Goal: Task Accomplishment & Management: Use online tool/utility

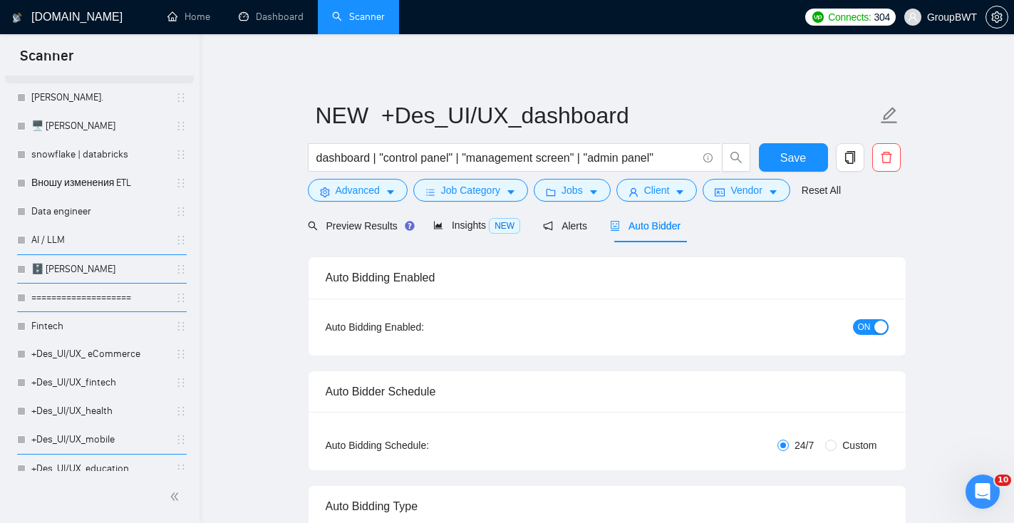
scroll to position [472, 0]
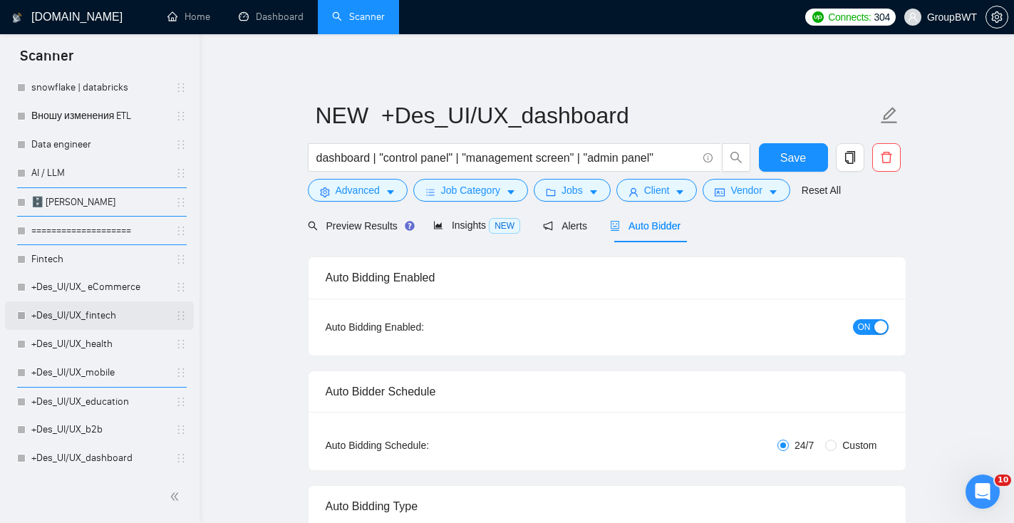
click at [118, 316] on link "+Des_UI/UX_fintech" at bounding box center [98, 315] width 135 height 28
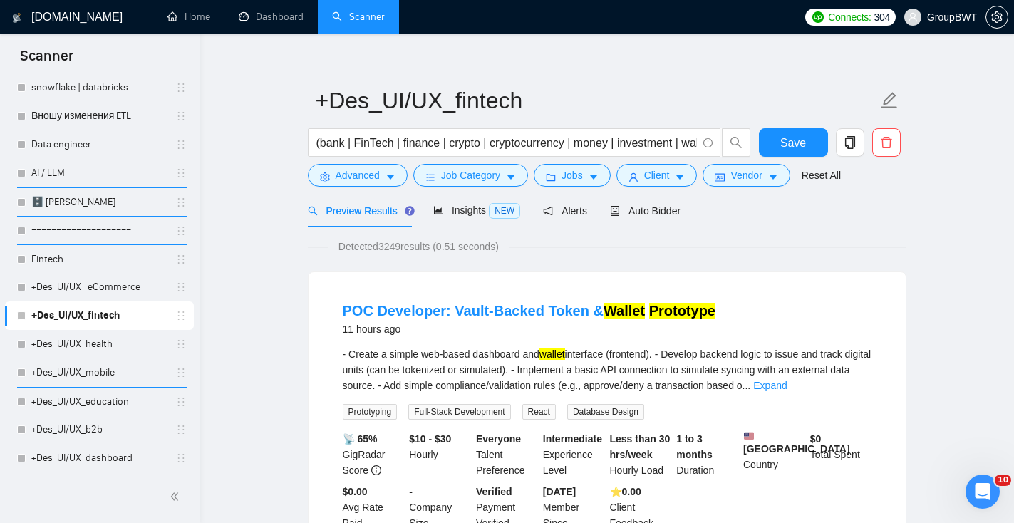
scroll to position [17, 0]
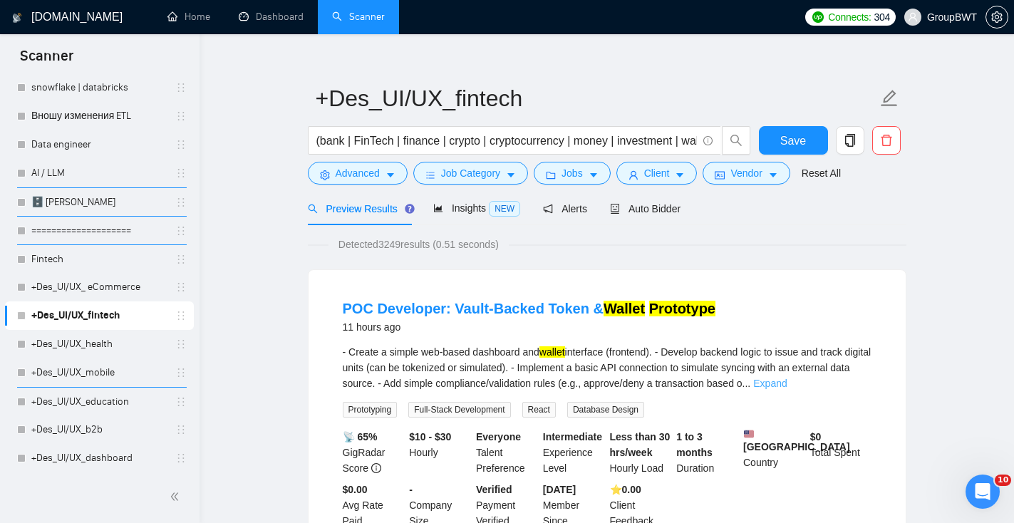
click at [786, 387] on link "Expand" at bounding box center [769, 383] width 33 height 11
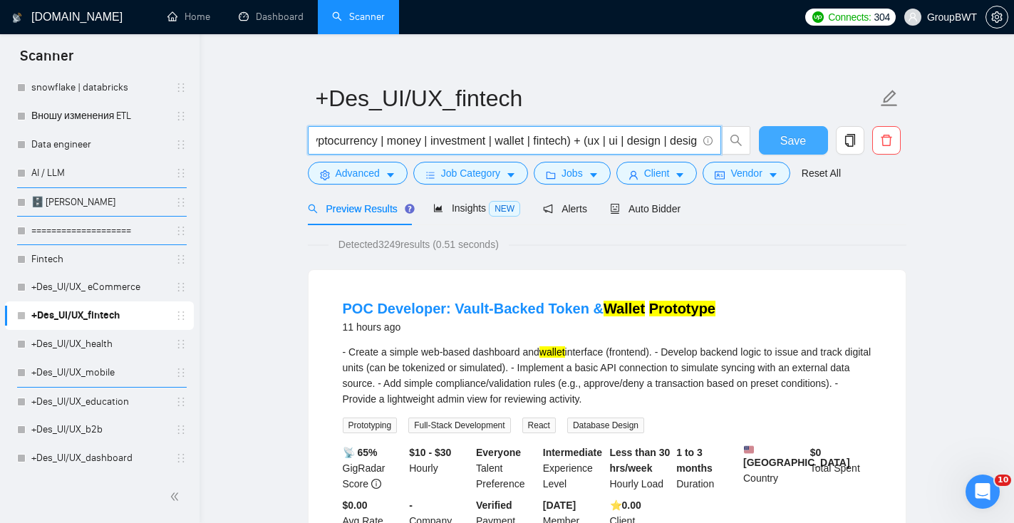
scroll to position [0, 704]
drag, startPoint x: 558, startPoint y: 138, endPoint x: 771, endPoint y: 145, distance: 212.4
click at [771, 145] on div "(bank | FinTech | finance | crypto | cryptocurrency | money | investment | wall…" at bounding box center [604, 144] width 598 height 36
click at [613, 136] on input "(bank | FinTech | finance | crypto | cryptocurrency | money | investment | wall…" at bounding box center [506, 141] width 380 height 18
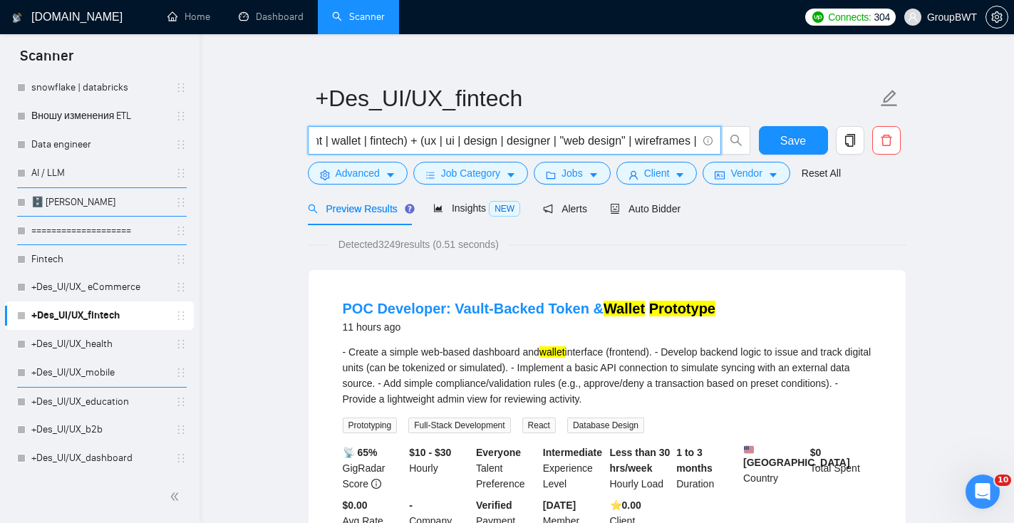
drag, startPoint x: 600, startPoint y: 139, endPoint x: 319, endPoint y: 130, distance: 281.5
click at [319, 130] on span "(bank | FinTech | finance | crypto | cryptocurrency | money | investment | wall…" at bounding box center [514, 140] width 413 height 28
click at [491, 142] on input "(bank | FinTech | finance | crypto | cryptocurrency | money | investment | wall…" at bounding box center [506, 141] width 380 height 18
drag, startPoint x: 419, startPoint y: 140, endPoint x: 809, endPoint y: 148, distance: 390.4
click at [809, 153] on div "(bank | FinTech | finance | crypto | cryptocurrency | money | investment | wall…" at bounding box center [604, 144] width 598 height 36
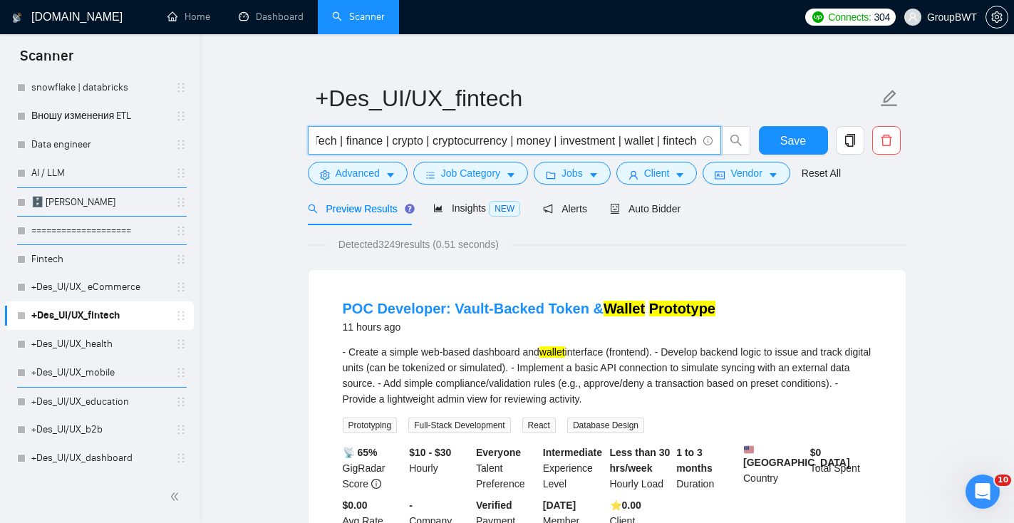
scroll to position [0, 0]
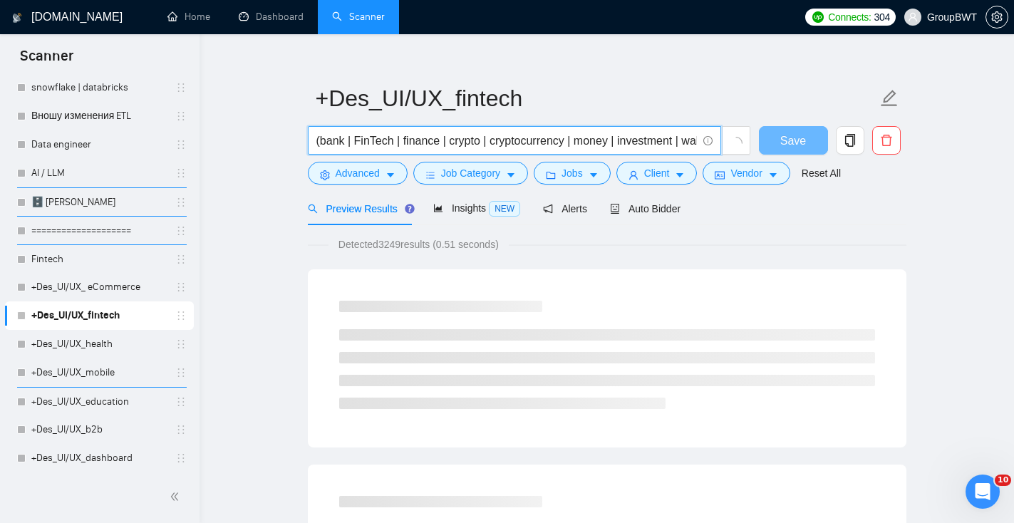
drag, startPoint x: 515, startPoint y: 140, endPoint x: 257, endPoint y: 140, distance: 257.9
click at [316, 145] on input "(bank | FinTech | finance | crypto | cryptocurrency | money | investment | wall…" at bounding box center [506, 141] width 380 height 18
click at [319, 144] on input "(bank | FinTech | finance | crypto | cryptocurrency | money | investment | wall…" at bounding box center [506, 141] width 380 height 18
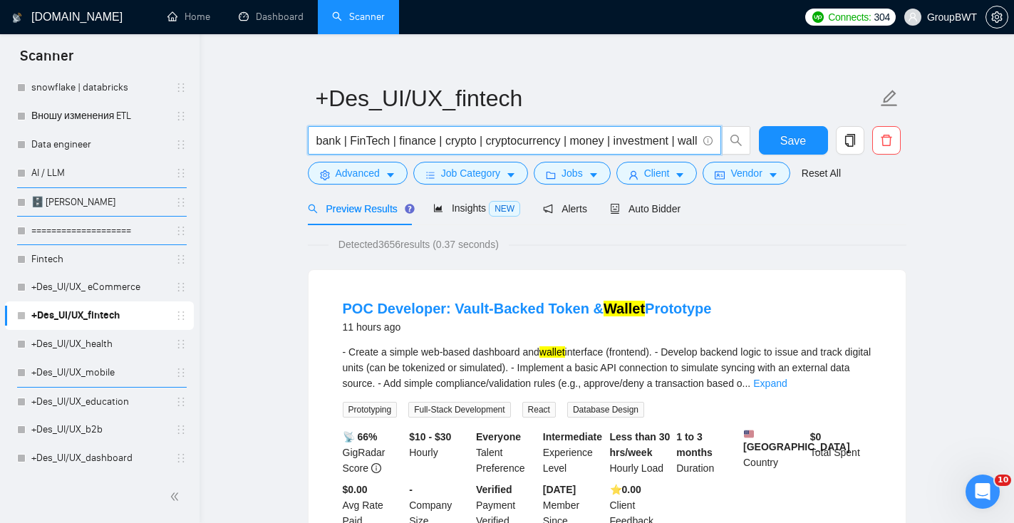
drag, startPoint x: 471, startPoint y: 137, endPoint x: 291, endPoint y: 123, distance: 180.0
type input "bank | FinTech | finance | crypto | cryptocurrency | money | investment | walle…"
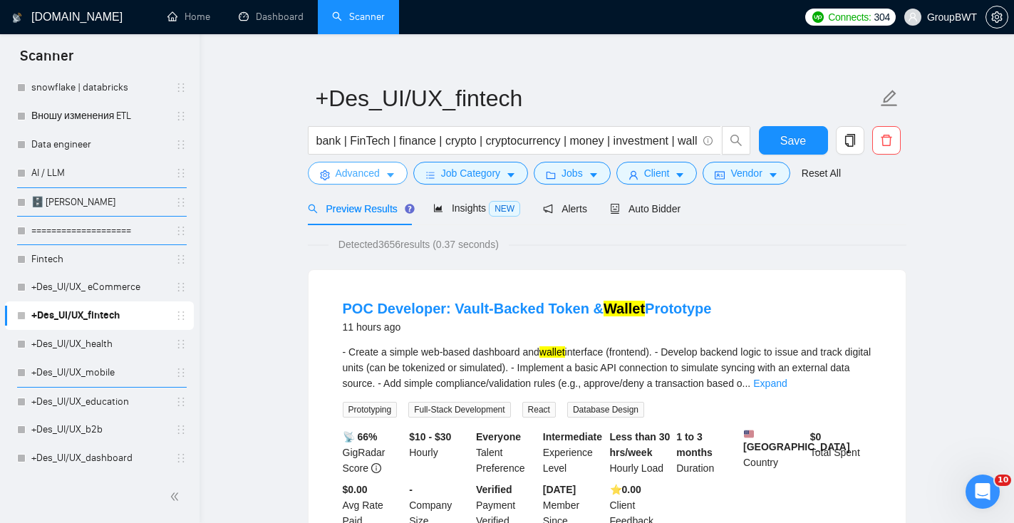
click at [398, 174] on button "Advanced" at bounding box center [358, 173] width 100 height 23
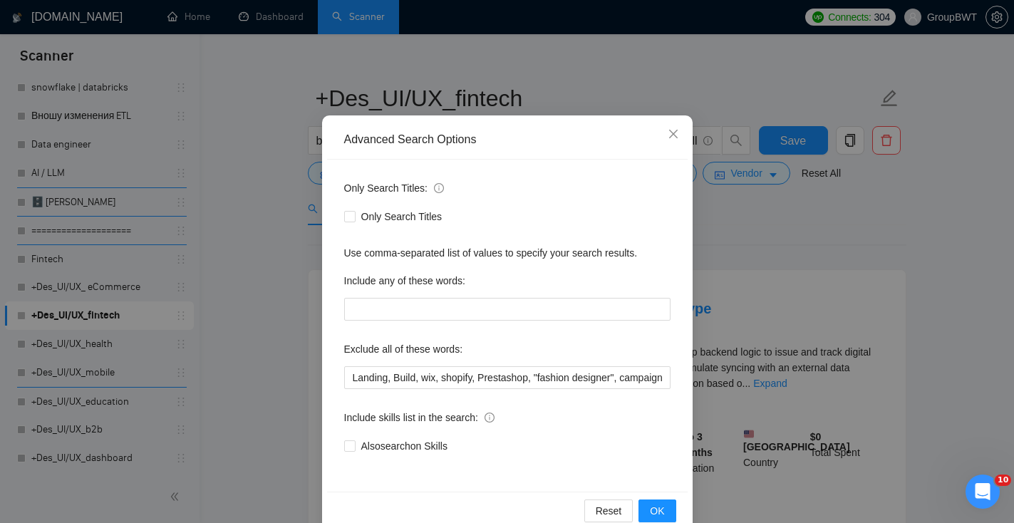
scroll to position [70, 0]
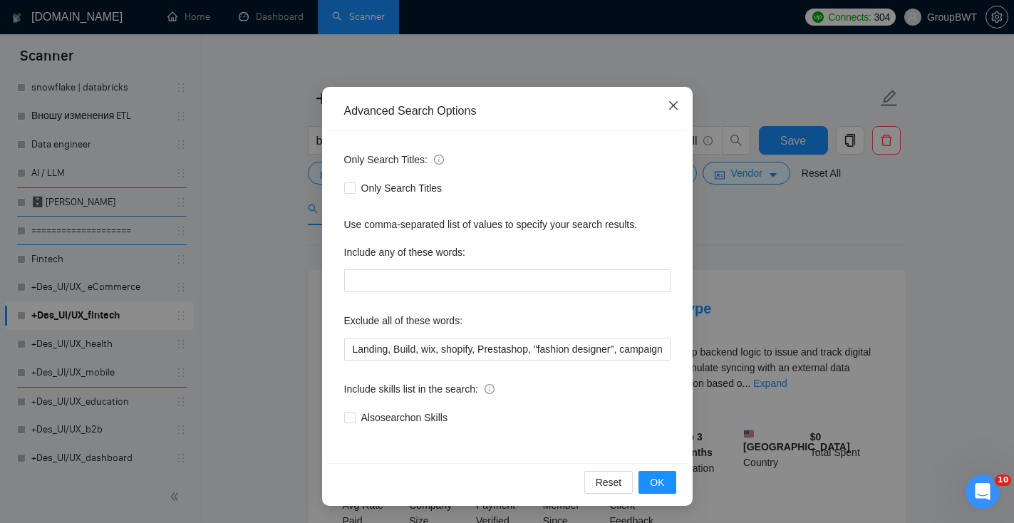
click at [680, 103] on span "Close" at bounding box center [673, 106] width 38 height 38
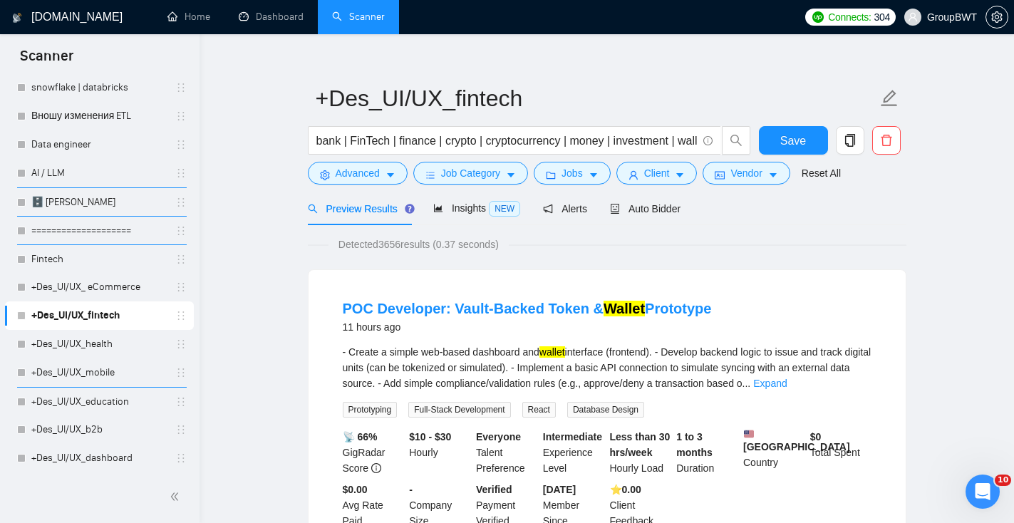
scroll to position [0, 0]
click at [470, 167] on span "Job Category" at bounding box center [470, 173] width 59 height 16
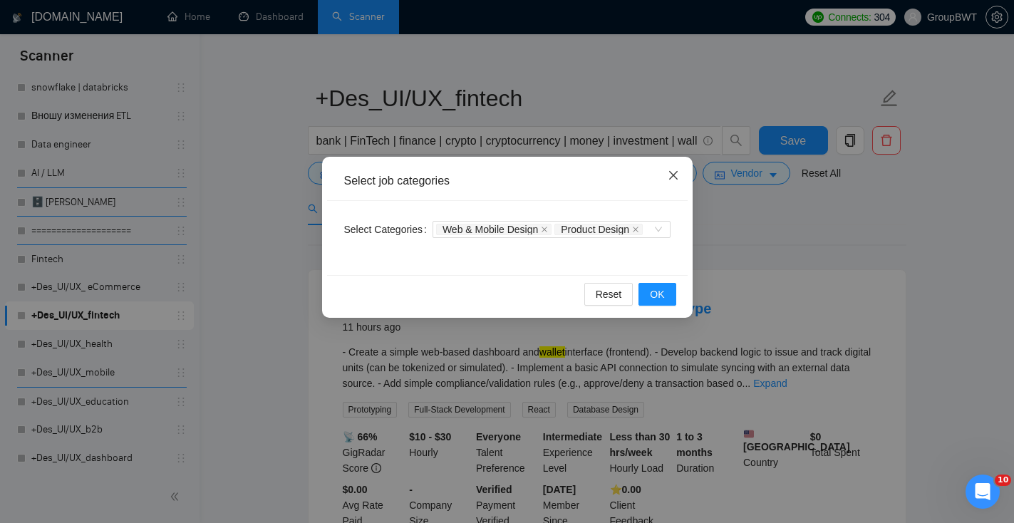
click at [677, 180] on icon "close" at bounding box center [672, 175] width 11 height 11
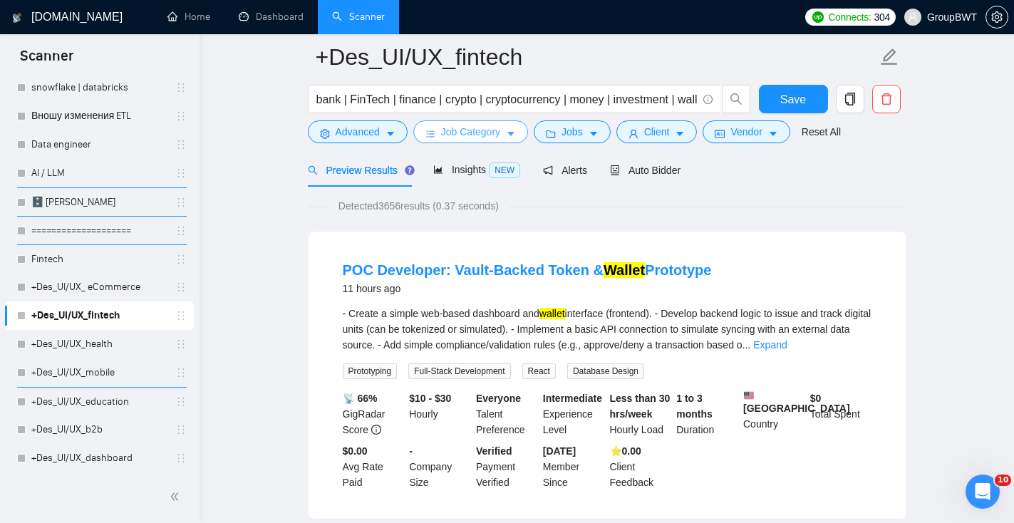
scroll to position [93, 0]
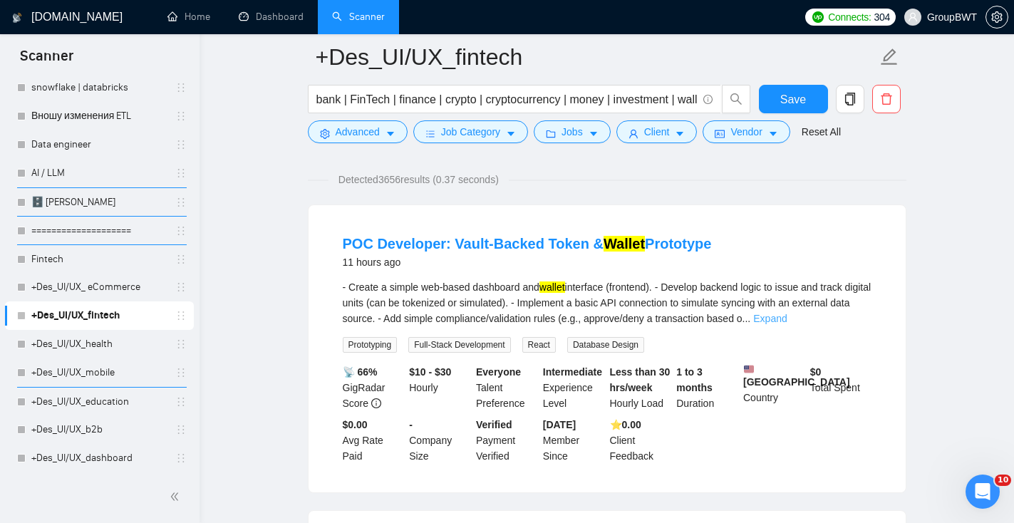
click at [786, 319] on link "Expand" at bounding box center [769, 318] width 33 height 11
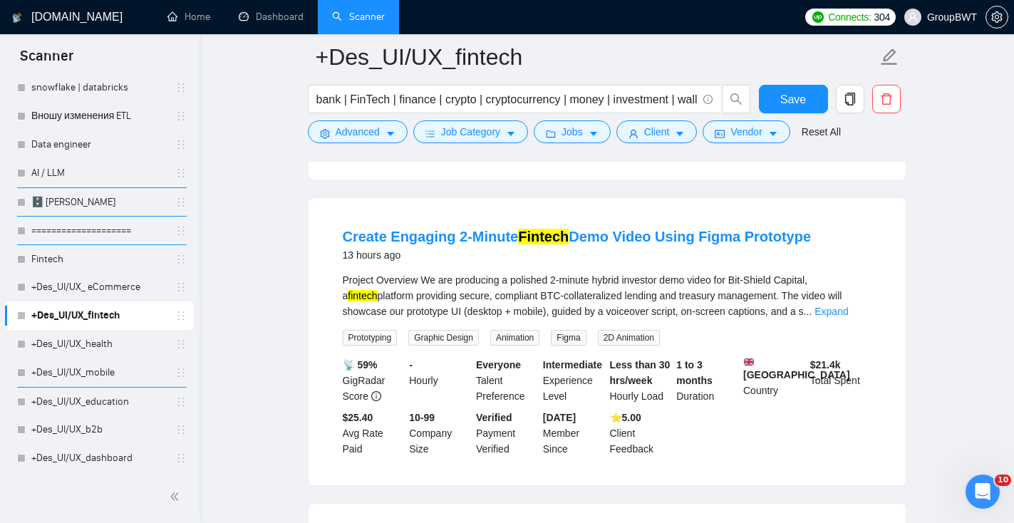
scroll to position [441, 0]
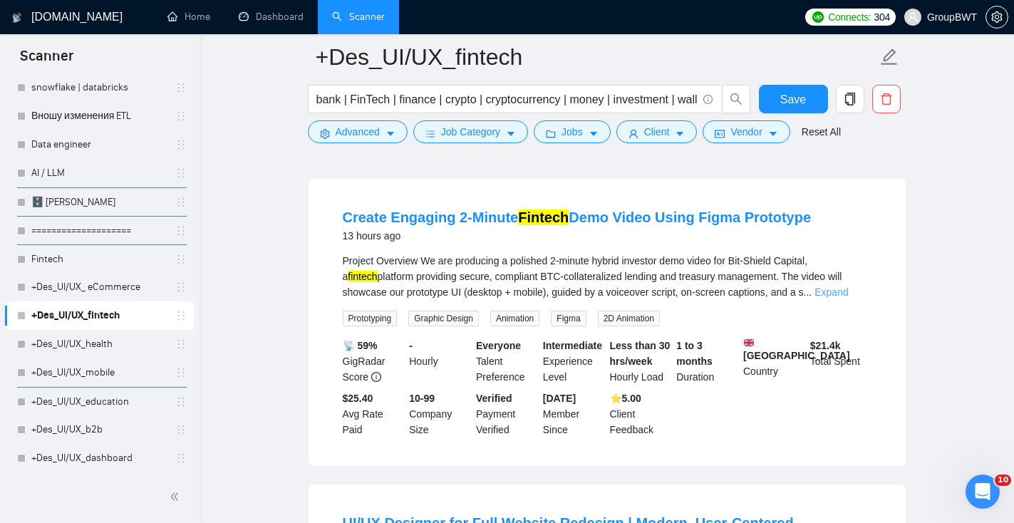
click at [848, 298] on link "Expand" at bounding box center [830, 291] width 33 height 11
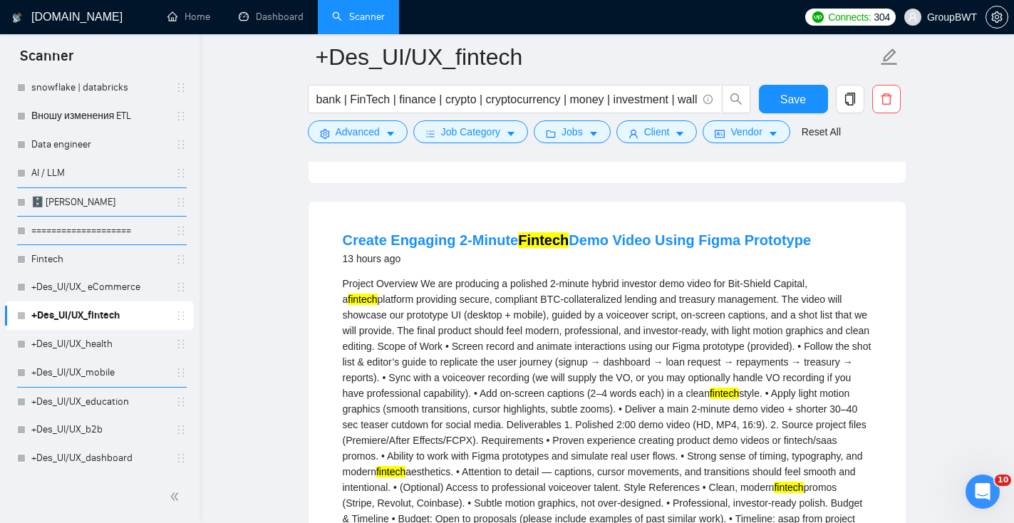
scroll to position [393, 0]
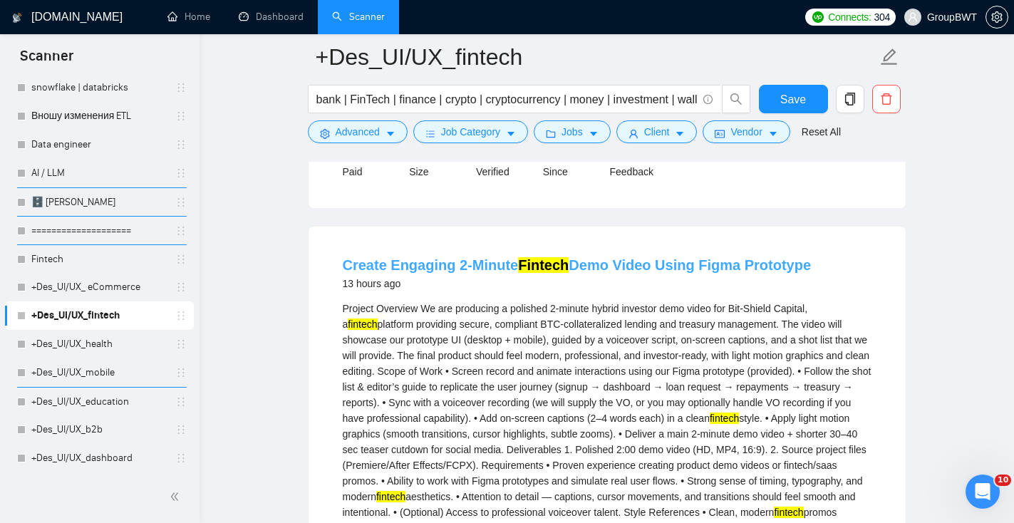
click at [603, 273] on link "Create Engaging 2-Minute Fintech Demo Video Using Figma Prototype" at bounding box center [577, 265] width 469 height 16
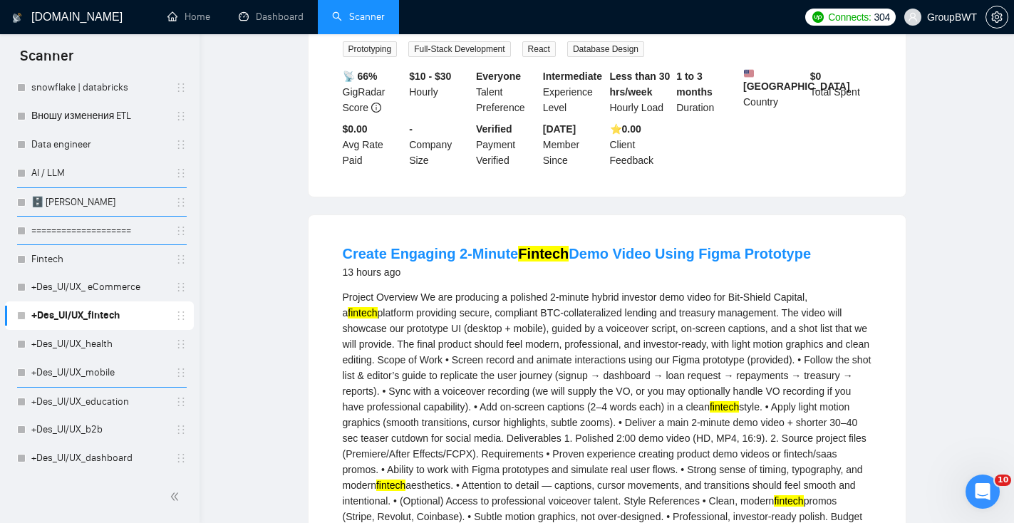
scroll to position [0, 0]
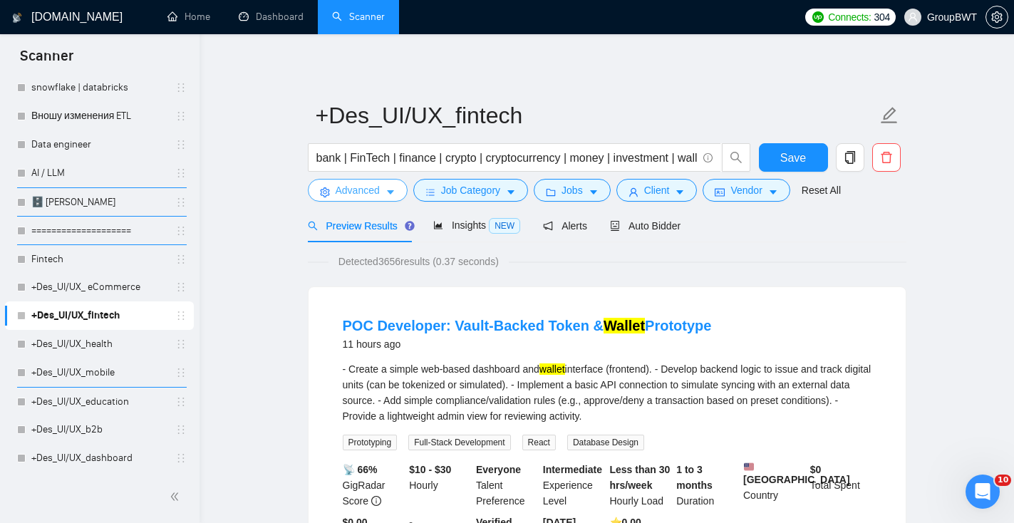
click at [388, 189] on icon "caret-down" at bounding box center [390, 192] width 10 height 10
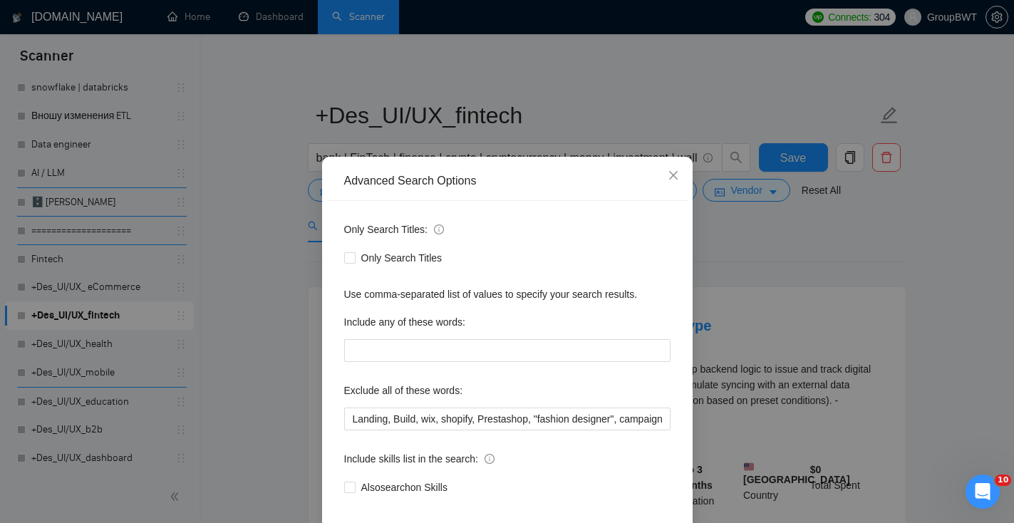
scroll to position [70, 0]
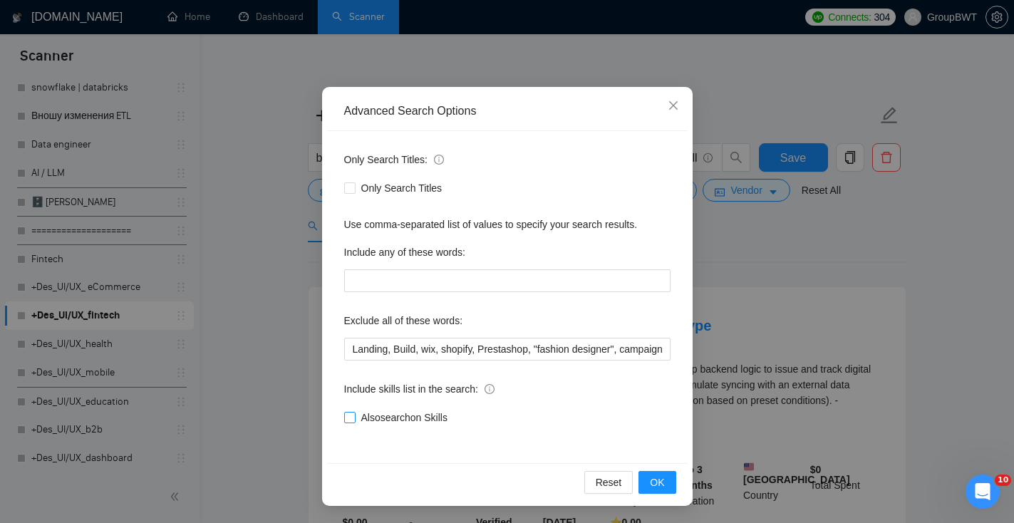
click at [353, 417] on input "Also search on Skills" at bounding box center [349, 417] width 10 height 10
checkbox input "true"
drag, startPoint x: 391, startPoint y: 350, endPoint x: 334, endPoint y: 349, distance: 57.0
click at [325, 349] on div "Advanced Search Options Only Search Titles: Only Search Titles Use comma-separa…" at bounding box center [507, 296] width 370 height 419
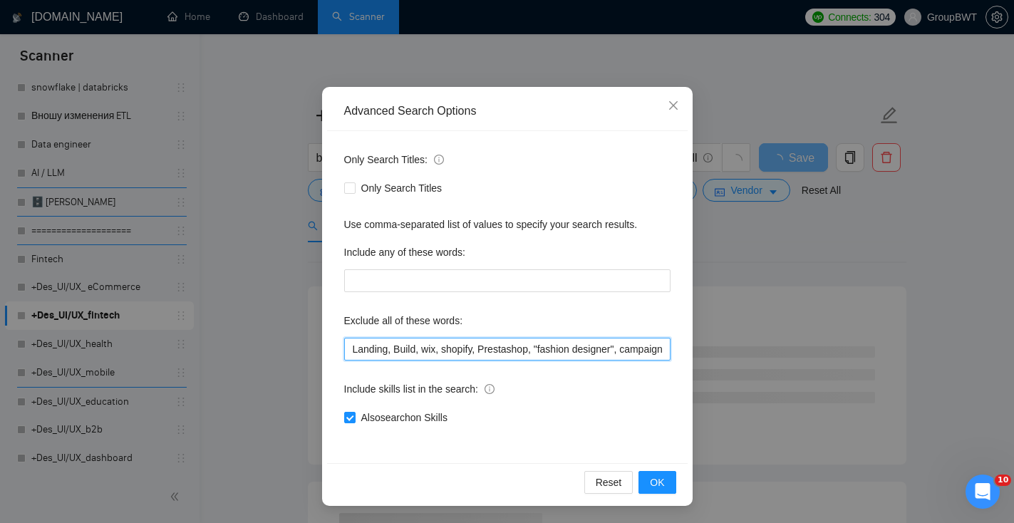
drag, startPoint x: 422, startPoint y: 352, endPoint x: 311, endPoint y: 352, distance: 111.1
click at [311, 352] on div "Advanced Search Options Only Search Titles: Only Search Titles Use comma-separa…" at bounding box center [507, 261] width 1014 height 523
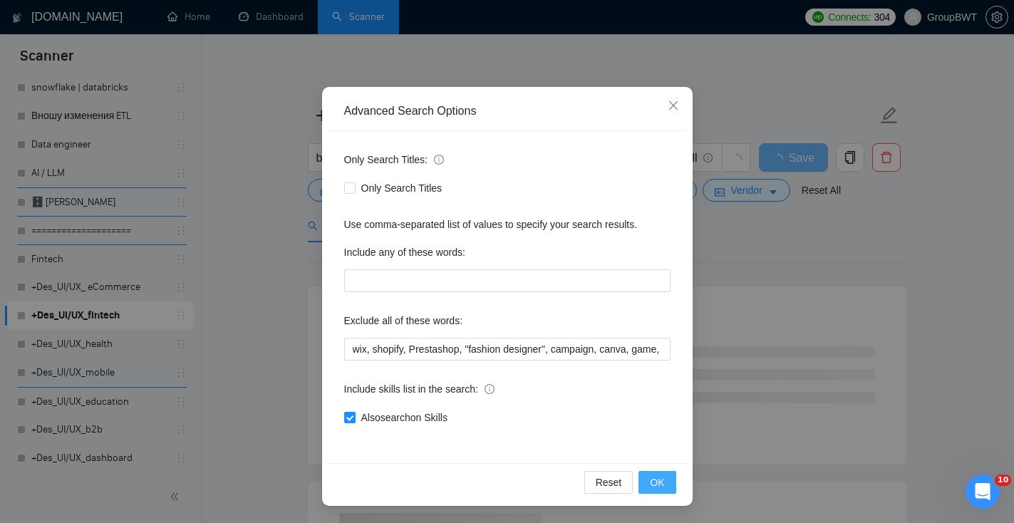
click at [659, 475] on span "OK" at bounding box center [657, 482] width 14 height 16
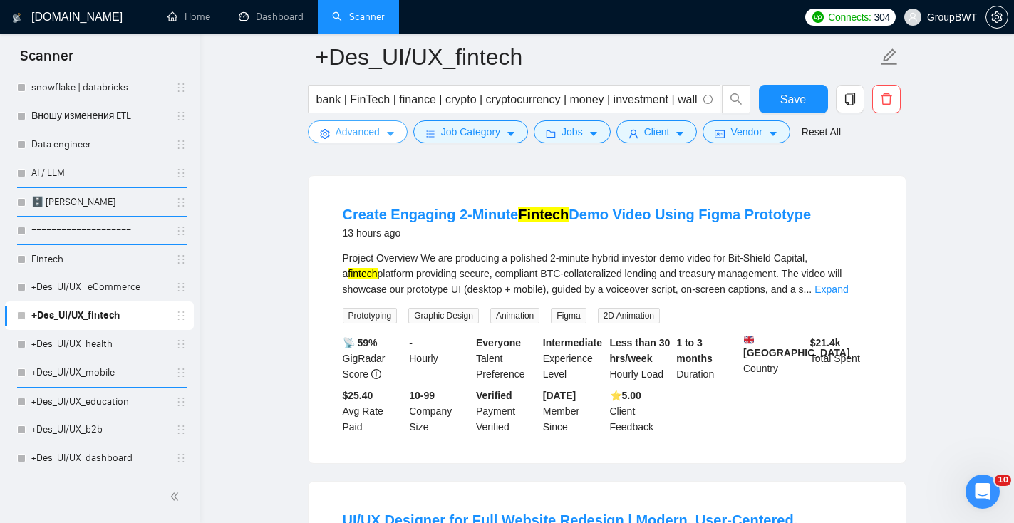
scroll to position [739, 0]
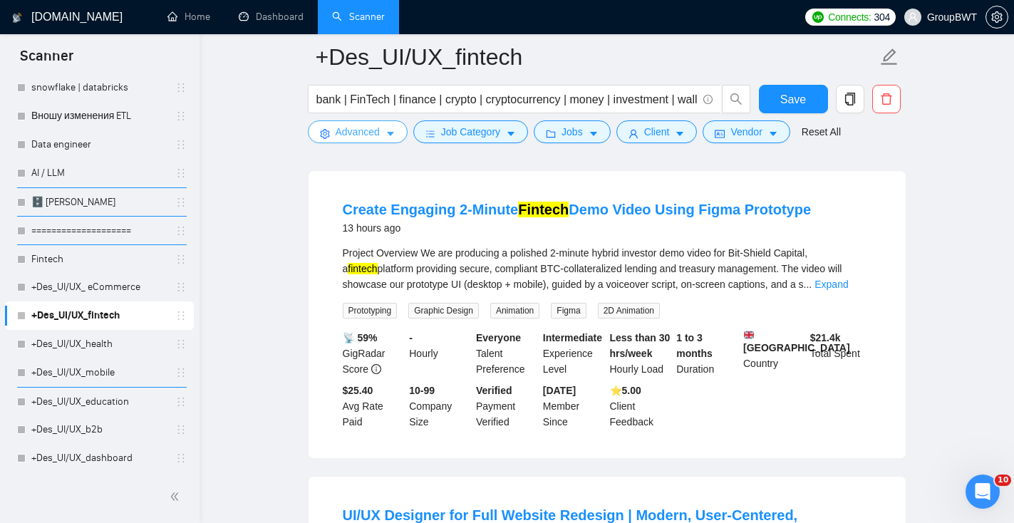
click at [375, 134] on span "Advanced" at bounding box center [358, 132] width 44 height 16
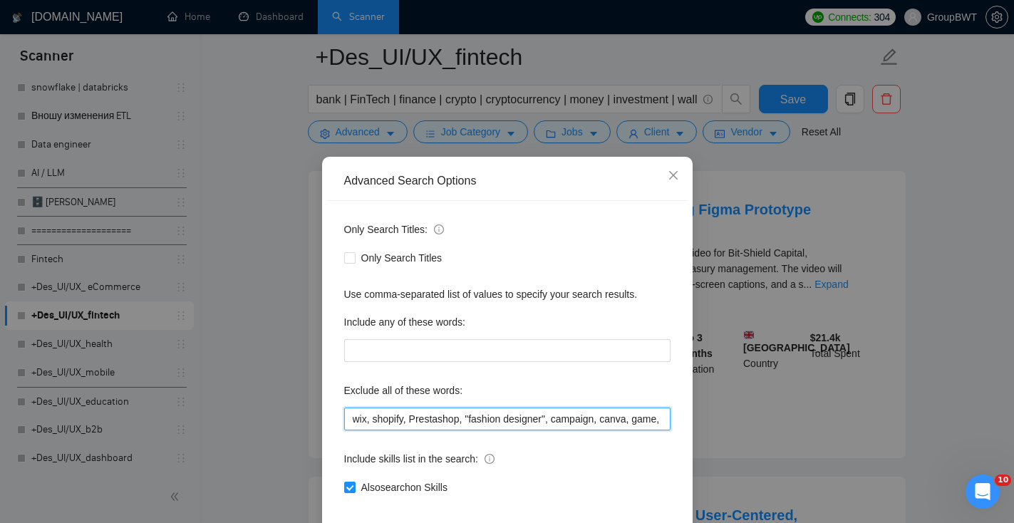
click at [353, 417] on input "wix, shopify, Prestashop, "fashion designer", campaign, canva, game, Hubspot, s…" at bounding box center [507, 418] width 326 height 23
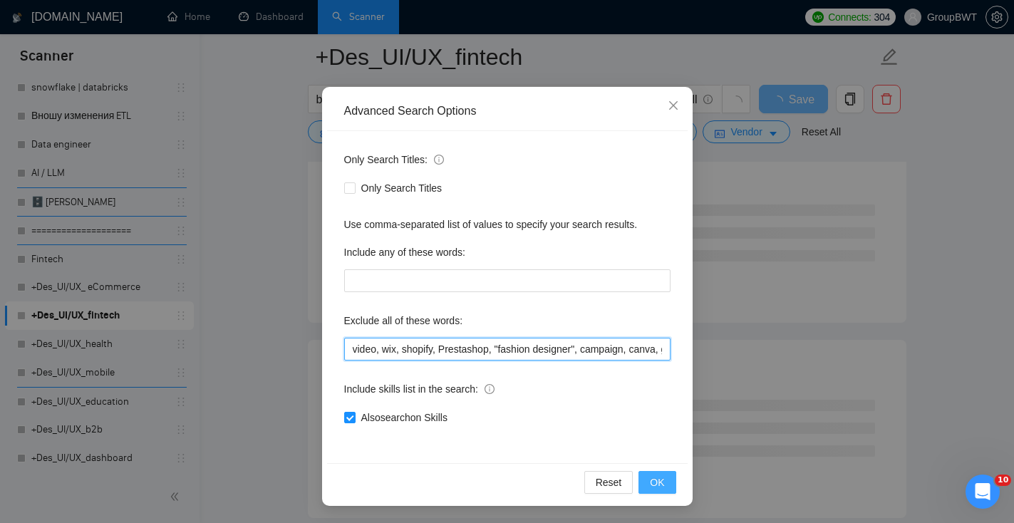
type input "video, wix, shopify, Prestashop, "fashion designer", campaign, canva, game, Hub…"
click at [665, 481] on button "OK" at bounding box center [656, 482] width 37 height 23
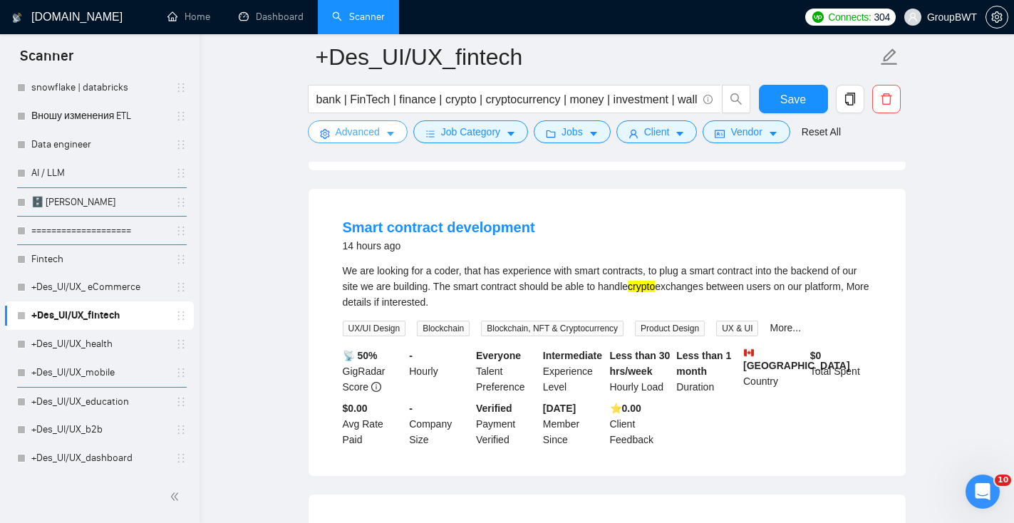
scroll to position [1051, 0]
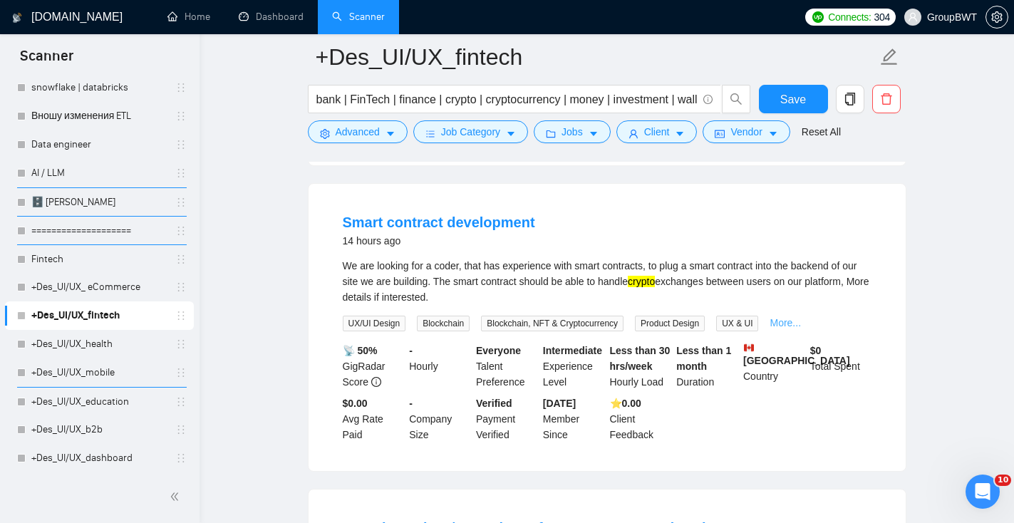
click at [801, 328] on link "More..." at bounding box center [784, 322] width 31 height 11
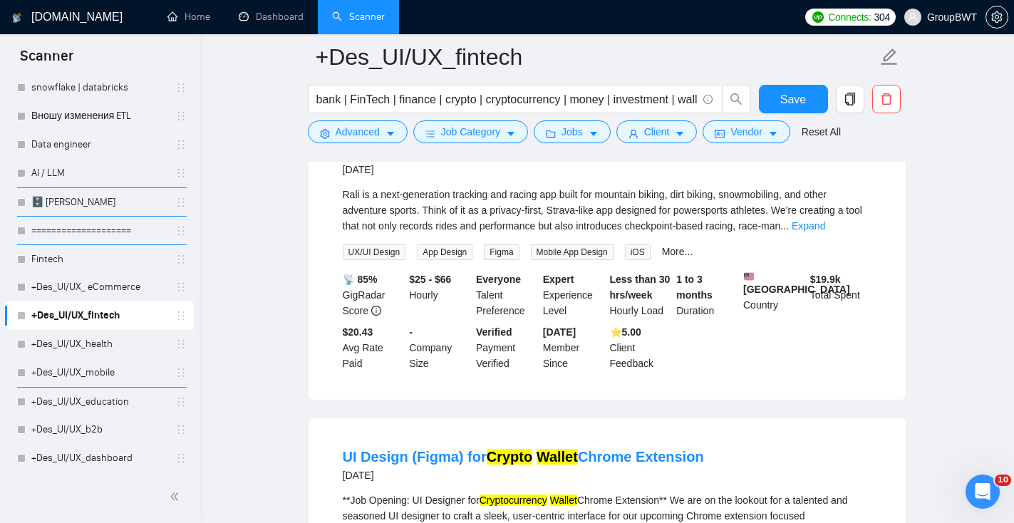
scroll to position [2386, 0]
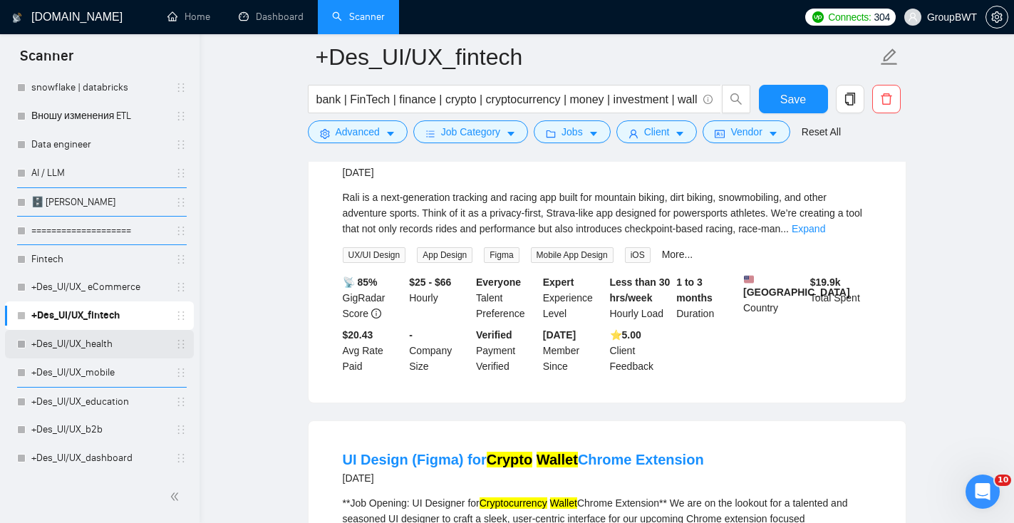
click at [94, 348] on link "+Des_UI/UX_health" at bounding box center [98, 344] width 135 height 28
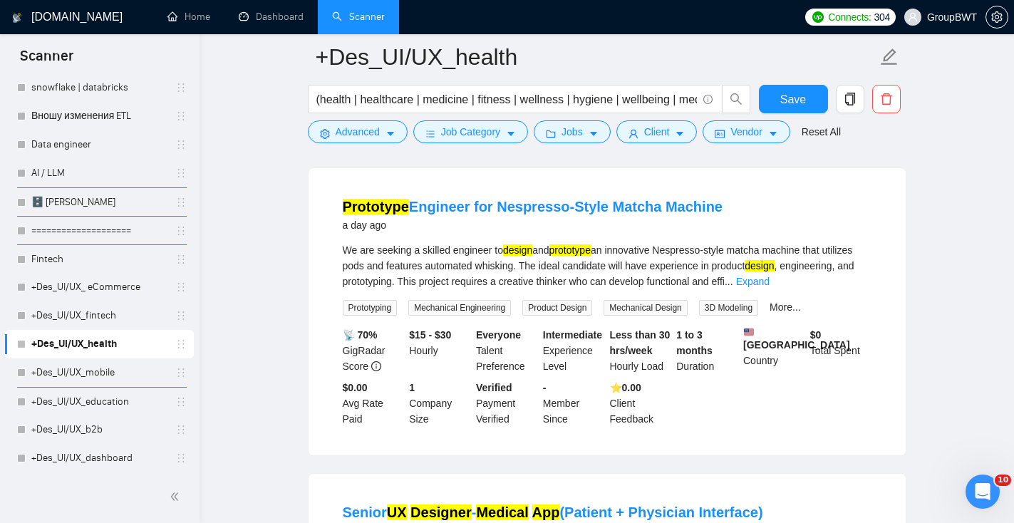
scroll to position [740, 0]
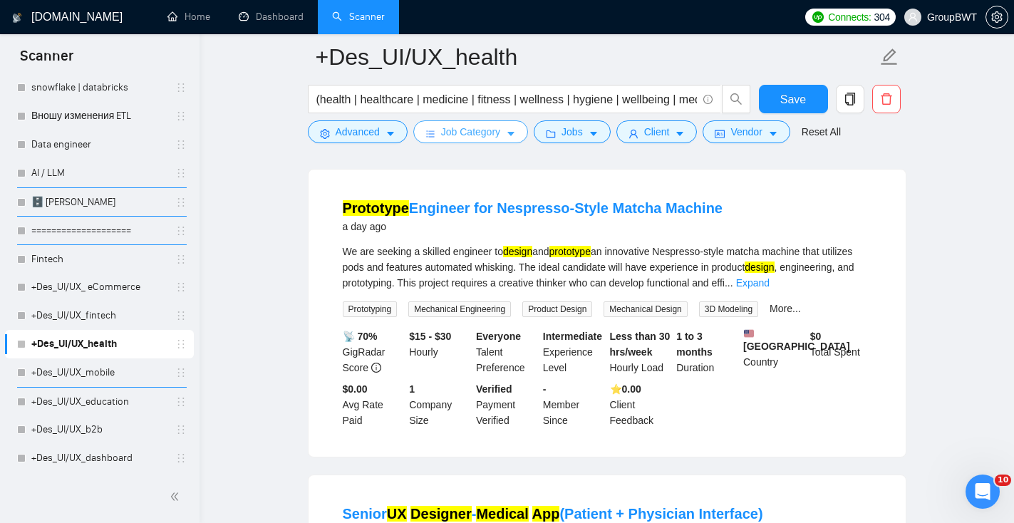
click at [500, 134] on span "Job Category" at bounding box center [470, 132] width 59 height 16
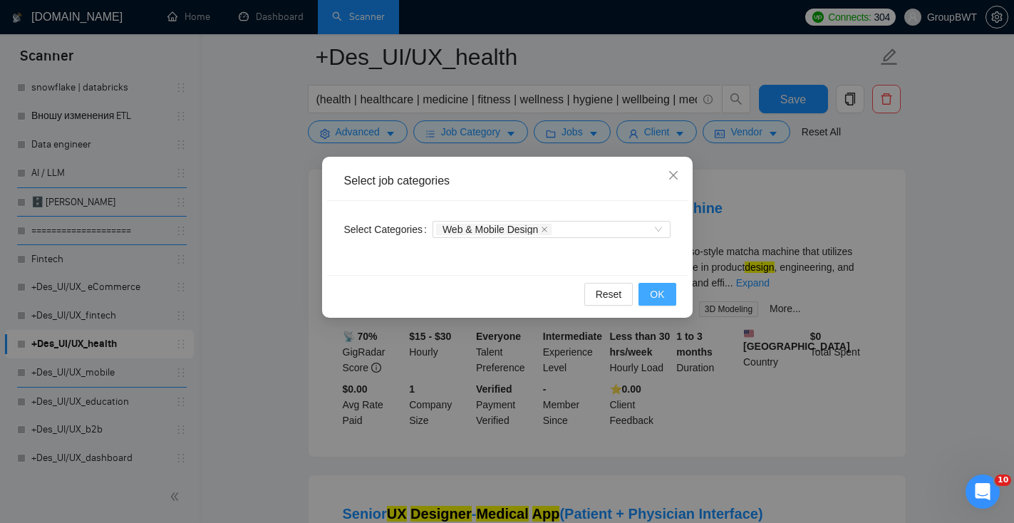
click at [665, 296] on button "OK" at bounding box center [656, 294] width 37 height 23
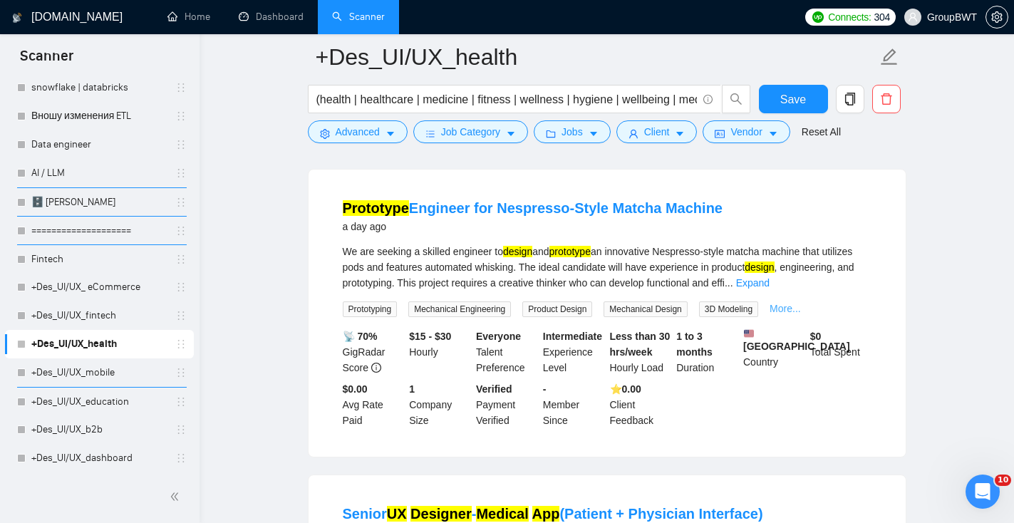
click at [801, 314] on link "More..." at bounding box center [784, 308] width 31 height 11
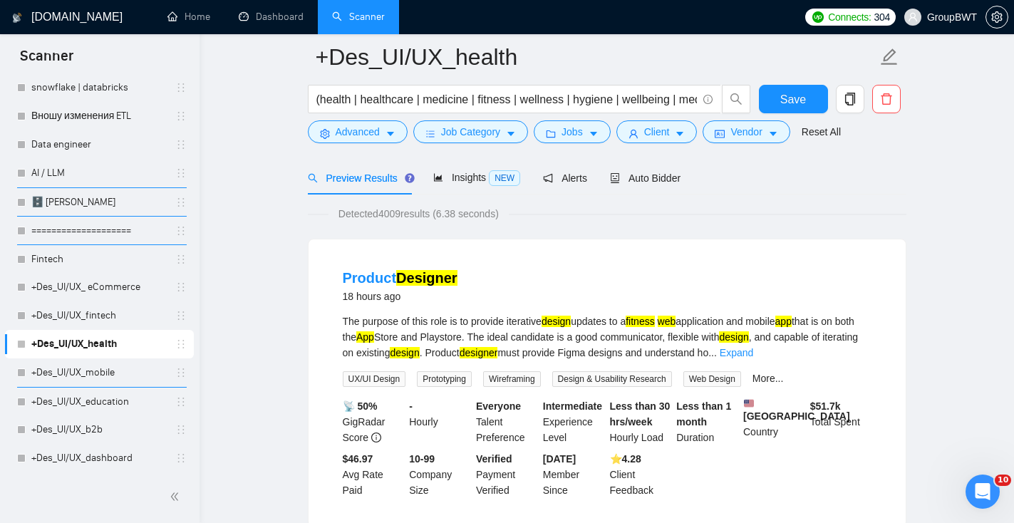
scroll to position [0, 0]
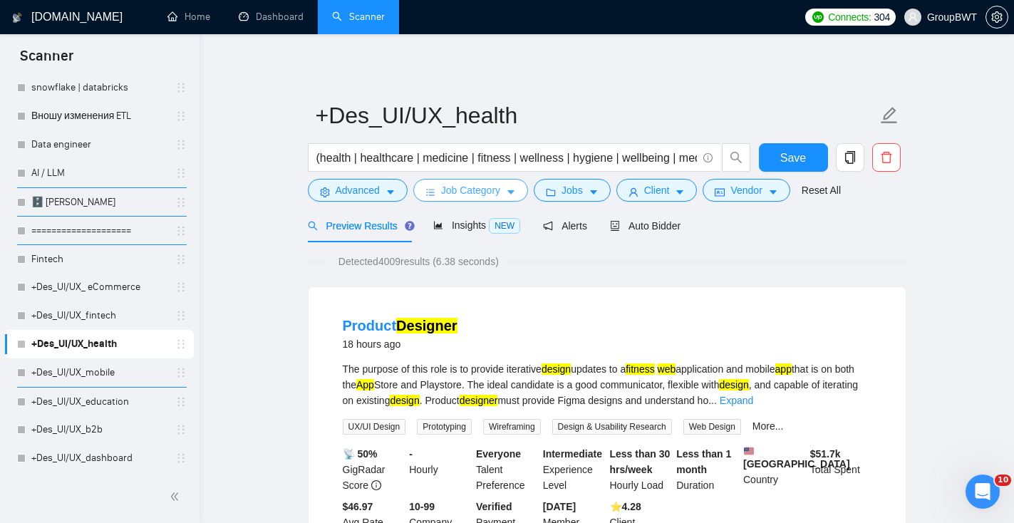
click at [493, 186] on span "Job Category" at bounding box center [470, 190] width 59 height 16
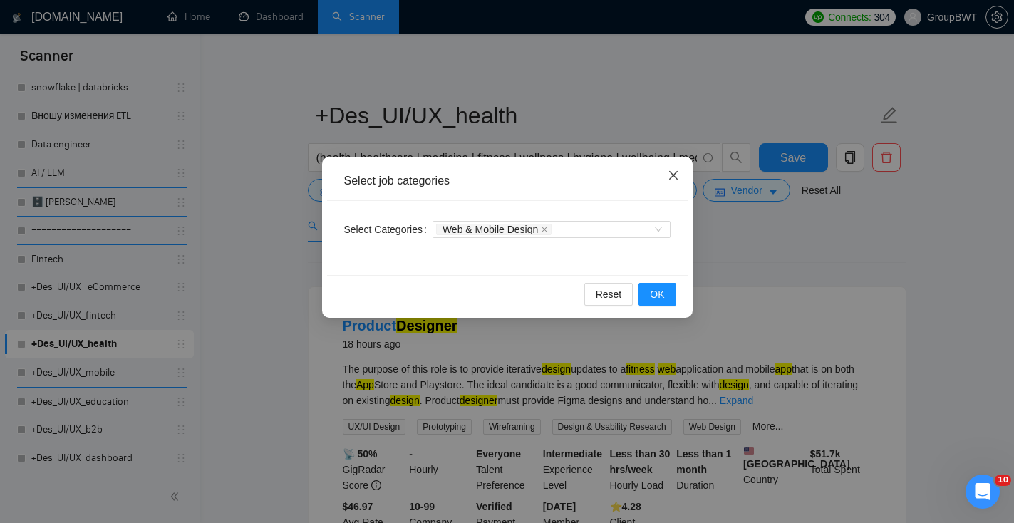
click at [683, 172] on span "Close" at bounding box center [673, 176] width 38 height 38
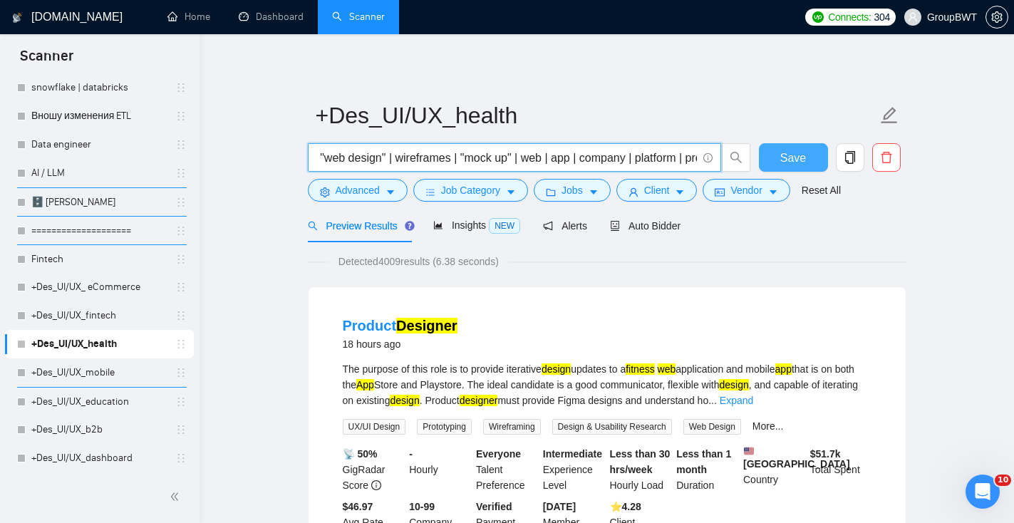
scroll to position [0, 714]
drag, startPoint x: 586, startPoint y: 155, endPoint x: 758, endPoint y: 165, distance: 172.6
click at [758, 165] on div "(health | healthcare | medicine | fitness | wellness | hygiene | wellbeing | me…" at bounding box center [604, 161] width 598 height 36
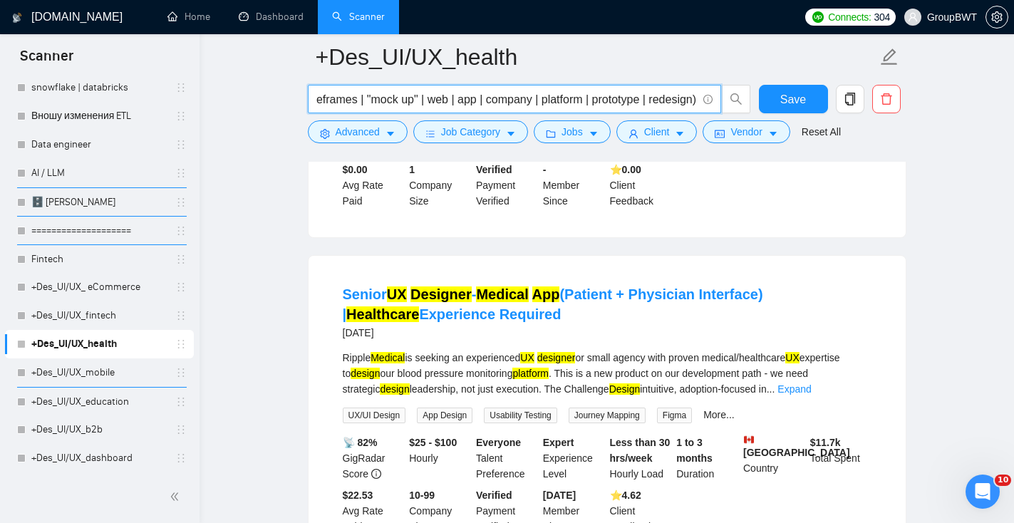
scroll to position [982, 0]
click at [555, 92] on input "(health | healthcare | medicine | fitness | wellness | hygiene | wellbeing | me…" at bounding box center [506, 99] width 380 height 18
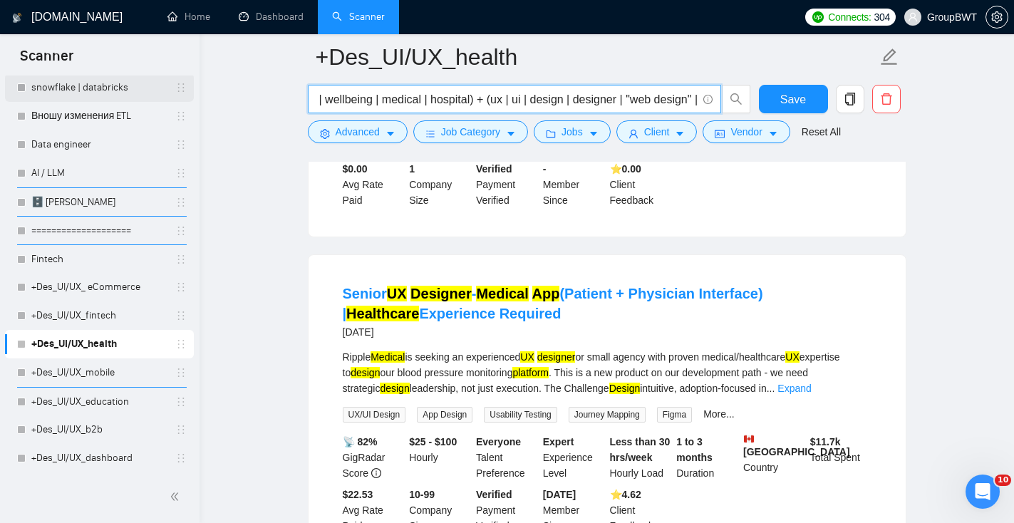
scroll to position [0, 0]
drag, startPoint x: 535, startPoint y: 95, endPoint x: 193, endPoint y: 94, distance: 341.9
click at [331, 107] on input "(health | healthcare | medicine | fitness | wellness | hygiene | wellbeing | me…" at bounding box center [506, 99] width 380 height 18
click at [321, 103] on input "(health | healthcare | medicine | fitness | wellness | hygiene | wellbeing | me…" at bounding box center [506, 99] width 380 height 18
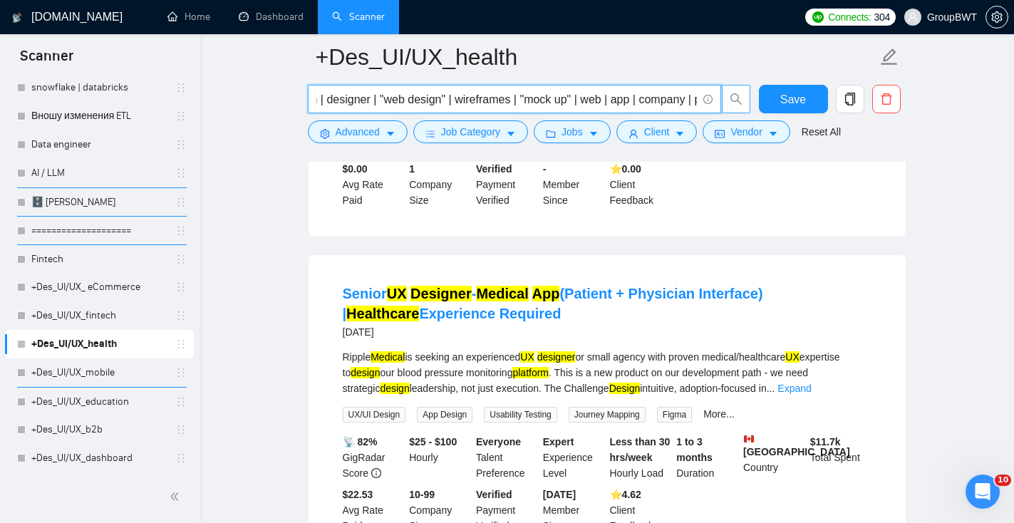
drag, startPoint x: 593, startPoint y: 98, endPoint x: 732, endPoint y: 98, distance: 138.2
click at [734, 98] on span "health | healthcare | medicine | fitness | wellness | hygiene | wellbeing | med…" at bounding box center [529, 99] width 443 height 28
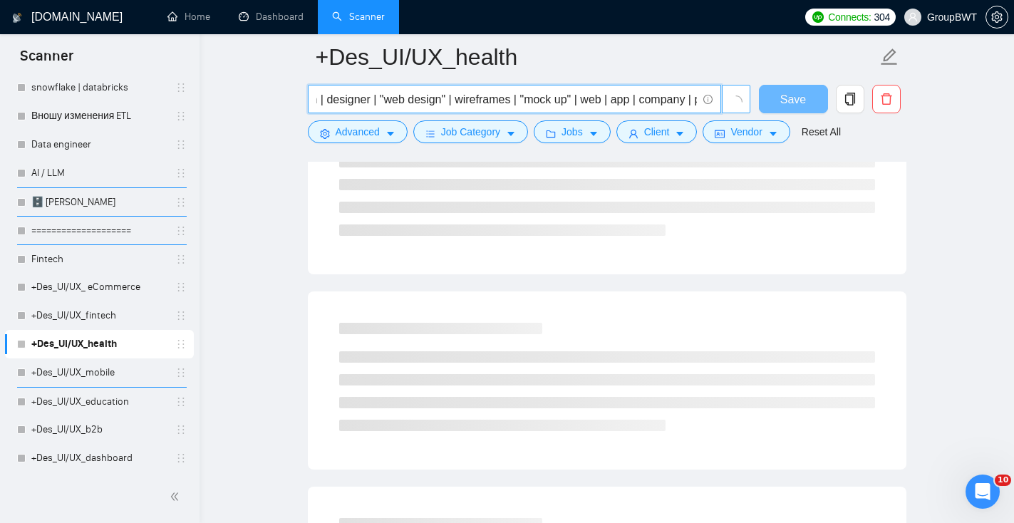
scroll to position [0, 631]
click at [488, 91] on input "health | healthcare | medicine | fitness | wellness | hygiene | wellbeing | med…" at bounding box center [506, 99] width 380 height 18
drag, startPoint x: 363, startPoint y: 91, endPoint x: 317, endPoint y: 90, distance: 46.3
click at [316, 90] on input "health | healthcare | medicine | fitness | wellness | hygiene | wellbeing | med…" at bounding box center [506, 99] width 380 height 18
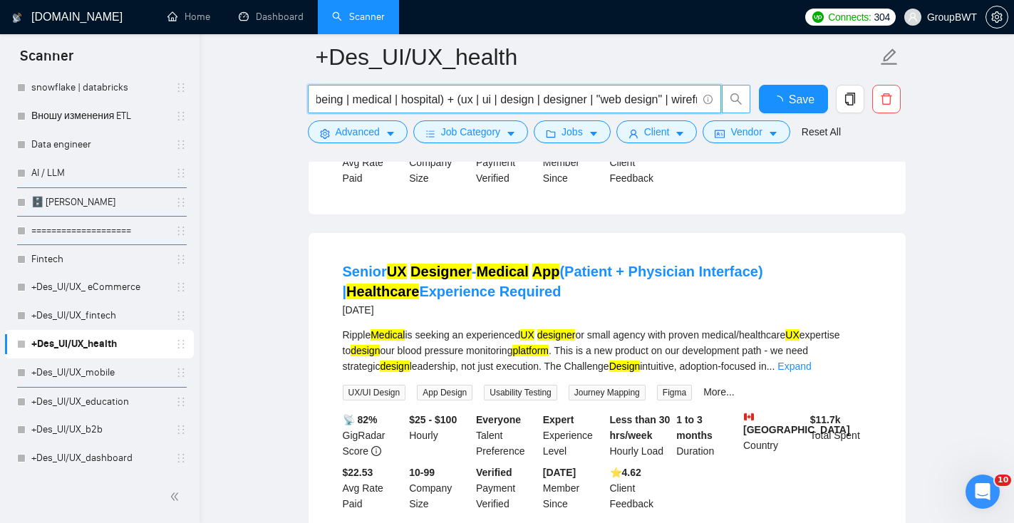
click at [443, 101] on input "health | healthcare | medicine | fitness | wellness | hygiene | wellbeing | med…" at bounding box center [506, 99] width 380 height 18
drag, startPoint x: 445, startPoint y: 99, endPoint x: 738, endPoint y: 114, distance: 293.1
click at [739, 116] on div "health | healthcare | medicine | fitness | wellness | hygiene | wellbeing | med…" at bounding box center [529, 103] width 449 height 36
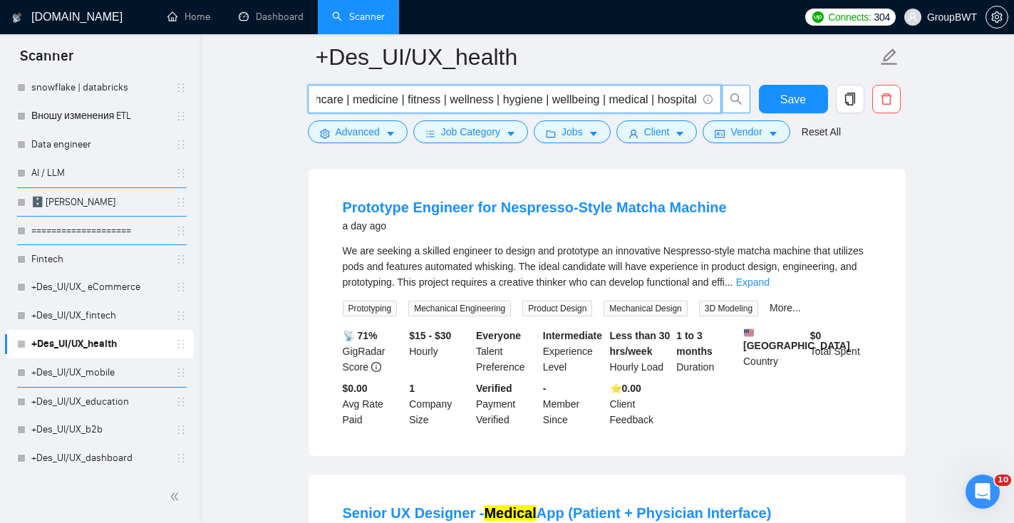
scroll to position [742, 0]
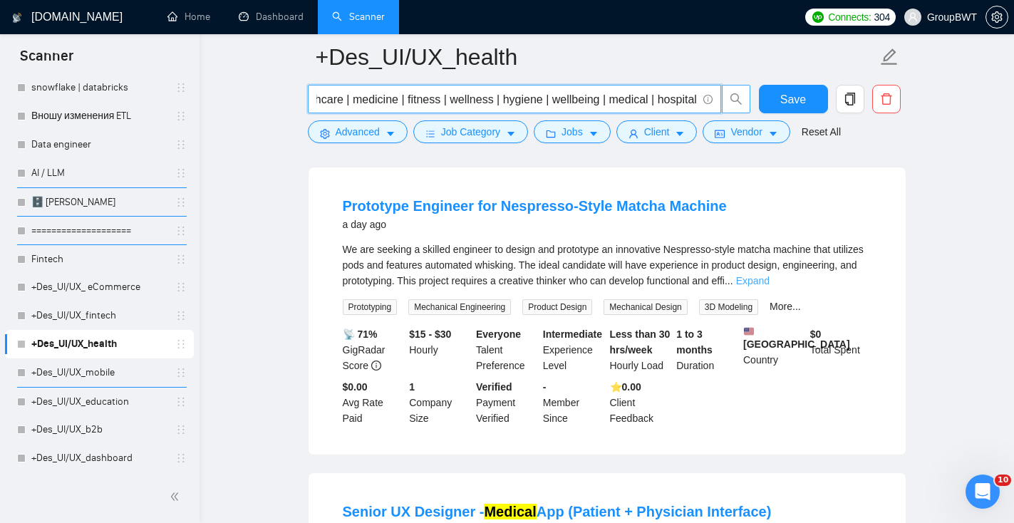
type input "health | healthcare | medicine | fitness | wellness | hygiene | wellbeing | med…"
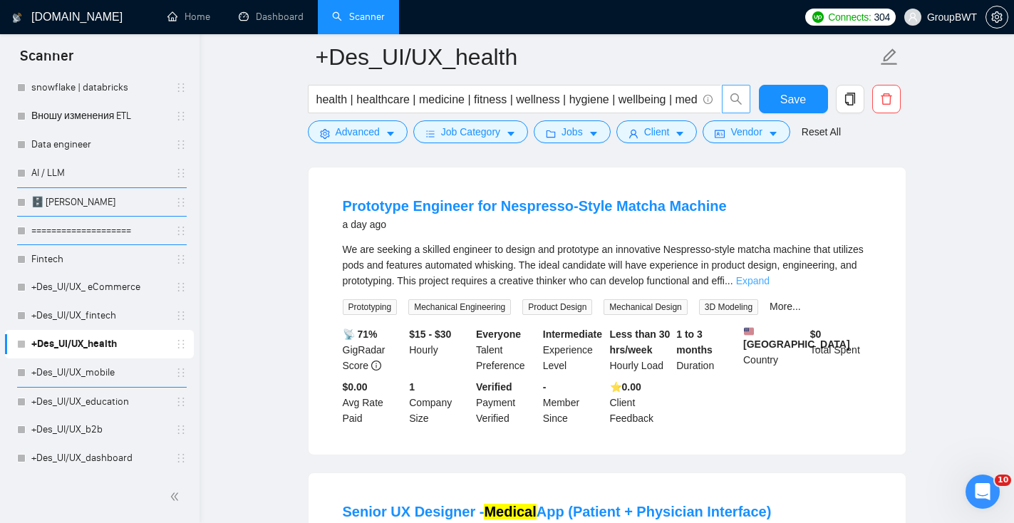
click at [769, 286] on link "Expand" at bounding box center [752, 280] width 33 height 11
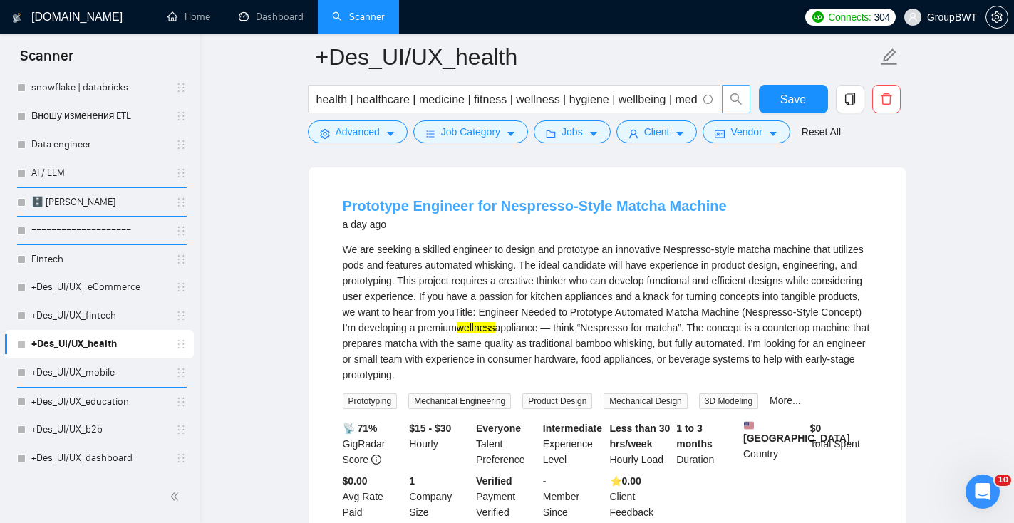
drag, startPoint x: 411, startPoint y: 216, endPoint x: 378, endPoint y: 133, distance: 89.2
click at [378, 133] on span "Advanced" at bounding box center [358, 132] width 44 height 16
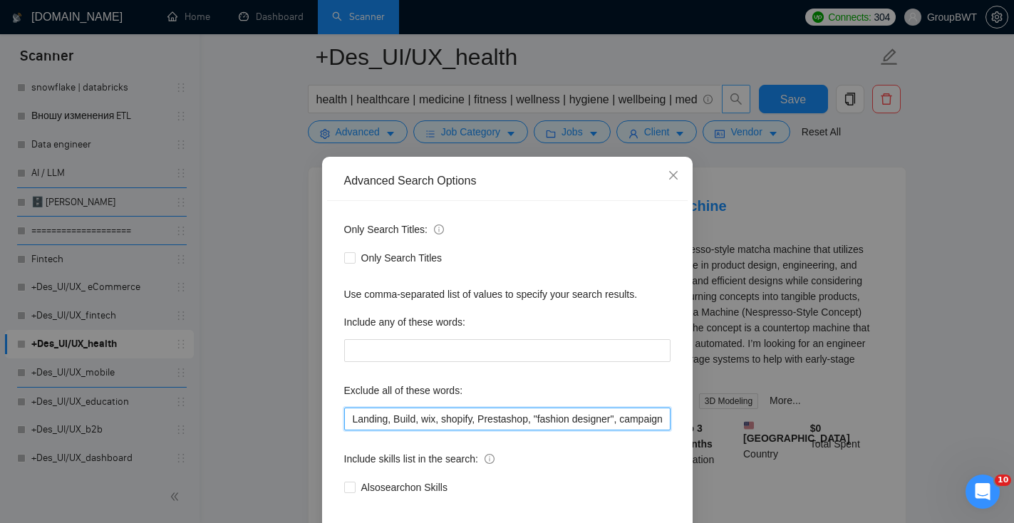
drag, startPoint x: 392, startPoint y: 421, endPoint x: 316, endPoint y: 416, distance: 75.7
click at [323, 418] on div "Advanced Search Options Only Search Titles: Only Search Titles Use comma-separa…" at bounding box center [507, 366] width 370 height 419
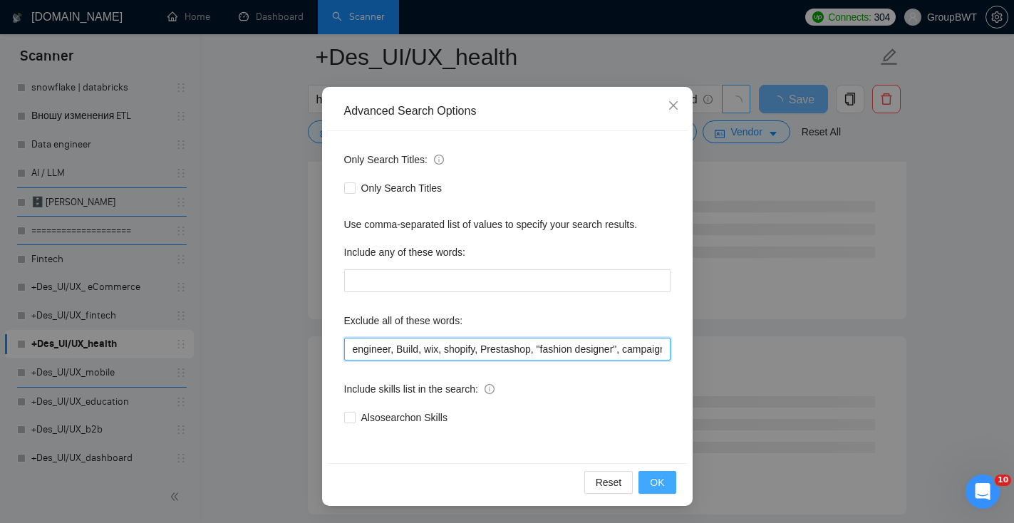
type input "engineer, Build, wix, shopify, Prestashop, "fashion designer", campaign, canva,…"
click at [650, 478] on span "OK" at bounding box center [657, 482] width 14 height 16
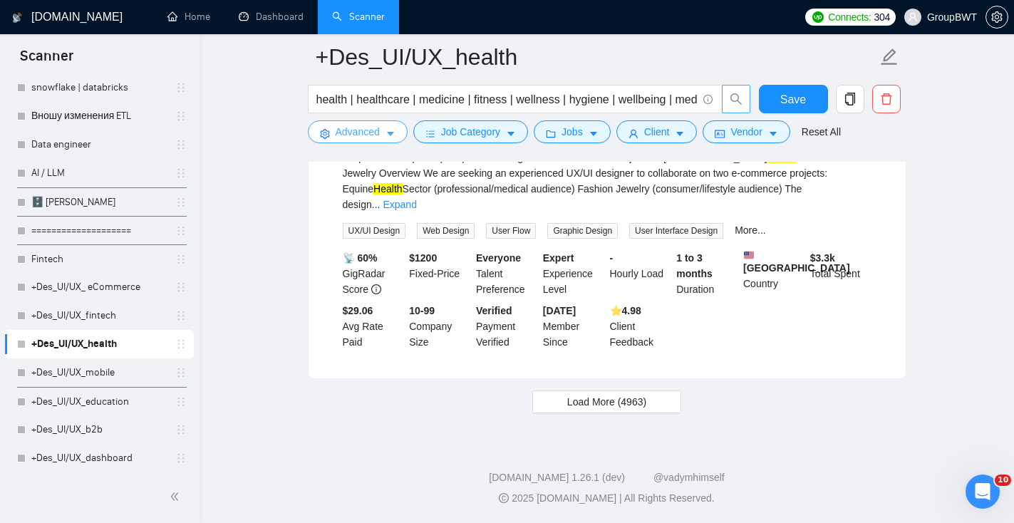
scroll to position [3034, 0]
click at [572, 398] on span "Load More (4963)" at bounding box center [606, 402] width 79 height 16
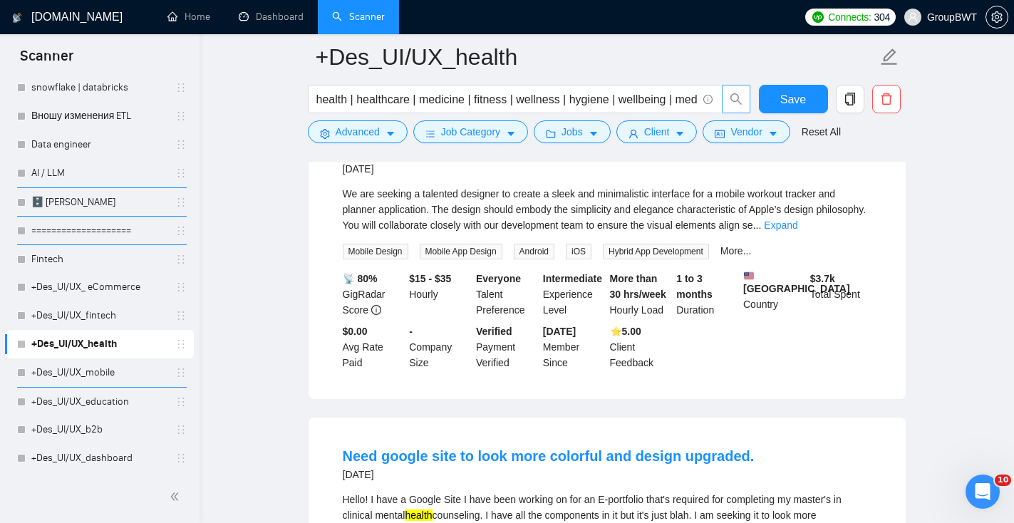
scroll to position [3906, 0]
click at [797, 229] on link "Expand" at bounding box center [780, 223] width 33 height 11
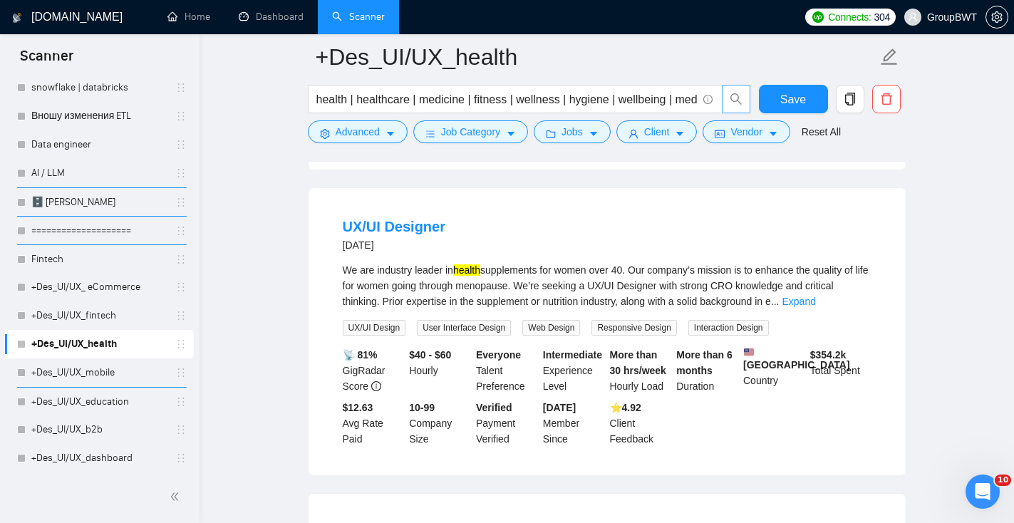
scroll to position [2094, 0]
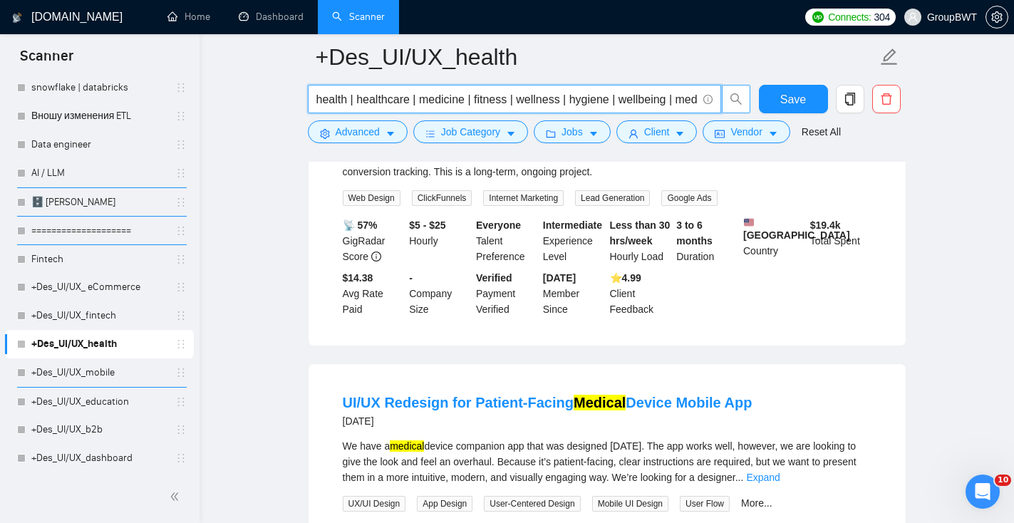
drag, startPoint x: 511, startPoint y: 101, endPoint x: 476, endPoint y: 102, distance: 35.6
click at [476, 102] on input "health | healthcare | medicine | fitness | wellness | hygiene | wellbeing | med…" at bounding box center [506, 99] width 380 height 18
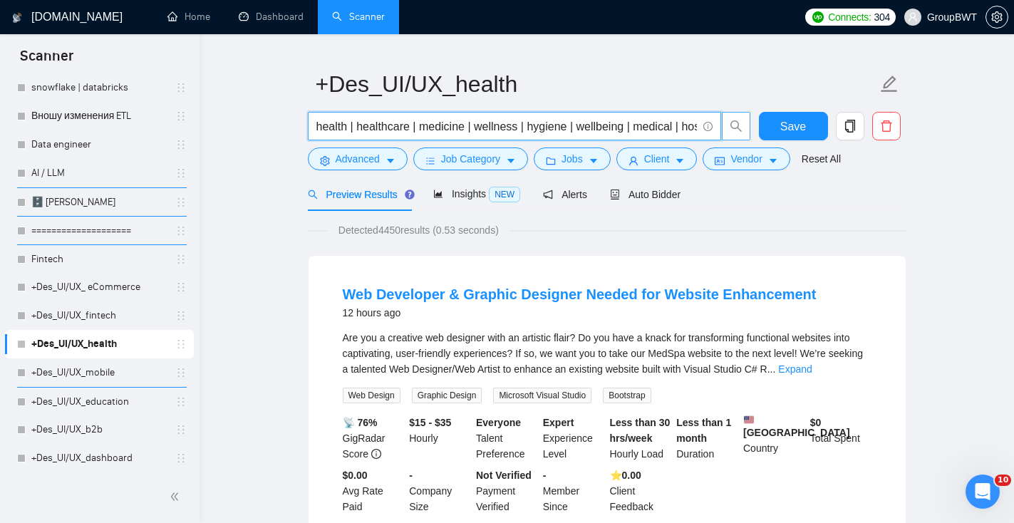
scroll to position [39, 0]
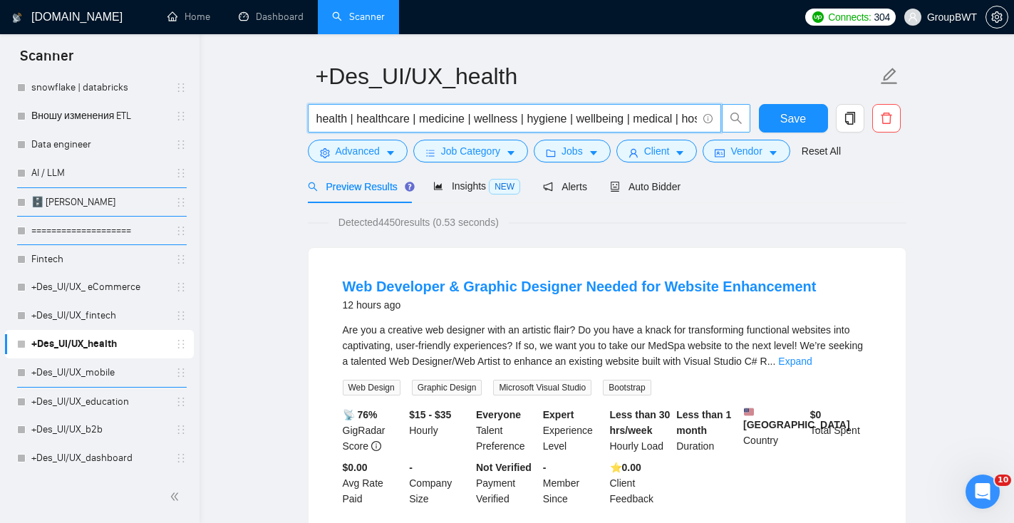
type input "health | healthcare | medicine | wellness | hygiene | wellbeing | medical | hos…"
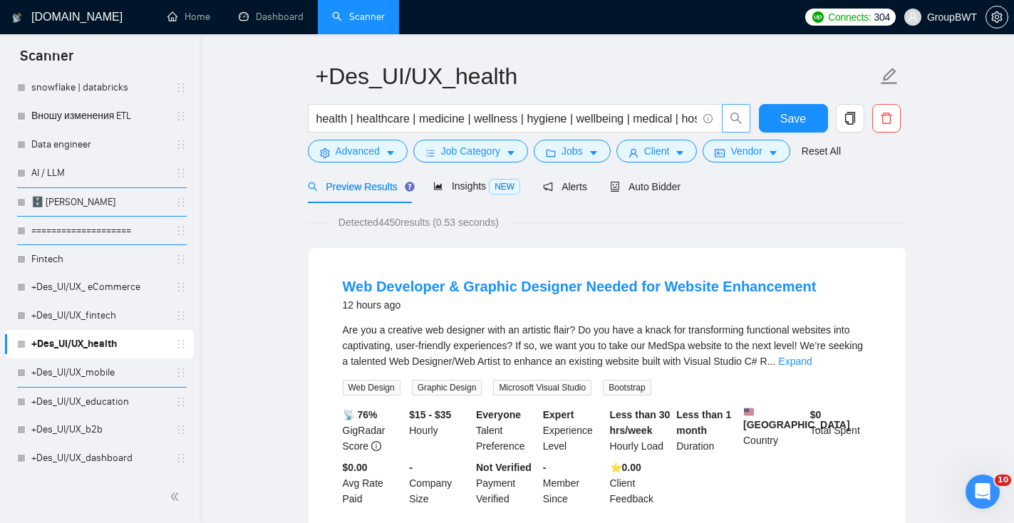
click at [842, 370] on div "Are you a creative web designer with an artistic flair? Do you have a knack for…" at bounding box center [607, 358] width 529 height 73
click at [811, 365] on link "Expand" at bounding box center [794, 360] width 33 height 11
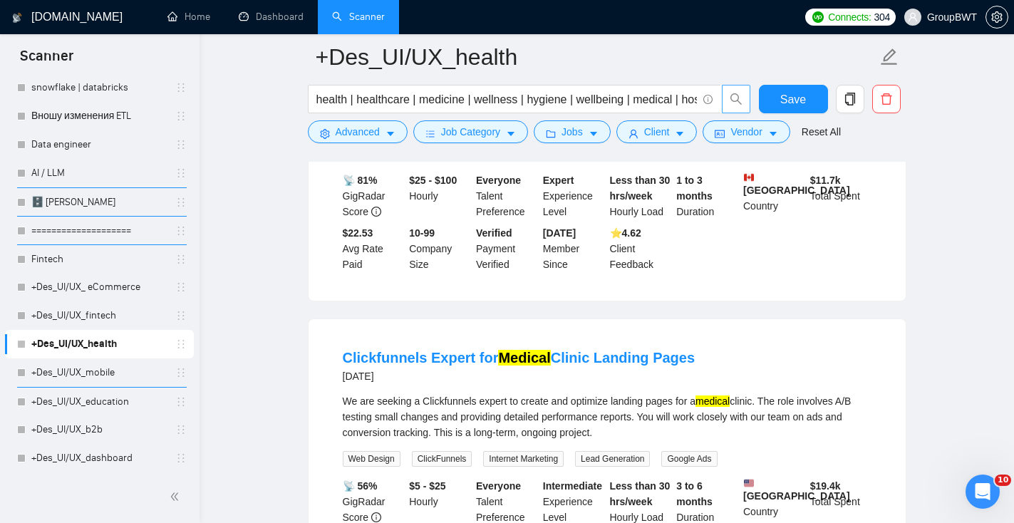
scroll to position [1160, 0]
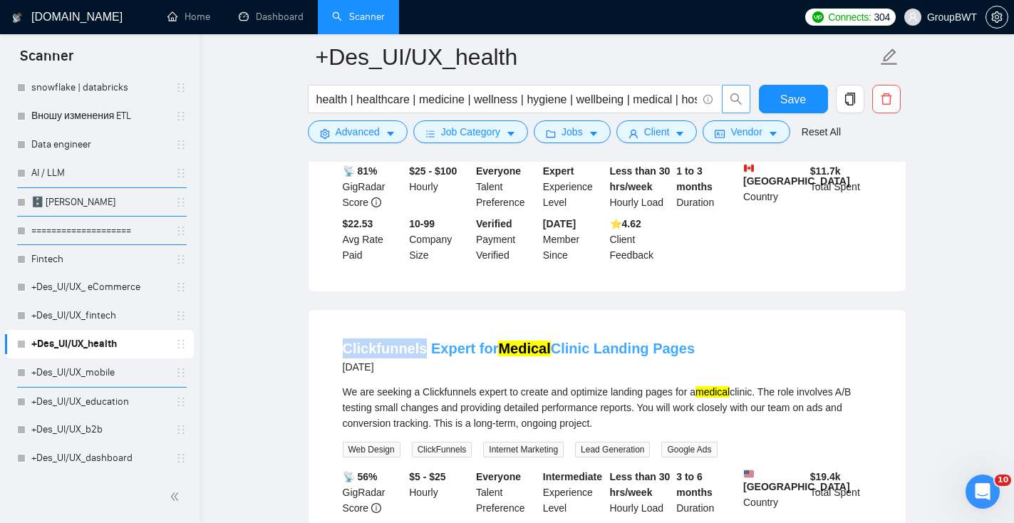
drag, startPoint x: 331, startPoint y: 353, endPoint x: 424, endPoint y: 351, distance: 92.6
click at [424, 351] on li "Clickfunnels Expert for Medical Clinic Landing Pages [DATE] We are seeking a Cl…" at bounding box center [607, 453] width 563 height 253
copy link "Clickfunnels"
click at [363, 138] on span "Advanced" at bounding box center [358, 132] width 44 height 16
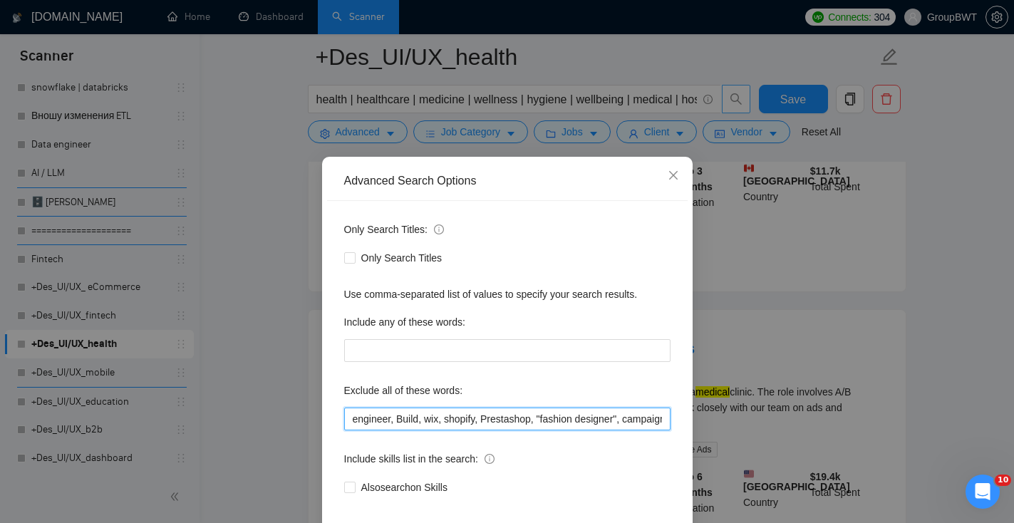
click at [348, 419] on input "engineer, Build, wix, shopify, Prestashop, "fashion designer", campaign, canva,…" at bounding box center [507, 418] width 326 height 23
paste input "Clickfunnels"
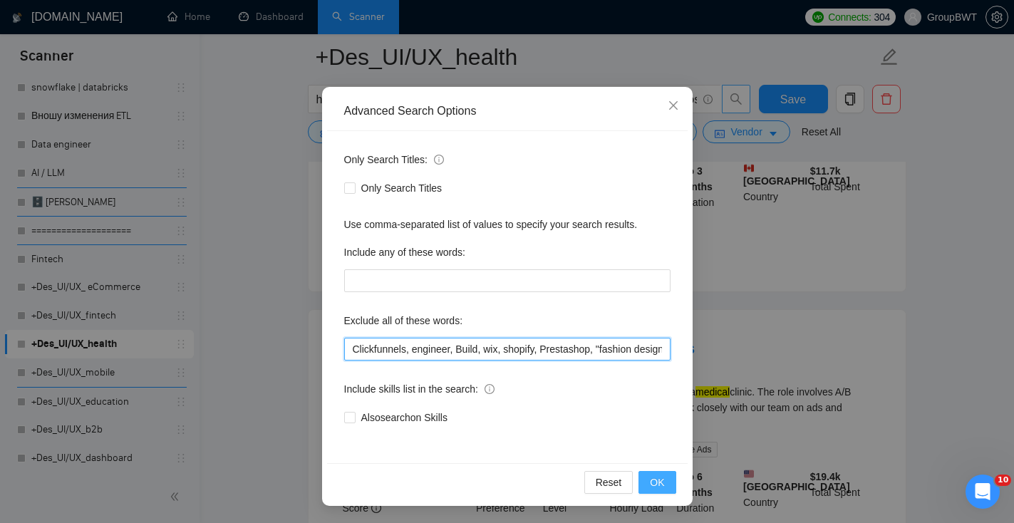
type input "Clickfunnels, engineer, Build, wix, shopify, Prestashop, "fashion designer", ca…"
click at [664, 485] on button "OK" at bounding box center [656, 482] width 37 height 23
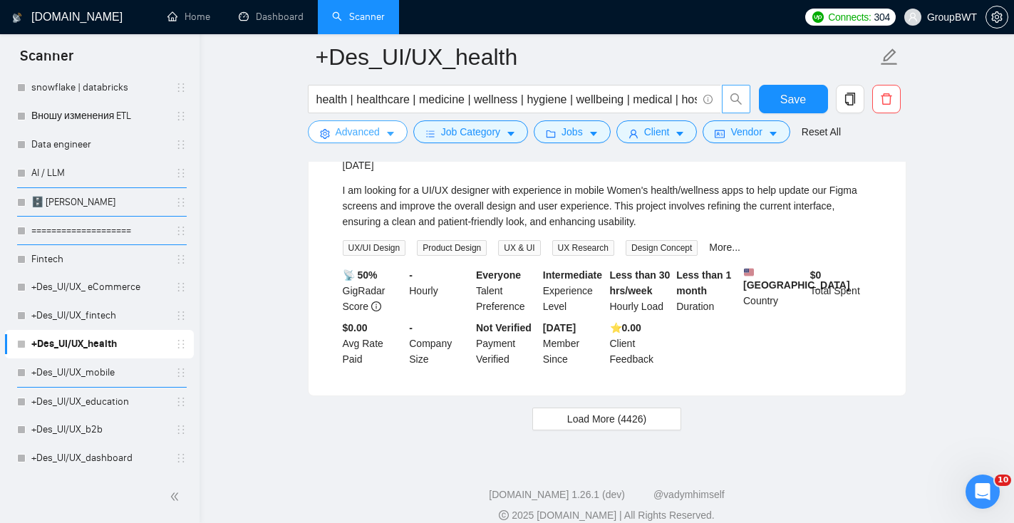
scroll to position [3049, 0]
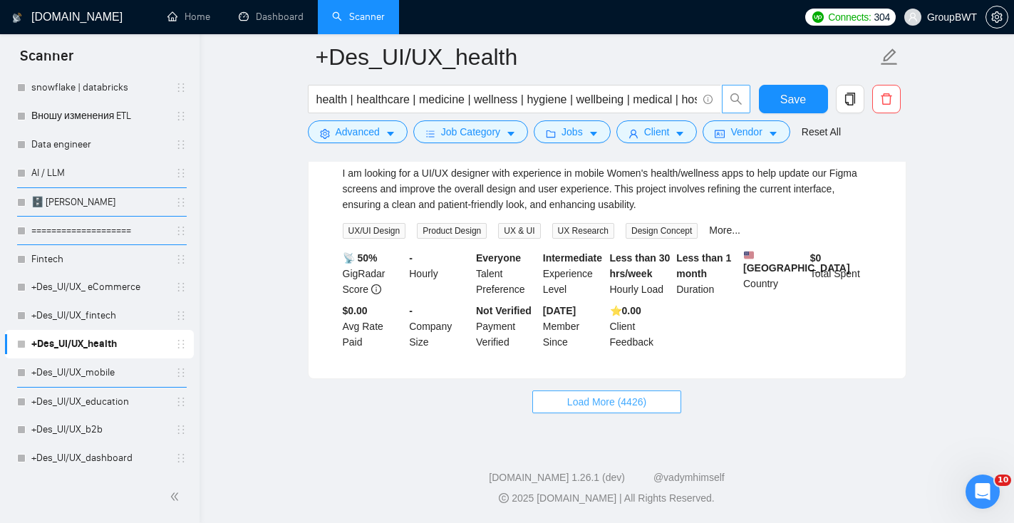
click at [584, 402] on span "Load More (4426)" at bounding box center [606, 402] width 79 height 16
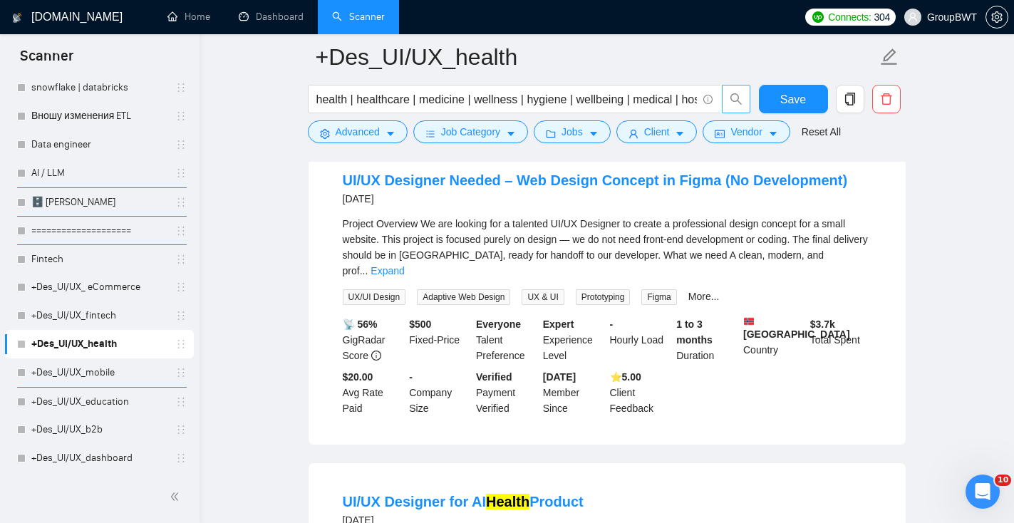
scroll to position [4199, 0]
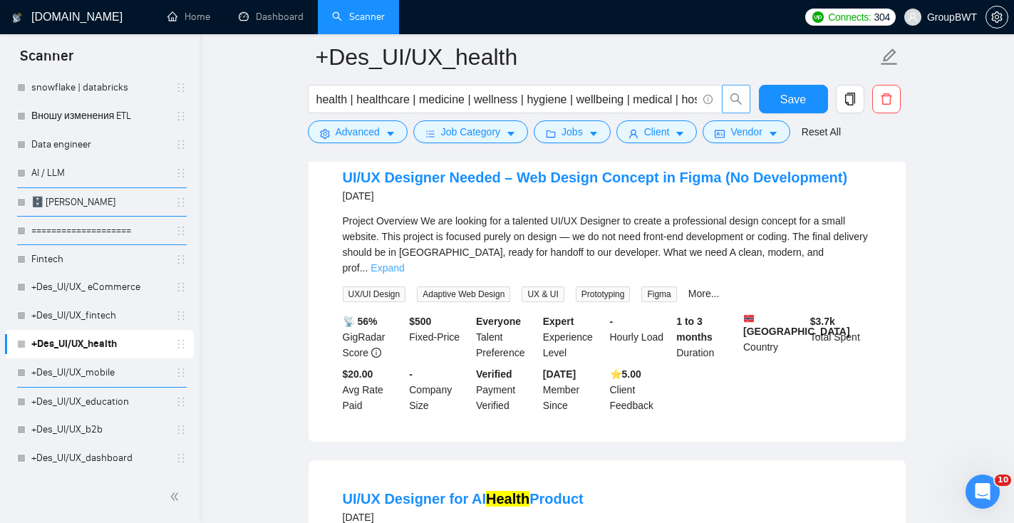
click at [404, 274] on link "Expand" at bounding box center [386, 267] width 33 height 11
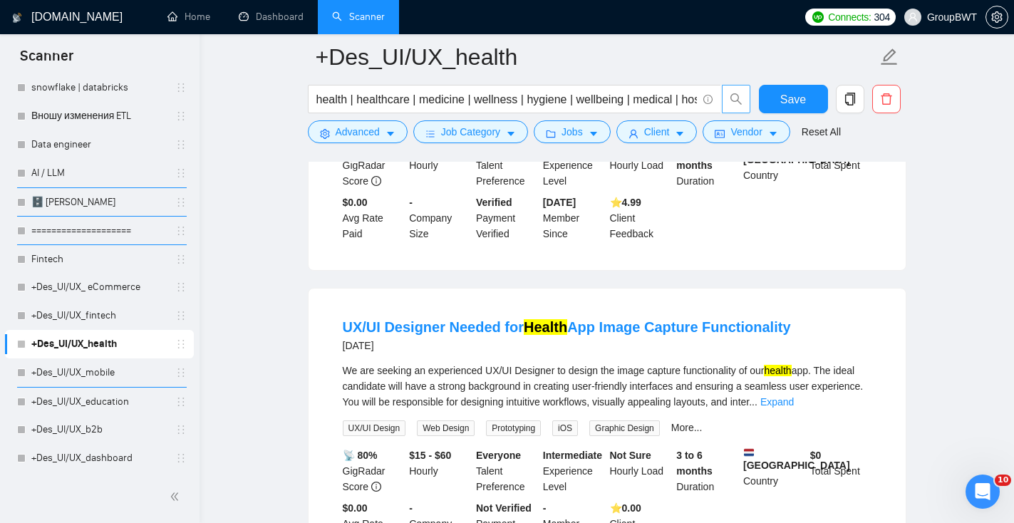
scroll to position [5507, 0]
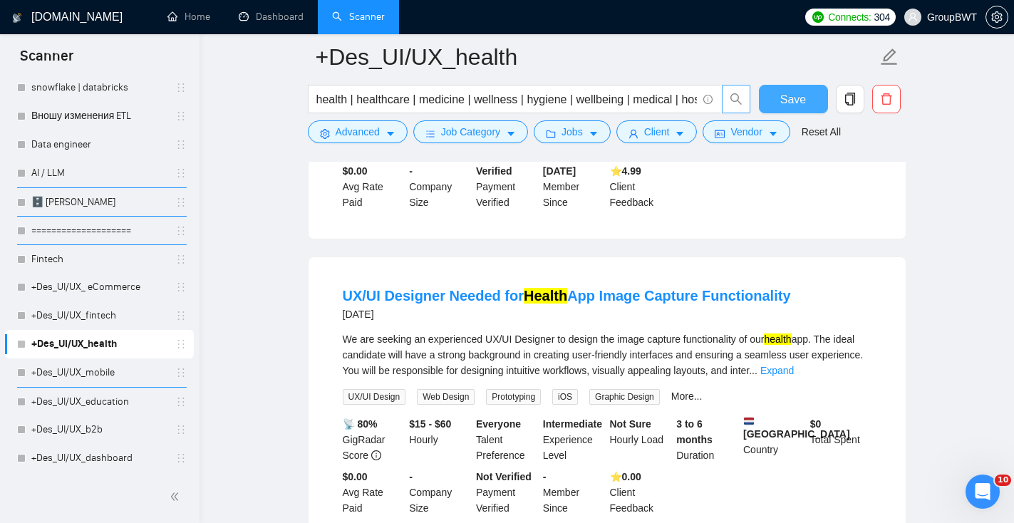
click at [803, 95] on span "Save" at bounding box center [793, 99] width 26 height 18
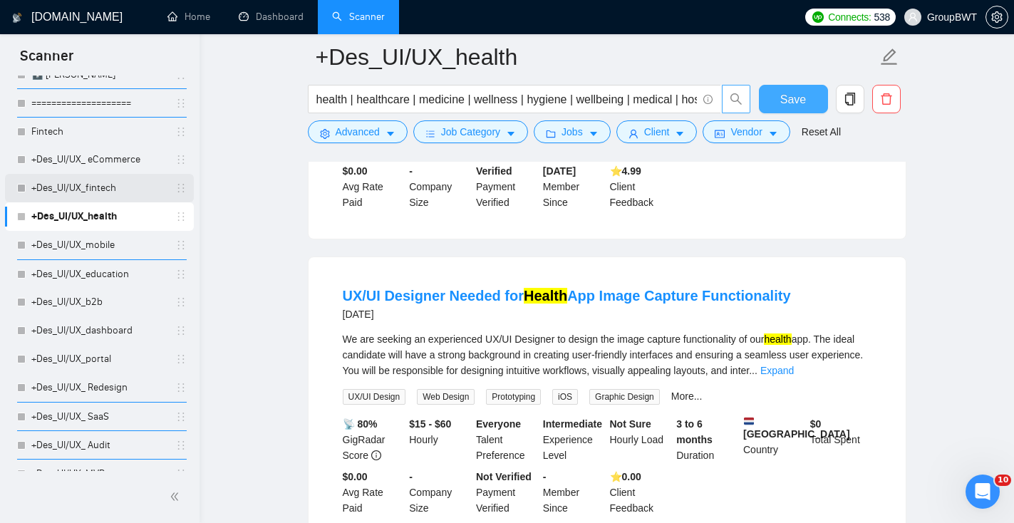
scroll to position [603, 0]
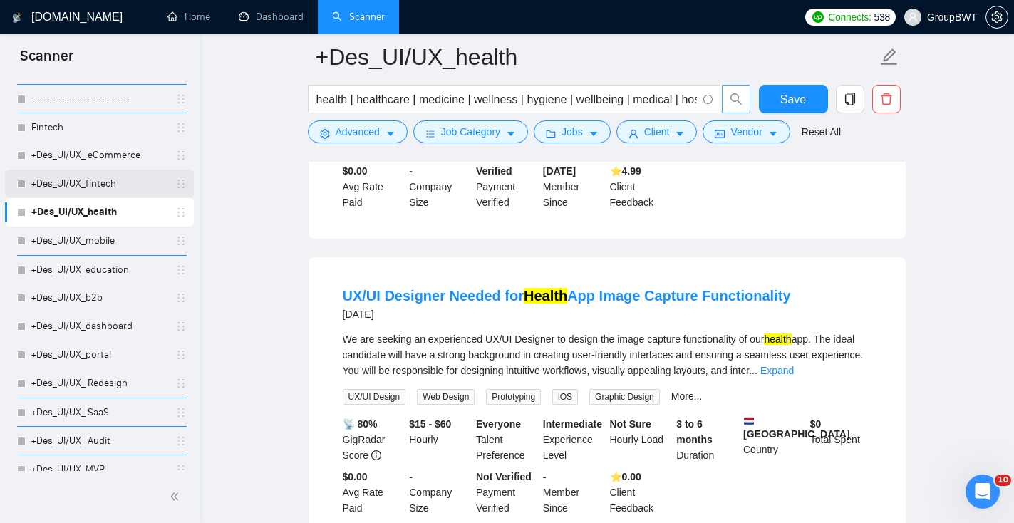
click at [123, 175] on link "+Des_UI/UX_fintech" at bounding box center [98, 184] width 135 height 28
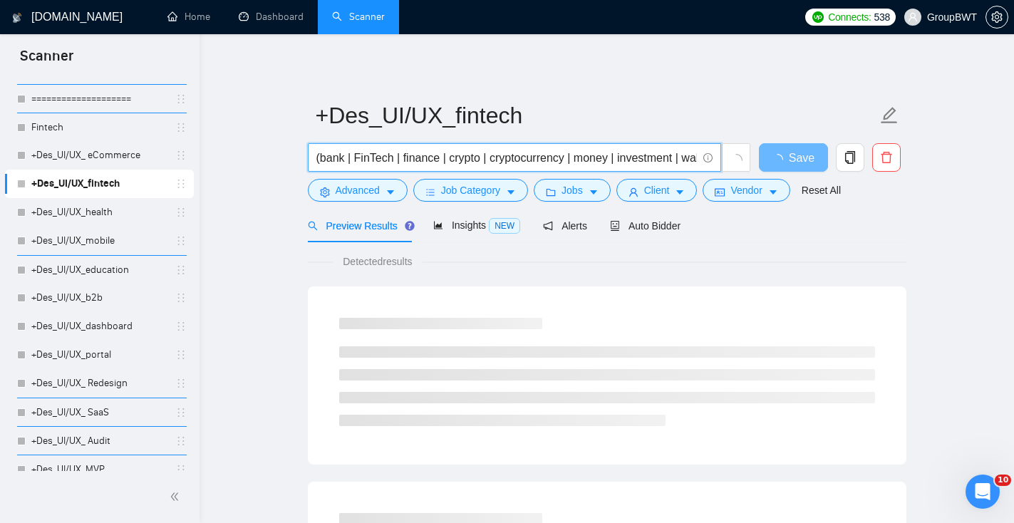
click at [319, 157] on input "(bank | FinTech | finance | crypto | cryptocurrency | money | investment | wall…" at bounding box center [506, 158] width 380 height 18
drag, startPoint x: 490, startPoint y: 155, endPoint x: 764, endPoint y: 172, distance: 274.1
click at [764, 172] on div "bank | FinTech | finance | crypto | cryptocurrency | money | investment | walle…" at bounding box center [604, 161] width 598 height 36
click at [444, 158] on input "bank | FinTech | finance | crypto | cryptocurrency | money | investment | walle…" at bounding box center [506, 158] width 380 height 18
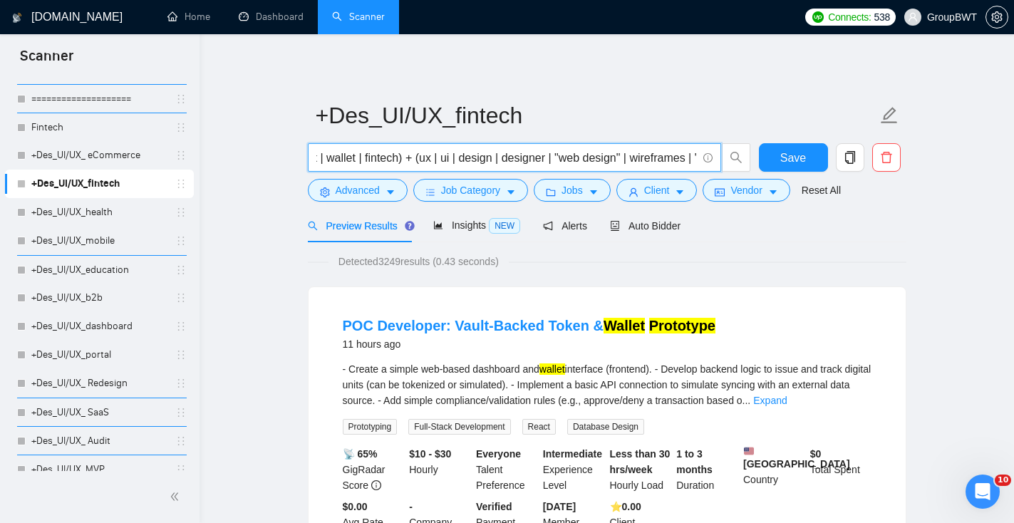
drag, startPoint x: 442, startPoint y: 157, endPoint x: 311, endPoint y: 151, distance: 131.2
click at [311, 151] on span "bank | FinTech | finance | crypto | cryptocurrency | money | investment | walle…" at bounding box center [514, 157] width 413 height 28
click at [427, 160] on input "bank | FinTech | finance | crypto | cryptocurrency | money | investment | walle…" at bounding box center [506, 158] width 380 height 18
drag, startPoint x: 419, startPoint y: 157, endPoint x: 772, endPoint y: 173, distance: 353.7
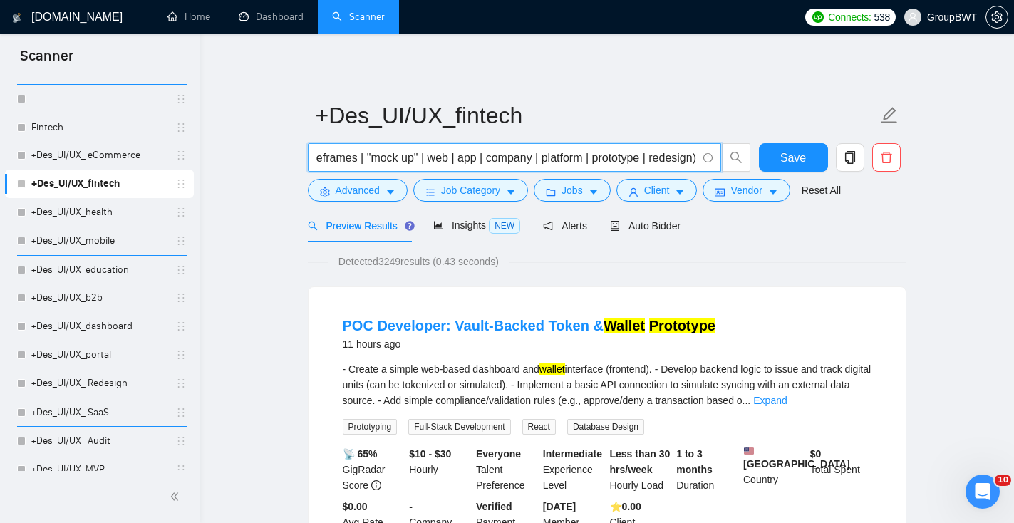
click at [776, 177] on div "bank | FinTech | finance | crypto | cryptocurrency | money | investment | walle…" at bounding box center [604, 161] width 598 height 36
type input "bank | FinTech | finance | crypto | cryptocurrency | money | investment | walle…"
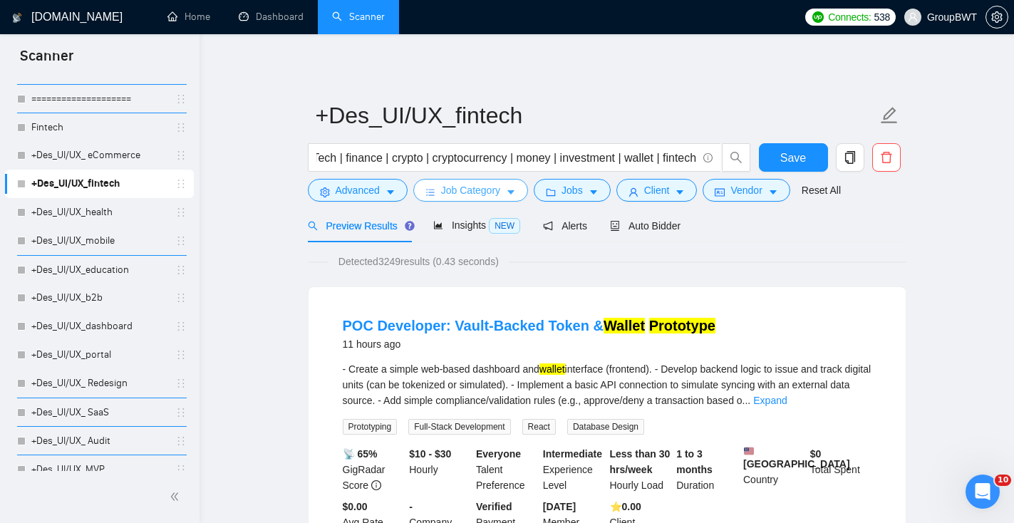
click at [489, 189] on span "Job Category" at bounding box center [470, 190] width 59 height 16
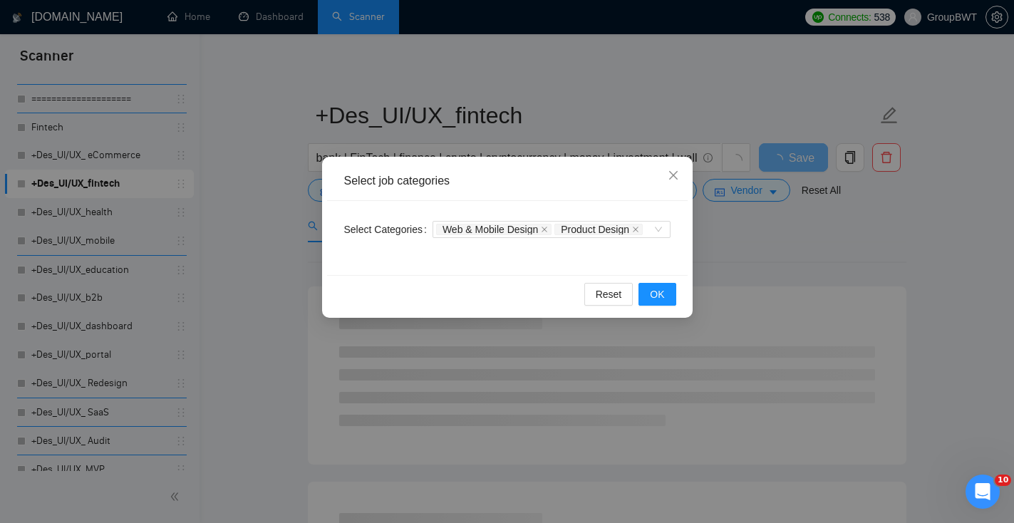
click at [678, 77] on div "Select job categories Select Categories Web & Mobile Design Product Design Rese…" at bounding box center [507, 261] width 1014 height 523
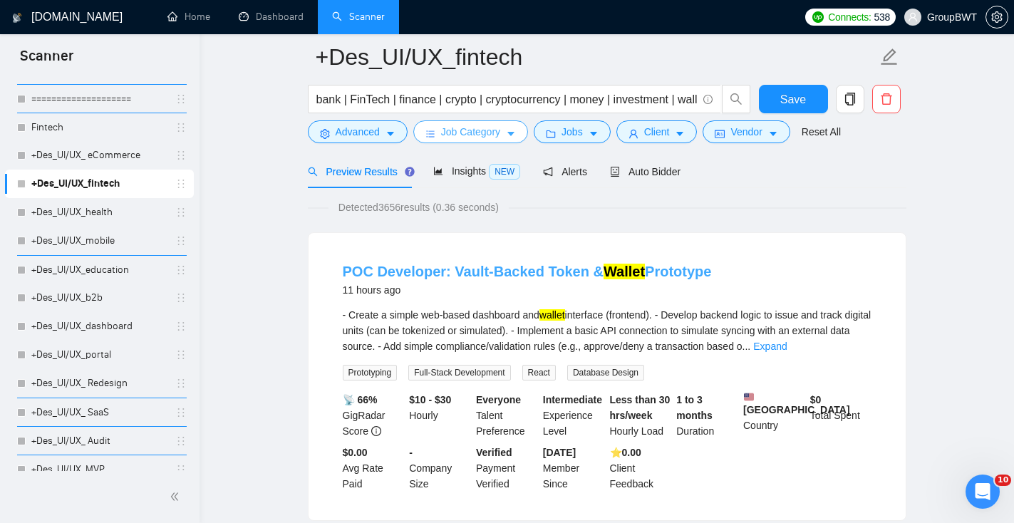
scroll to position [62, 0]
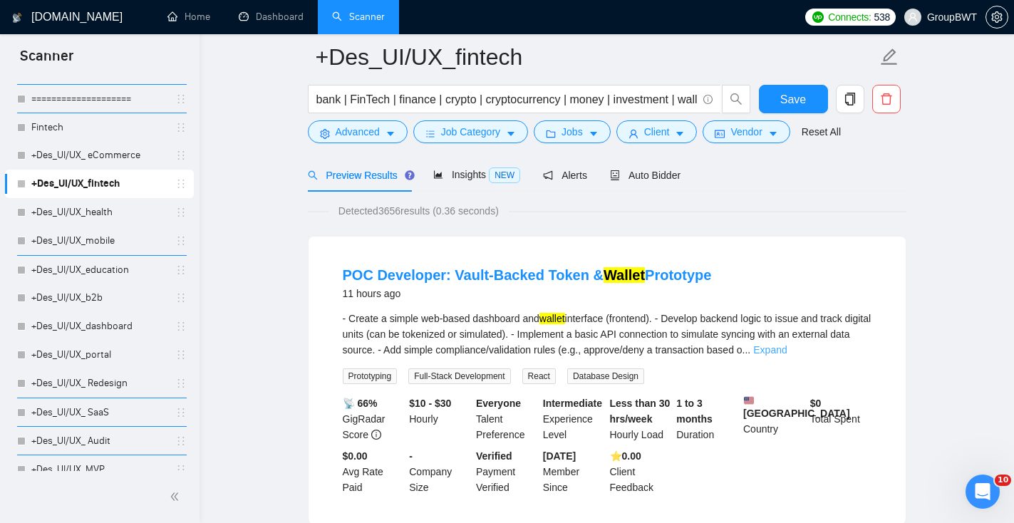
click at [786, 345] on link "Expand" at bounding box center [769, 349] width 33 height 11
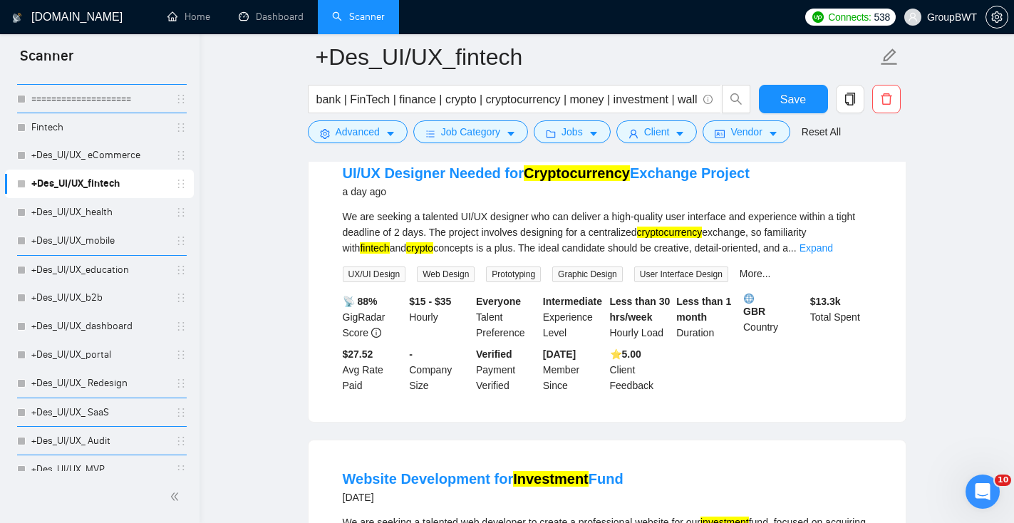
scroll to position [2039, 0]
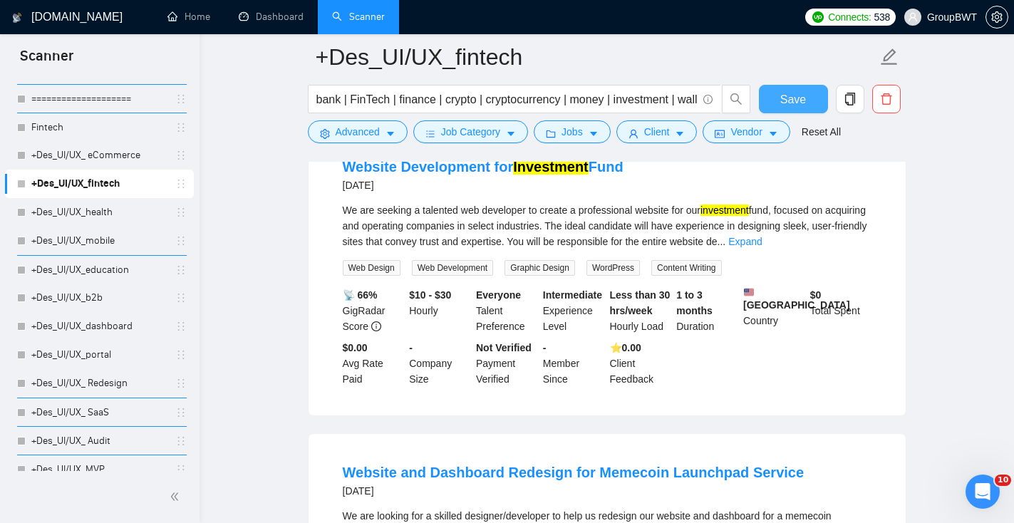
click at [814, 96] on button "Save" at bounding box center [793, 99] width 69 height 28
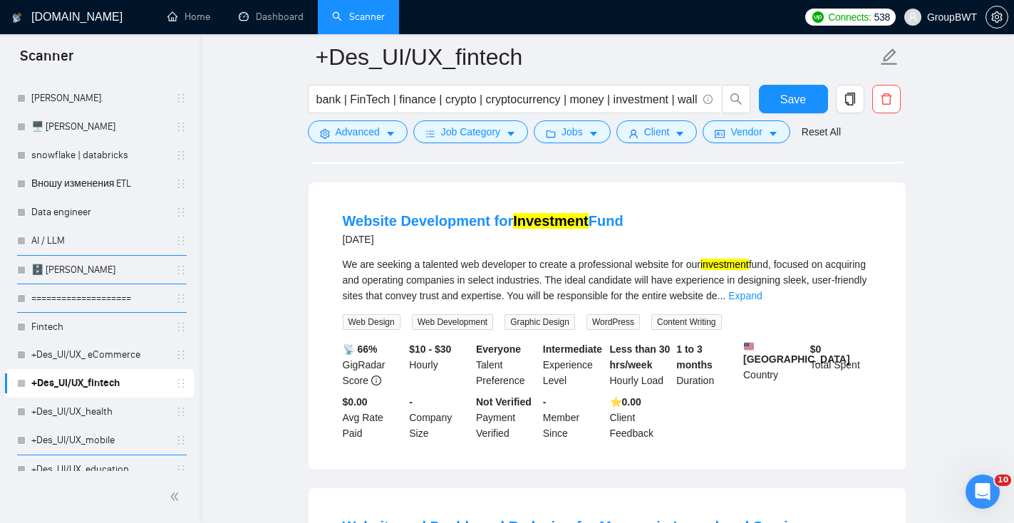
scroll to position [1982, 0]
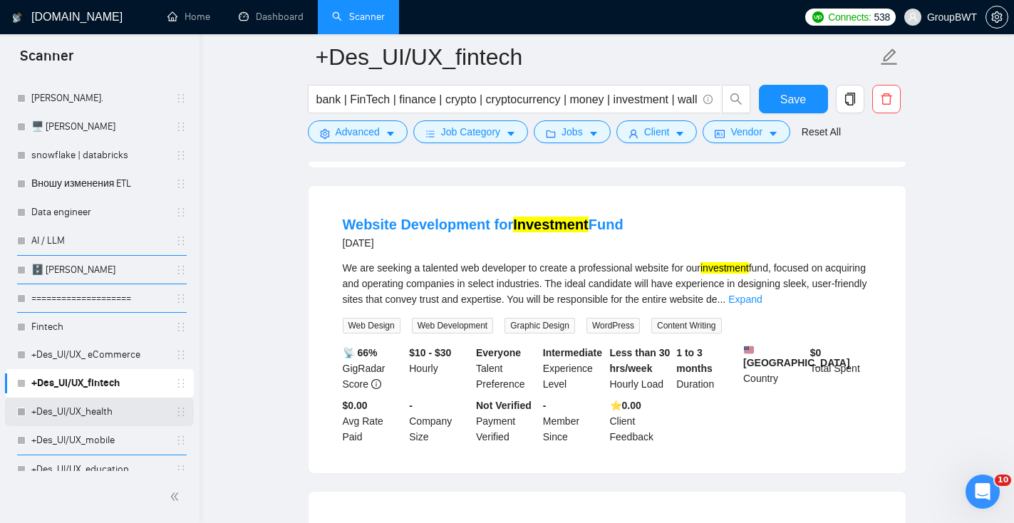
click at [104, 414] on link "+Des_UI/UX_health" at bounding box center [98, 411] width 135 height 28
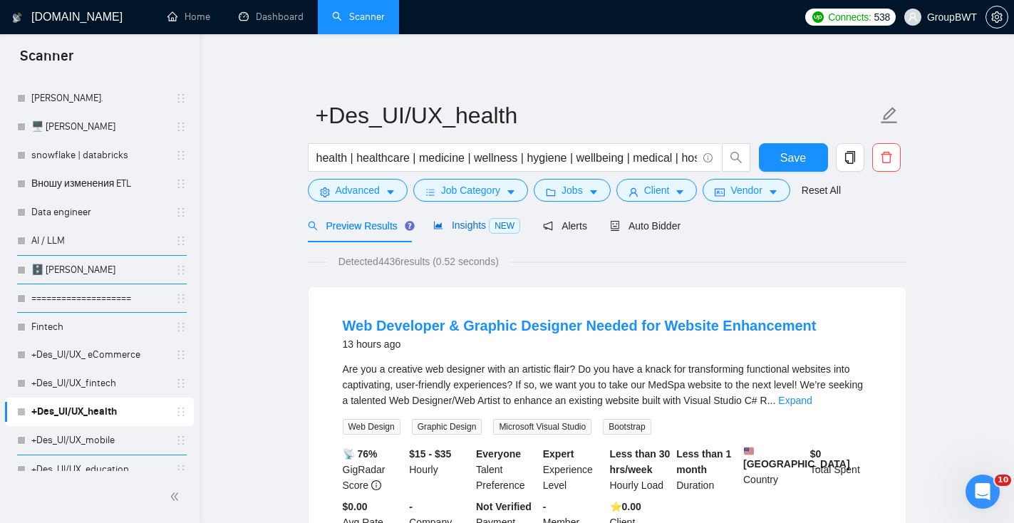
click at [474, 229] on span "Insights NEW" at bounding box center [476, 224] width 87 height 11
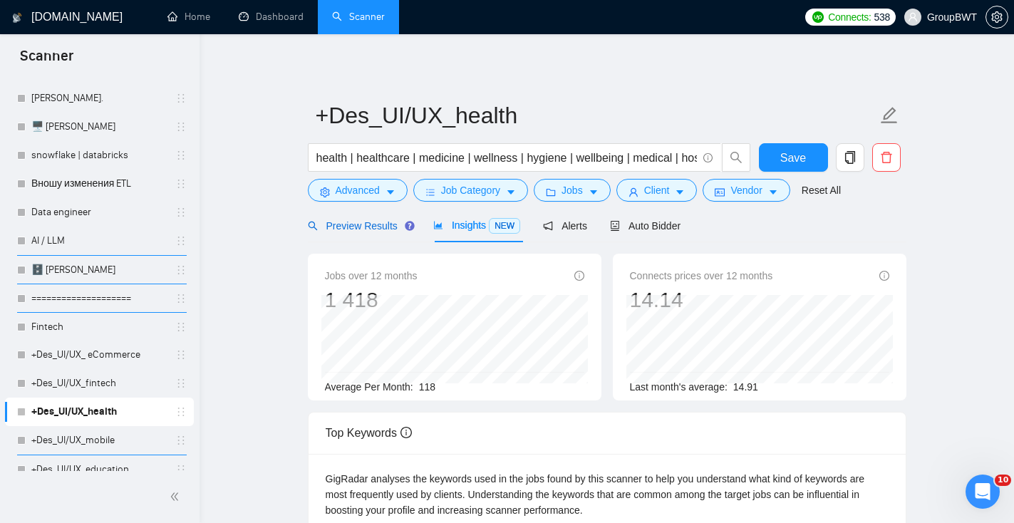
click at [388, 227] on span "Preview Results" at bounding box center [359, 225] width 103 height 11
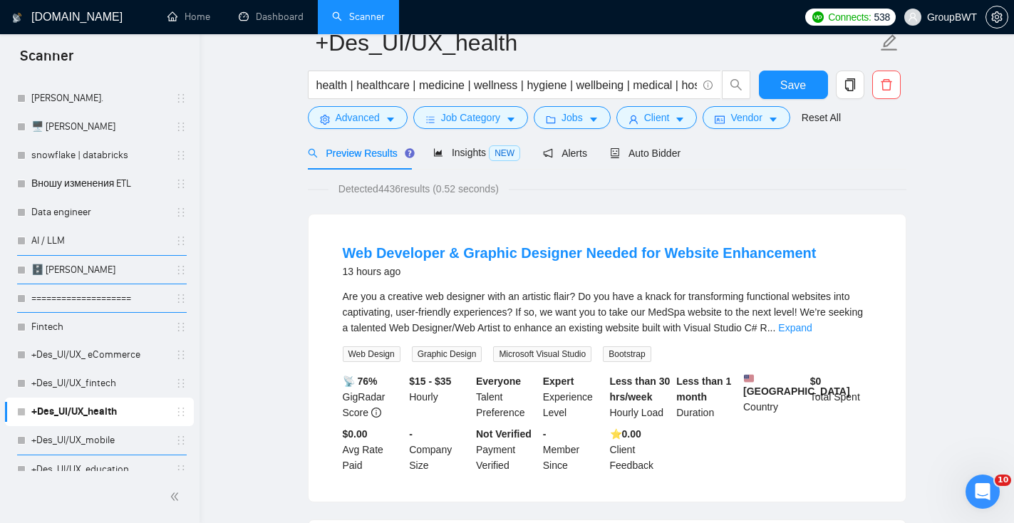
scroll to position [118, 0]
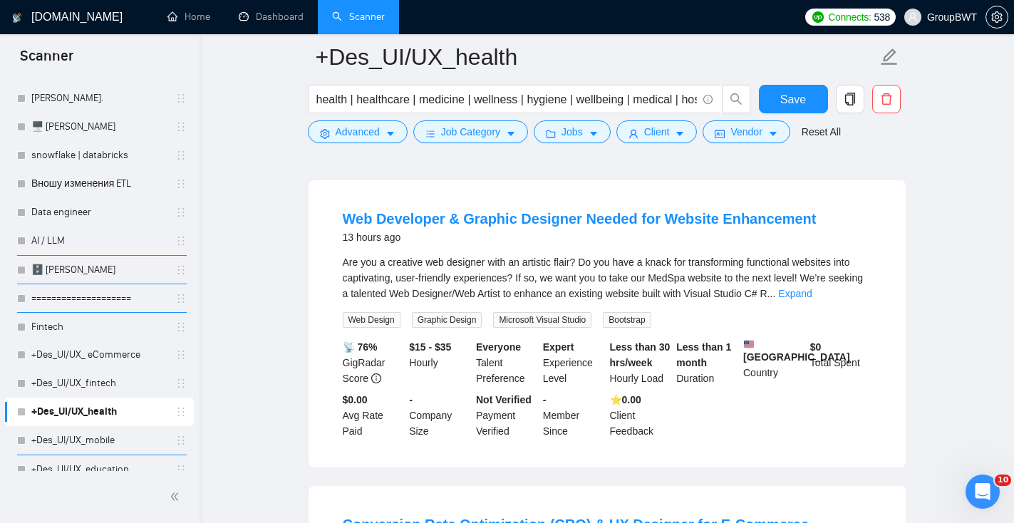
click at [811, 292] on link "Expand" at bounding box center [794, 293] width 33 height 11
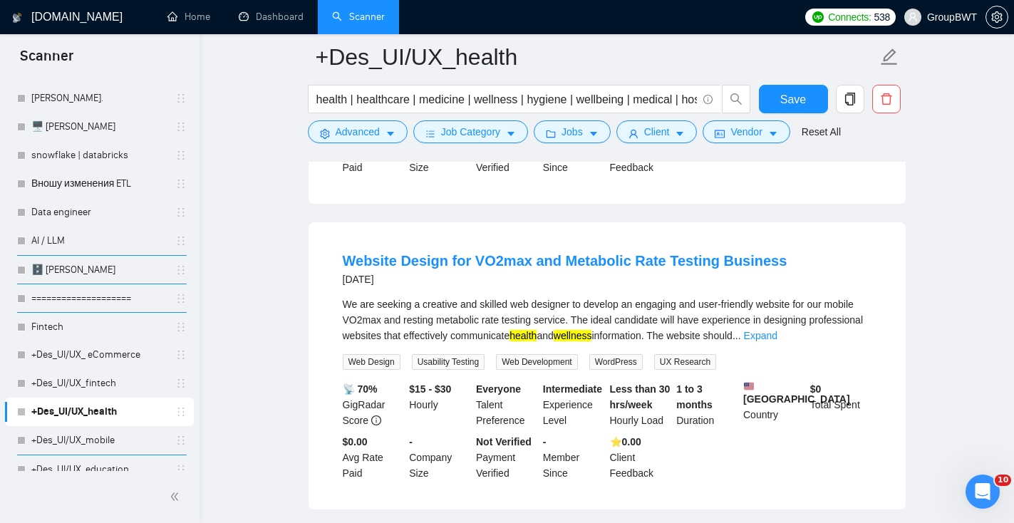
scroll to position [2503, 0]
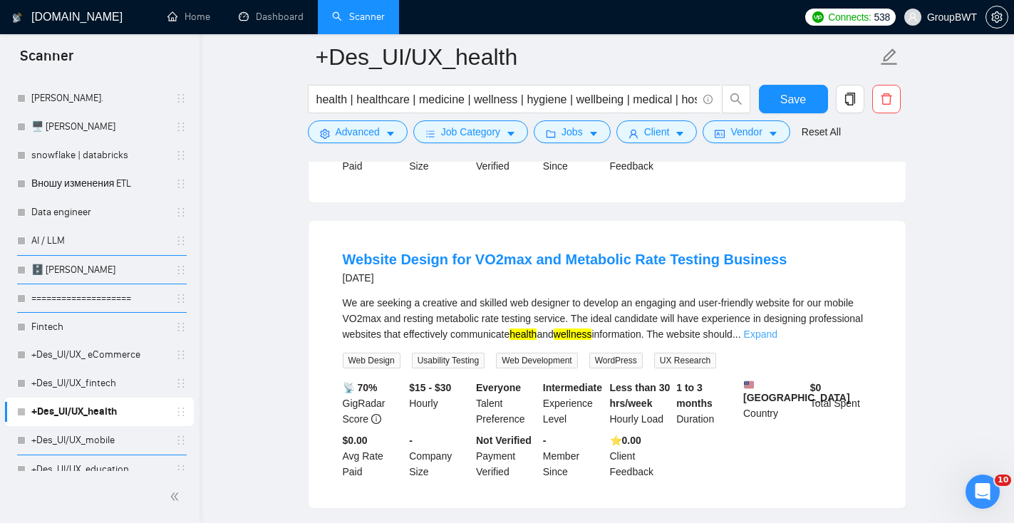
click at [777, 340] on link "Expand" at bounding box center [760, 333] width 33 height 11
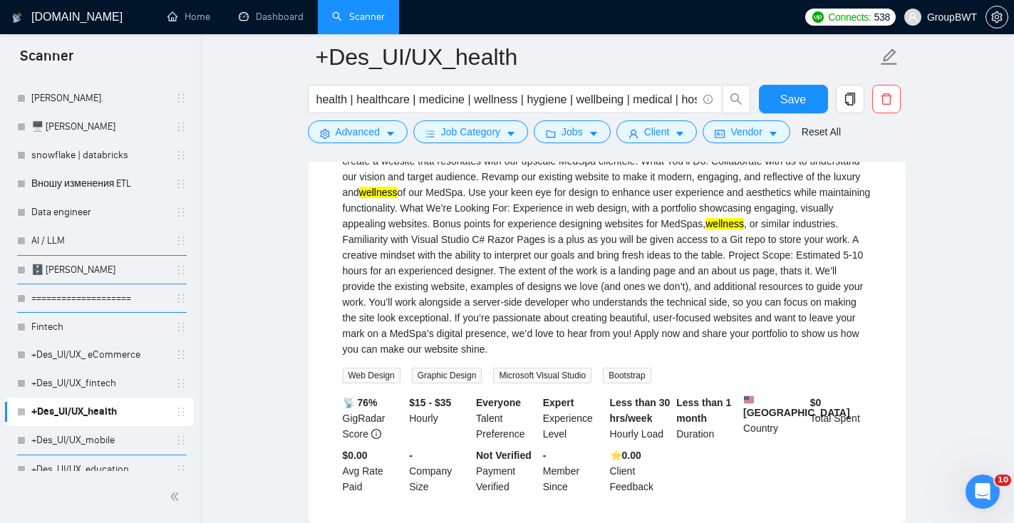
scroll to position [0, 0]
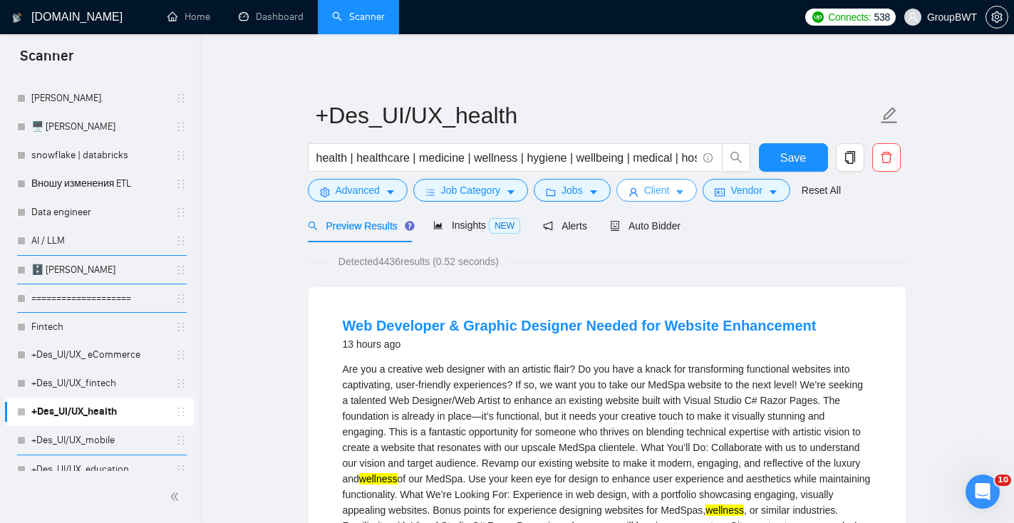
click at [669, 195] on span "Client" at bounding box center [657, 190] width 26 height 16
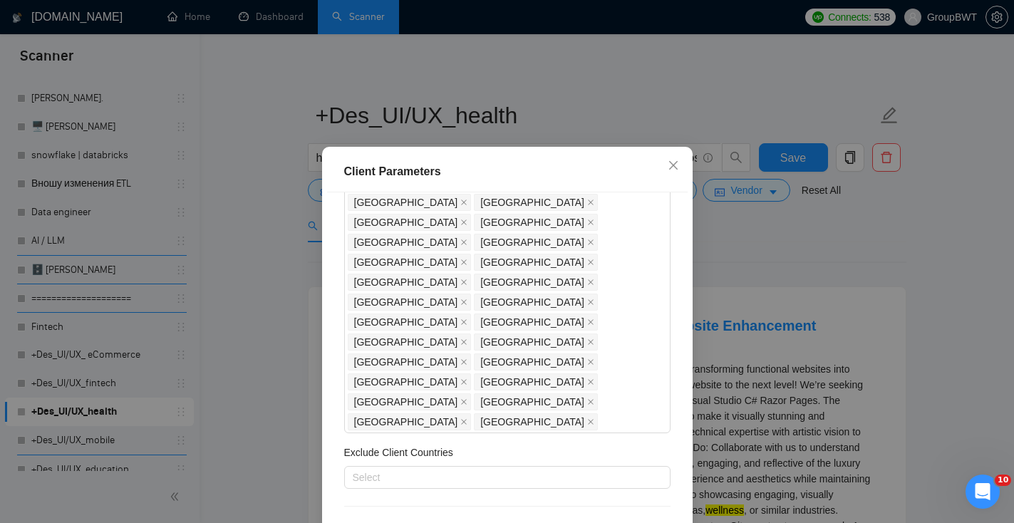
scroll to position [246, 0]
checkbox input "true"
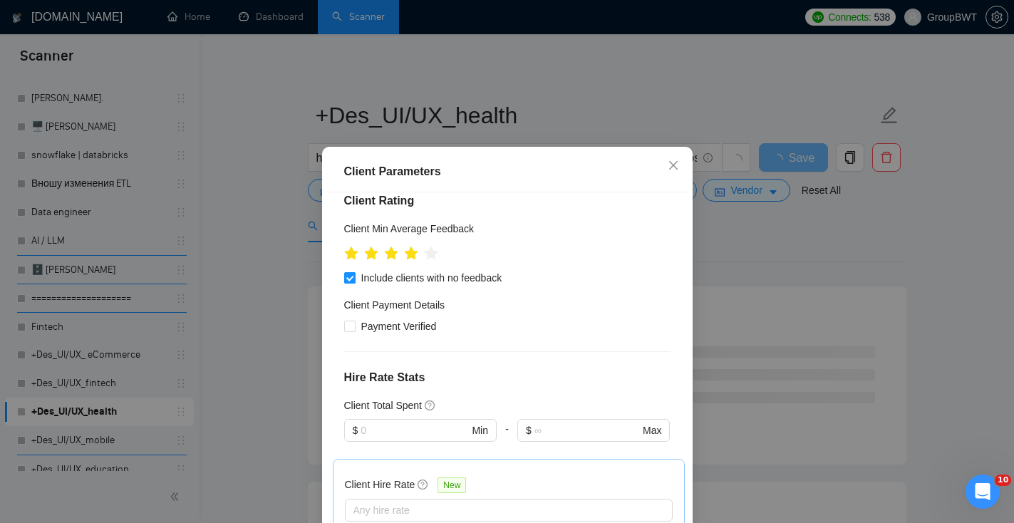
scroll to position [583, 0]
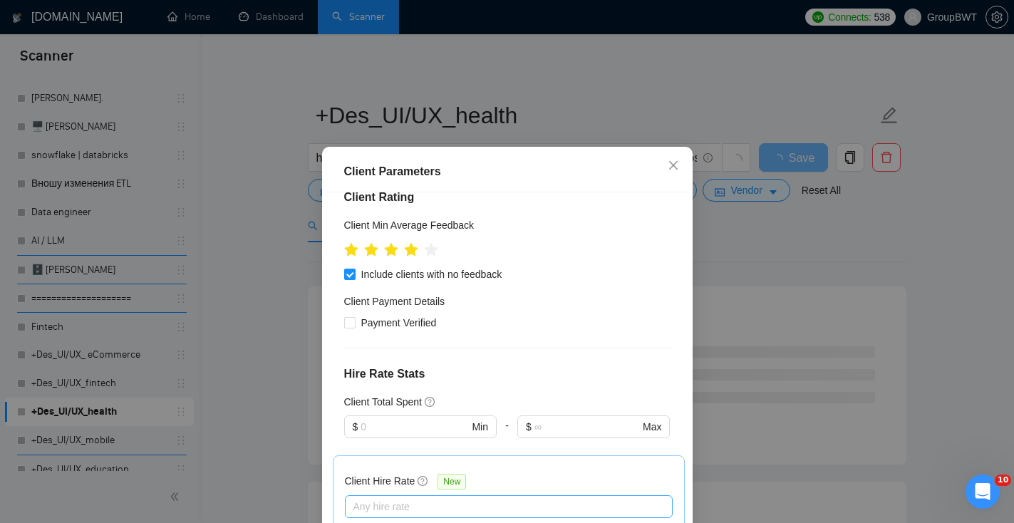
click at [437, 498] on div at bounding box center [501, 506] width 306 height 17
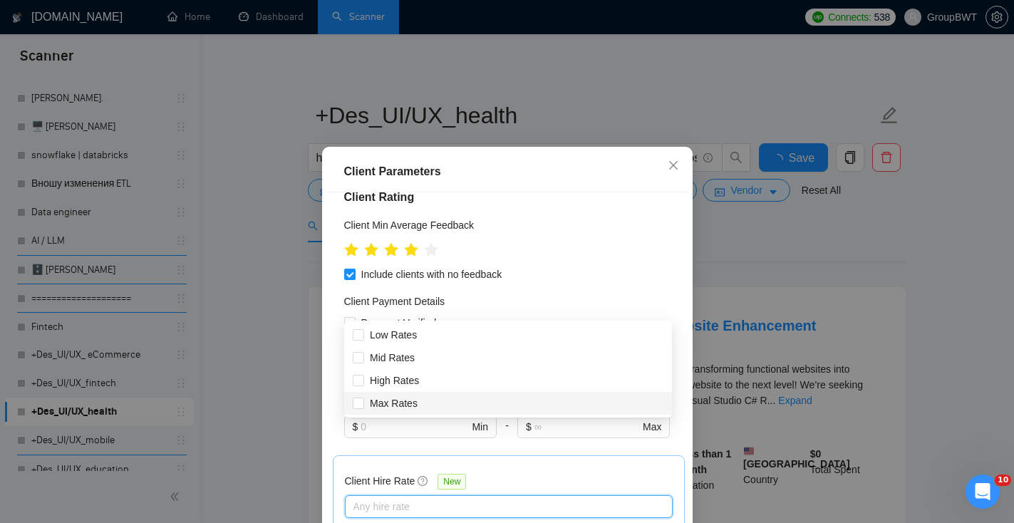
click at [506, 454] on div "Client Location Include Client Countries [GEOGRAPHIC_DATA] [GEOGRAPHIC_DATA] [G…" at bounding box center [507, 375] width 360 height 366
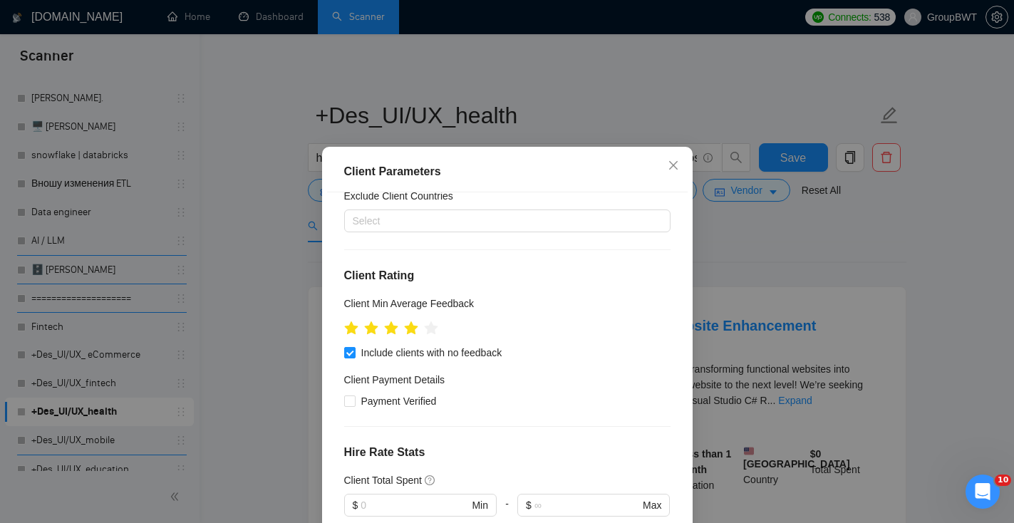
scroll to position [499, 0]
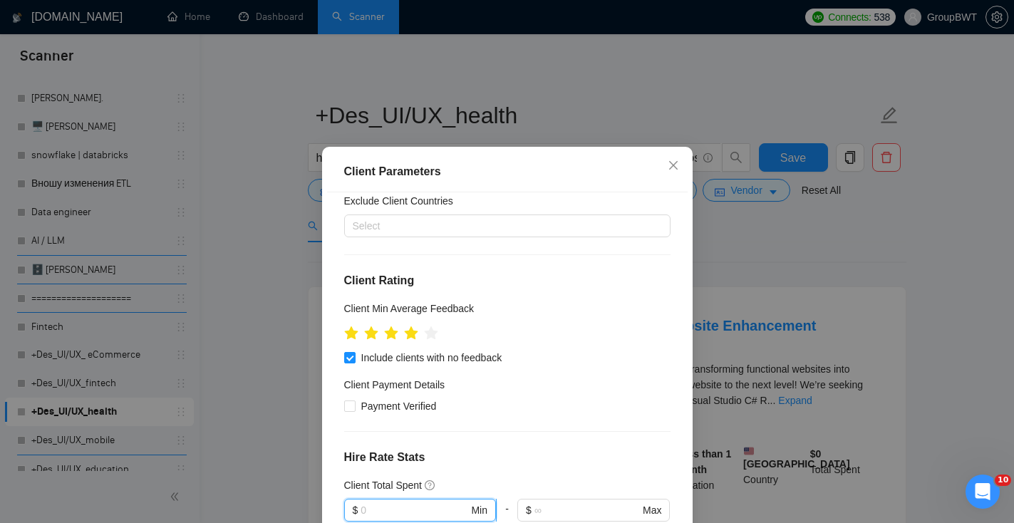
click at [420, 502] on input "text" at bounding box center [414, 510] width 108 height 16
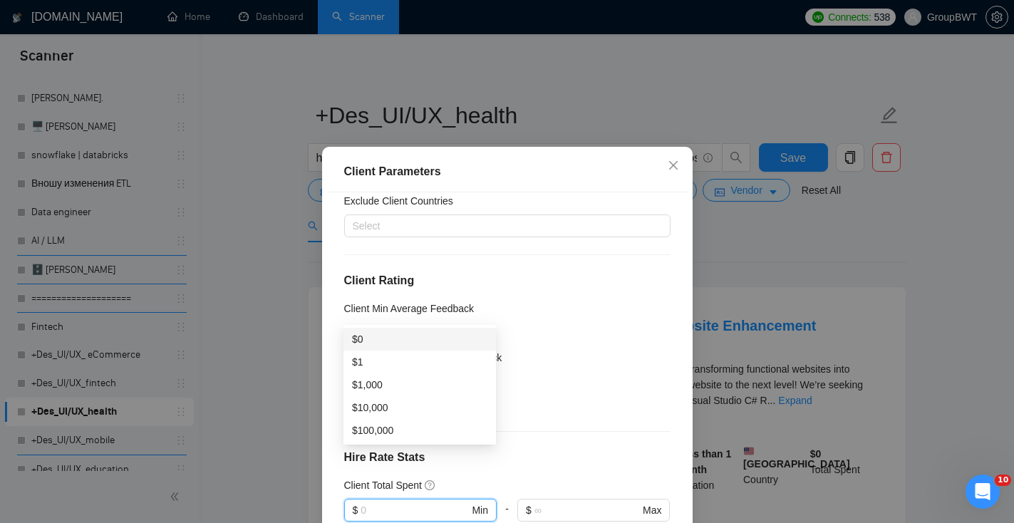
click at [512, 269] on div "Client Location Include Client Countries [GEOGRAPHIC_DATA] [GEOGRAPHIC_DATA] [G…" at bounding box center [507, 375] width 360 height 366
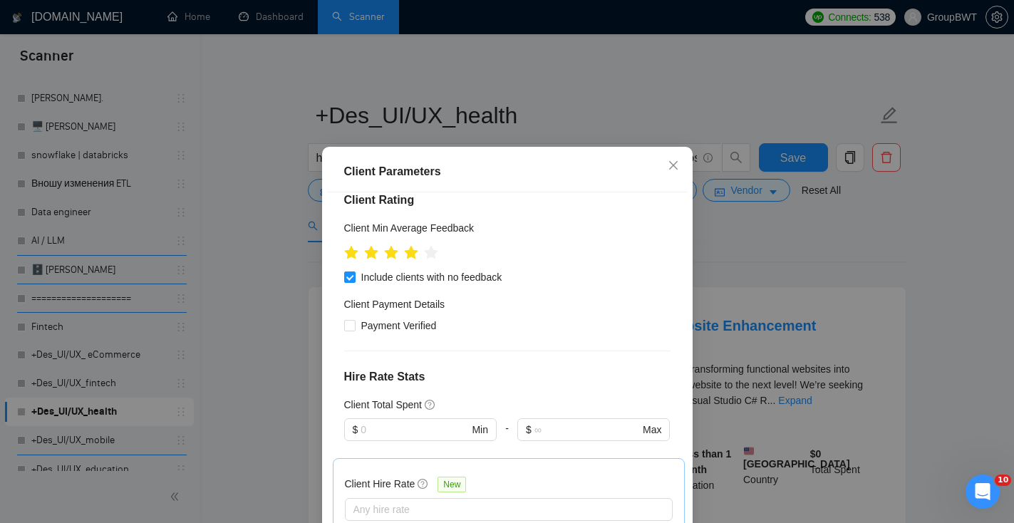
scroll to position [576, 0]
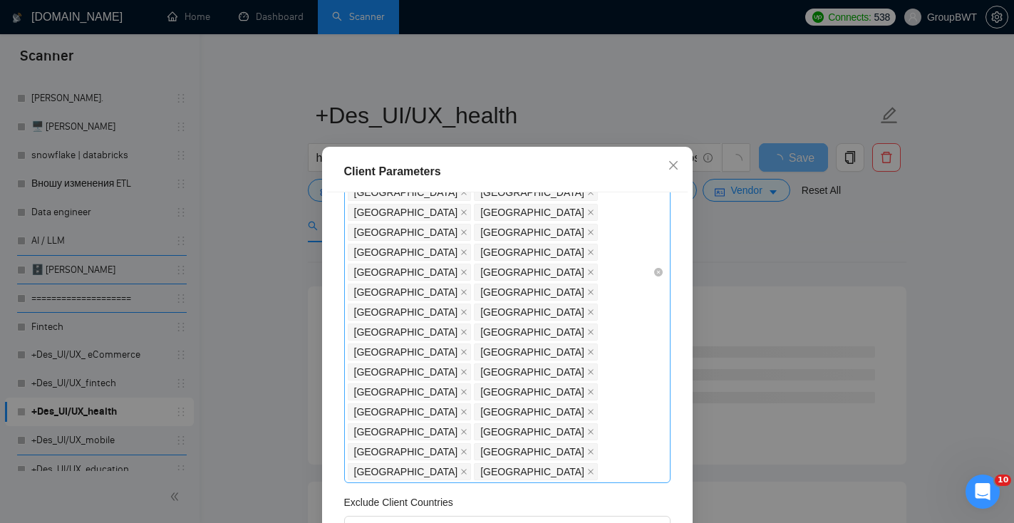
scroll to position [734, 0]
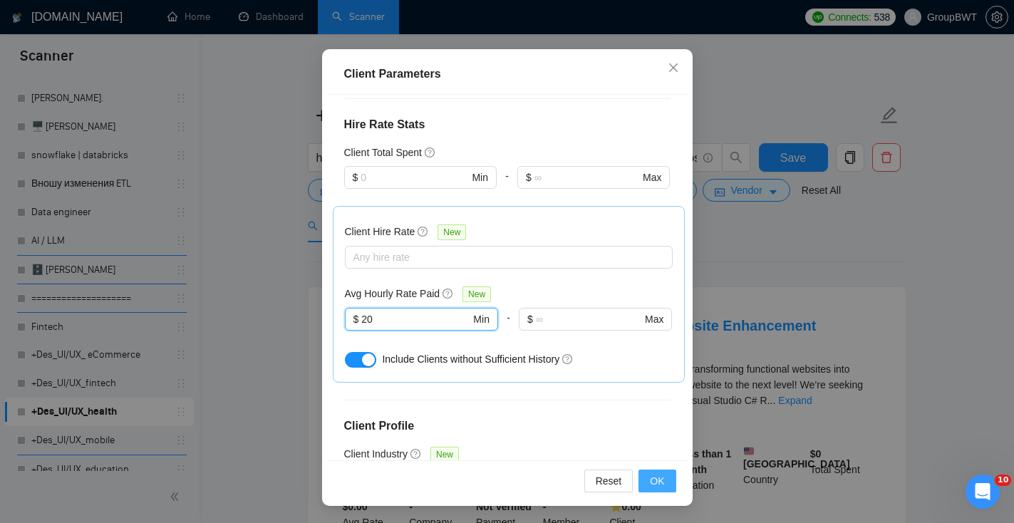
type input "20"
click at [672, 482] on button "OK" at bounding box center [656, 480] width 37 height 23
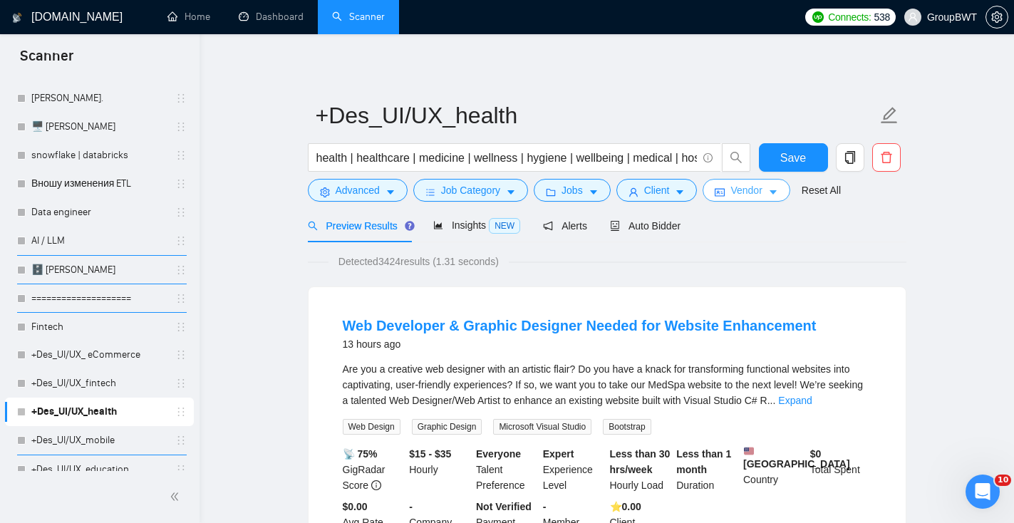
click at [732, 189] on button "Vendor" at bounding box center [745, 190] width 87 height 23
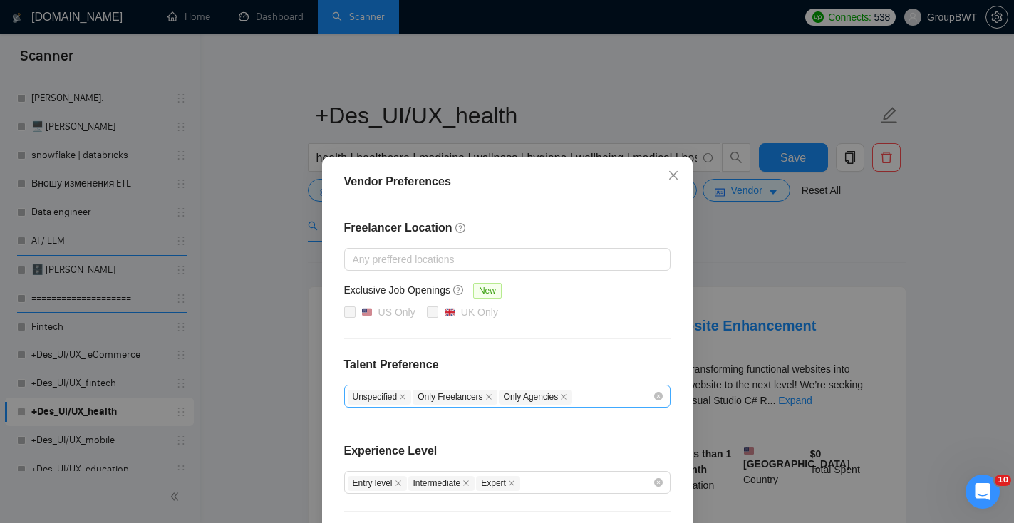
click at [492, 391] on span "Only Freelancers" at bounding box center [454, 397] width 84 height 15
click at [492, 393] on icon "close" at bounding box center [488, 396] width 7 height 7
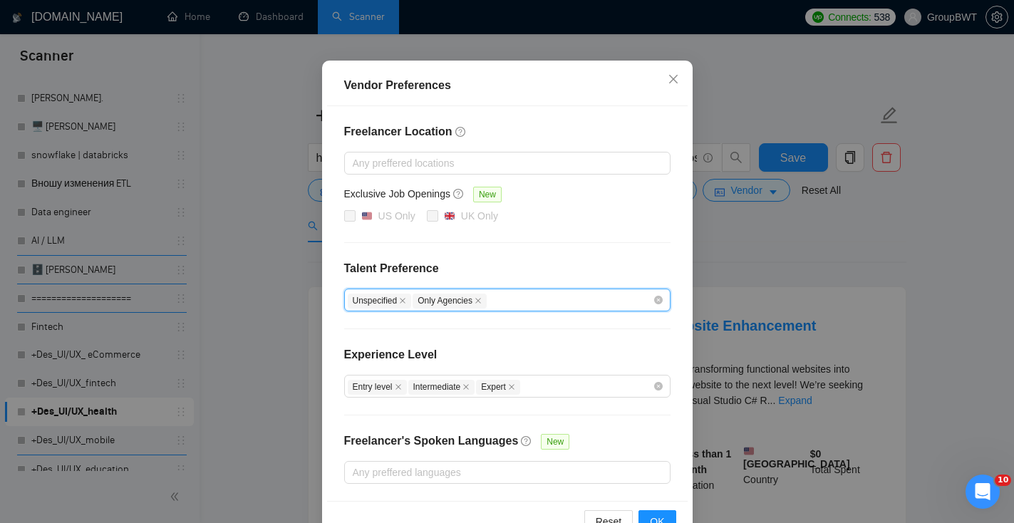
scroll to position [133, 0]
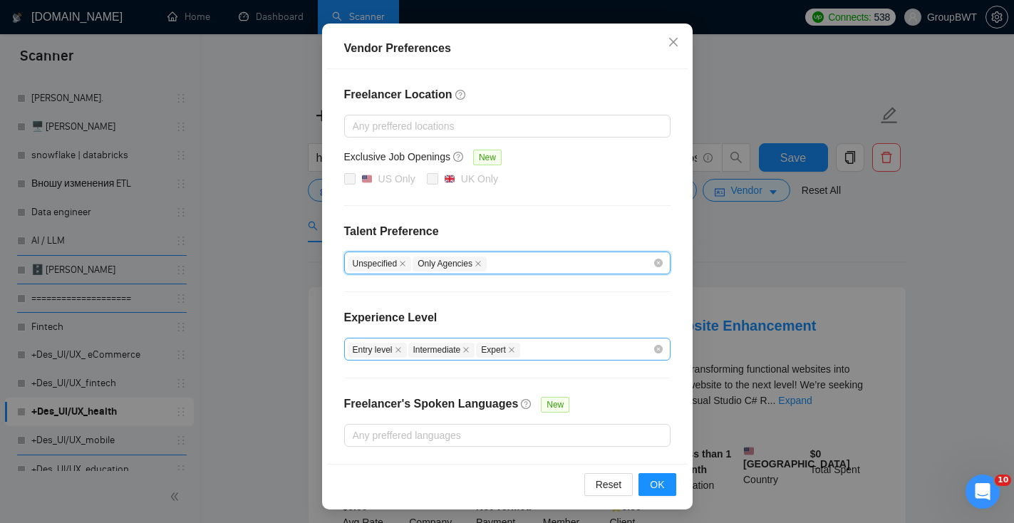
click at [400, 349] on icon "close" at bounding box center [398, 350] width 6 height 6
click at [656, 475] on button "OK" at bounding box center [656, 484] width 37 height 23
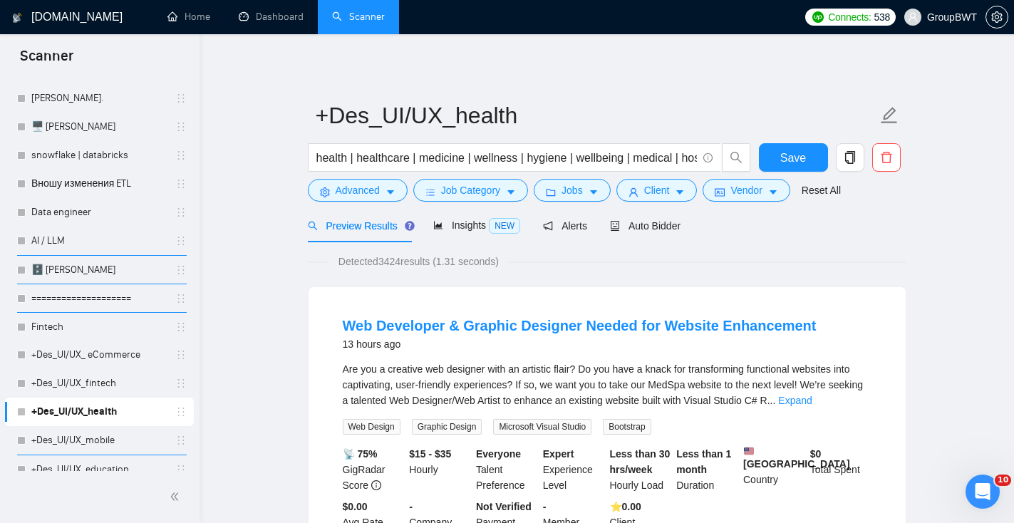
scroll to position [65, 0]
click at [479, 230] on span "Insights NEW" at bounding box center [476, 224] width 87 height 11
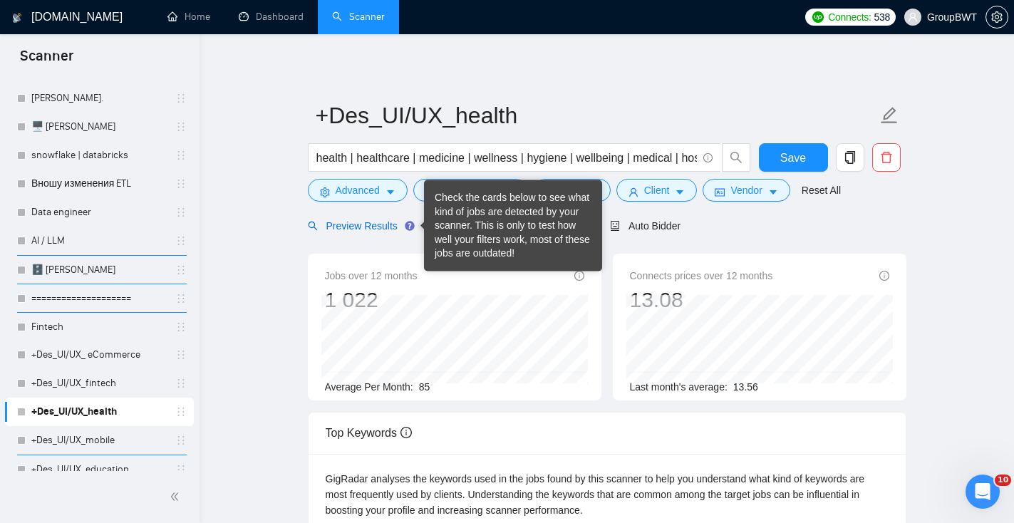
click at [395, 226] on span "Preview Results" at bounding box center [359, 225] width 103 height 11
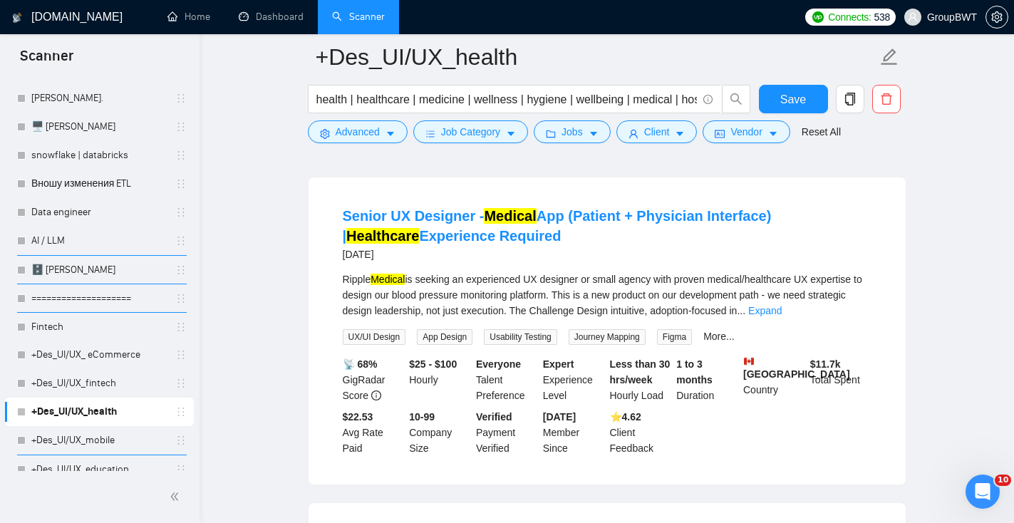
scroll to position [727, 0]
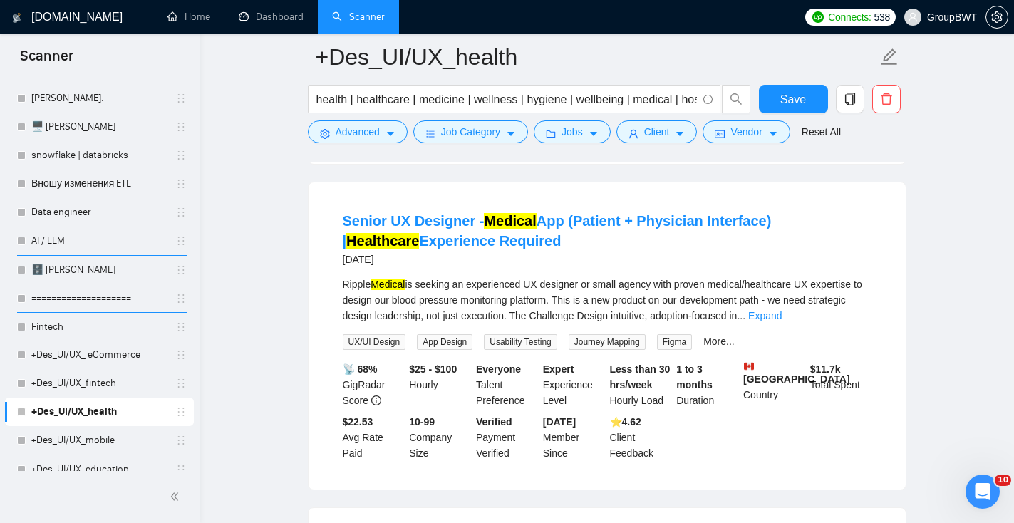
click at [843, 343] on div "Ripple Medical is seeking an experienced UX designer or small agency with prove…" at bounding box center [607, 312] width 529 height 73
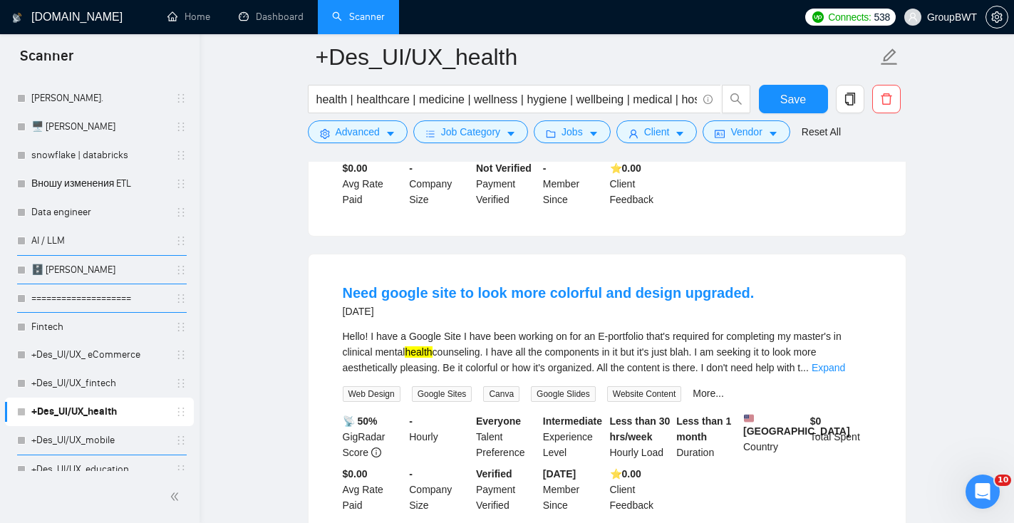
scroll to position [2027, 0]
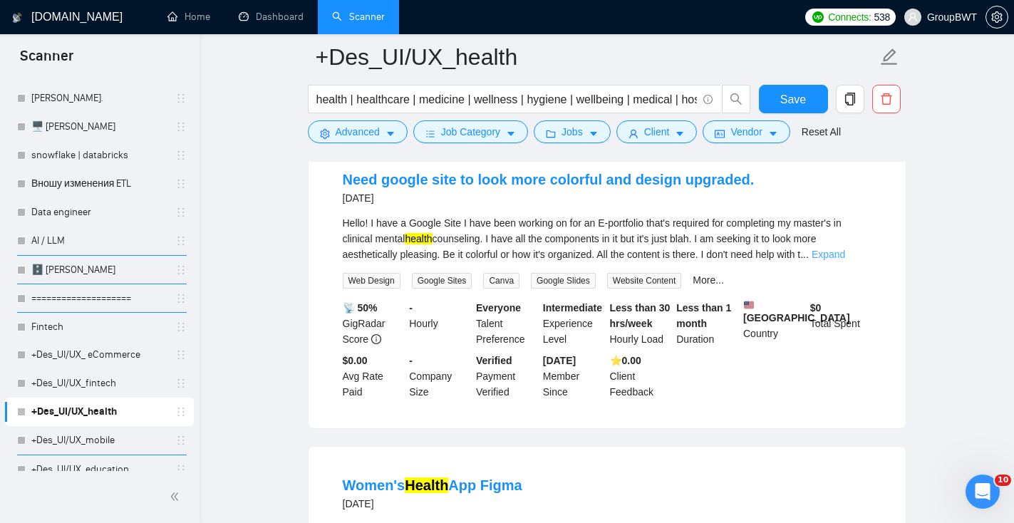
click at [845, 260] on link "Expand" at bounding box center [827, 254] width 33 height 11
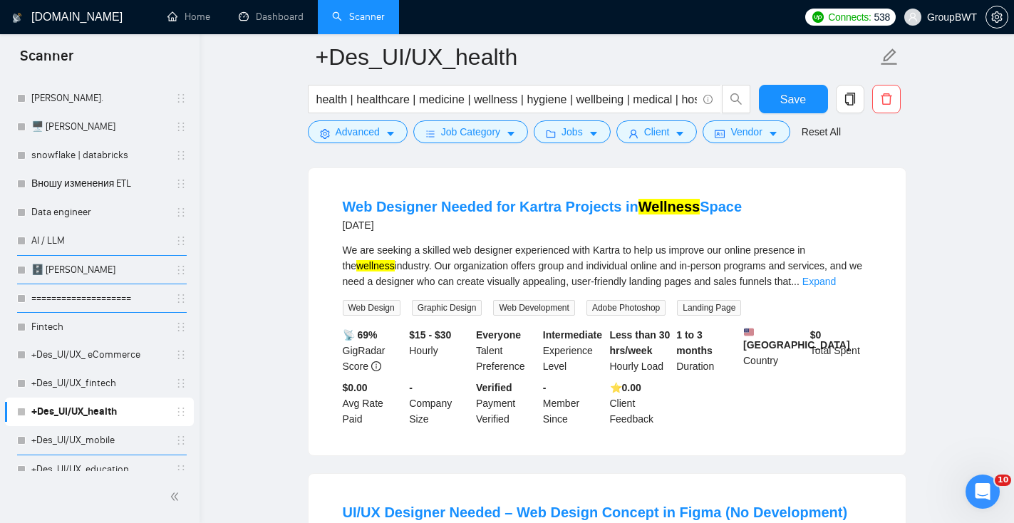
scroll to position [2627, 0]
click at [836, 286] on link "Expand" at bounding box center [818, 280] width 33 height 11
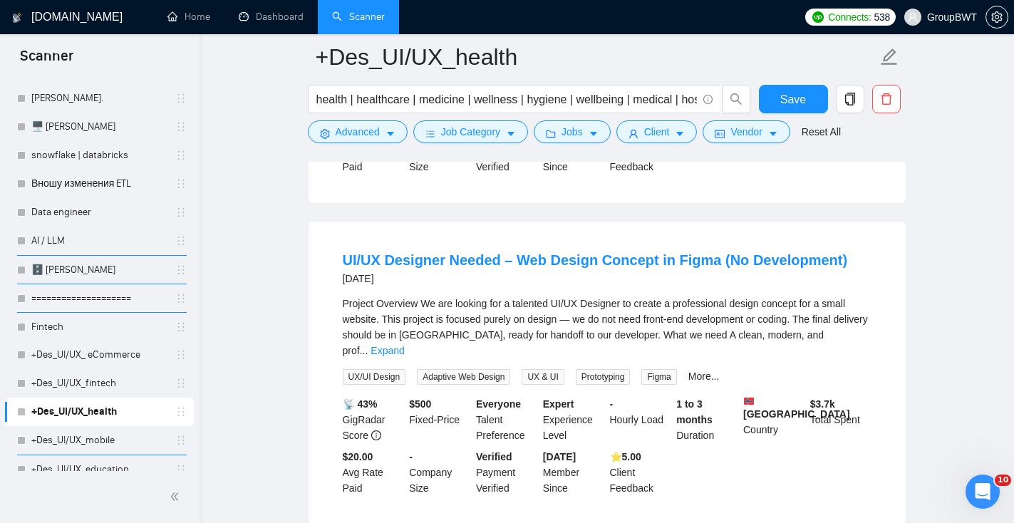
scroll to position [2927, 0]
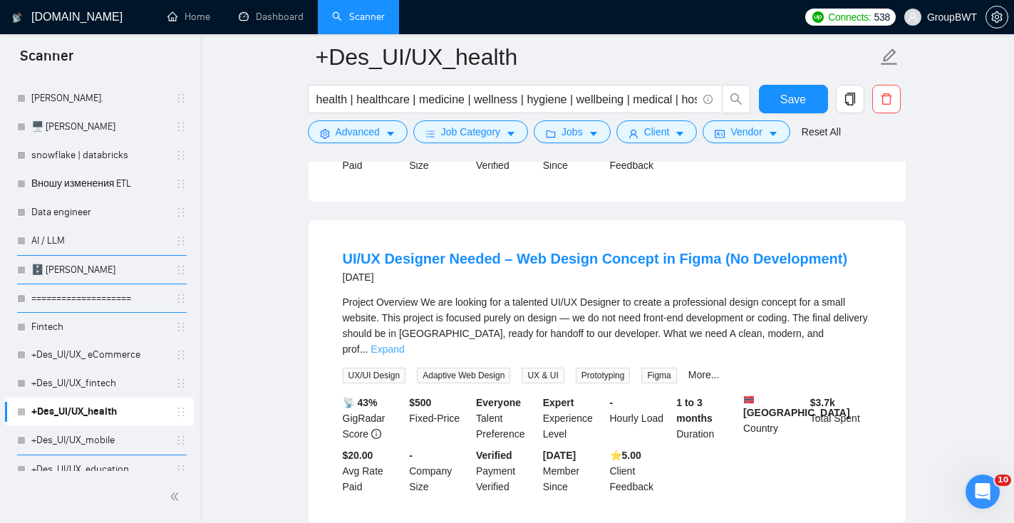
click at [404, 355] on link "Expand" at bounding box center [386, 348] width 33 height 11
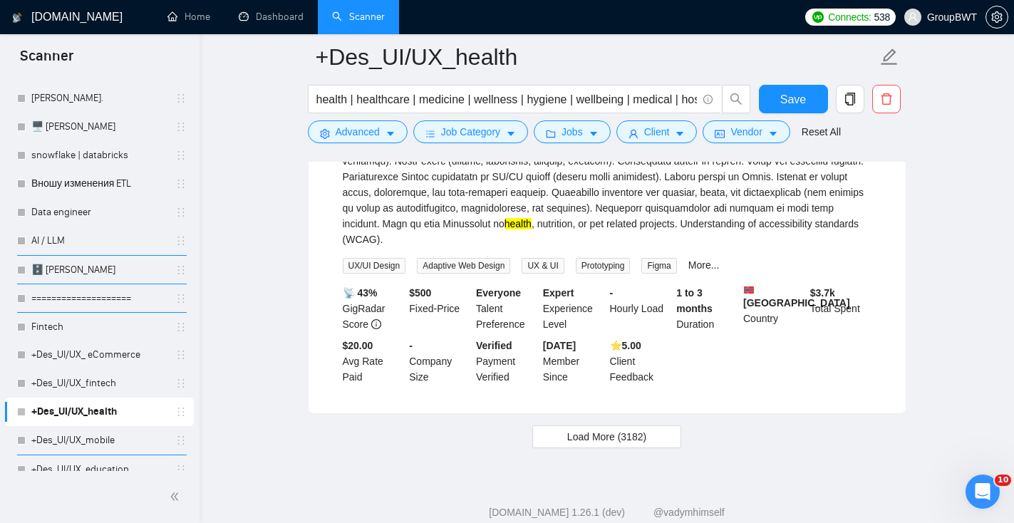
scroll to position [3284, 0]
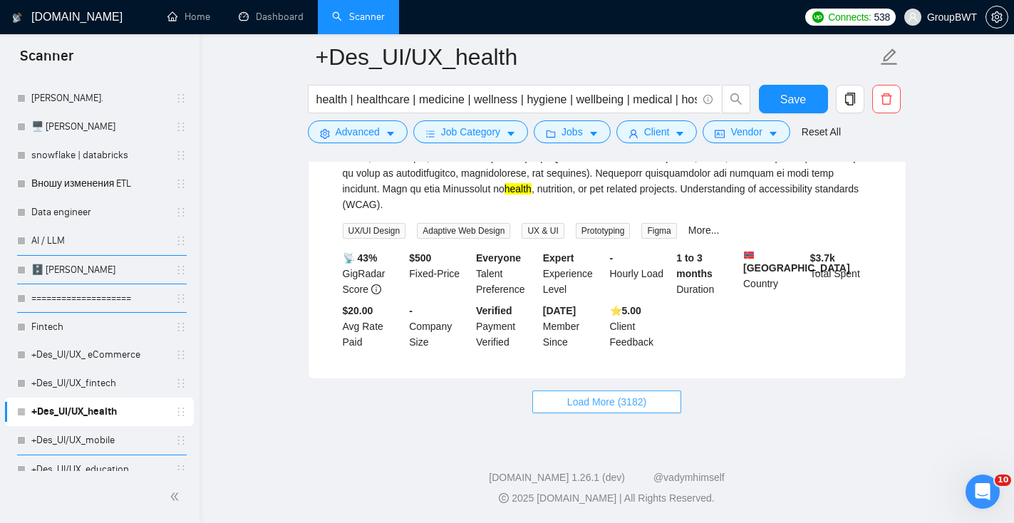
click at [670, 395] on button "Load More (3182)" at bounding box center [606, 401] width 149 height 23
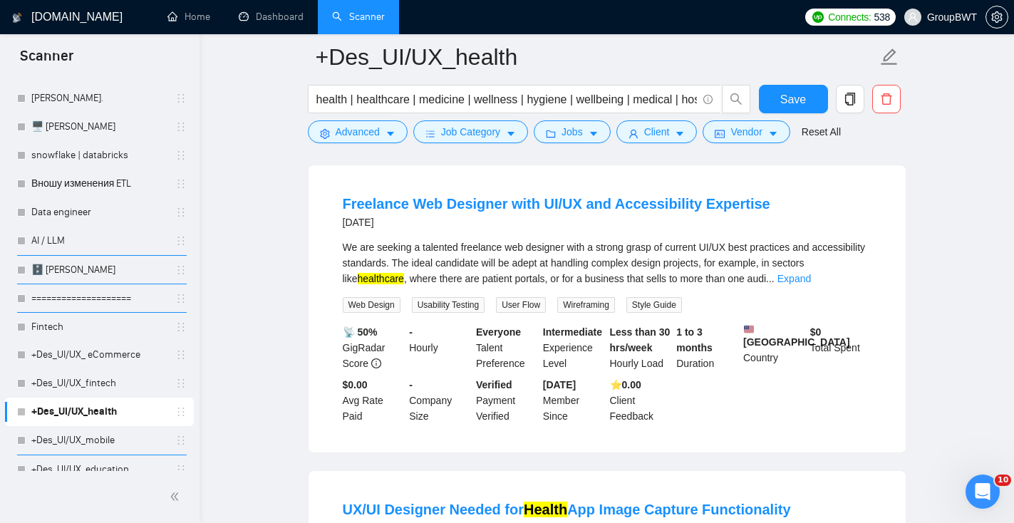
scroll to position [3477, 0]
click at [811, 283] on link "Expand" at bounding box center [793, 276] width 33 height 11
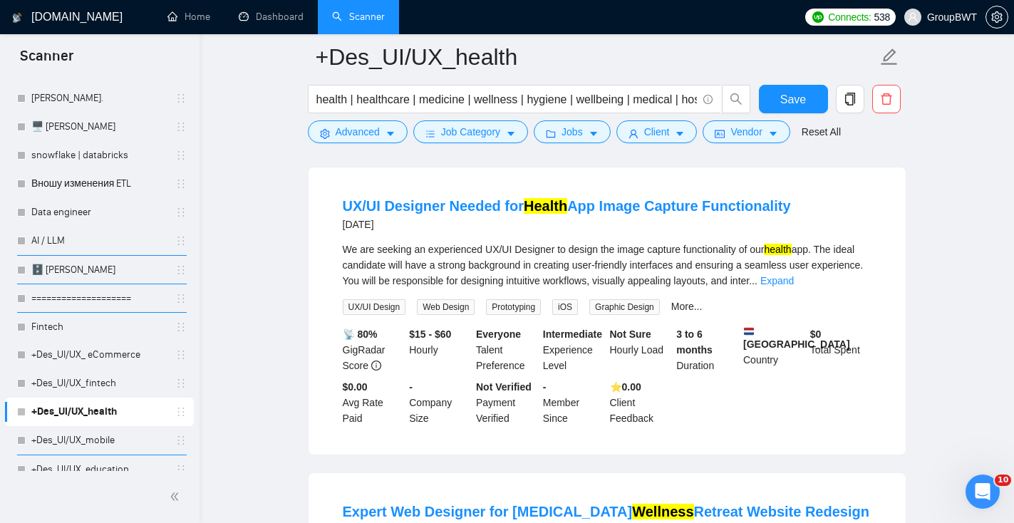
scroll to position [3890, 0]
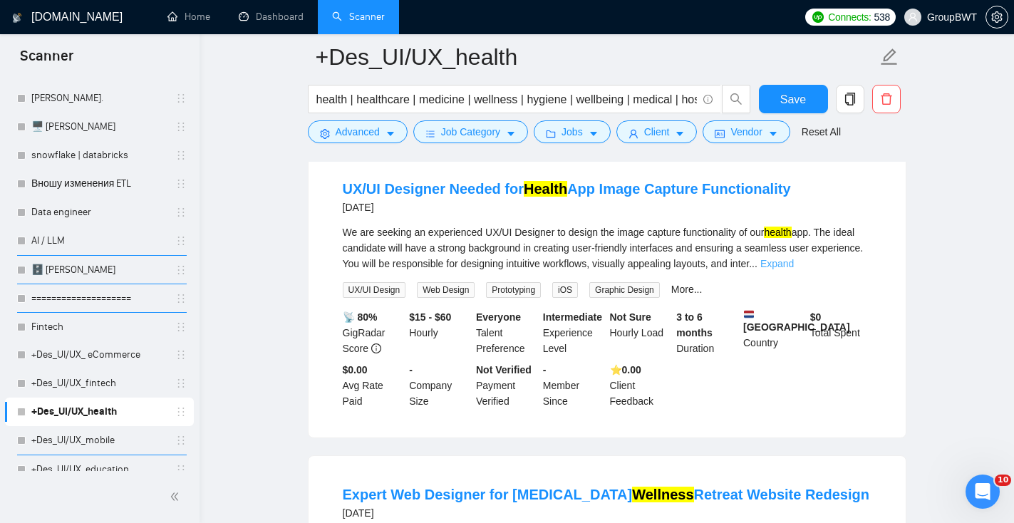
click at [794, 269] on link "Expand" at bounding box center [776, 263] width 33 height 11
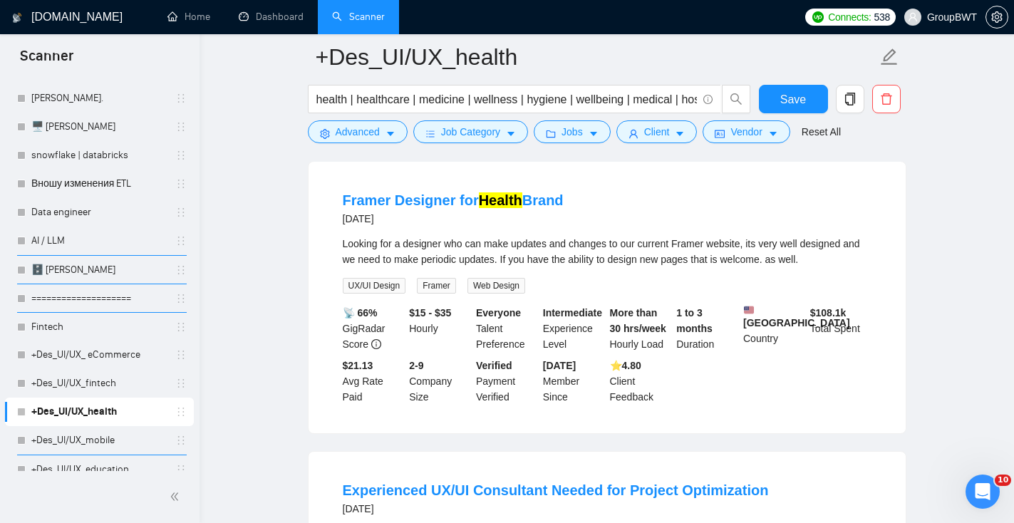
scroll to position [4524, 0]
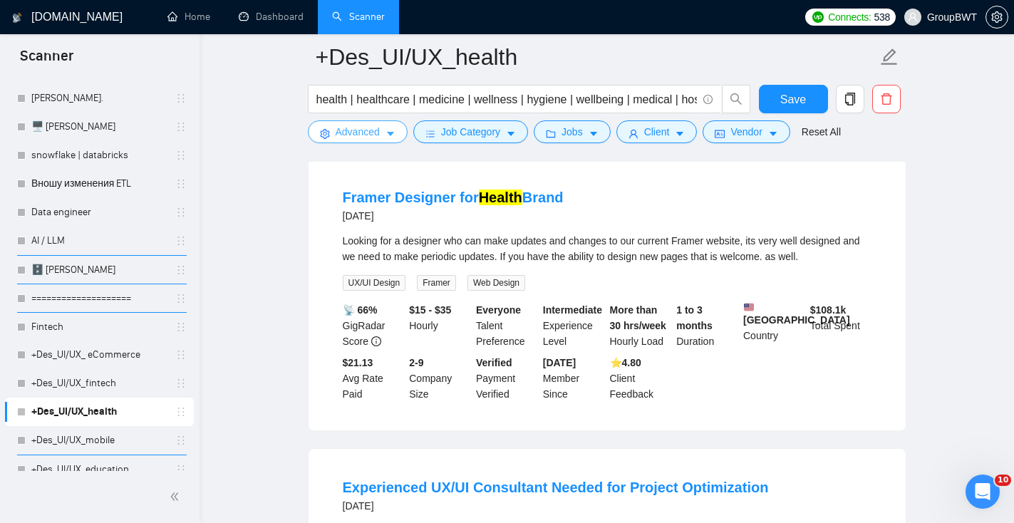
click at [376, 130] on span "Advanced" at bounding box center [358, 132] width 44 height 16
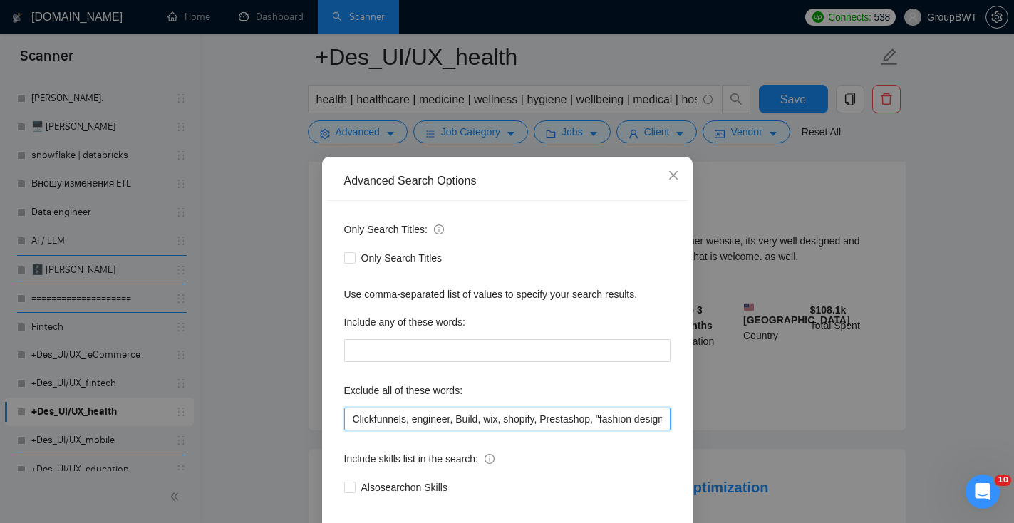
click at [351, 420] on input "Clickfunnels, engineer, Build, wix, shopify, Prestashop, "fashion designer", ca…" at bounding box center [507, 418] width 326 height 23
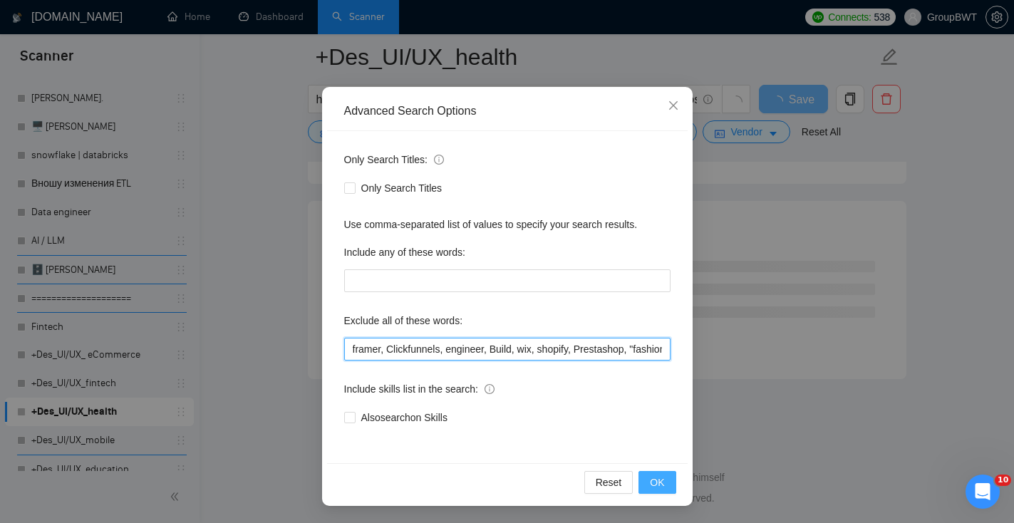
scroll to position [1853, 0]
click at [667, 479] on button "OK" at bounding box center [656, 482] width 37 height 23
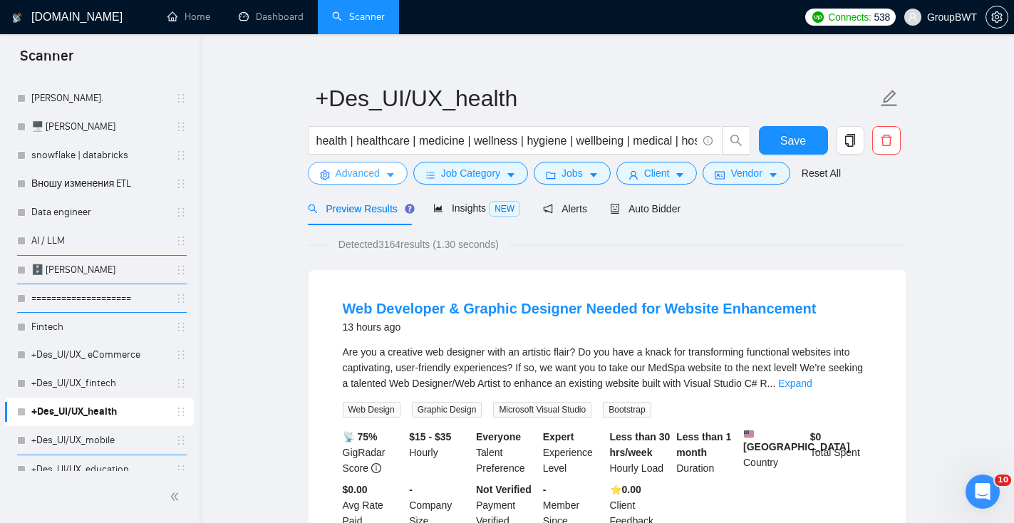
scroll to position [0, 0]
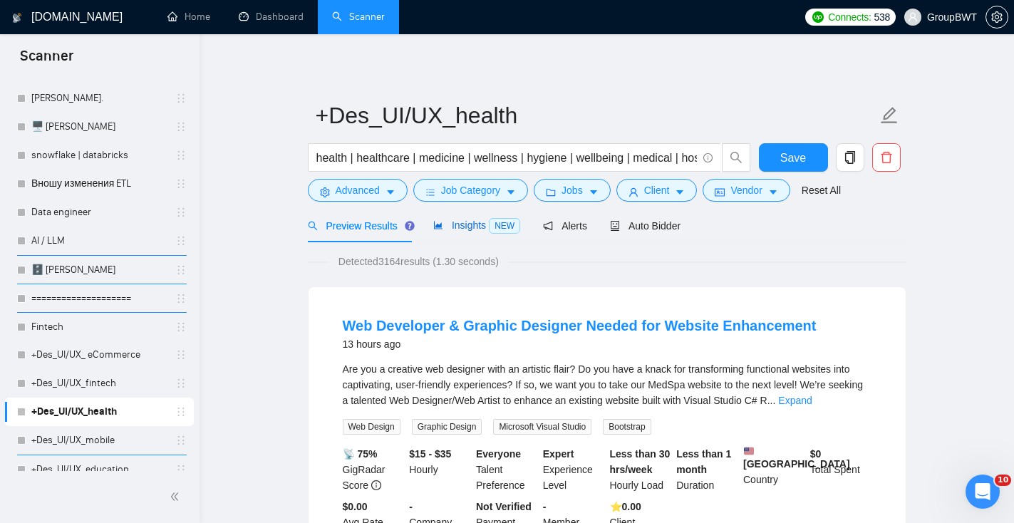
click at [455, 228] on span "Insights NEW" at bounding box center [476, 224] width 87 height 11
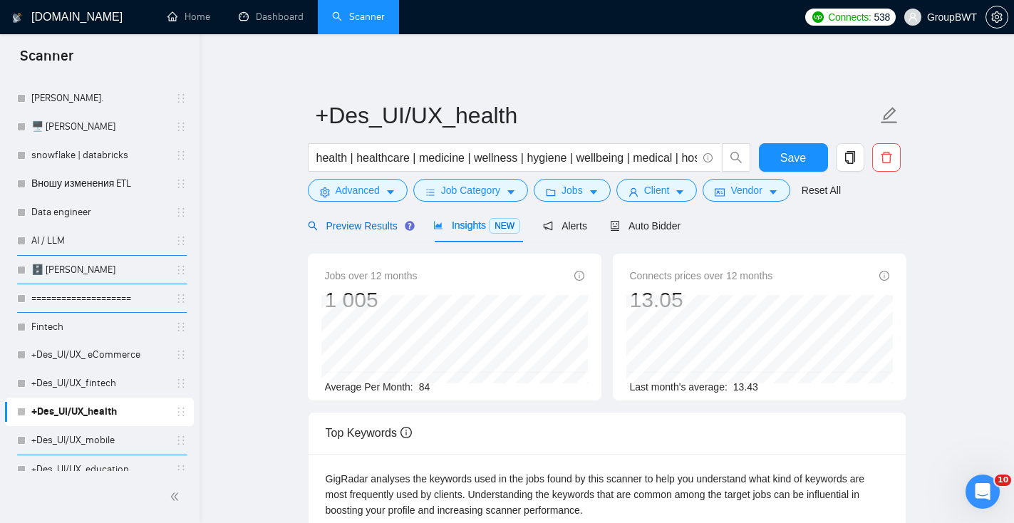
click at [368, 222] on span "Preview Results" at bounding box center [359, 225] width 103 height 11
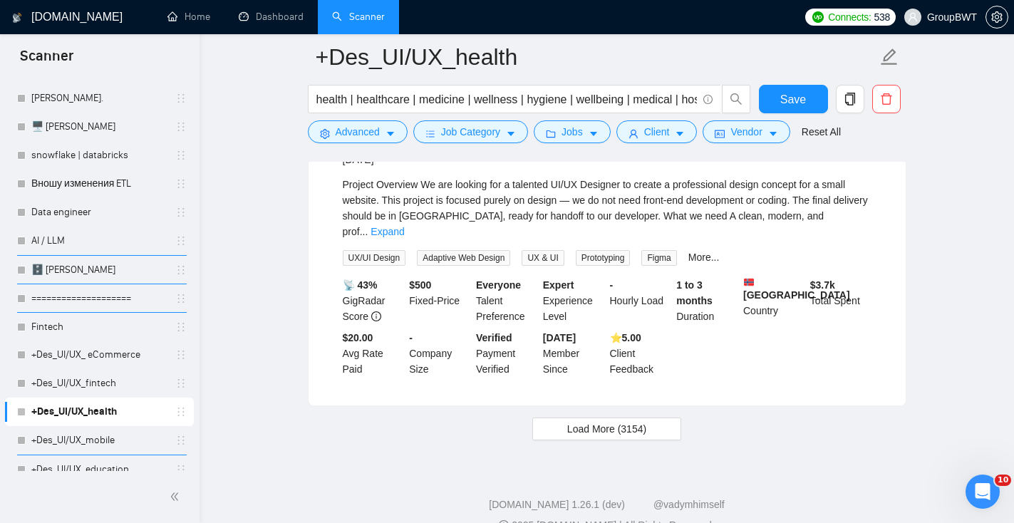
scroll to position [2980, 0]
click at [602, 438] on span "Load More (3154)" at bounding box center [606, 430] width 79 height 16
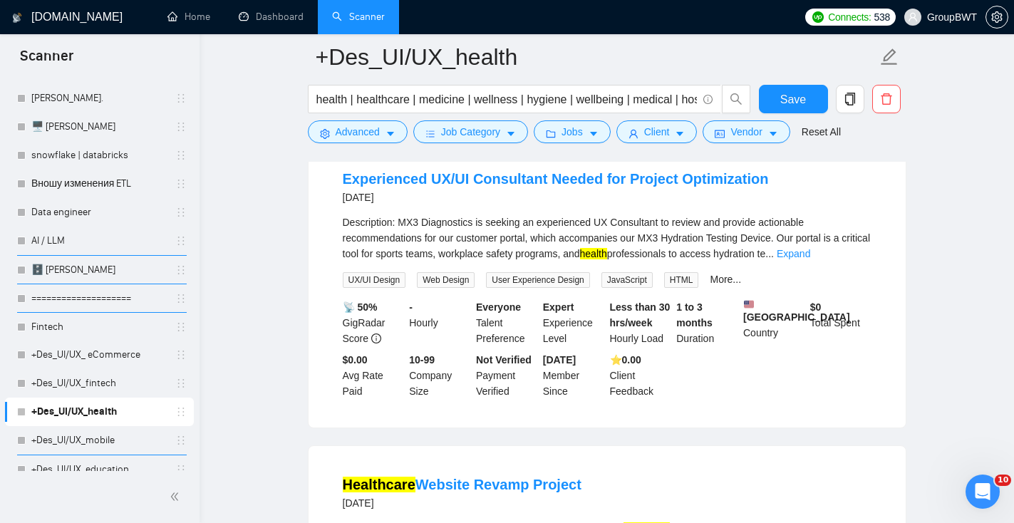
scroll to position [4183, 0]
click at [810, 259] on link "Expand" at bounding box center [792, 252] width 33 height 11
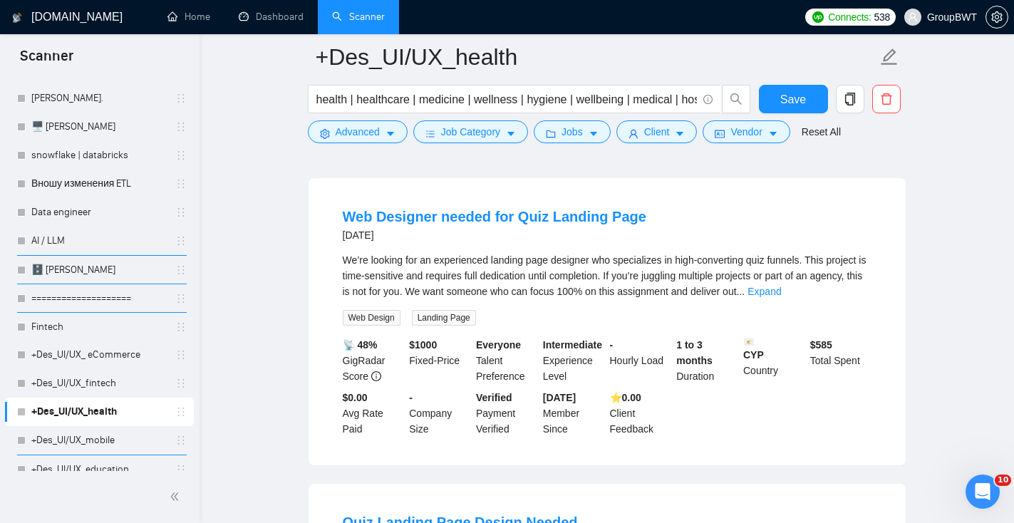
scroll to position [5266, 0]
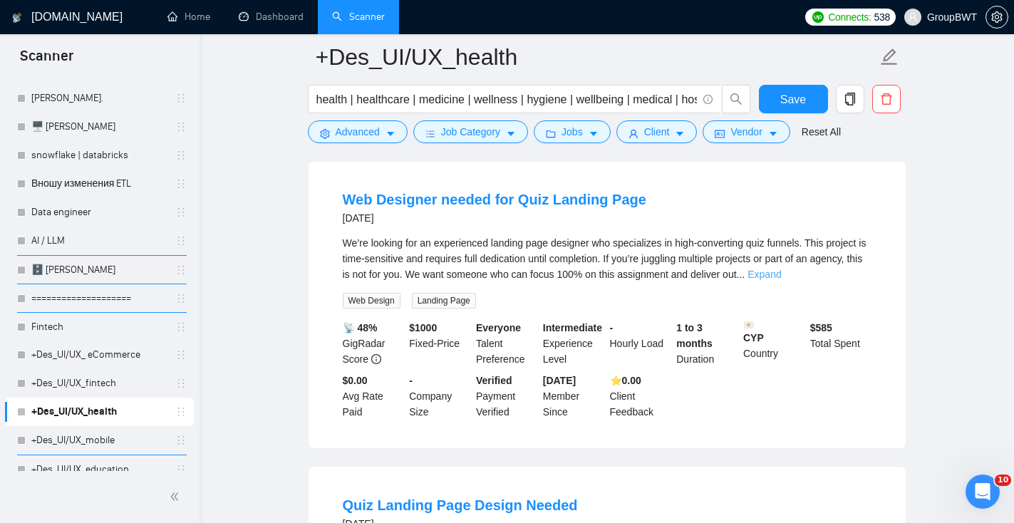
click at [781, 280] on link "Expand" at bounding box center [763, 274] width 33 height 11
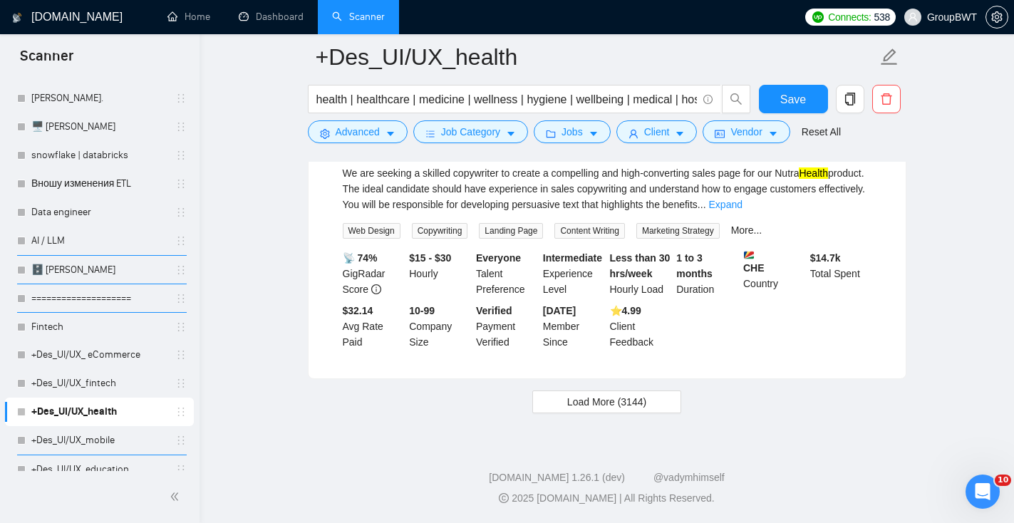
scroll to position [6524, 0]
click at [651, 407] on button "Load More (3144)" at bounding box center [606, 401] width 149 height 23
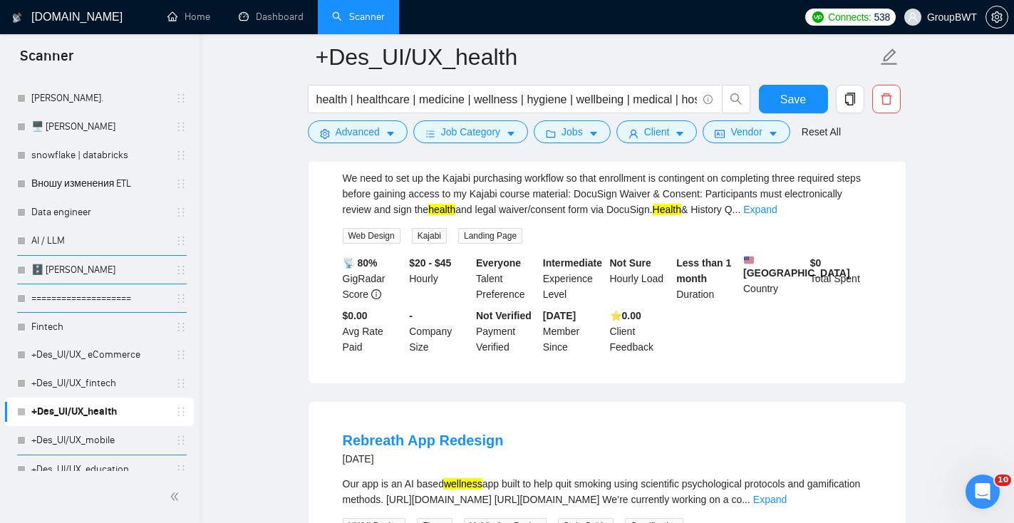
scroll to position [8578, 0]
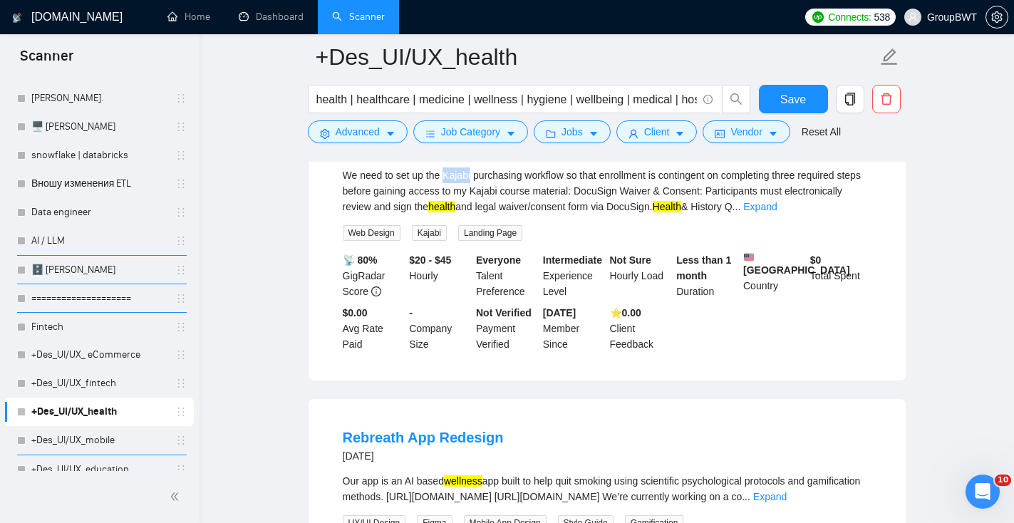
drag, startPoint x: 447, startPoint y: 290, endPoint x: 472, endPoint y: 291, distance: 25.0
click at [473, 214] on div "We need to set up the Kajabi purchasing workflow so that enrollment is continge…" at bounding box center [607, 190] width 529 height 47
copy div "Kajabi"
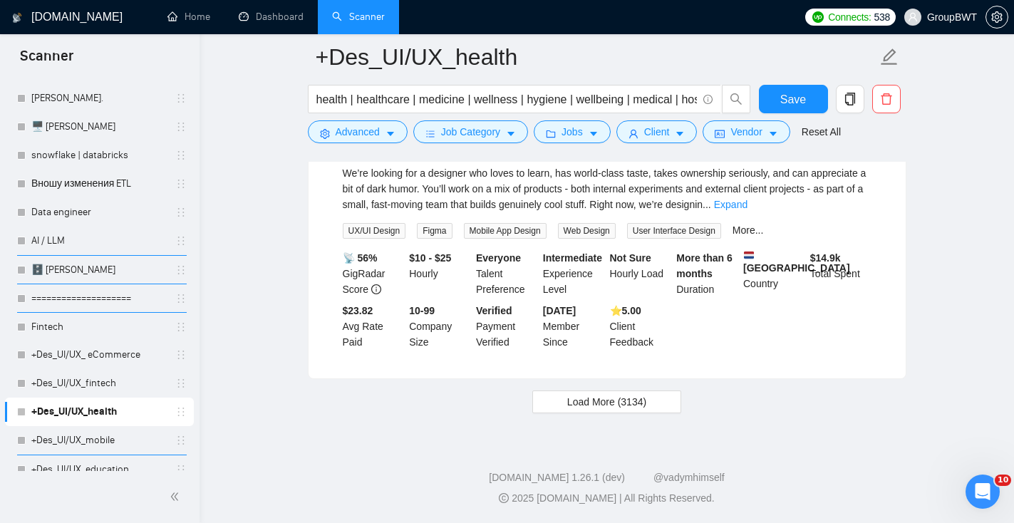
scroll to position [9561, 0]
click at [638, 410] on span "Load More (3134)" at bounding box center [606, 402] width 79 height 16
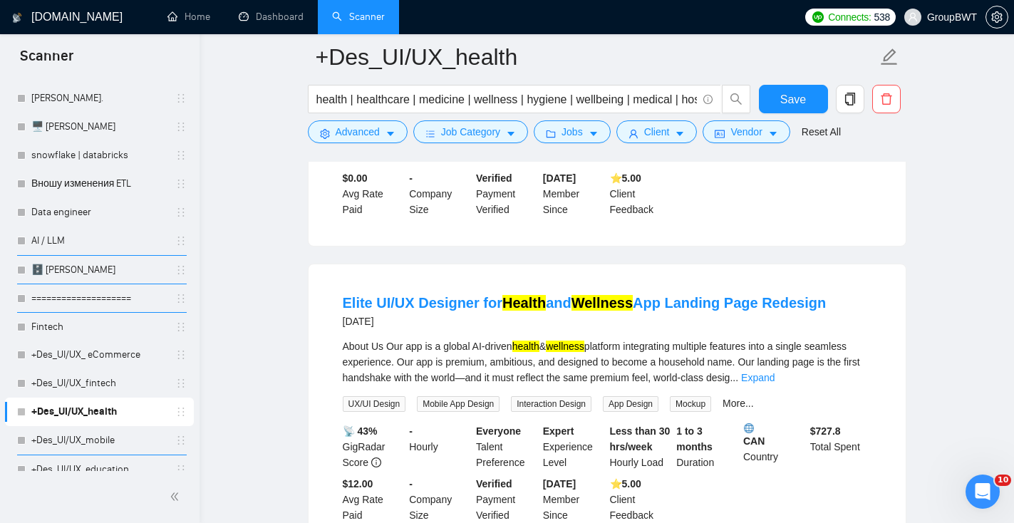
scroll to position [12404, 0]
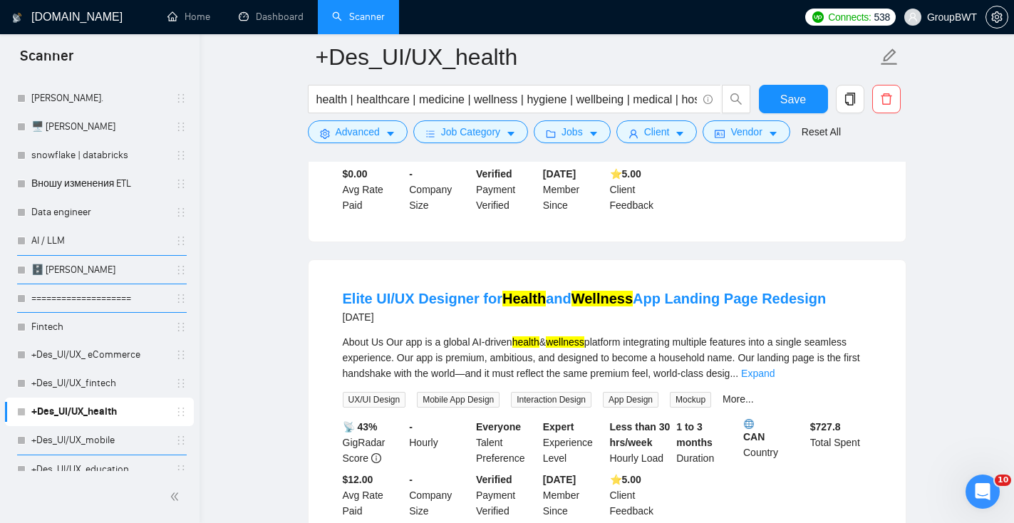
click at [860, 76] on div "Skillshive – Essential Requirements 1. Core Concept • Skillshive connects peopl…" at bounding box center [607, 51] width 529 height 47
click at [848, 73] on link "Expand" at bounding box center [831, 67] width 33 height 11
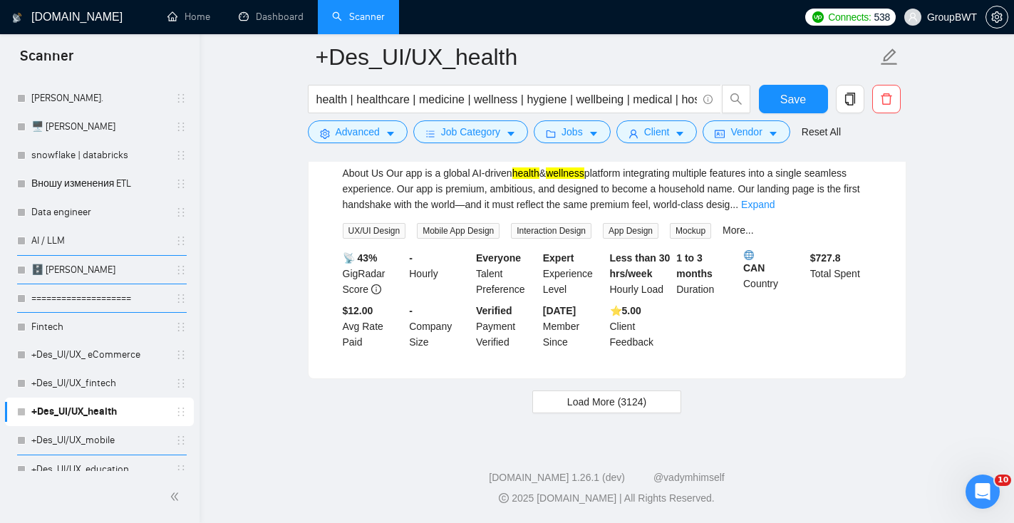
scroll to position [13253, 0]
click at [646, 410] on span "Load More (3124)" at bounding box center [606, 402] width 79 height 16
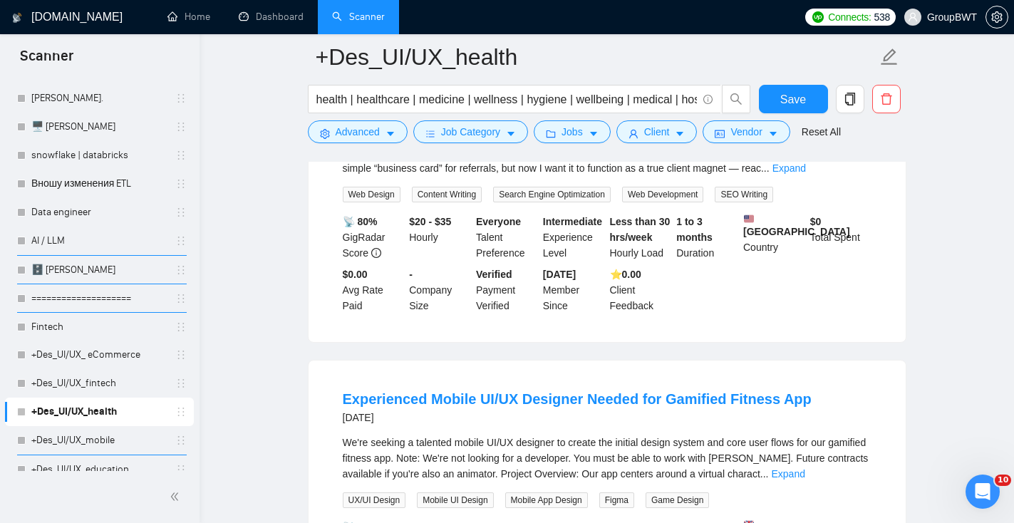
scroll to position [13803, 0]
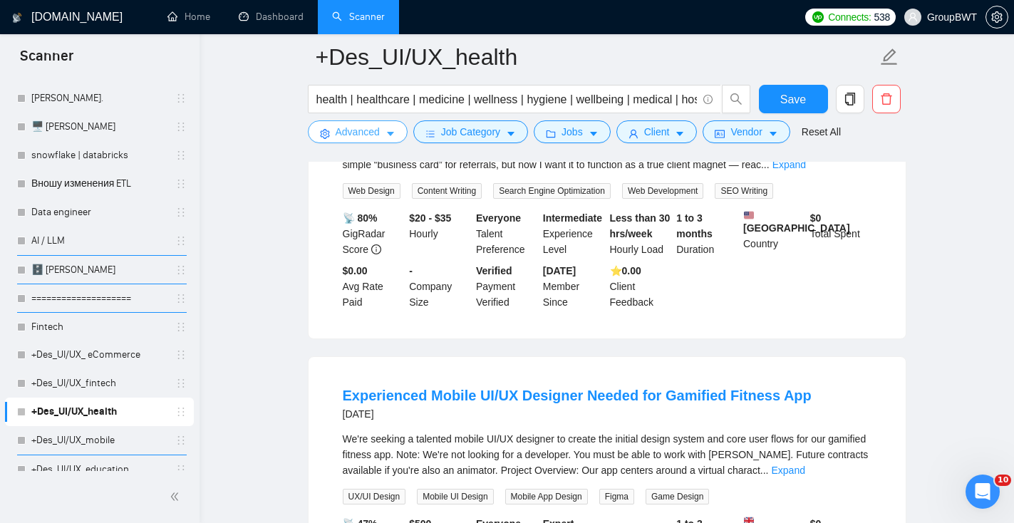
click at [392, 122] on button "Advanced" at bounding box center [358, 131] width 100 height 23
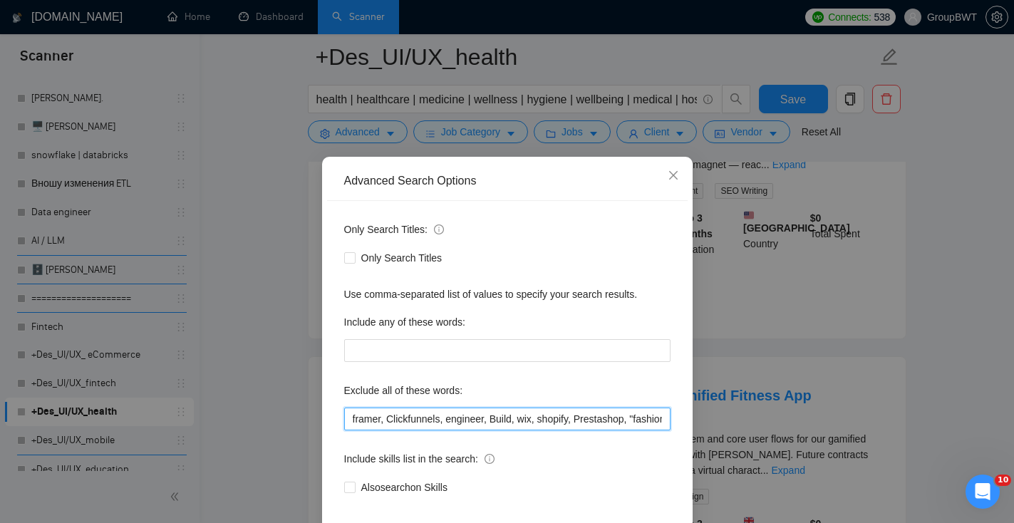
click at [350, 417] on input "framer, Clickfunnels, engineer, Build, wix, shopify, Prestashop, "fashion desig…" at bounding box center [507, 418] width 326 height 23
paste input "Kajabi"
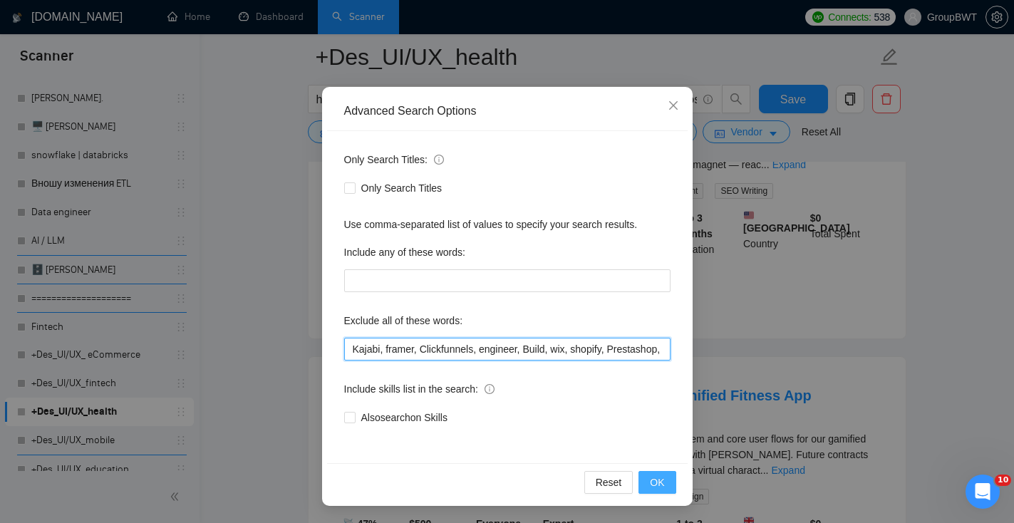
type input "Kajabi, framer, Clickfunnels, engineer, Build, wix, shopify, Prestashop, "fashi…"
click at [662, 484] on span "OK" at bounding box center [657, 482] width 14 height 16
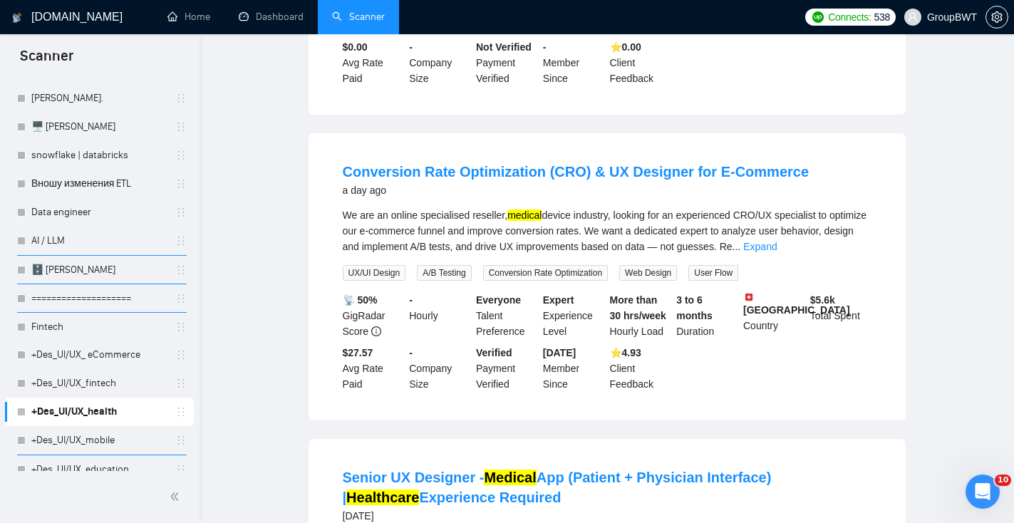
scroll to position [0, 0]
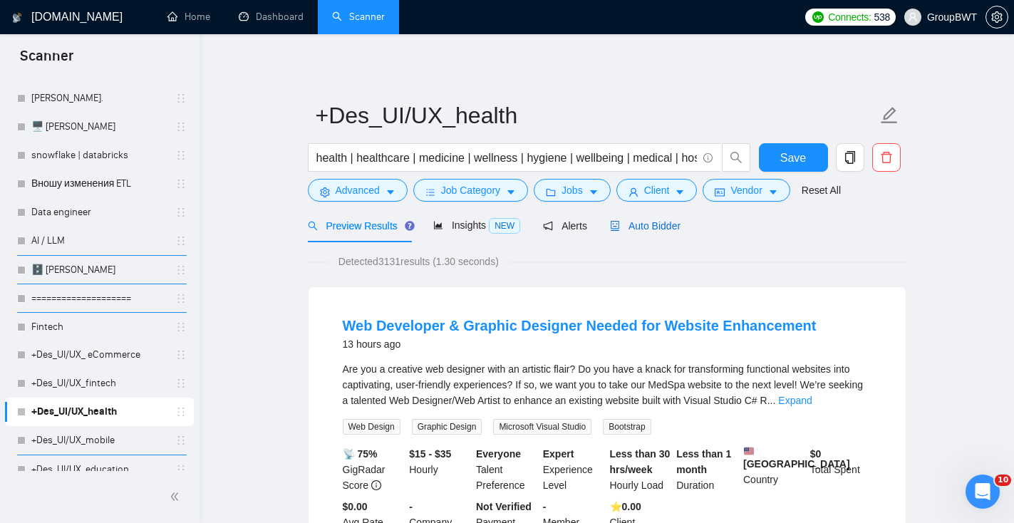
click at [670, 224] on span "Auto Bidder" at bounding box center [645, 225] width 71 height 11
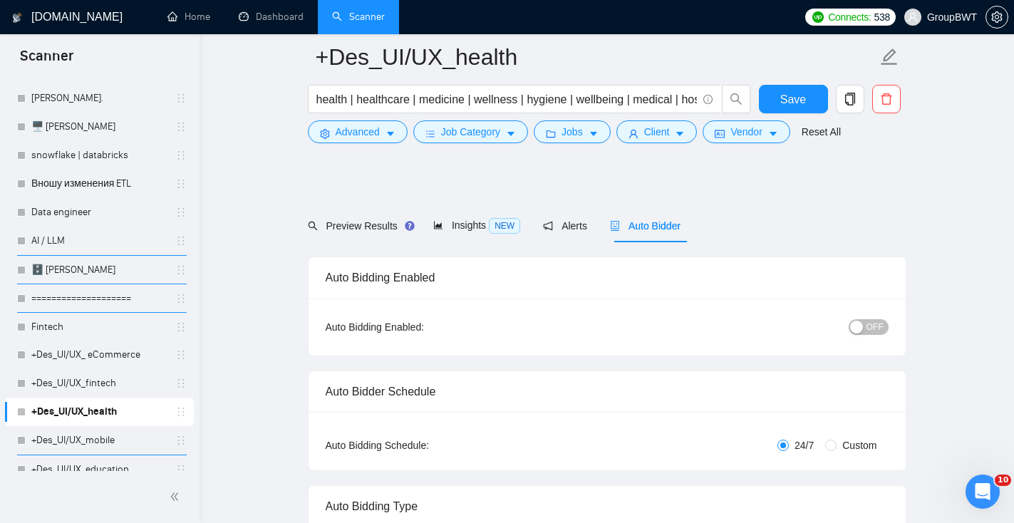
scroll to position [315, 0]
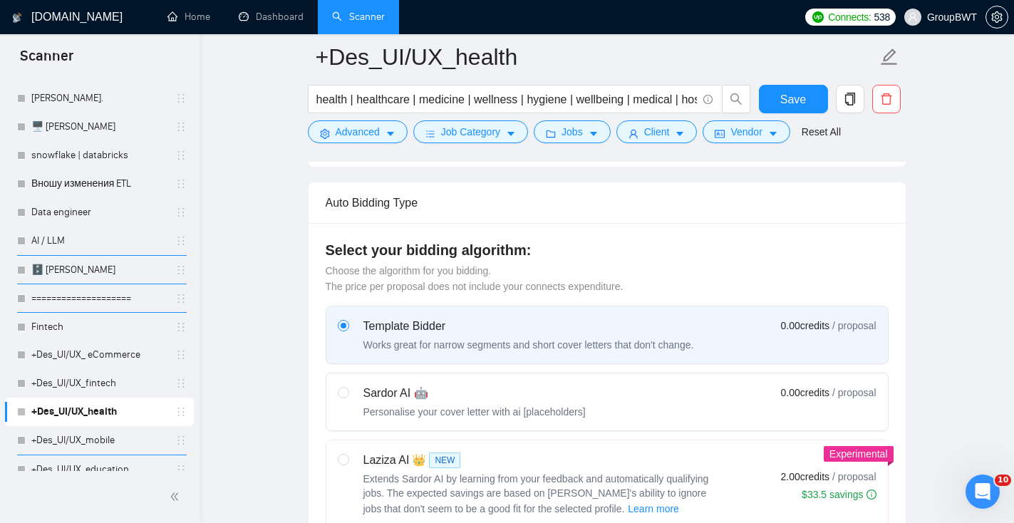
click at [363, 410] on div "Personalise your cover letter with ai [placeholders]" at bounding box center [474, 412] width 222 height 14
click at [348, 397] on input "radio" at bounding box center [343, 392] width 10 height 10
radio input "true"
radio input "false"
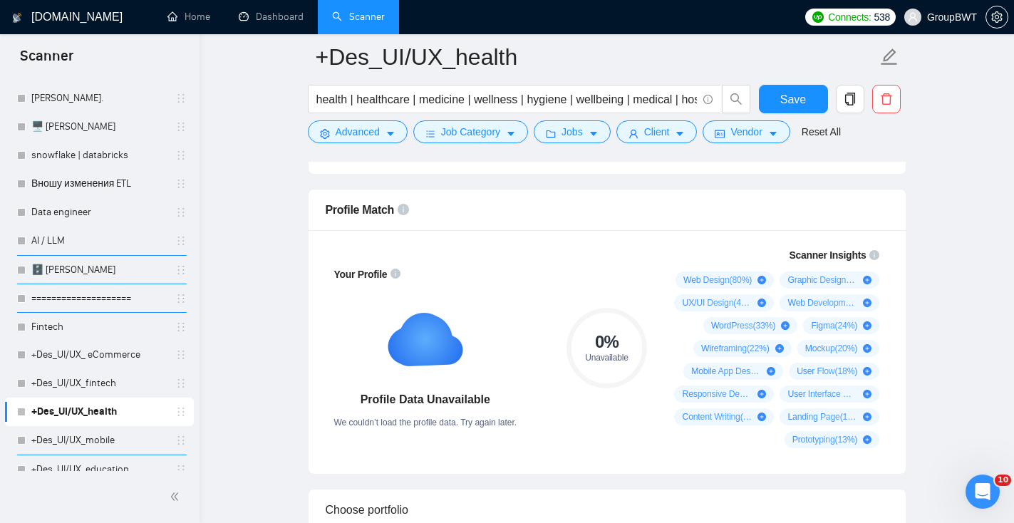
scroll to position [757, 0]
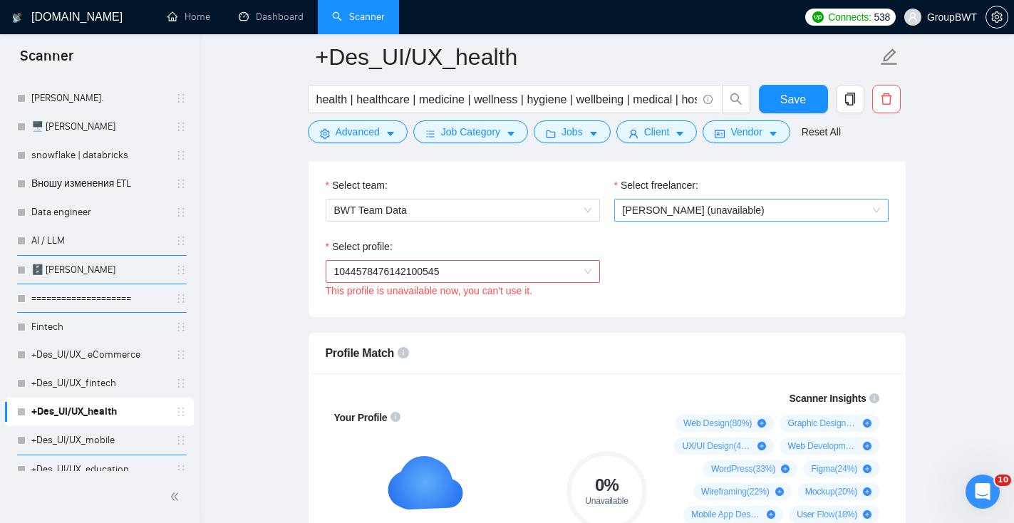
click at [757, 219] on span "[PERSON_NAME] (unavailable)" at bounding box center [751, 209] width 257 height 21
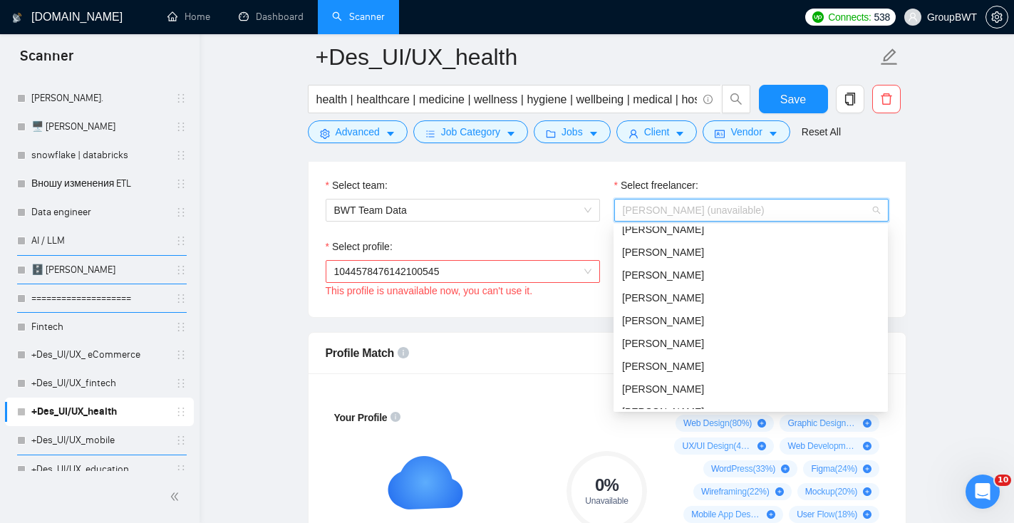
scroll to position [77, 0]
click at [713, 295] on div "[PERSON_NAME]" at bounding box center [750, 298] width 257 height 16
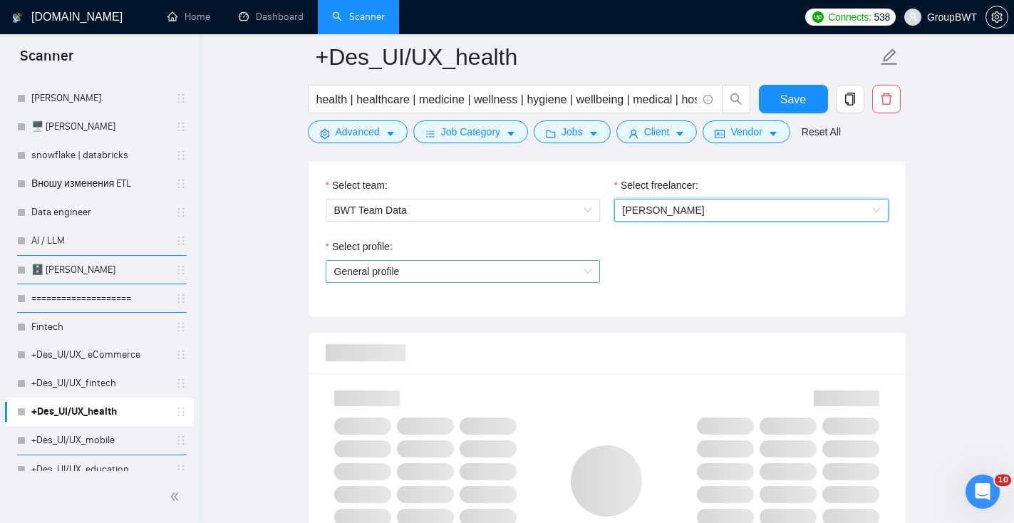
click at [496, 270] on span "General profile" at bounding box center [462, 271] width 257 height 21
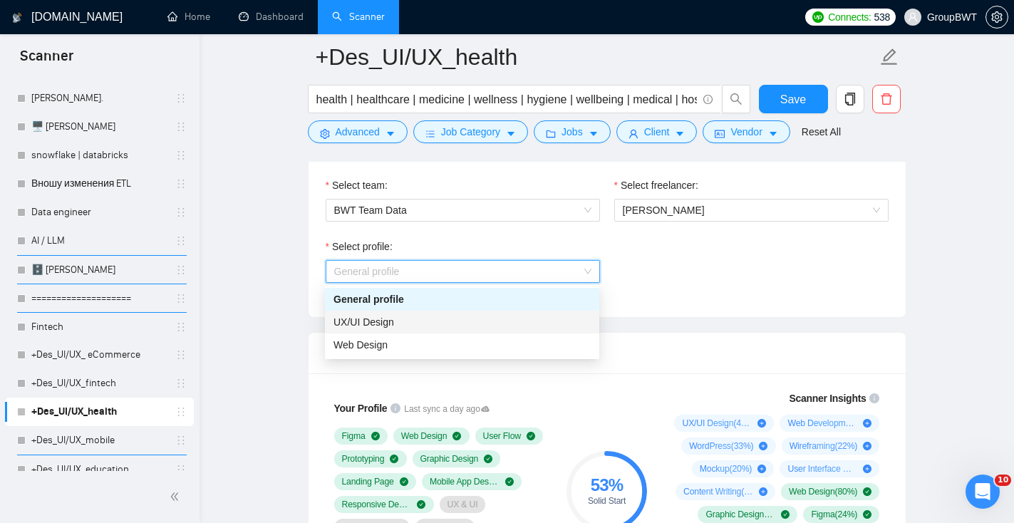
click at [445, 324] on div "UX/UI Design" at bounding box center [461, 322] width 257 height 16
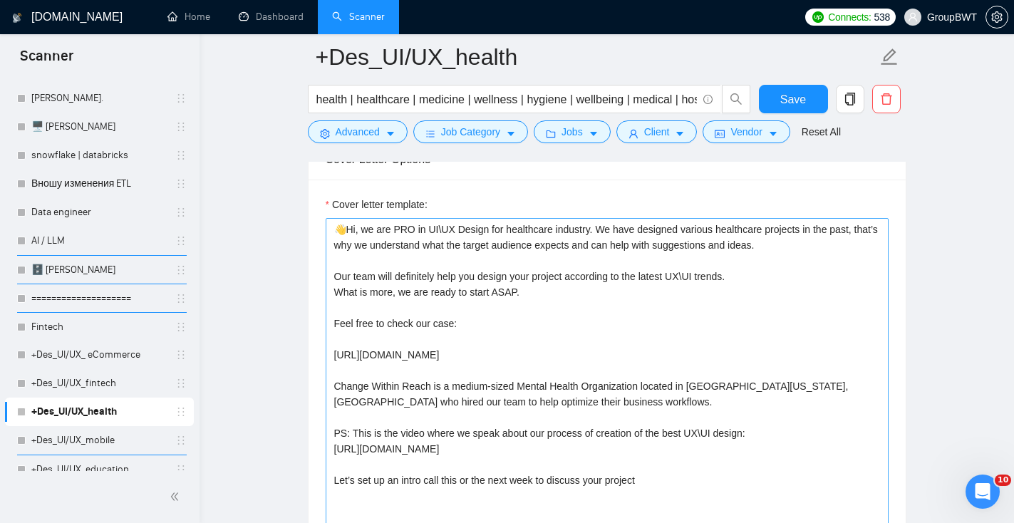
scroll to position [1688, 0]
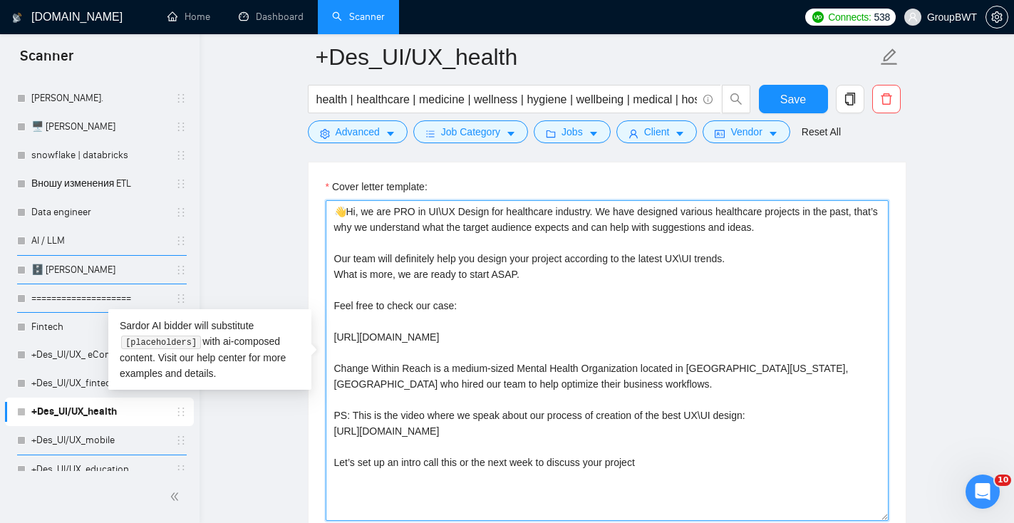
drag, startPoint x: 670, startPoint y: 466, endPoint x: 355, endPoint y: 215, distance: 402.5
click at [355, 216] on textarea "👋Hi, we are PRO in UI\UX Design for healthcare industry. We have designed vario…" at bounding box center [607, 360] width 563 height 321
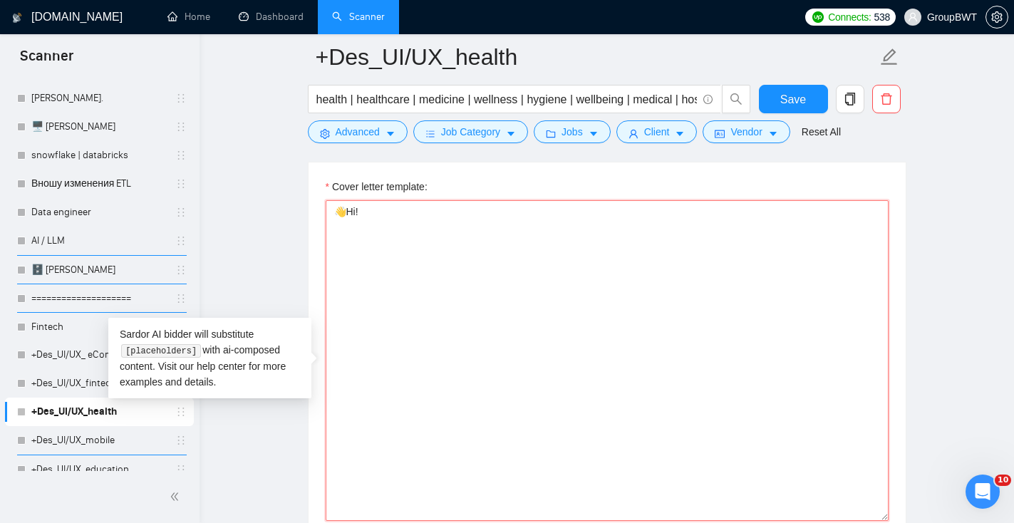
paste textarea "We specialize in designing and building digital products for healthcare — from …"
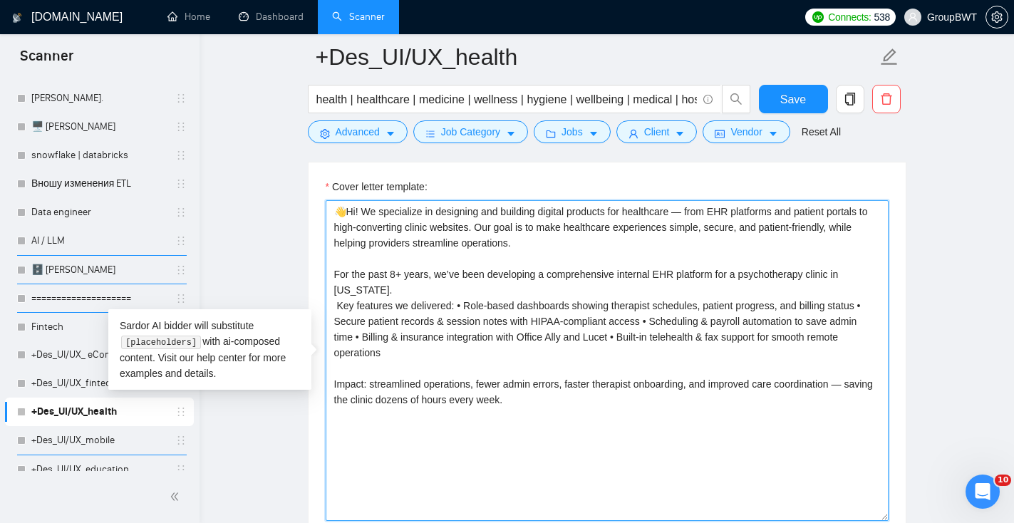
click at [462, 308] on textarea "👋Hi! We specialize in designing and building digital products for healthcare — …" at bounding box center [607, 360] width 563 height 321
click at [459, 306] on textarea "👋Hi! We specialize in designing and building digital products for healthcare — …" at bounding box center [607, 360] width 563 height 321
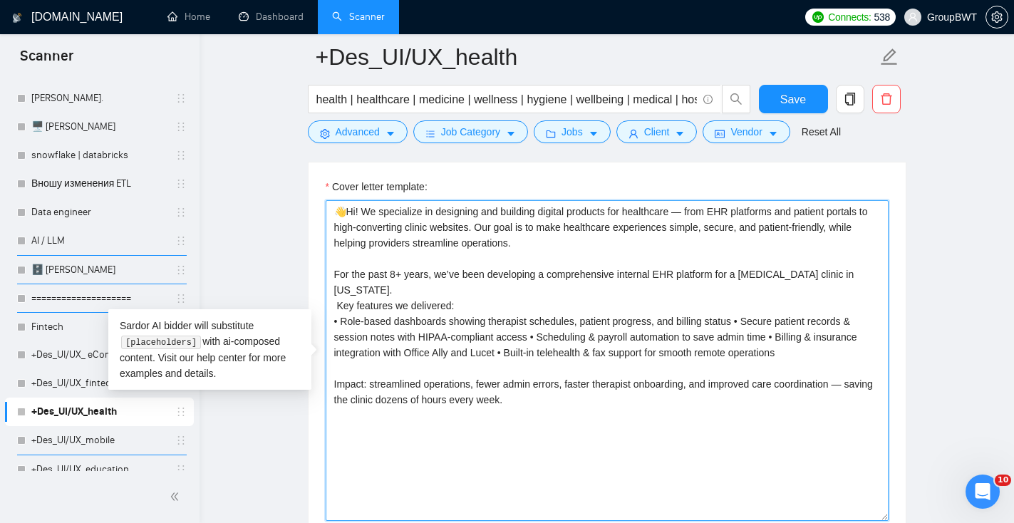
click at [751, 321] on textarea "👋Hi! We specialize in designing and building digital products for healthcare — …" at bounding box center [607, 360] width 563 height 321
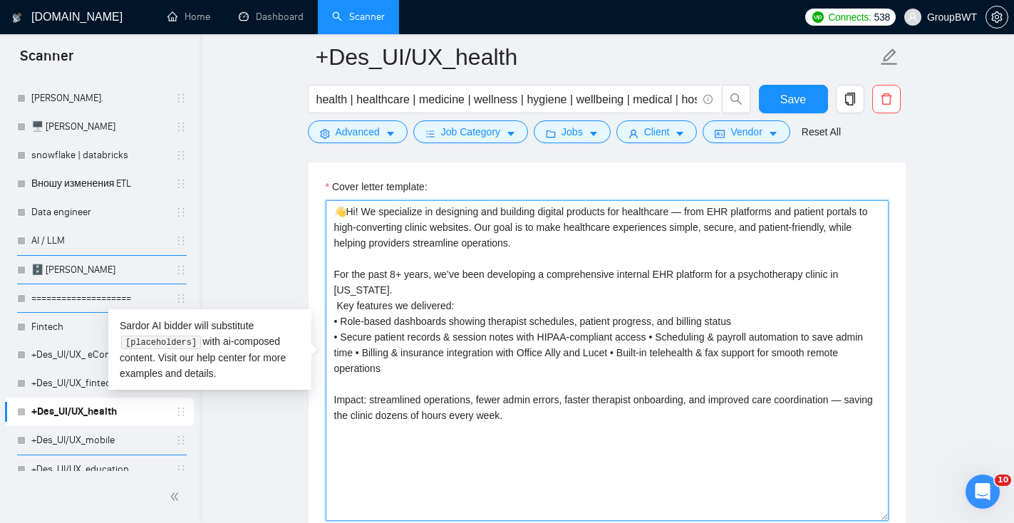
click at [662, 338] on textarea "👋Hi! We specialize in designing and building digital products for healthcare — …" at bounding box center [607, 360] width 563 height 321
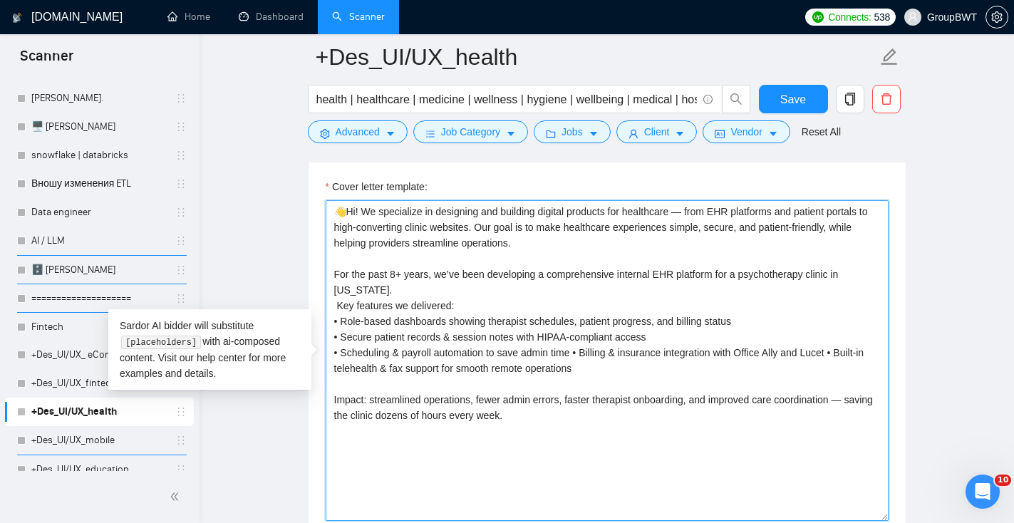
click at [583, 350] on textarea "👋Hi! We specialize in designing and building digital products for healthcare — …" at bounding box center [607, 360] width 563 height 321
click at [603, 366] on textarea "👋Hi! We specialize in designing and building digital products for healthcare — …" at bounding box center [607, 360] width 563 height 321
click at [603, 368] on textarea "👋Hi! We specialize in designing and building digital products for healthcare — …" at bounding box center [607, 360] width 563 height 321
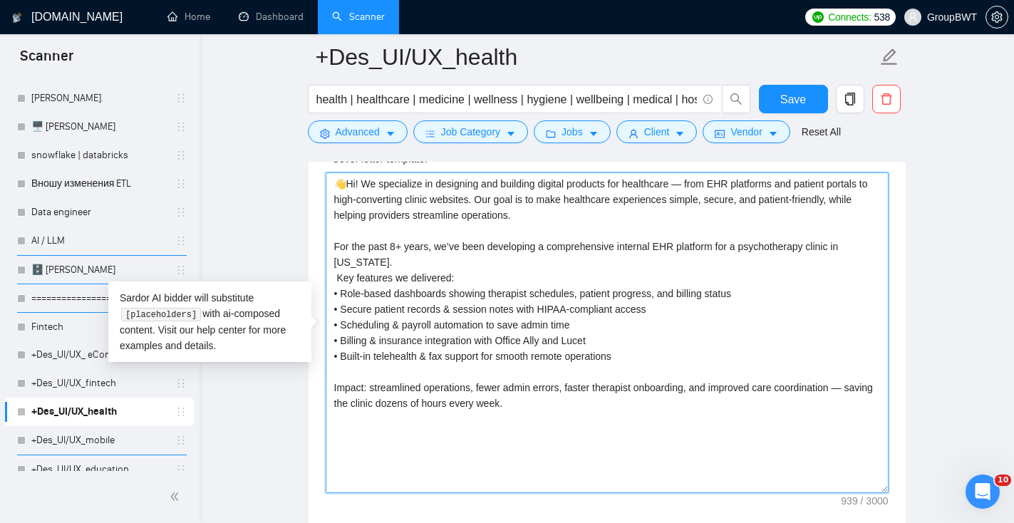
scroll to position [1717, 0]
click at [548, 404] on textarea "👋Hi! We specialize in designing and building digital products for healthcare — …" at bounding box center [607, 332] width 563 height 321
paste textarea "Here you can find more information about this case and the goals we achieved:"
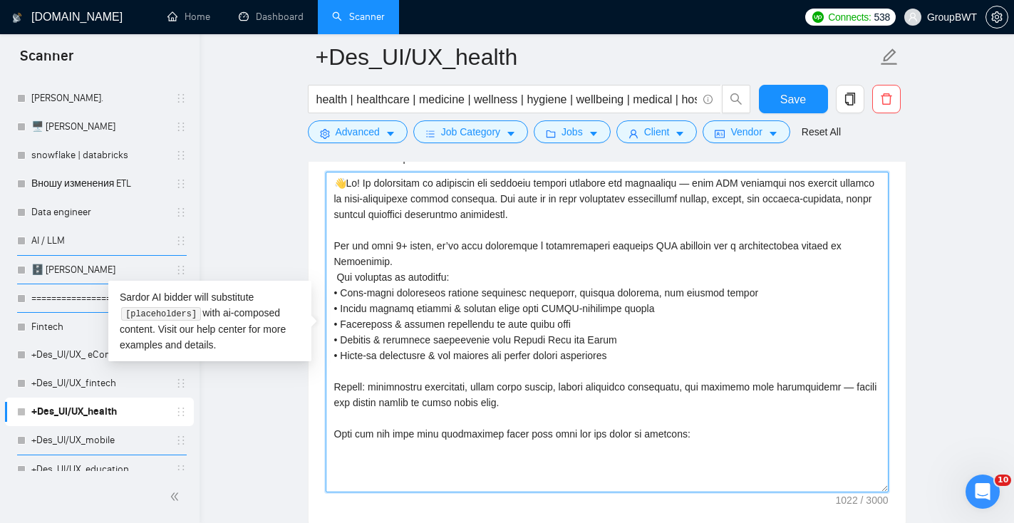
paste textarea "[Make an accent on what clients get if they work with me. Mention one pain poin…"
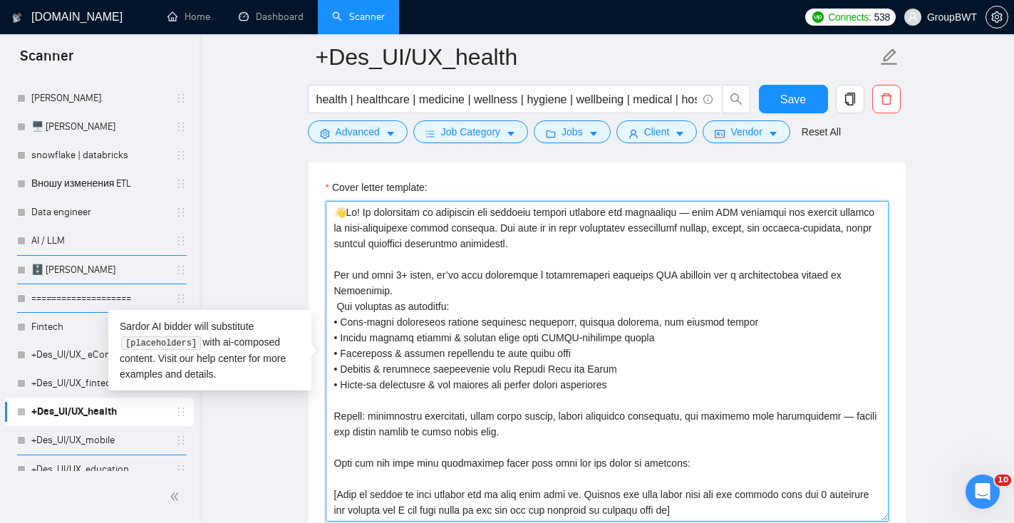
scroll to position [1688, 0]
click at [690, 212] on textarea "Cover letter template:" at bounding box center [607, 360] width 563 height 321
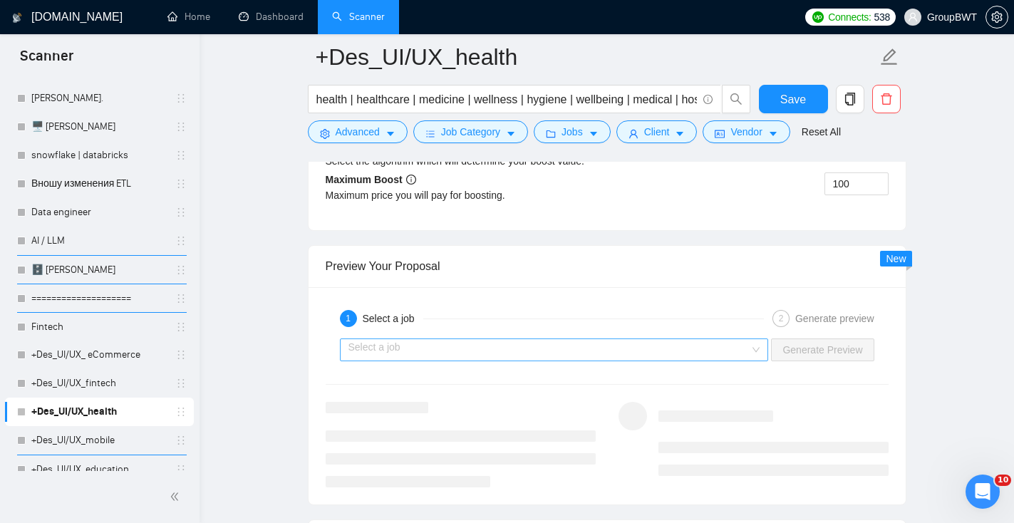
scroll to position [2814, 0]
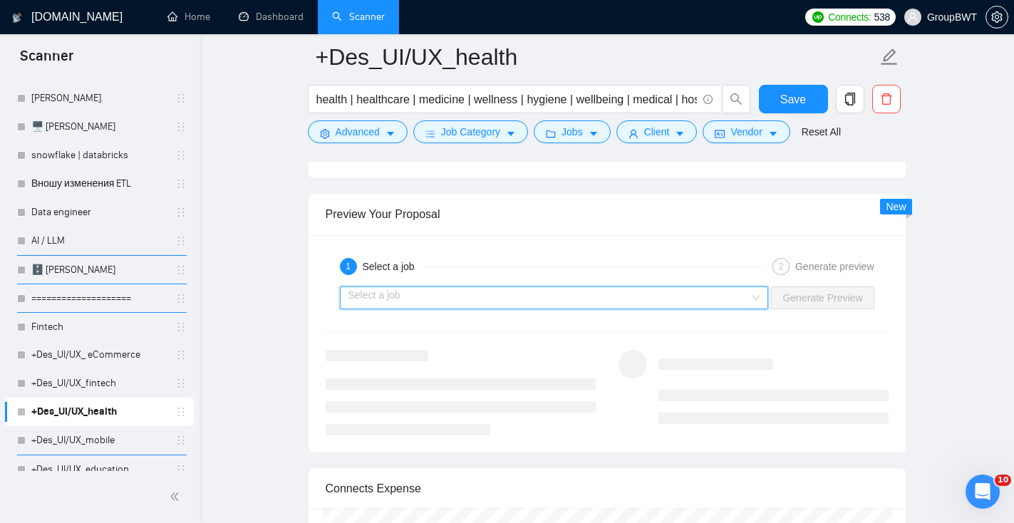
click at [619, 291] on input "search" at bounding box center [549, 297] width 402 height 21
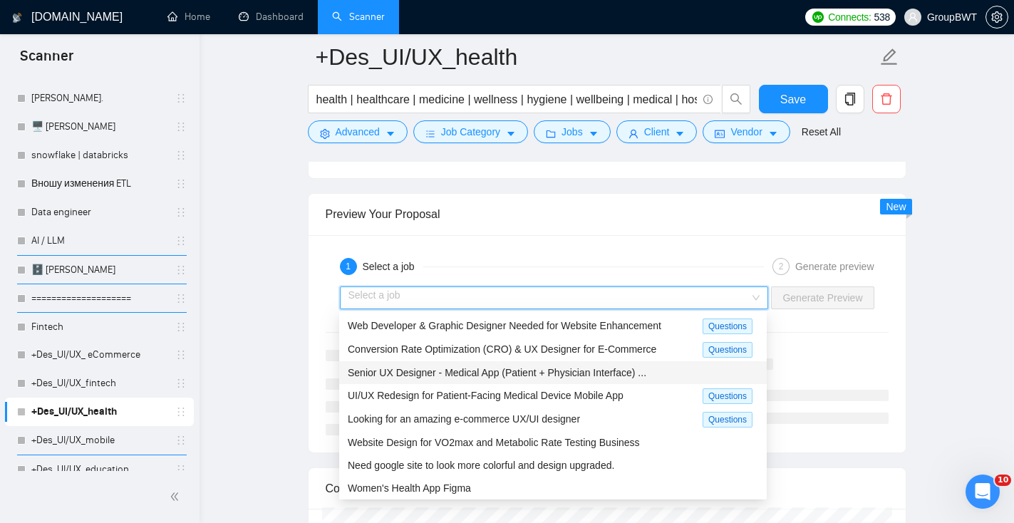
click at [546, 373] on span "Senior UX Designer - Medical App (Patient + Physician Interface) ..." at bounding box center [497, 372] width 298 height 11
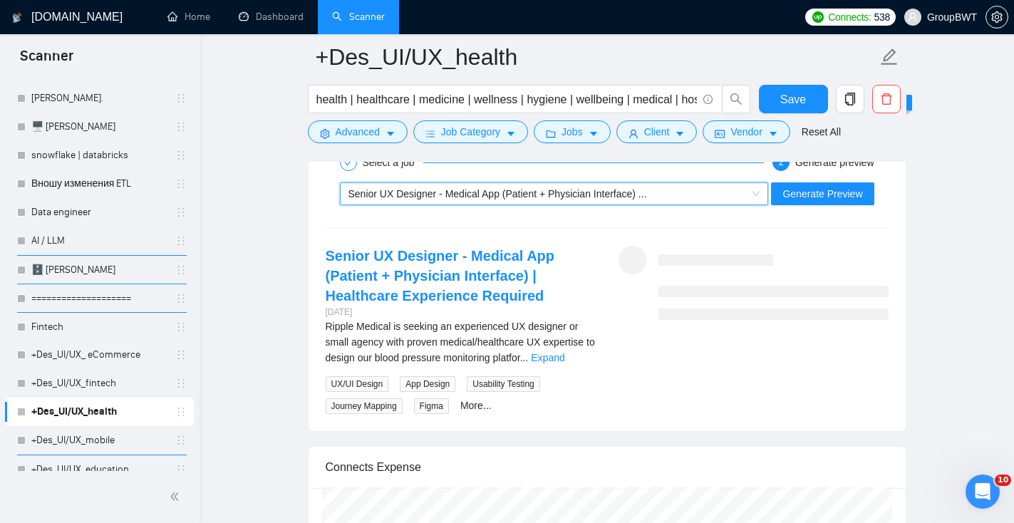
scroll to position [2904, 0]
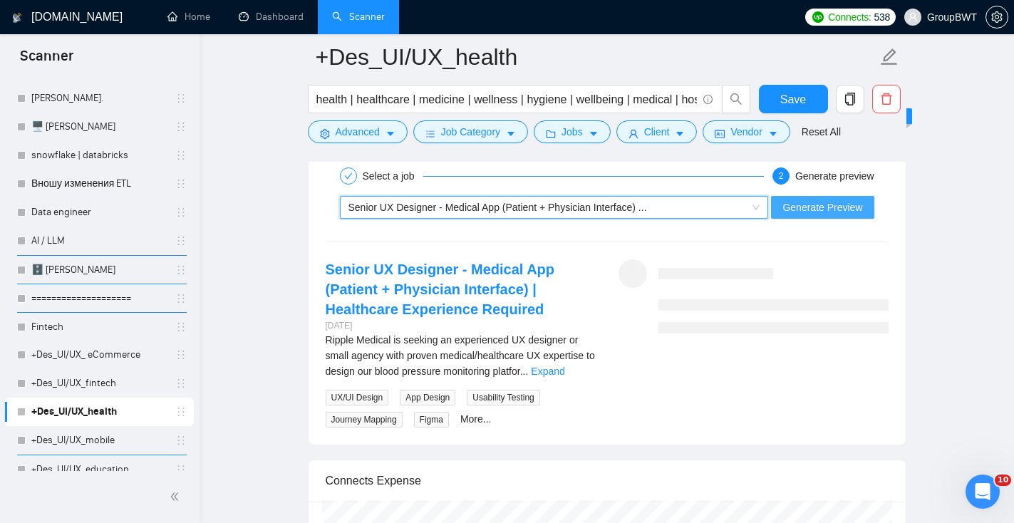
click at [803, 211] on span "Generate Preview" at bounding box center [822, 207] width 80 height 16
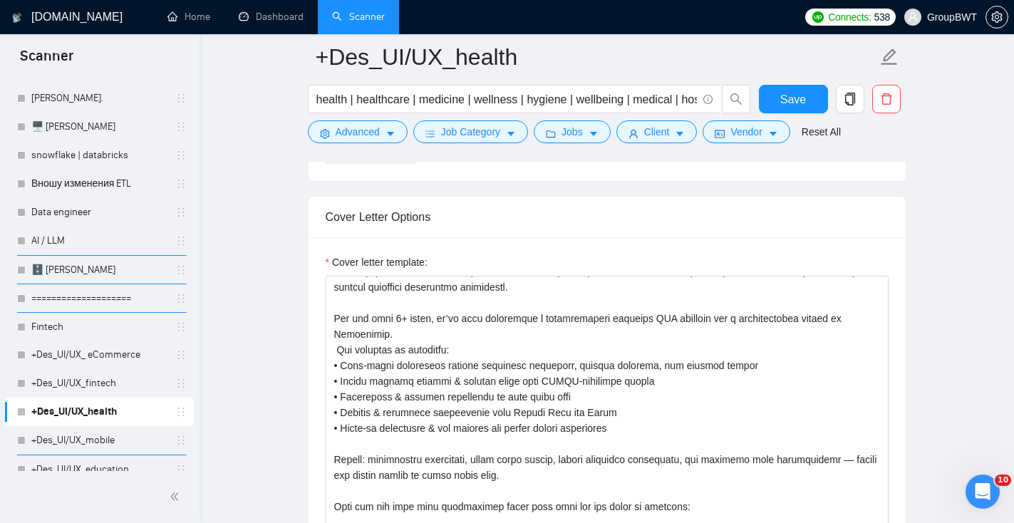
scroll to position [0, 0]
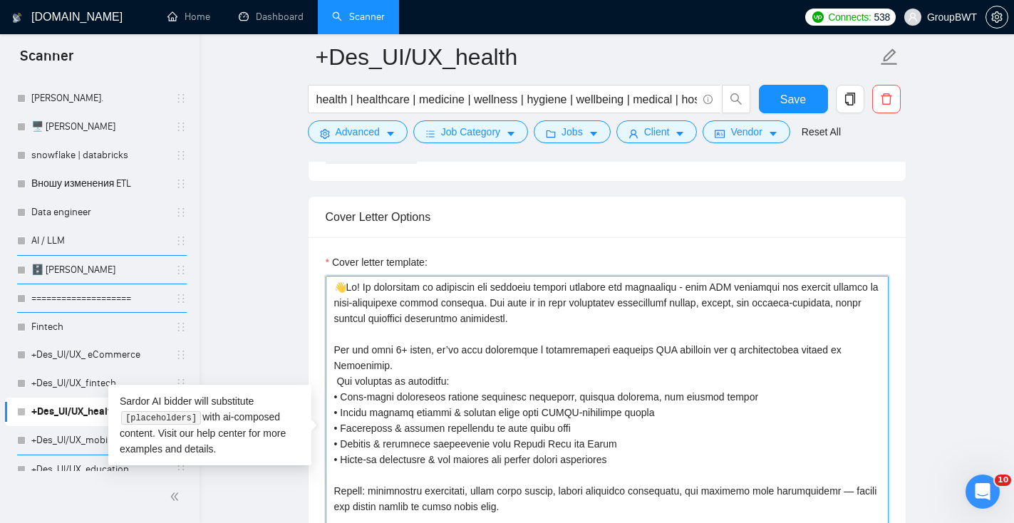
drag, startPoint x: 541, startPoint y: 288, endPoint x: 483, endPoint y: 288, distance: 58.4
click at [483, 288] on textarea "Cover letter template:" at bounding box center [607, 436] width 563 height 321
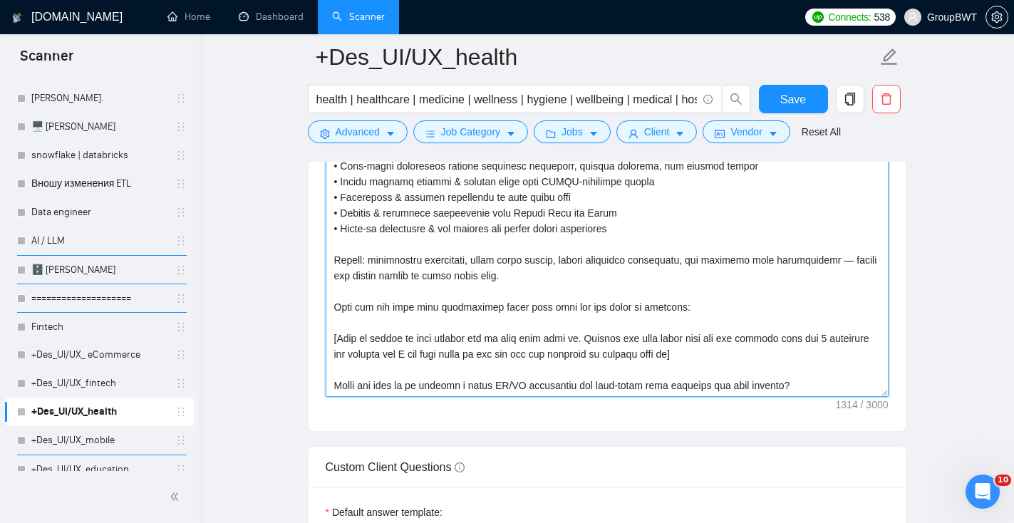
scroll to position [1814, 0]
click at [857, 258] on textarea "Cover letter template:" at bounding box center [607, 235] width 563 height 321
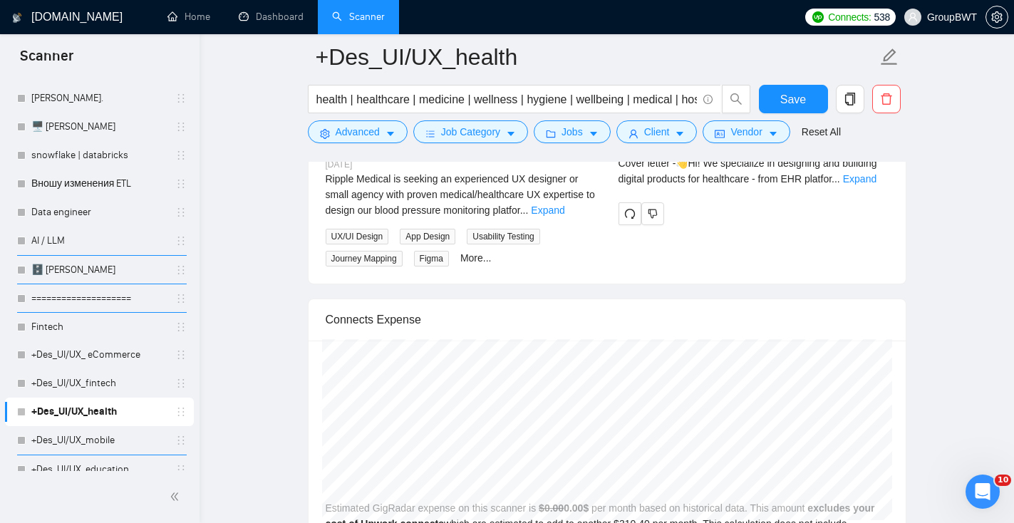
scroll to position [2998, 0]
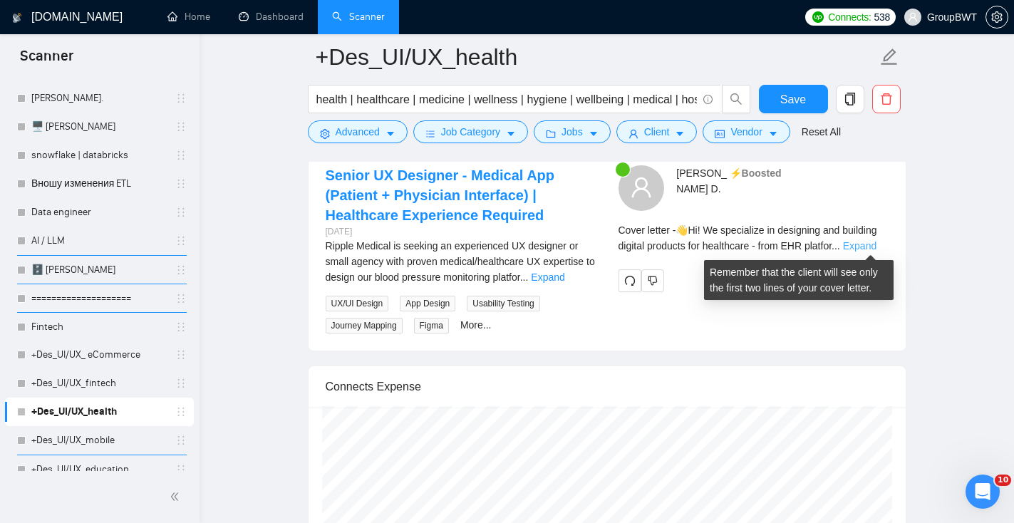
click at [876, 245] on link "Expand" at bounding box center [859, 245] width 33 height 11
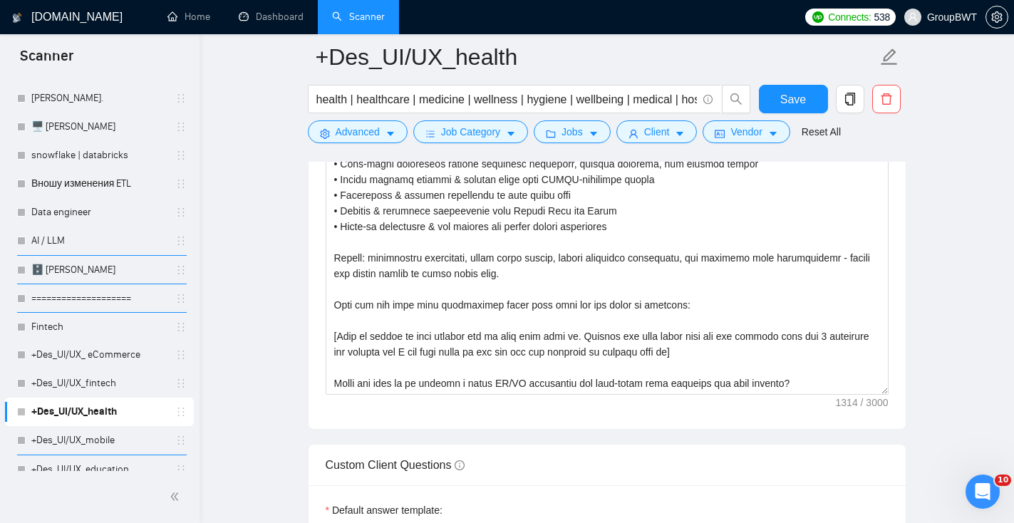
scroll to position [1791, 0]
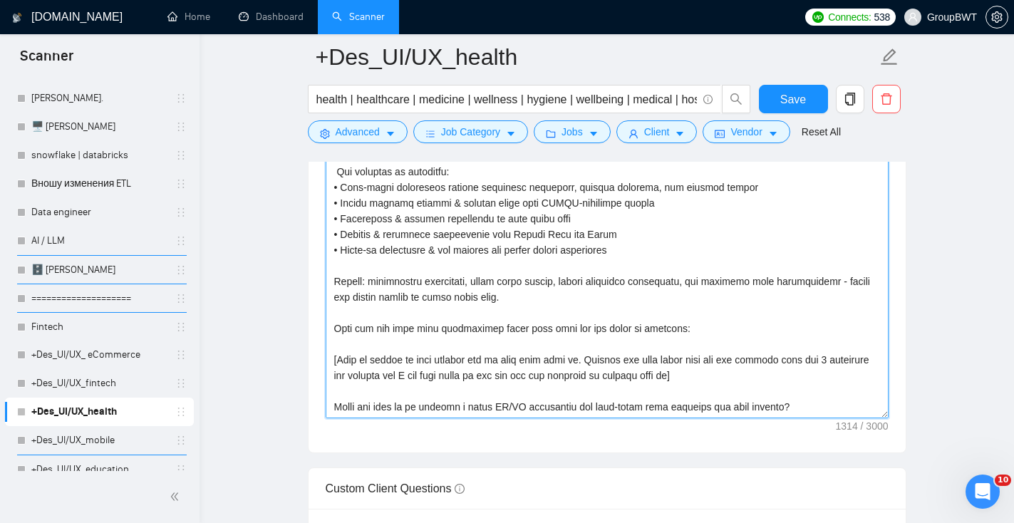
click at [732, 329] on textarea "Cover letter template:" at bounding box center [607, 258] width 563 height 321
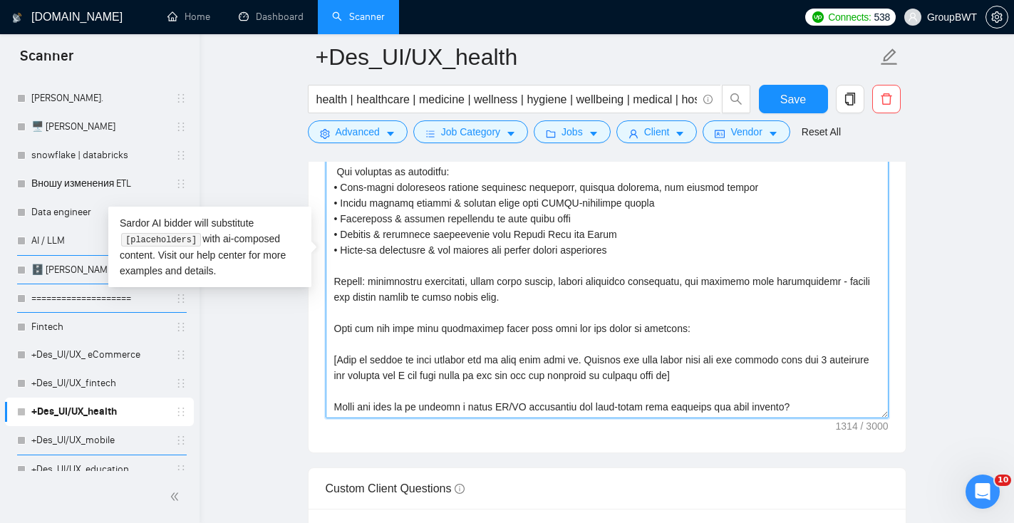
paste textarea "[URL][DOMAIN_NAME]"
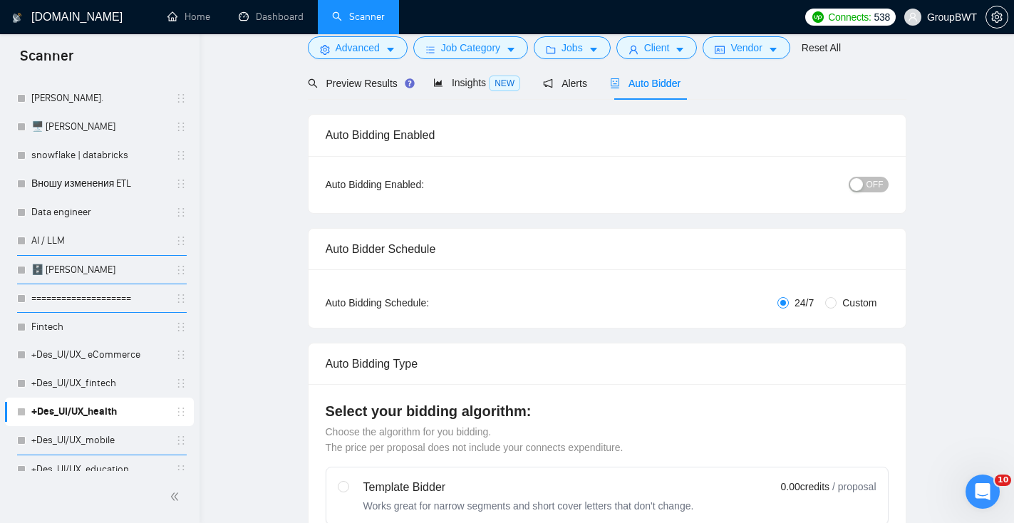
scroll to position [0, 0]
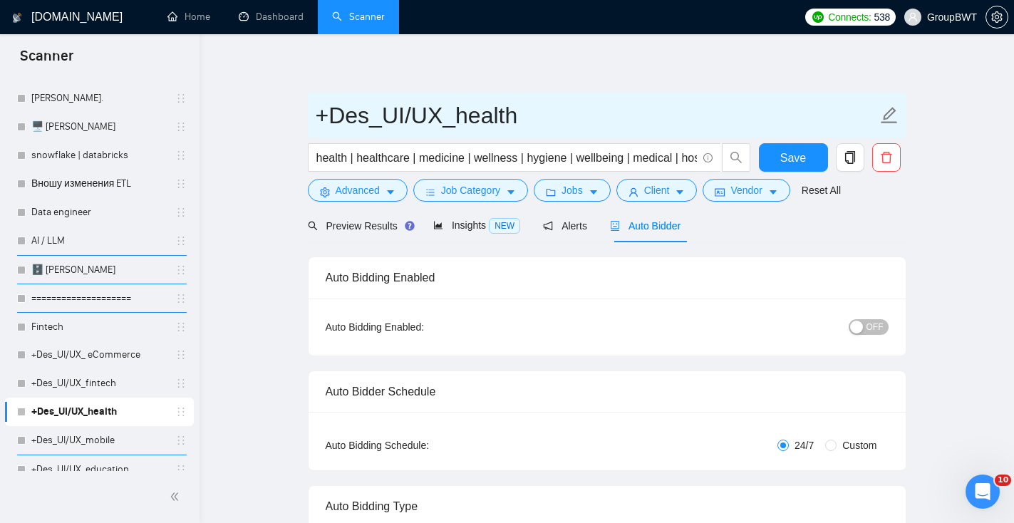
type textarea "👋Lo! Ip dolorsitam co adipiscin elitsed doeiusmo tem incididunt - utla ETD magn…"
click at [311, 115] on span "+Des_UI/UX_health" at bounding box center [607, 115] width 598 height 45
click at [320, 120] on input "+Des_UI/UX_health" at bounding box center [596, 116] width 561 height 36
type input "NEW +Des_UI/UX_health"
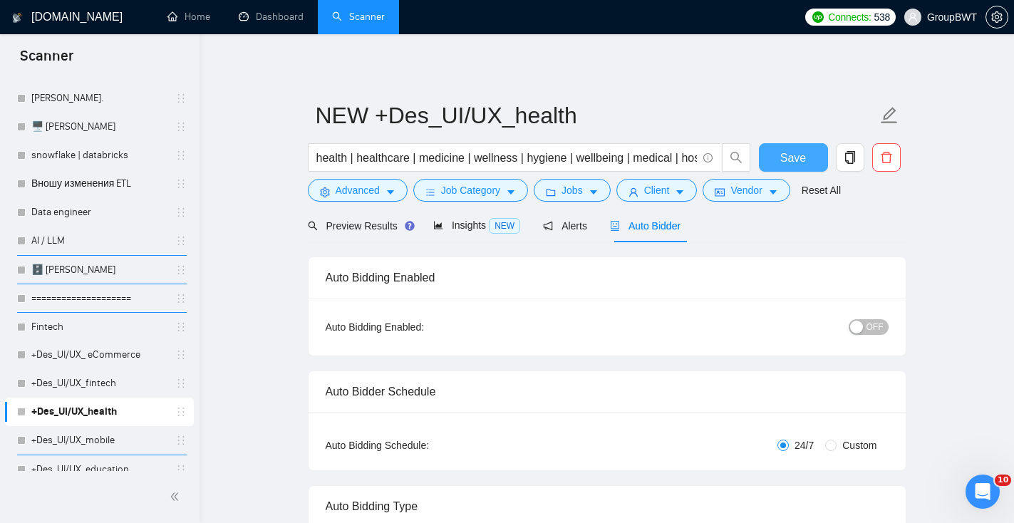
click at [789, 160] on span "Save" at bounding box center [793, 158] width 26 height 18
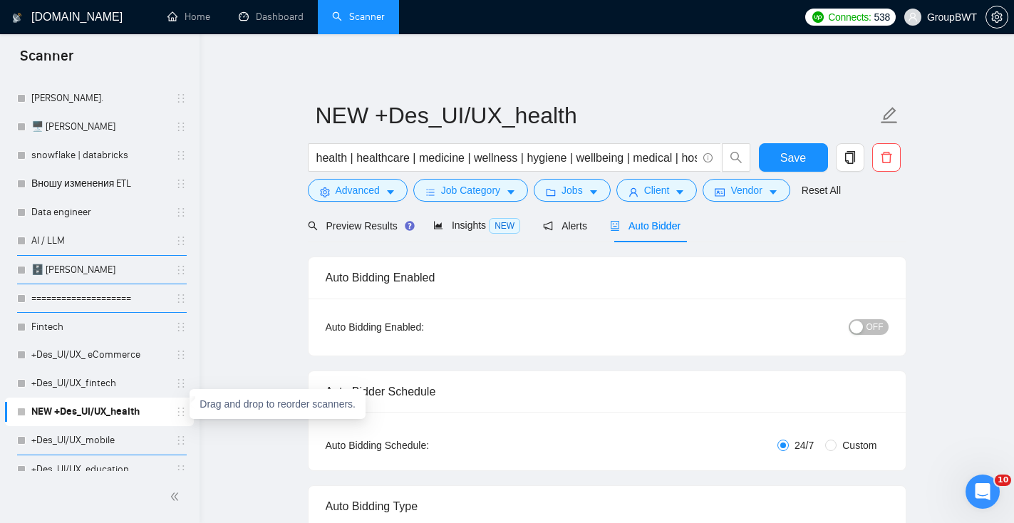
scroll to position [432, 0]
drag, startPoint x: 180, startPoint y: 412, endPoint x: 277, endPoint y: 317, distance: 136.0
drag, startPoint x: 180, startPoint y: 413, endPoint x: 271, endPoint y: 299, distance: 146.4
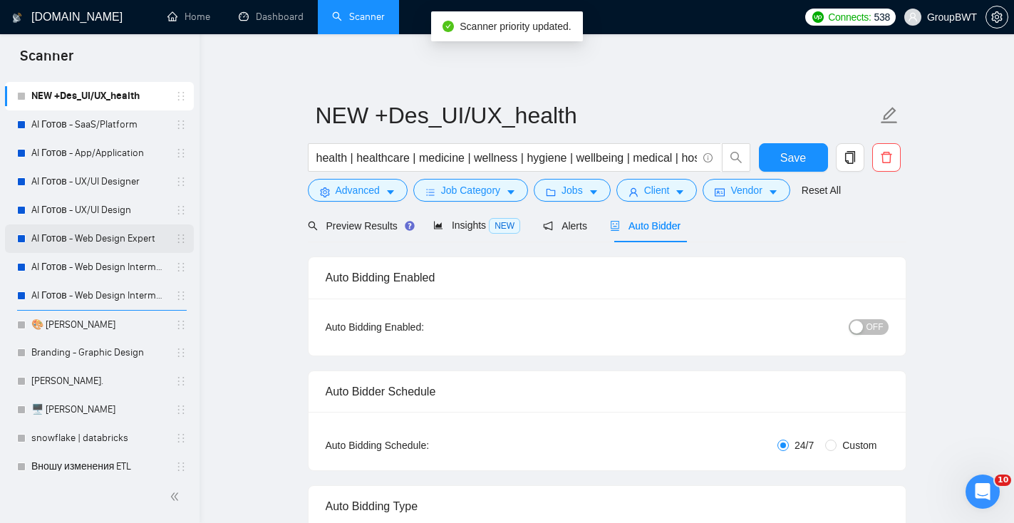
scroll to position [0, 0]
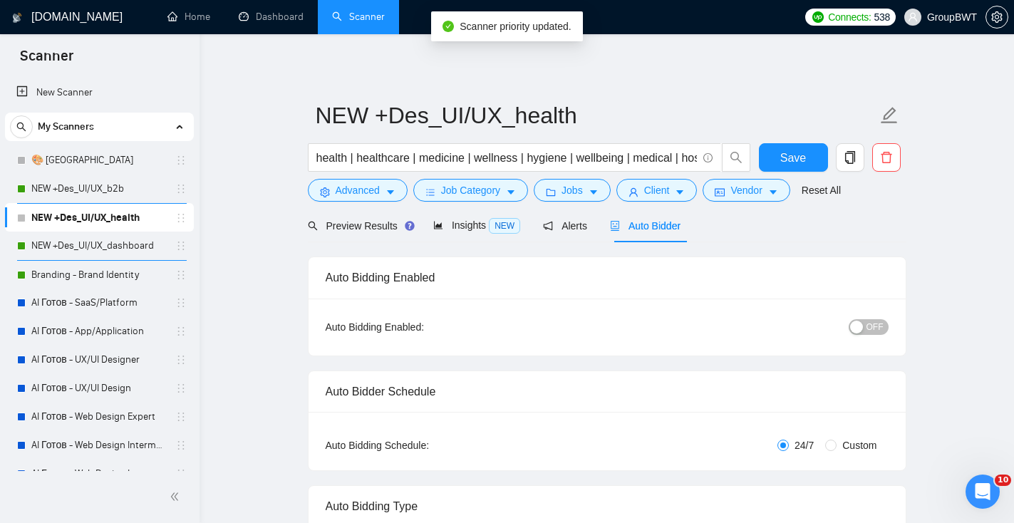
drag, startPoint x: 178, startPoint y: 216, endPoint x: 178, endPoint y: 224, distance: 7.8
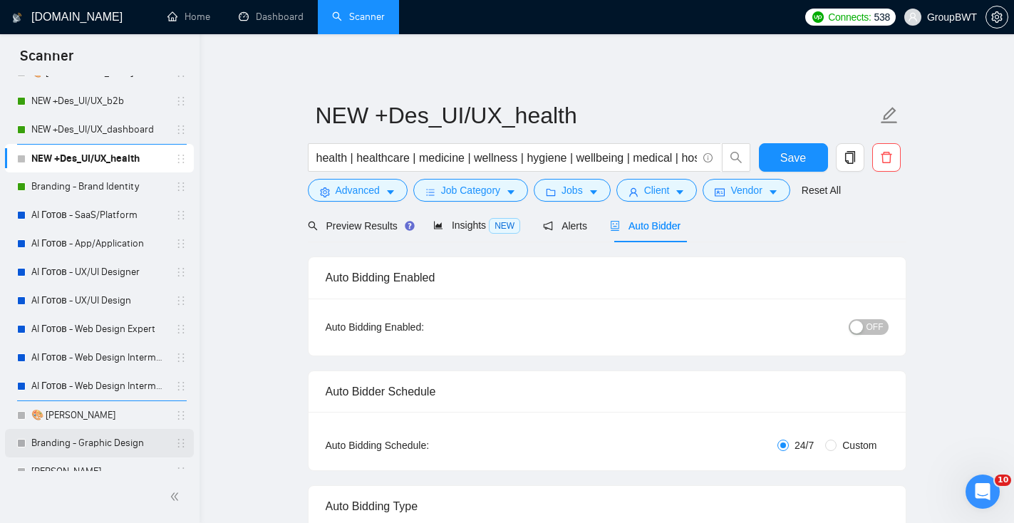
scroll to position [53, 0]
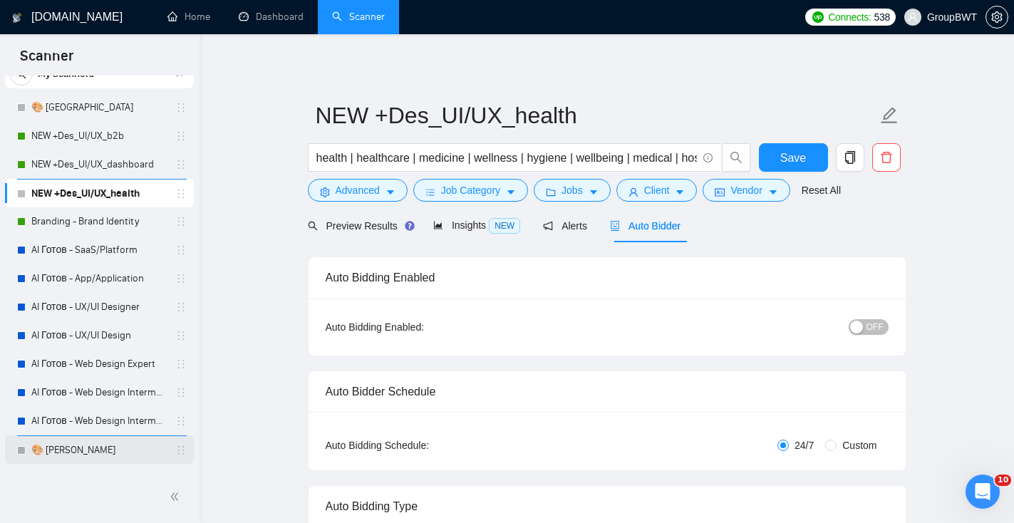
click at [95, 443] on link "🎨 [PERSON_NAME]" at bounding box center [98, 450] width 135 height 28
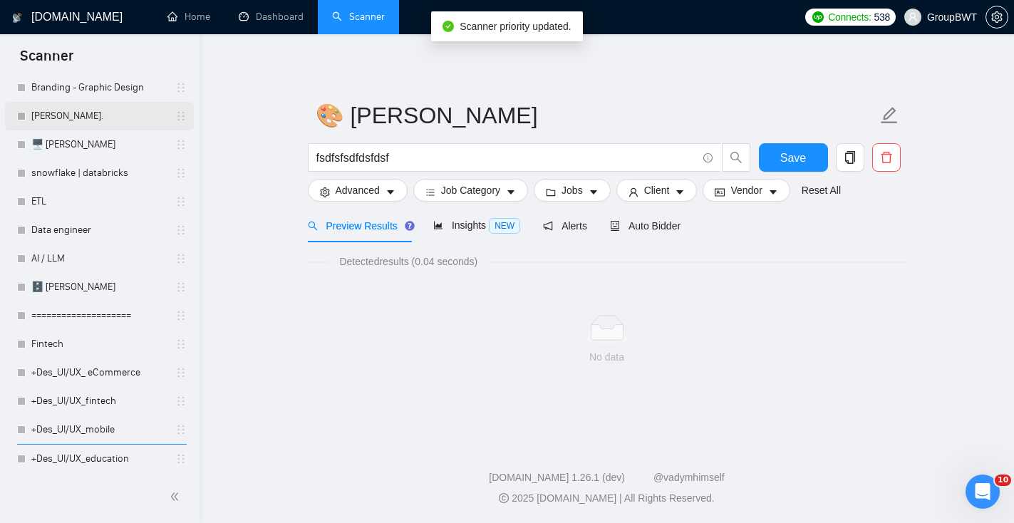
scroll to position [446, 0]
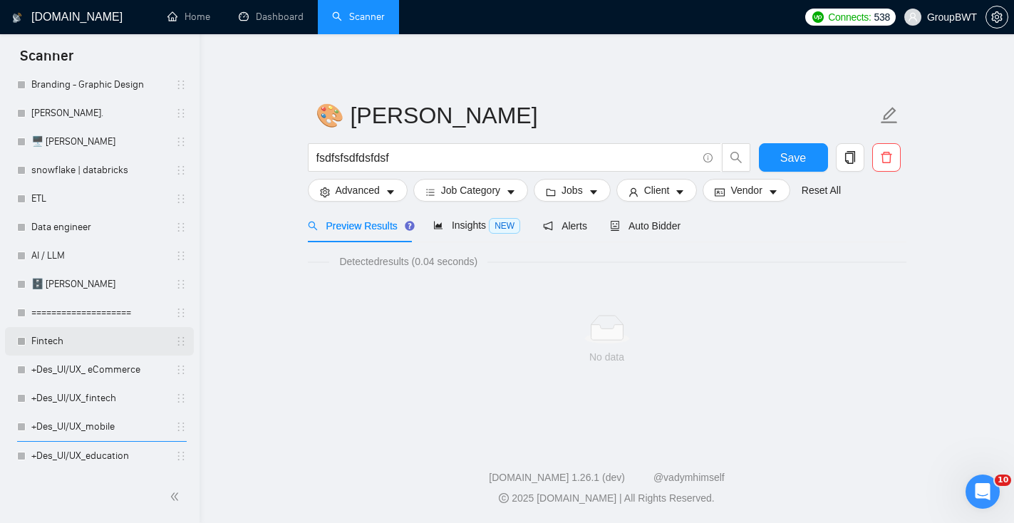
click at [125, 351] on link "Fintech" at bounding box center [98, 341] width 135 height 28
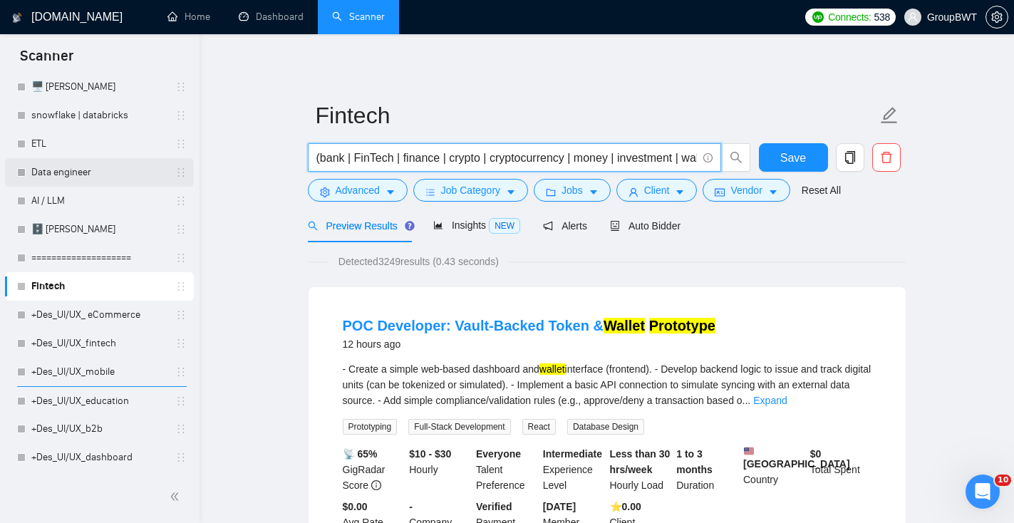
drag, startPoint x: 456, startPoint y: 153, endPoint x: 189, endPoint y: 173, distance: 267.9
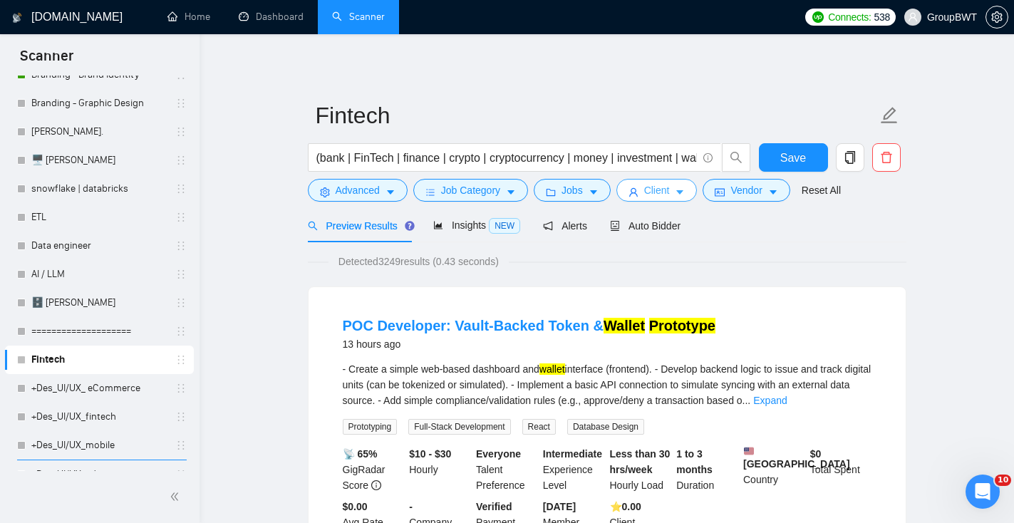
click at [669, 195] on span "Client" at bounding box center [657, 190] width 26 height 16
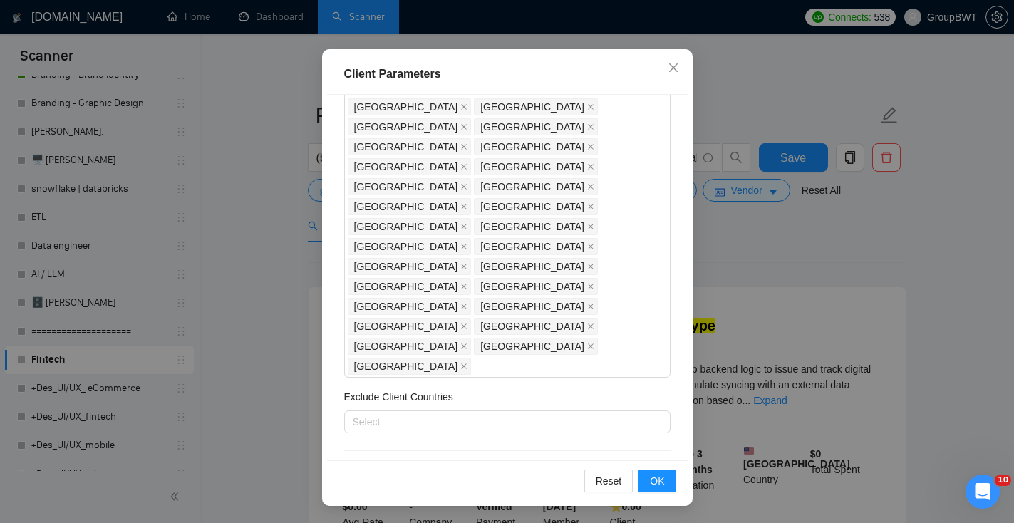
scroll to position [232, 0]
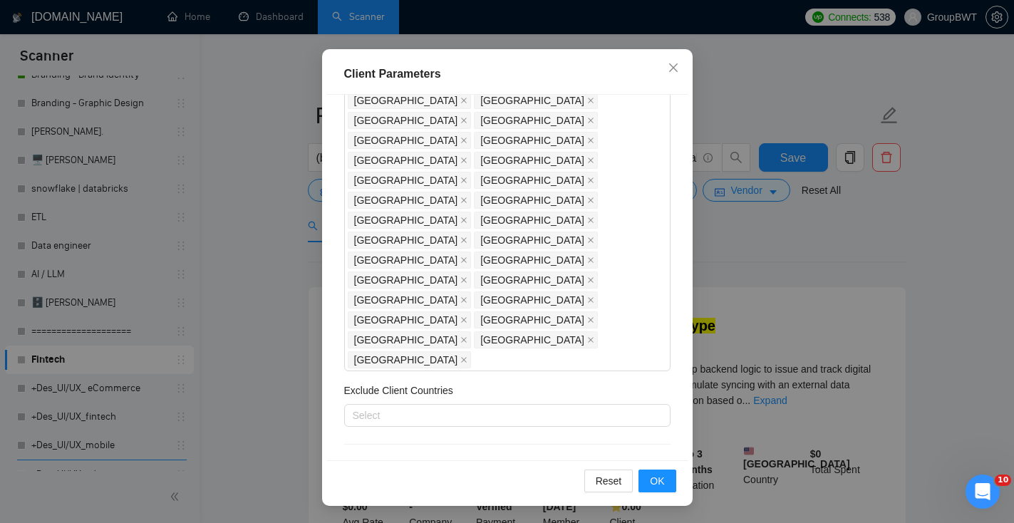
click at [414, 516] on icon "star" at bounding box center [410, 523] width 15 height 14
checkbox input "true"
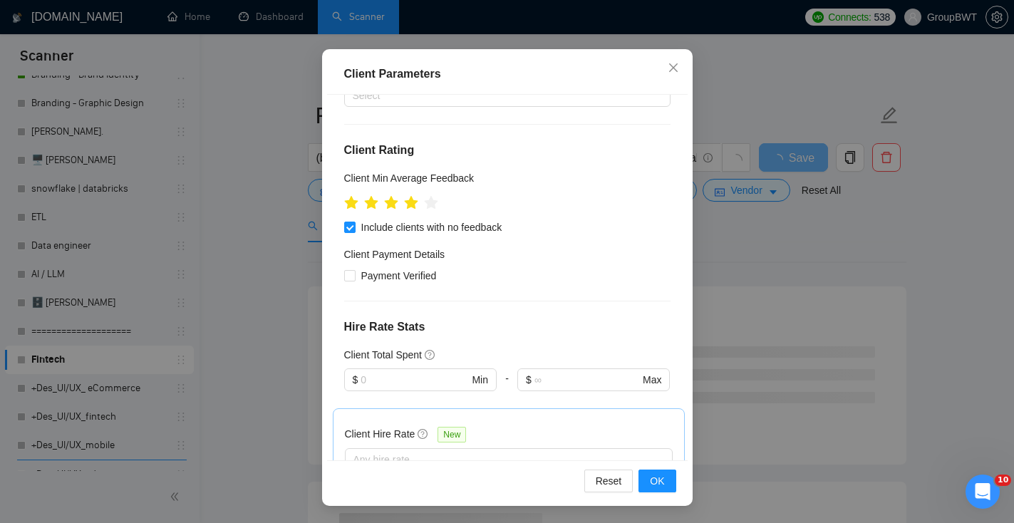
scroll to position [557, 0]
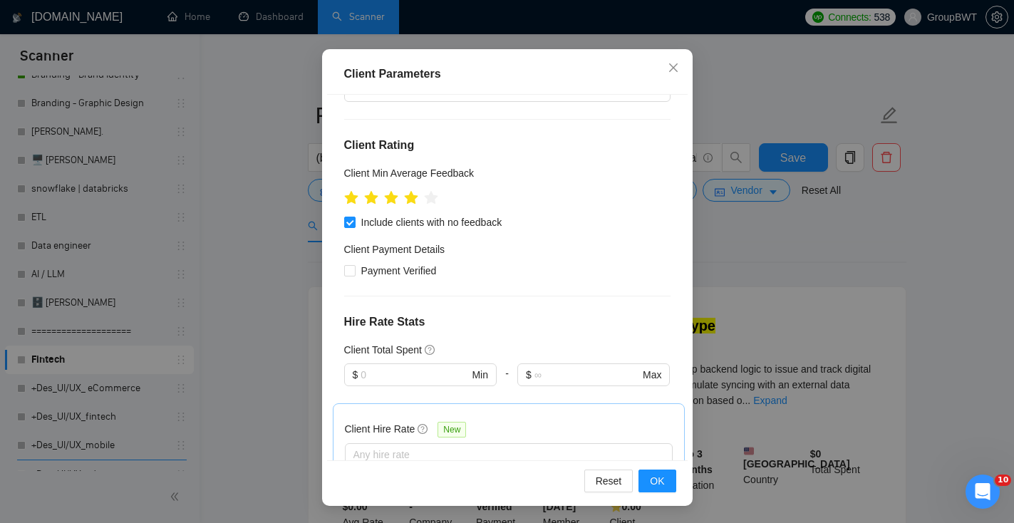
click at [395, 509] on input "text" at bounding box center [415, 517] width 108 height 16
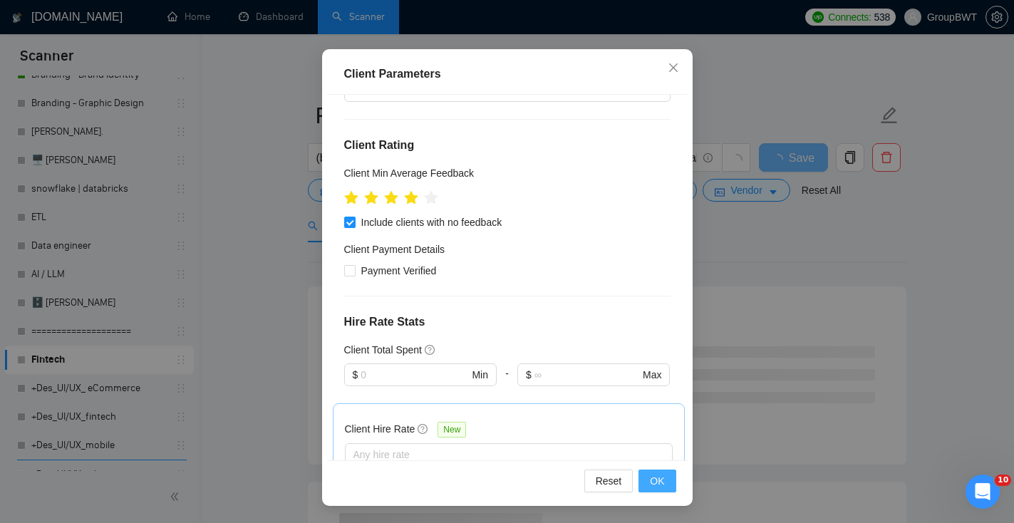
type input "20"
click at [660, 480] on span "OK" at bounding box center [657, 481] width 14 height 16
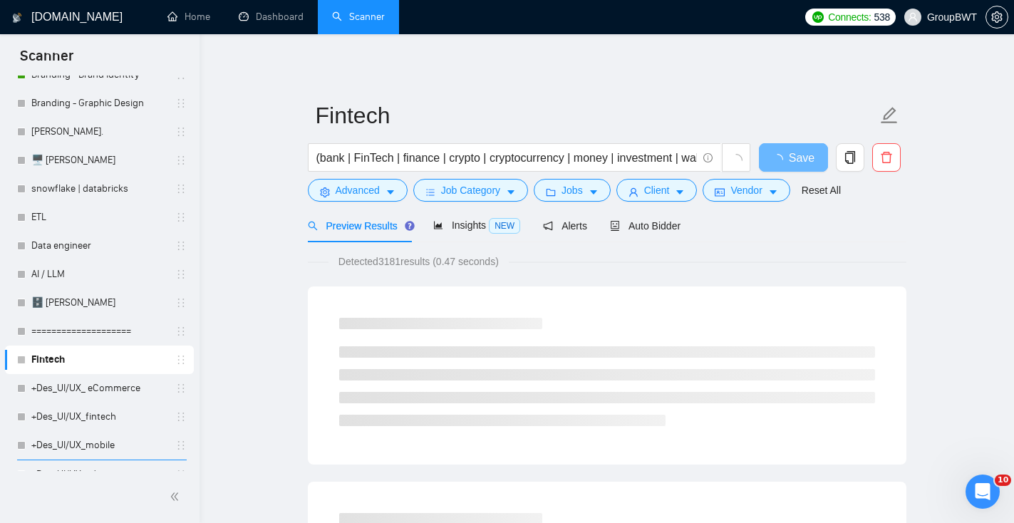
scroll to position [37, 0]
click at [656, 224] on span "Auto Bidder" at bounding box center [645, 225] width 71 height 11
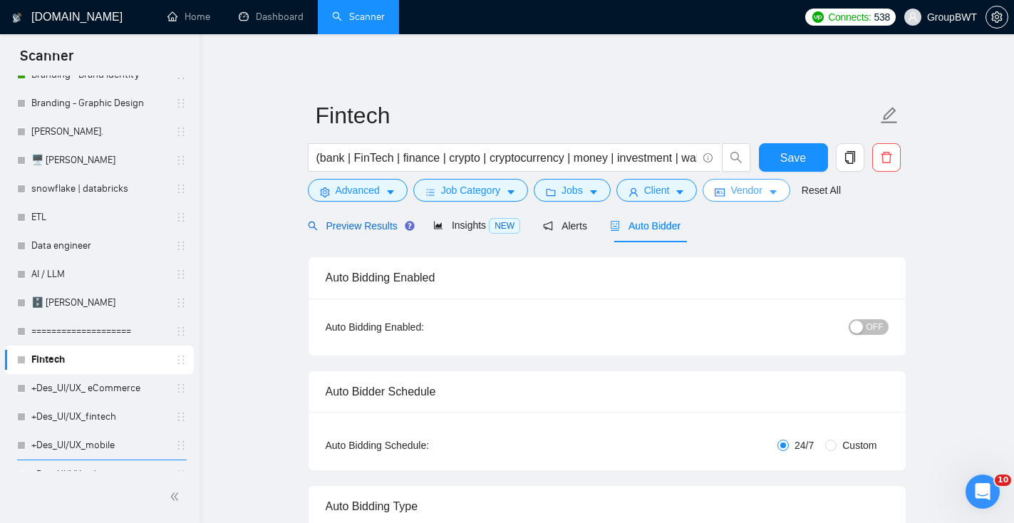
drag, startPoint x: 382, startPoint y: 226, endPoint x: 761, endPoint y: 191, distance: 381.3
click at [382, 226] on span "Preview Results" at bounding box center [359, 225] width 103 height 11
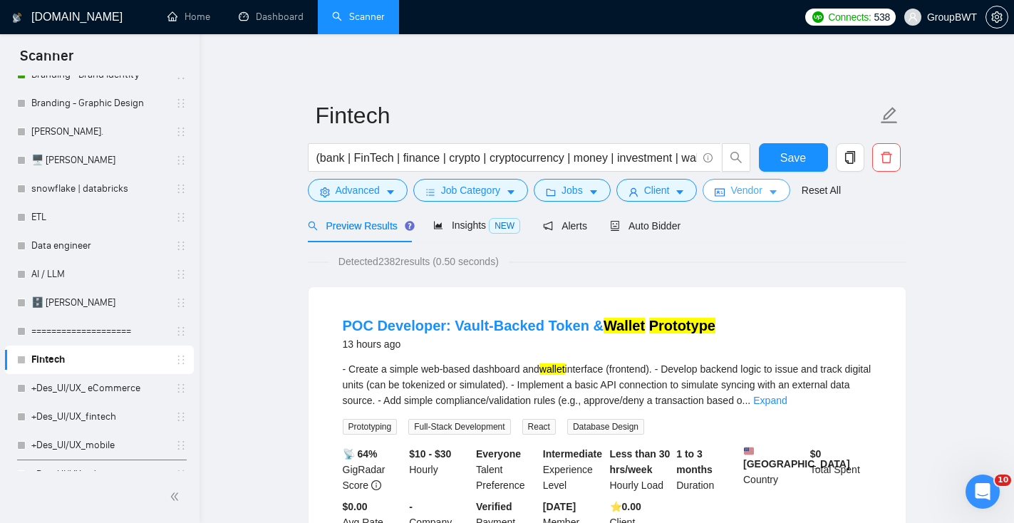
click at [757, 193] on span "Vendor" at bounding box center [745, 190] width 31 height 16
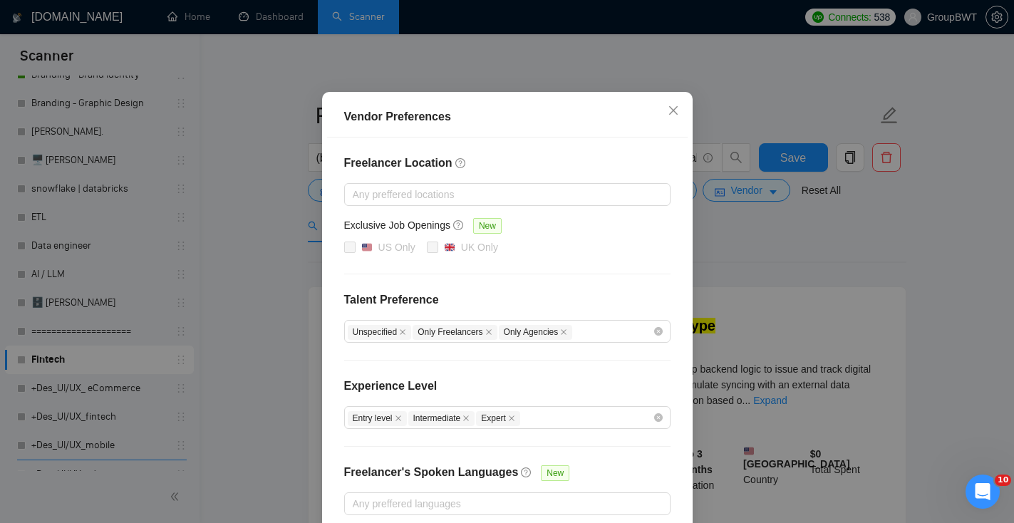
scroll to position [31, 0]
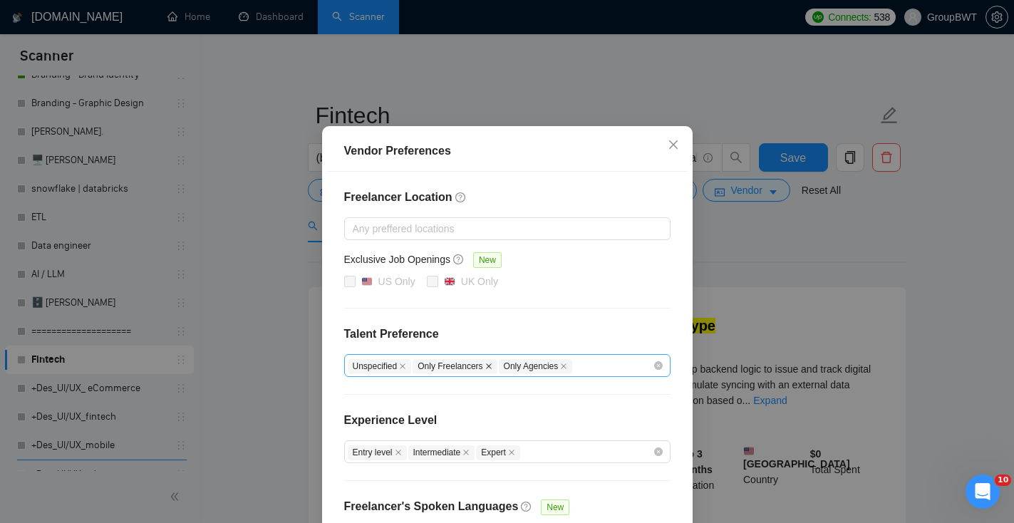
click at [491, 363] on icon "close" at bounding box center [489, 366] width 6 height 6
click at [394, 449] on span "Entry level" at bounding box center [377, 452] width 59 height 15
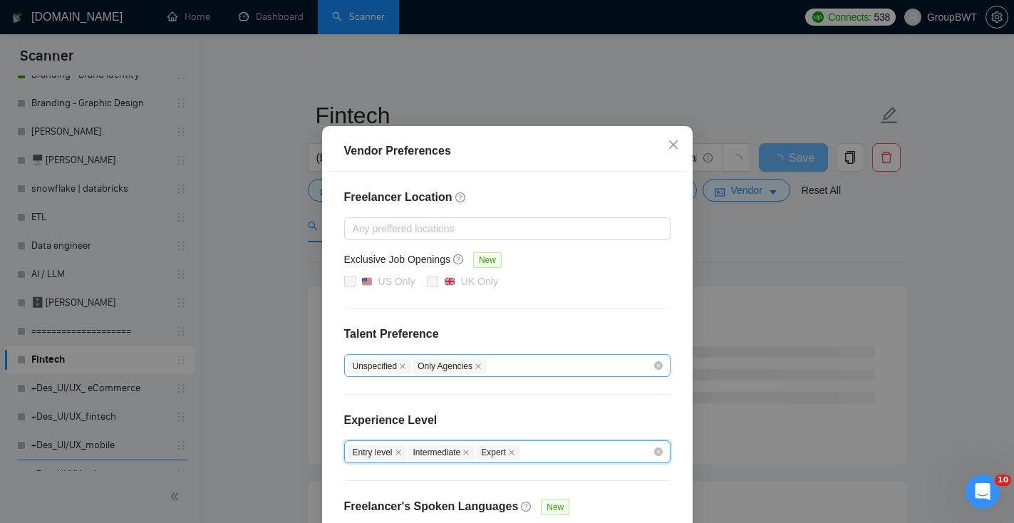
click at [402, 451] on icon "close" at bounding box center [398, 452] width 7 height 7
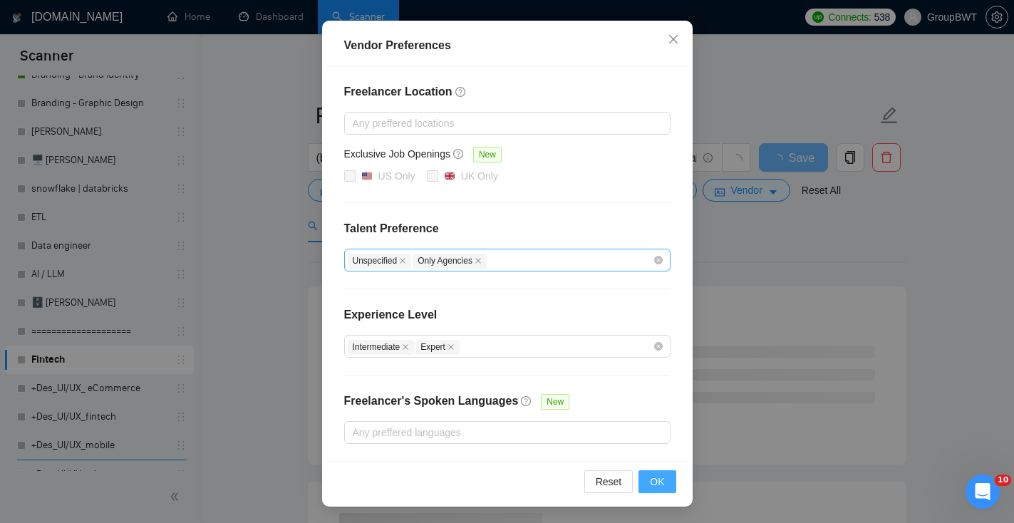
click at [655, 484] on span "OK" at bounding box center [657, 482] width 14 height 16
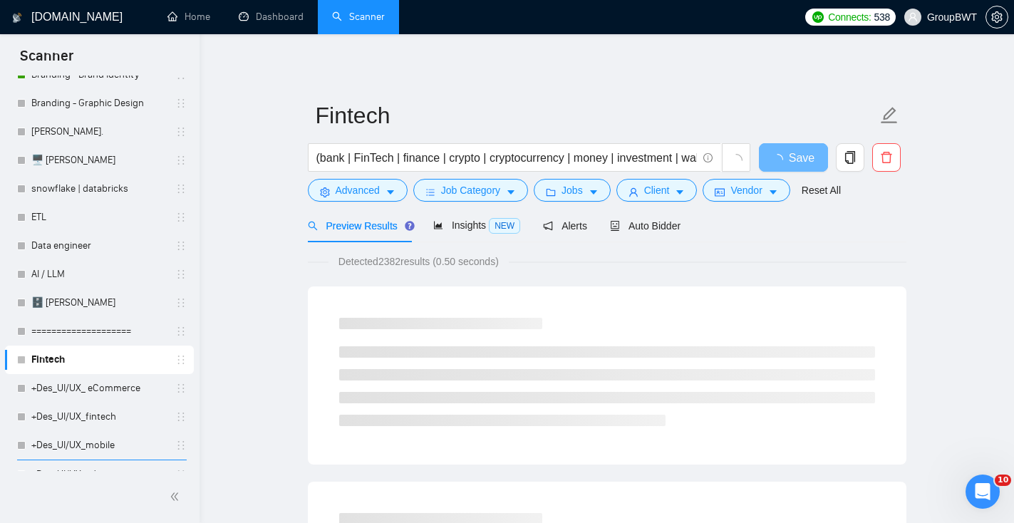
scroll to position [65, 0]
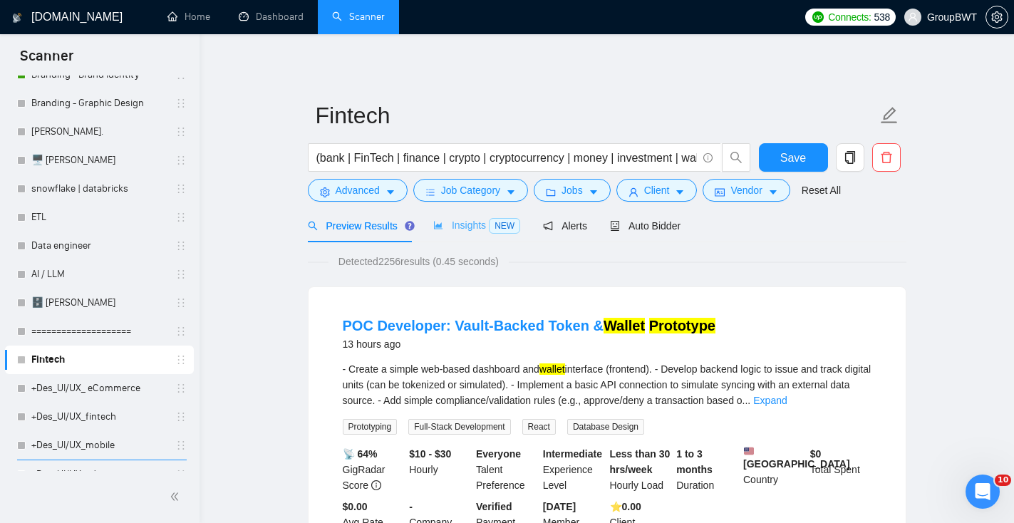
click at [459, 216] on div "Insights NEW" at bounding box center [476, 225] width 87 height 33
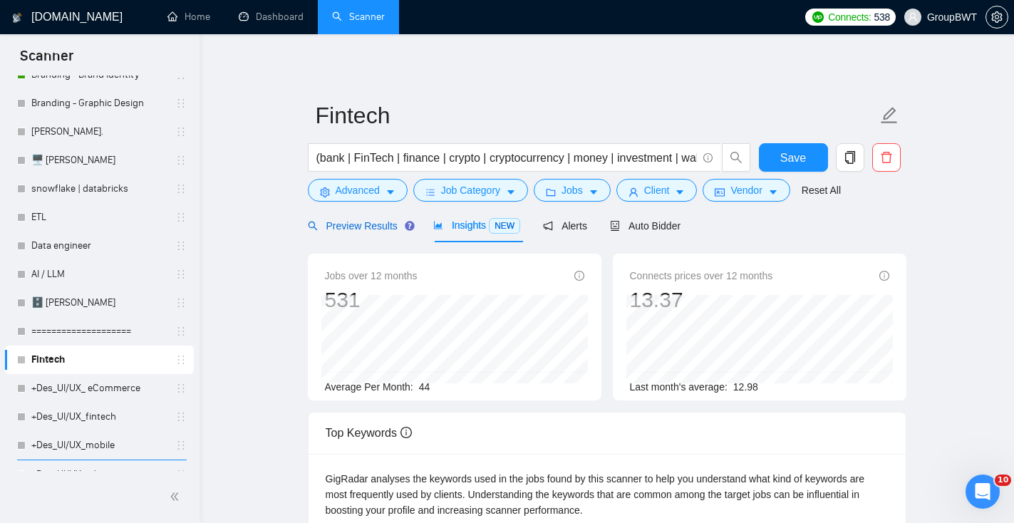
click at [350, 230] on span "Preview Results" at bounding box center [359, 225] width 103 height 11
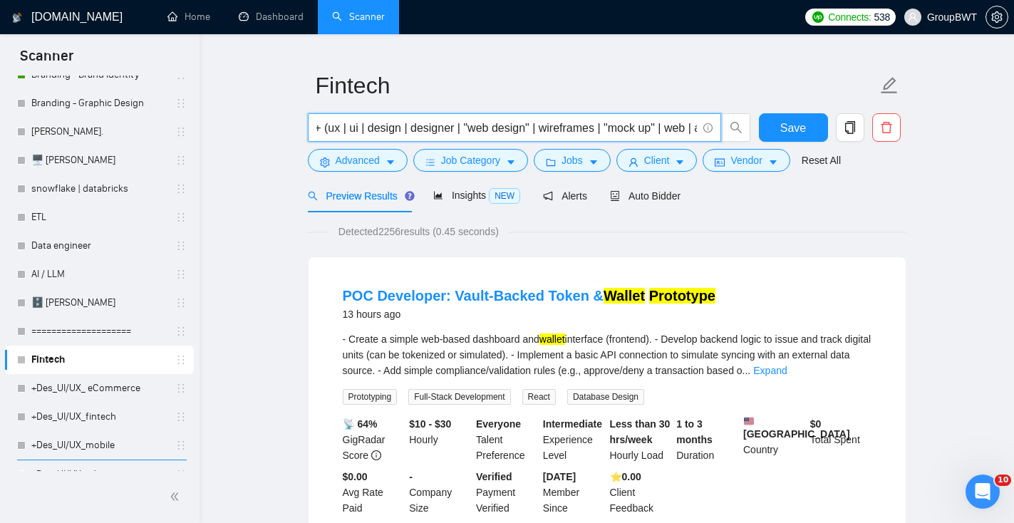
scroll to position [0, 497]
drag, startPoint x: 510, startPoint y: 129, endPoint x: 629, endPoint y: 125, distance: 119.0
click at [632, 128] on input "(bank | FinTech | finance | crypto | cryptocurrency | money | investment | wall…" at bounding box center [506, 128] width 380 height 18
drag, startPoint x: 623, startPoint y: 125, endPoint x: 326, endPoint y: 128, distance: 297.0
click at [326, 128] on input "(bank | FinTech | finance | crypto | cryptocurrency | money | investment | wall…" at bounding box center [506, 128] width 380 height 18
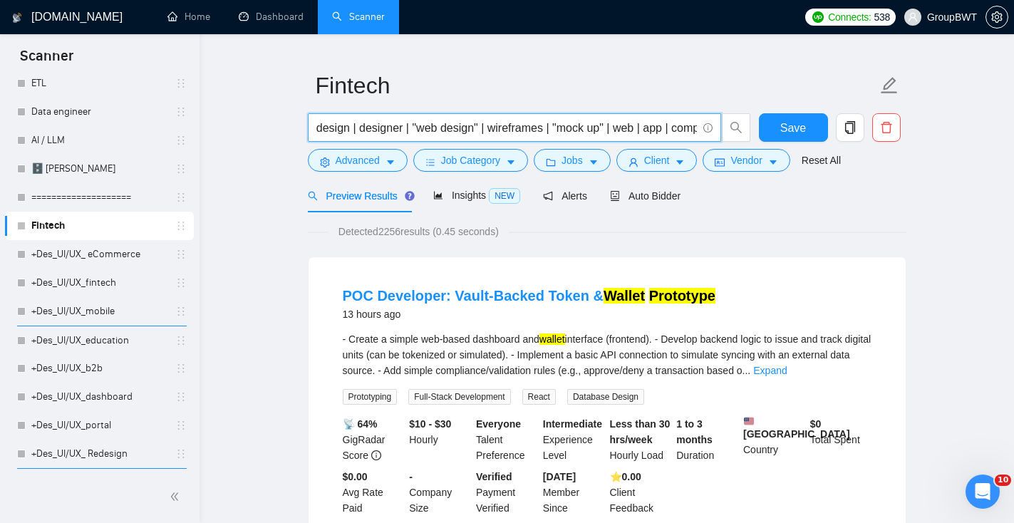
scroll to position [562, 0]
click at [120, 284] on link "+Des_UI/UX_fintech" at bounding box center [98, 282] width 135 height 28
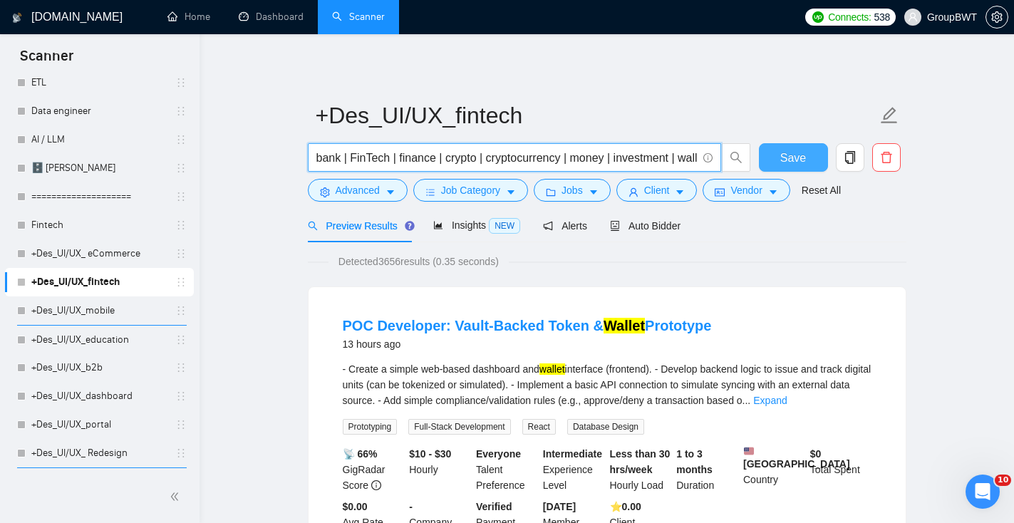
scroll to position [0, 61]
drag, startPoint x: 541, startPoint y: 149, endPoint x: 738, endPoint y: 157, distance: 196.8
click at [739, 157] on span "bank | FinTech | finance | crypto | cryptocurrency | money | investment | walle…" at bounding box center [529, 157] width 443 height 28
click at [667, 152] on input "bank | FinTech | finance | crypto | cryptocurrency | money | investment | walle…" at bounding box center [506, 158] width 380 height 18
click at [659, 157] on input "bank | FinTech | finance | crypto | cryptocurrency | money | investment | walle…" at bounding box center [506, 158] width 380 height 18
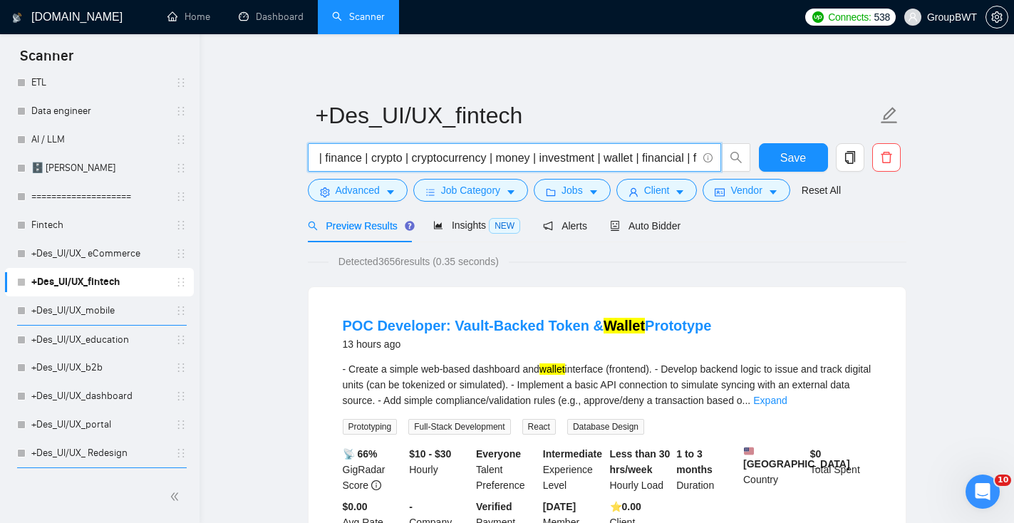
scroll to position [0, 77]
type input "bank | FinTech | finance | crypto | cryptocurrency | money | investment | walle…"
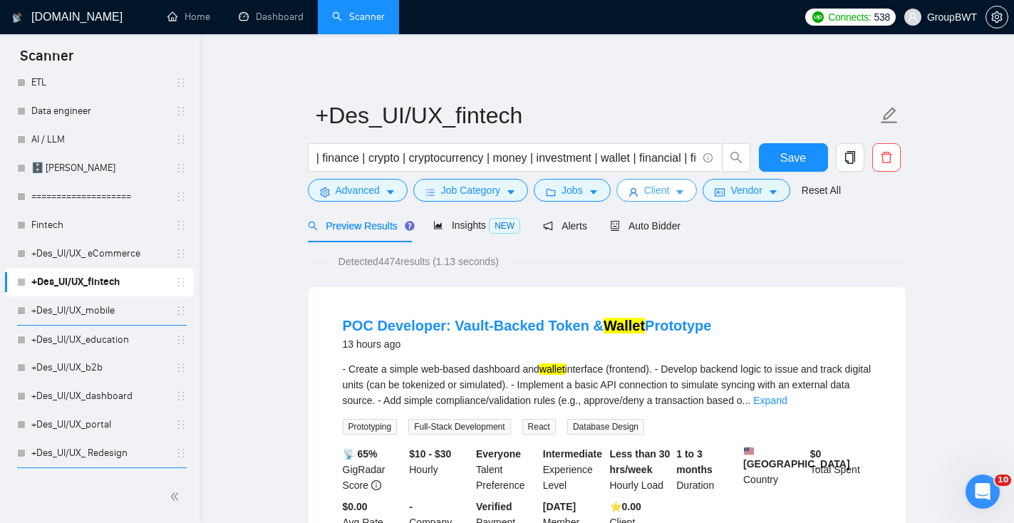
click at [670, 195] on span "Client" at bounding box center [657, 190] width 26 height 16
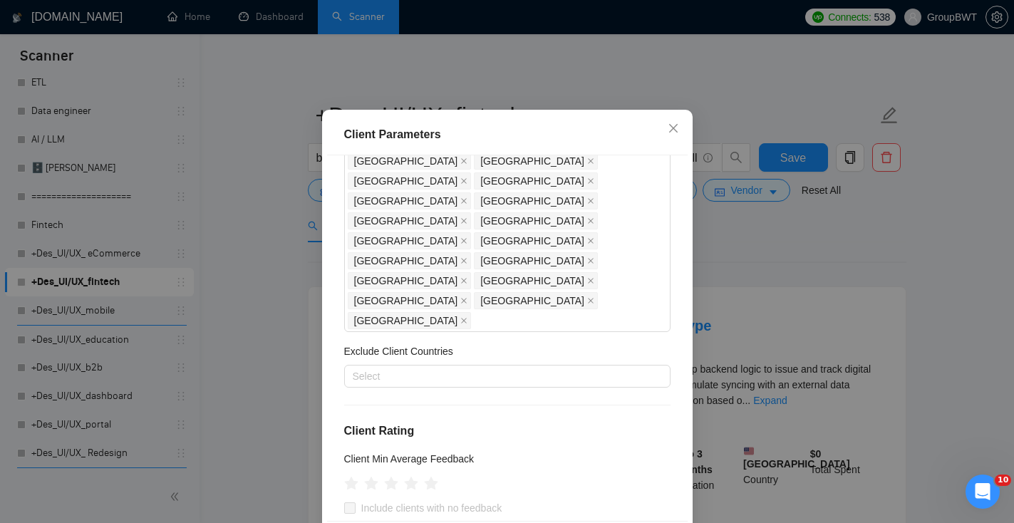
scroll to position [329, 0]
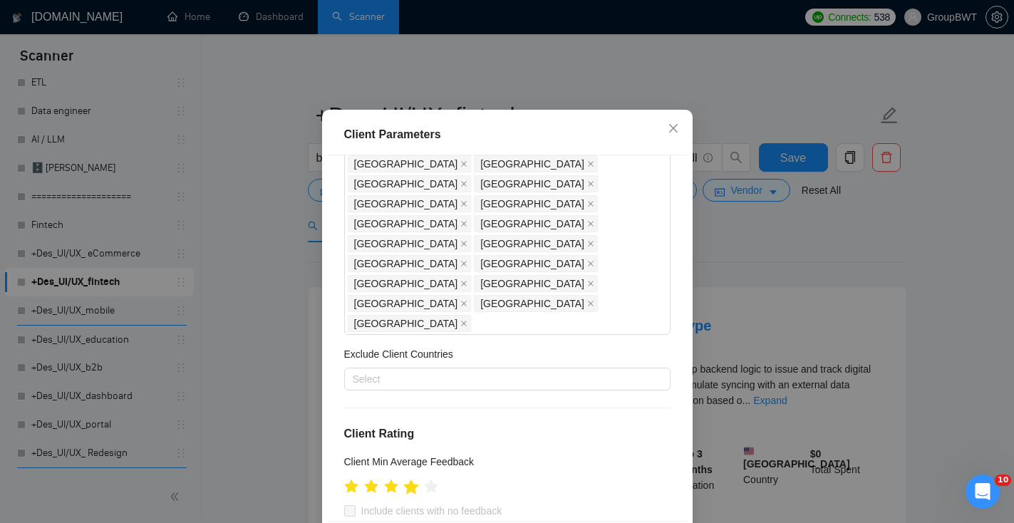
click at [414, 479] on icon "star" at bounding box center [410, 486] width 15 height 14
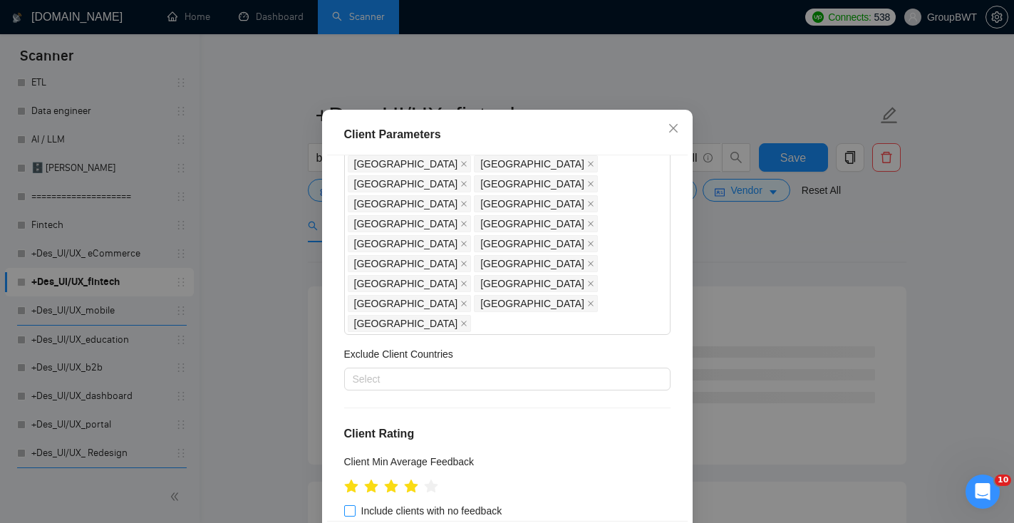
click at [350, 505] on input "Include clients with no feedback" at bounding box center [349, 510] width 10 height 10
checkbox input "true"
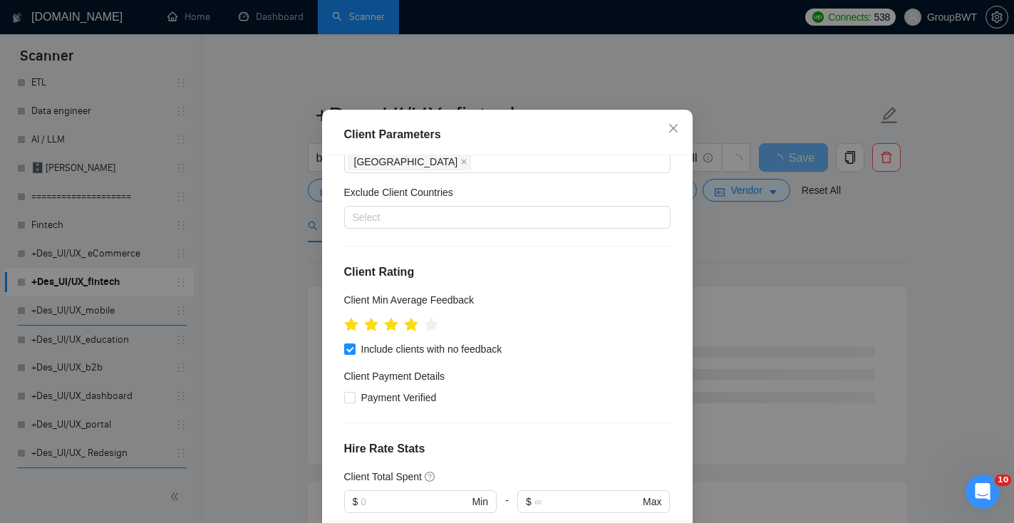
scroll to position [496, 0]
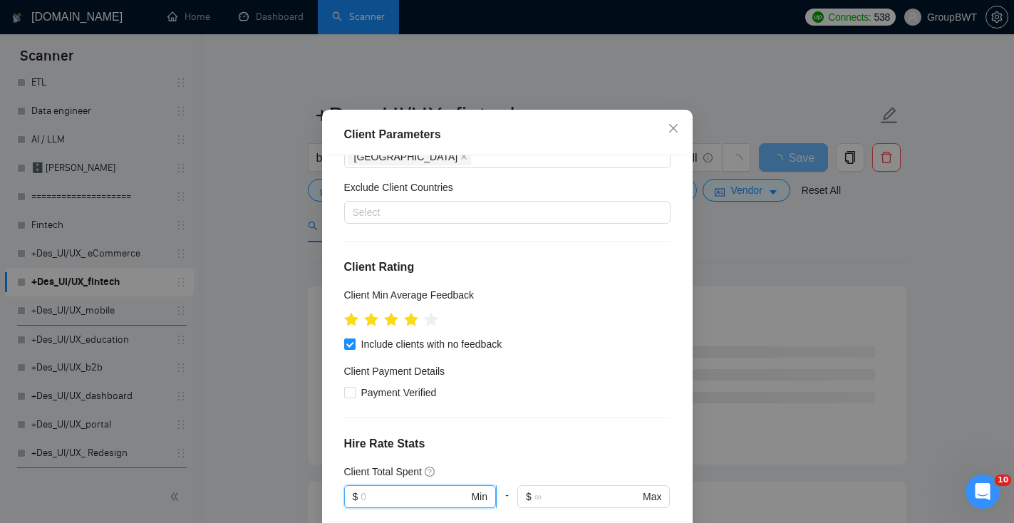
click at [375, 489] on input "text" at bounding box center [414, 497] width 108 height 16
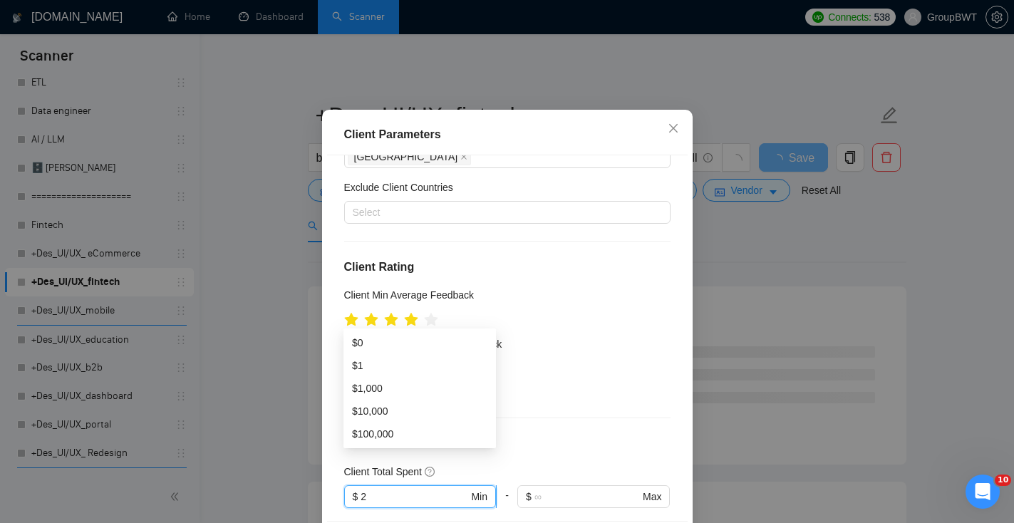
type input "20"
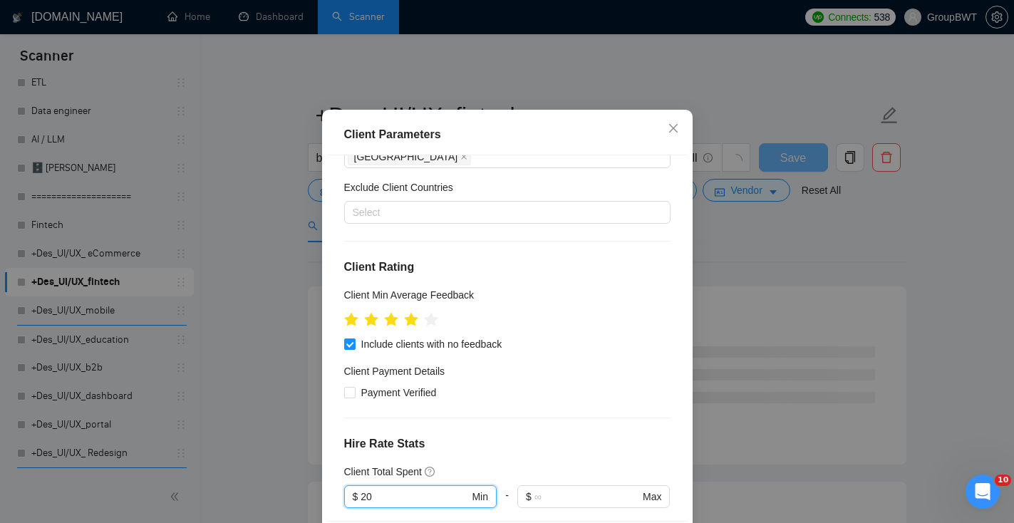
drag, startPoint x: 380, startPoint y: 312, endPoint x: 300, endPoint y: 312, distance: 79.8
click at [306, 312] on div "Client Parameters Client Location Include Client Countries [GEOGRAPHIC_DATA] [G…" at bounding box center [507, 261] width 1014 height 523
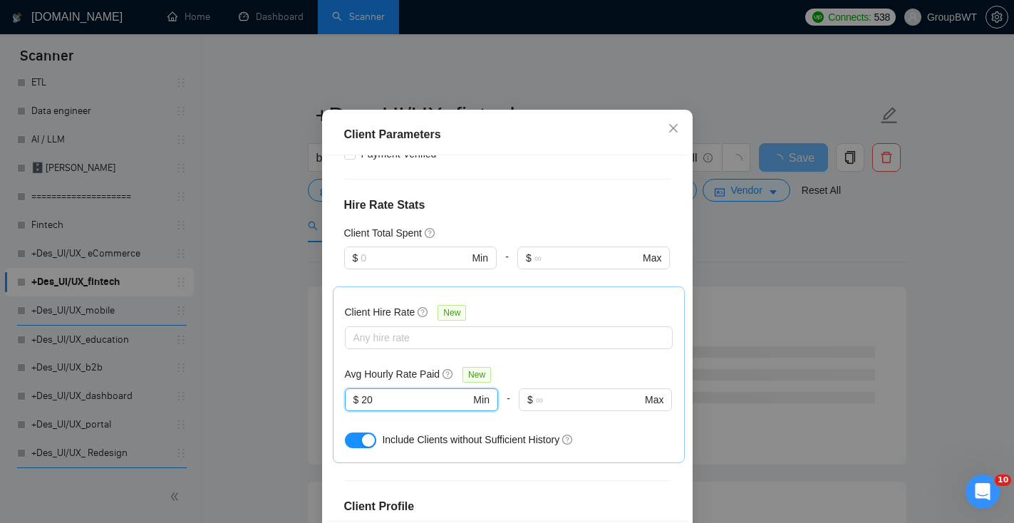
scroll to position [98, 0]
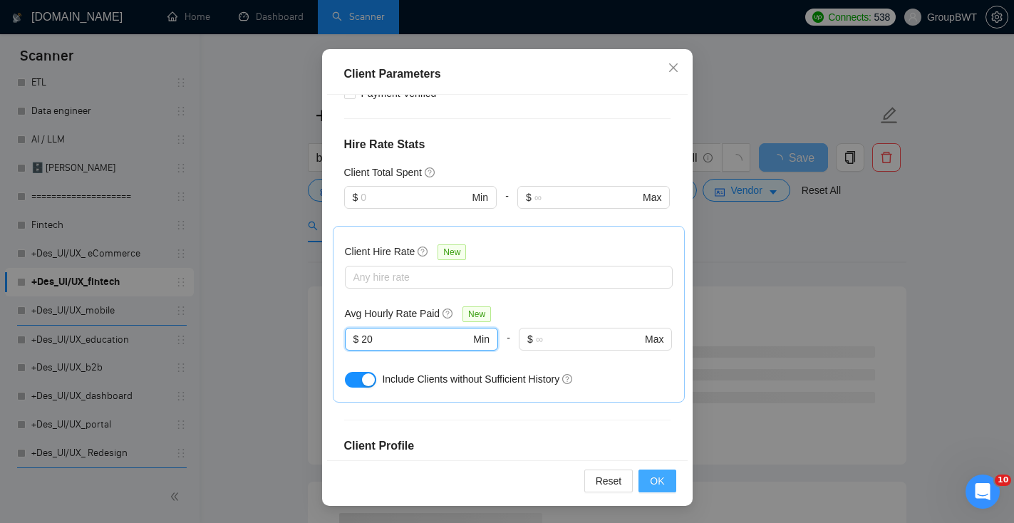
type input "20"
click at [669, 482] on button "OK" at bounding box center [656, 480] width 37 height 23
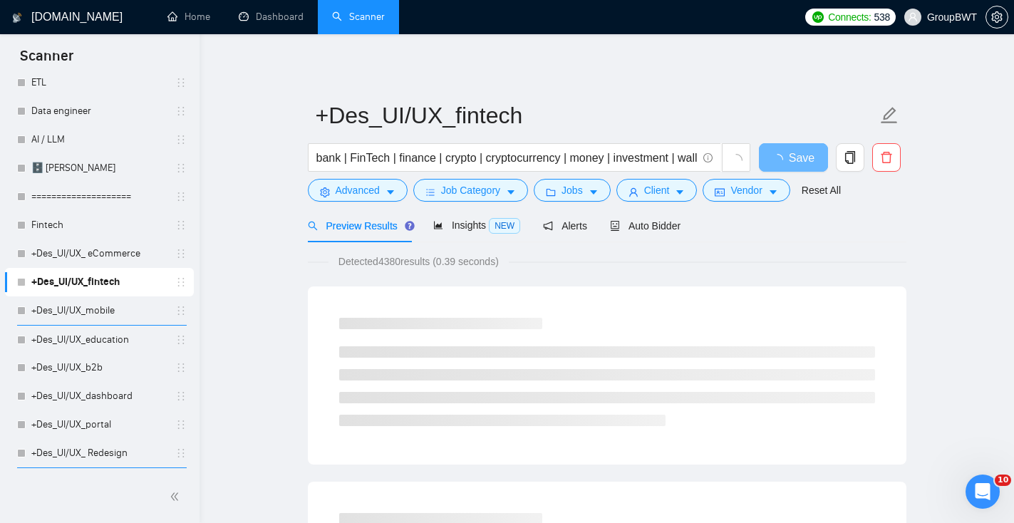
scroll to position [37, 0]
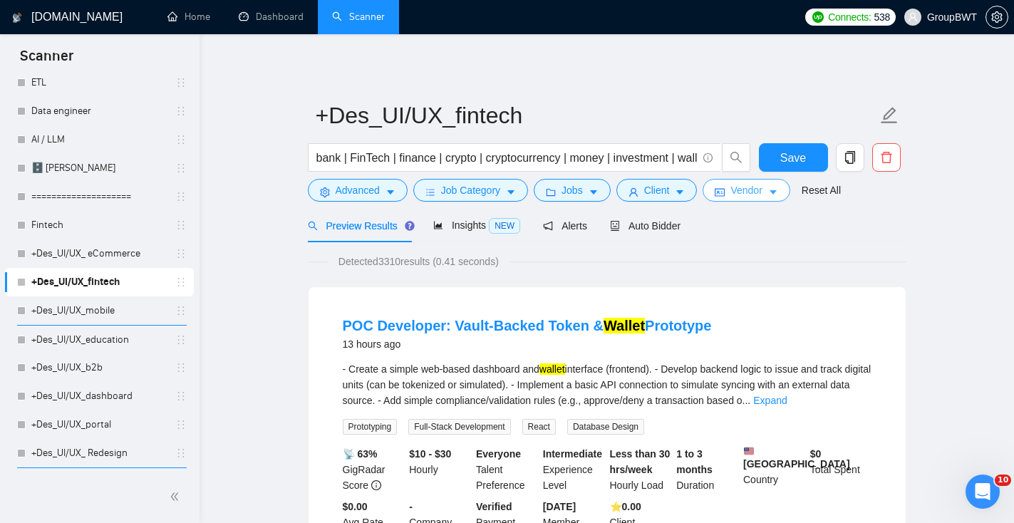
click at [743, 192] on span "Vendor" at bounding box center [745, 190] width 31 height 16
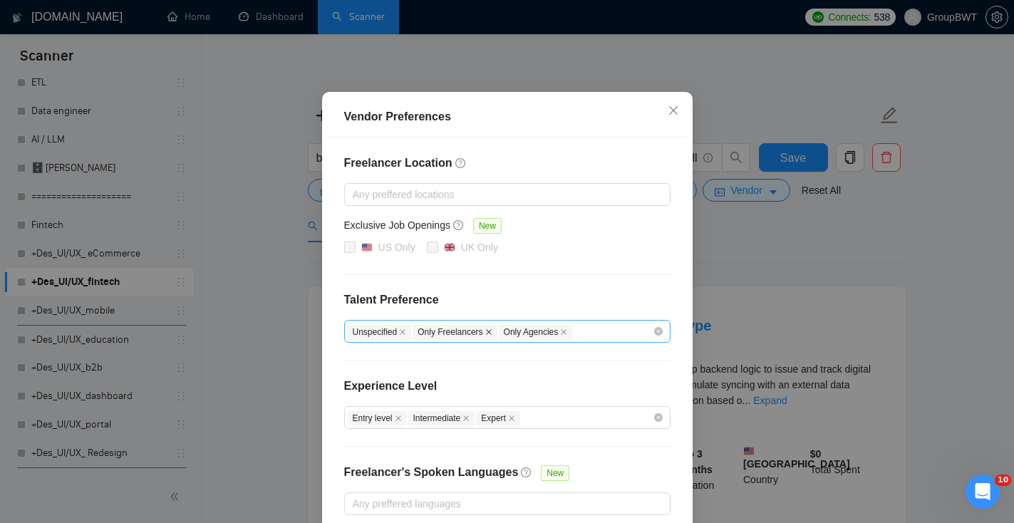
click at [492, 336] on icon "close" at bounding box center [488, 331] width 7 height 7
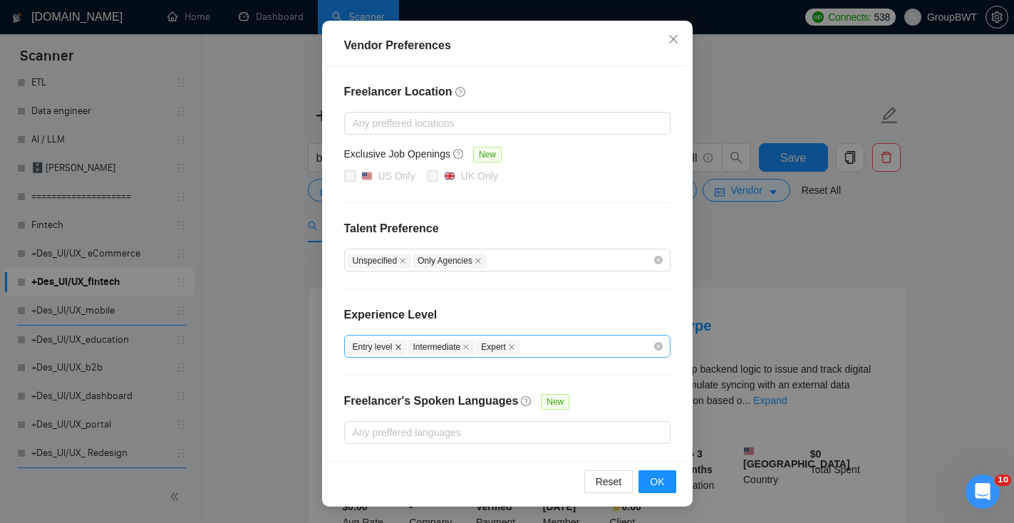
click at [396, 345] on icon "close" at bounding box center [398, 346] width 7 height 7
click at [652, 474] on span "OK" at bounding box center [657, 482] width 14 height 16
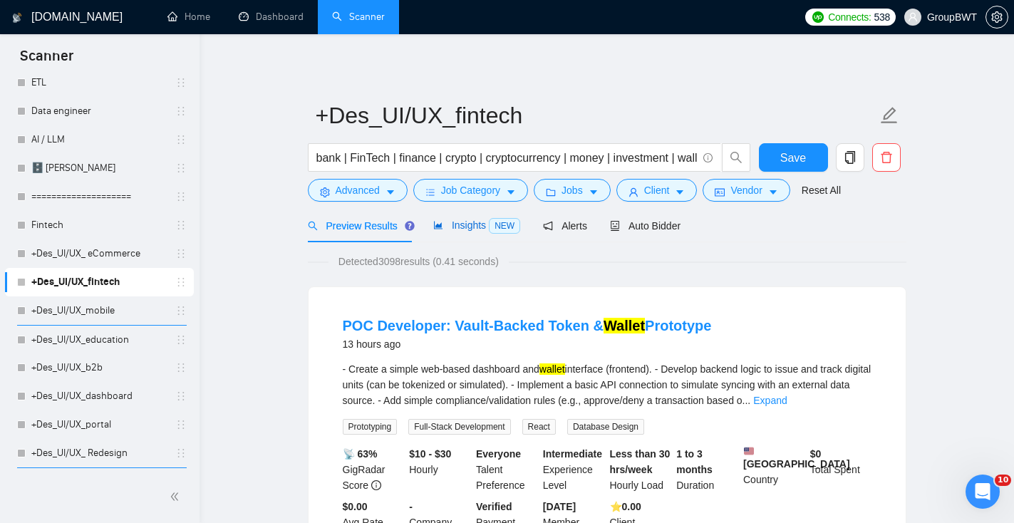
click at [481, 226] on span "Insights NEW" at bounding box center [476, 224] width 87 height 11
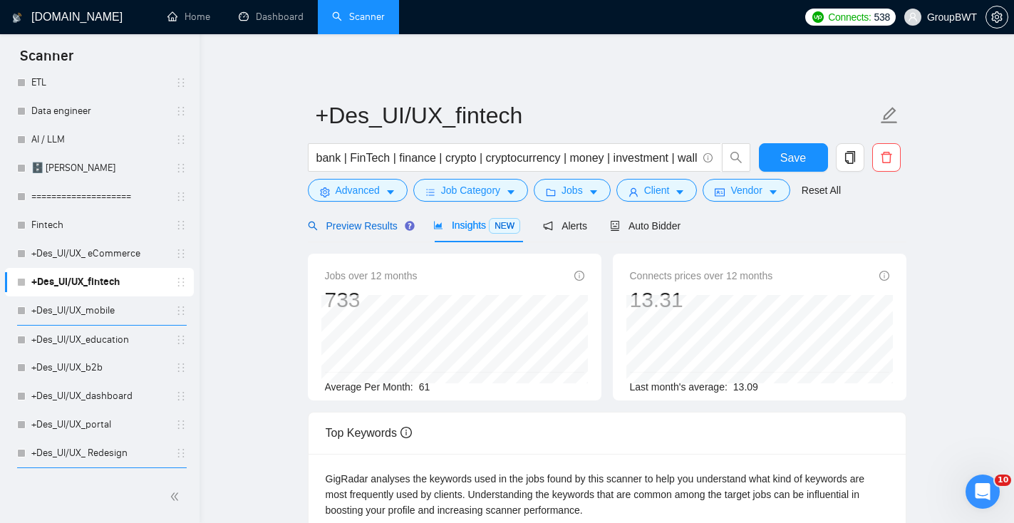
click at [361, 227] on span "Preview Results" at bounding box center [359, 225] width 103 height 11
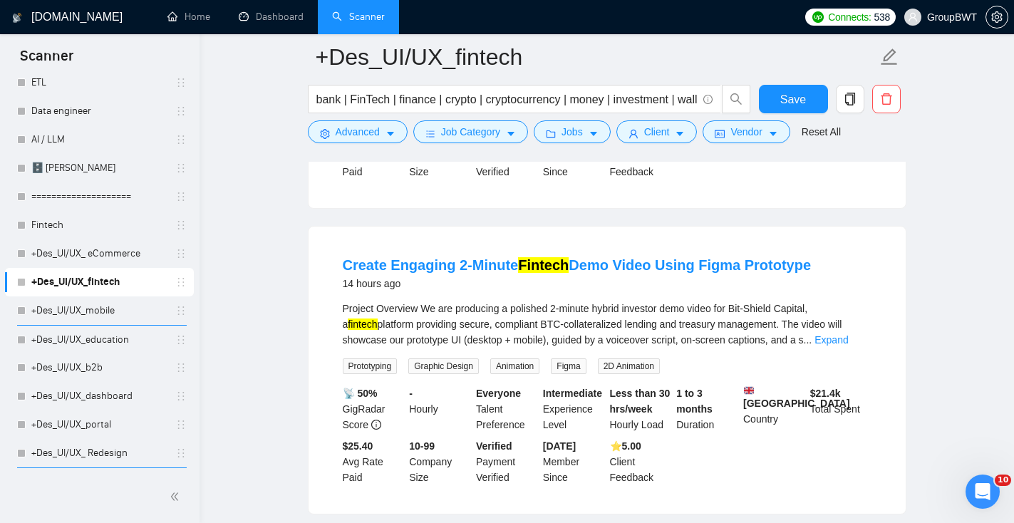
scroll to position [375, 0]
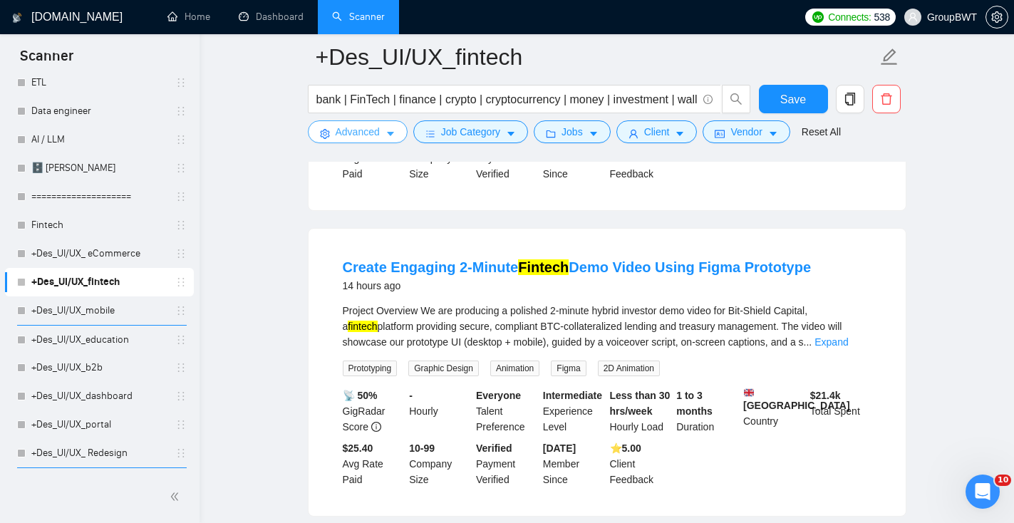
click at [368, 136] on span "Advanced" at bounding box center [358, 132] width 44 height 16
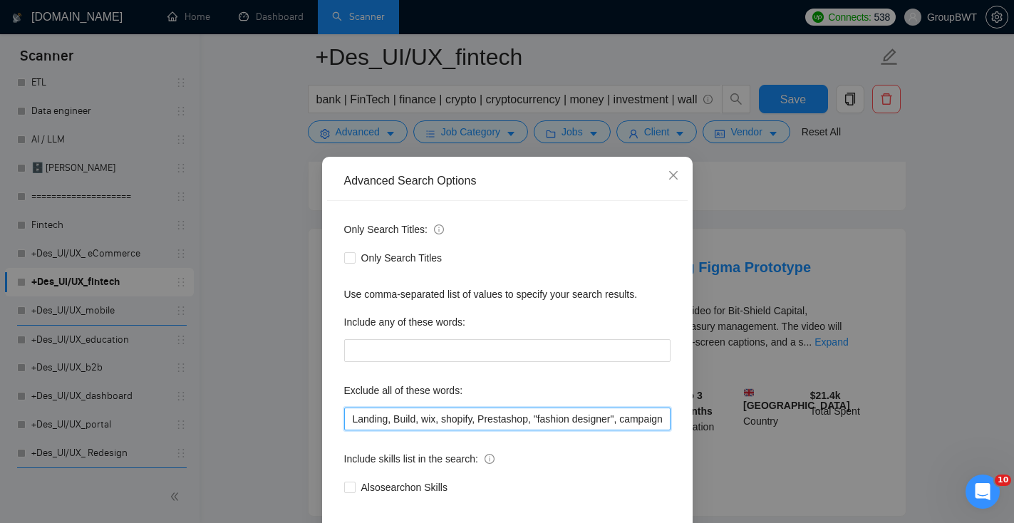
drag, startPoint x: 421, startPoint y: 421, endPoint x: 251, endPoint y: 420, distance: 170.2
click at [251, 421] on div "Advanced Search Options Only Search Titles: Only Search Titles Use comma-separa…" at bounding box center [507, 261] width 1014 height 523
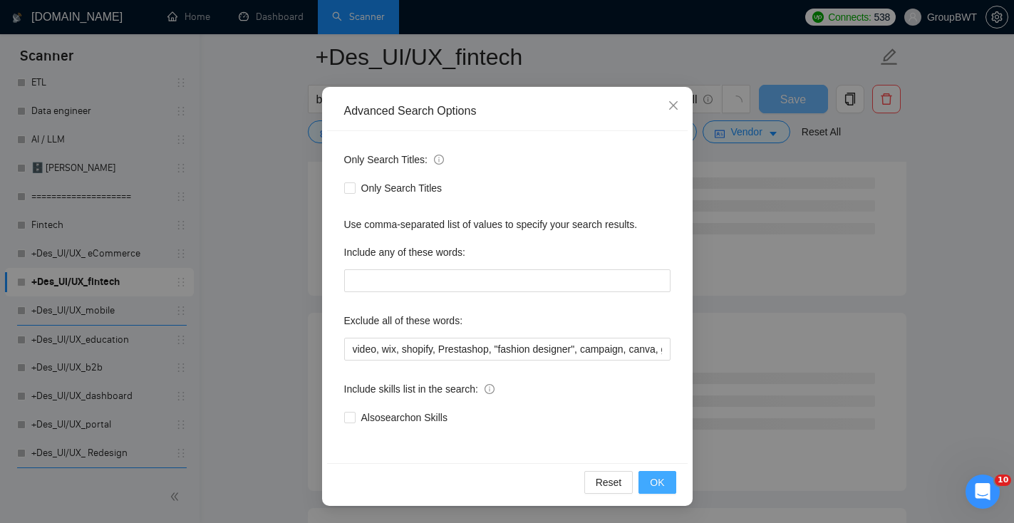
click at [660, 484] on span "OK" at bounding box center [657, 482] width 14 height 16
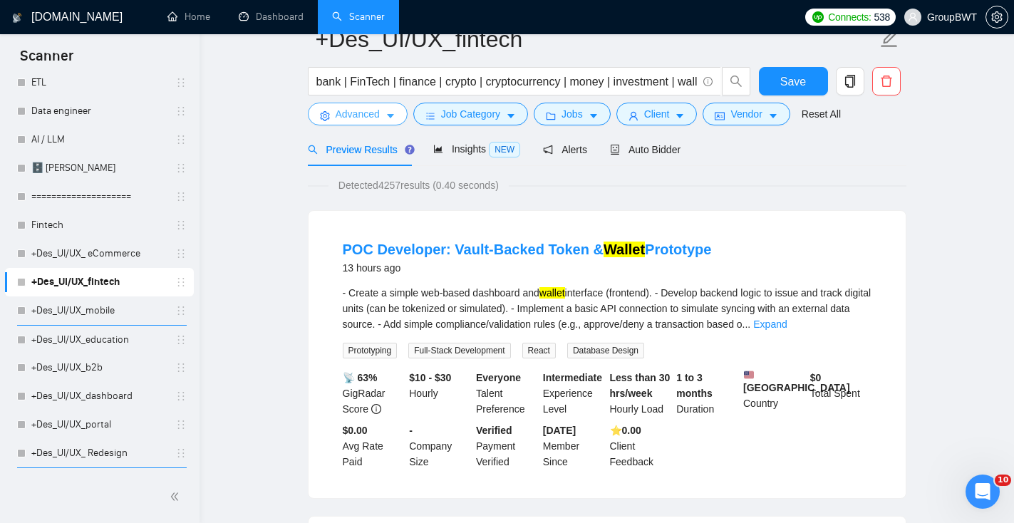
scroll to position [0, 0]
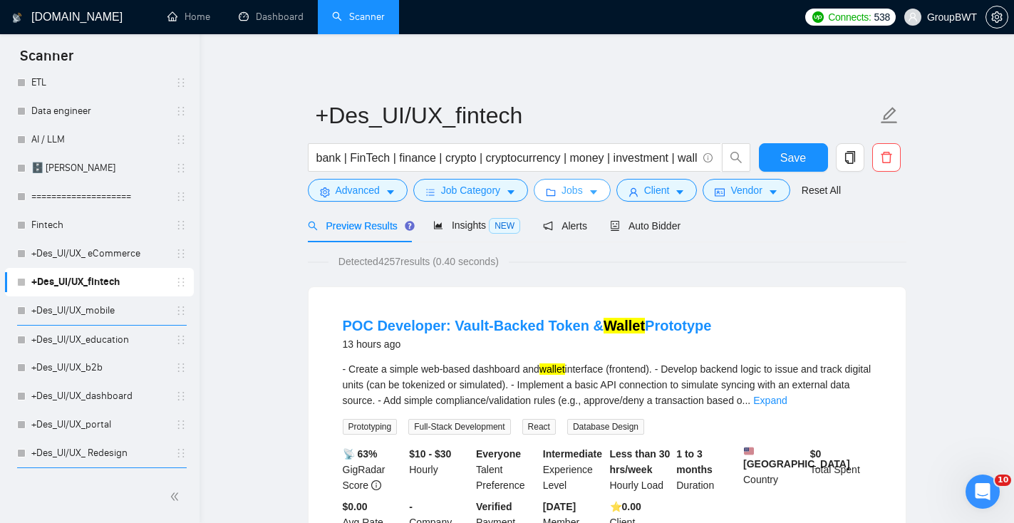
click at [574, 196] on span "Jobs" at bounding box center [571, 190] width 21 height 16
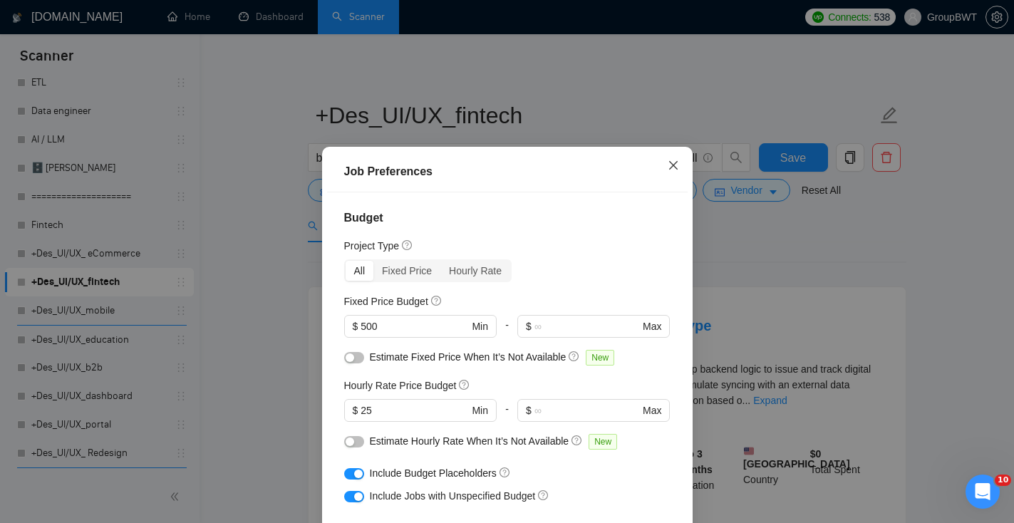
click at [680, 157] on span "Close" at bounding box center [673, 166] width 38 height 38
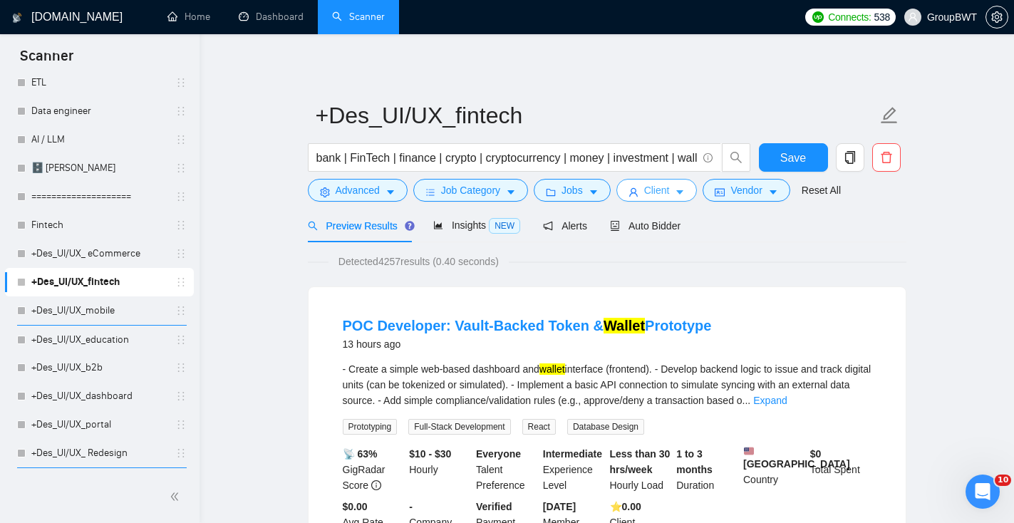
click at [657, 193] on span "Client" at bounding box center [657, 190] width 26 height 16
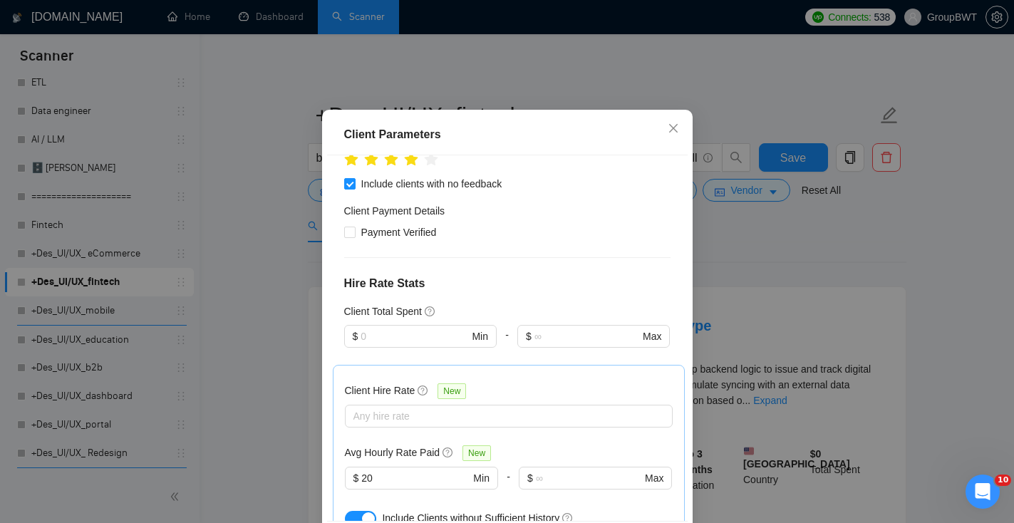
scroll to position [734, 0]
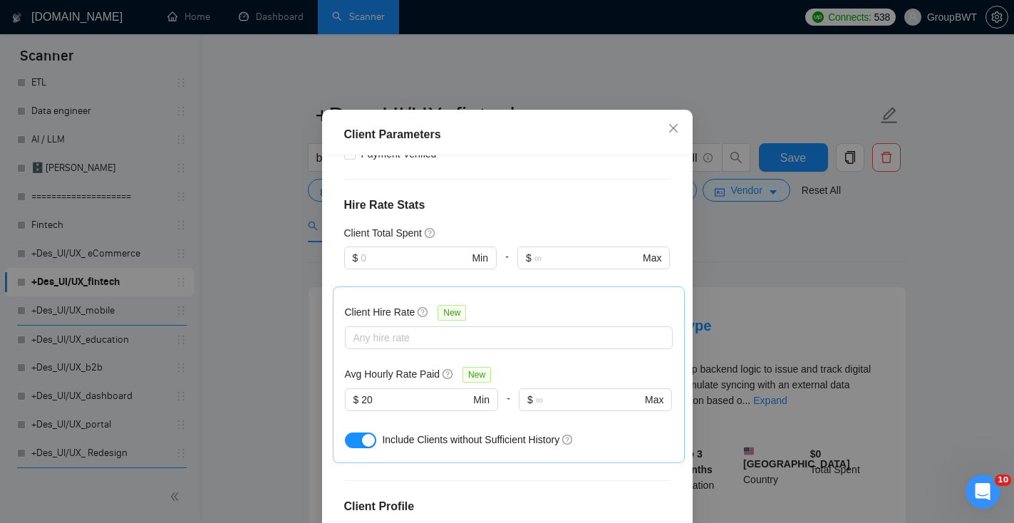
click at [723, 303] on div "Client Parameters Client Location Include Client Countries [GEOGRAPHIC_DATA] [G…" at bounding box center [507, 261] width 1014 height 523
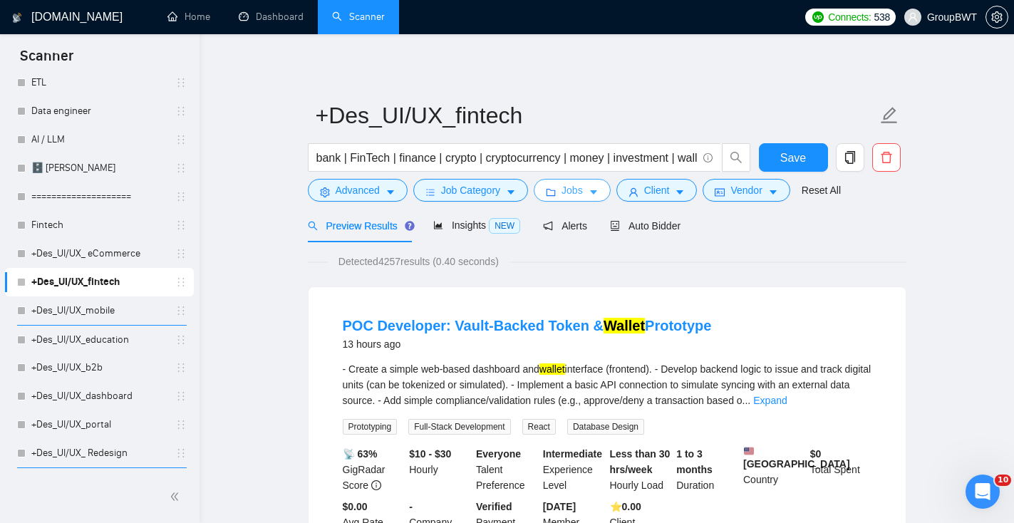
click at [591, 192] on button "Jobs" at bounding box center [572, 190] width 77 height 23
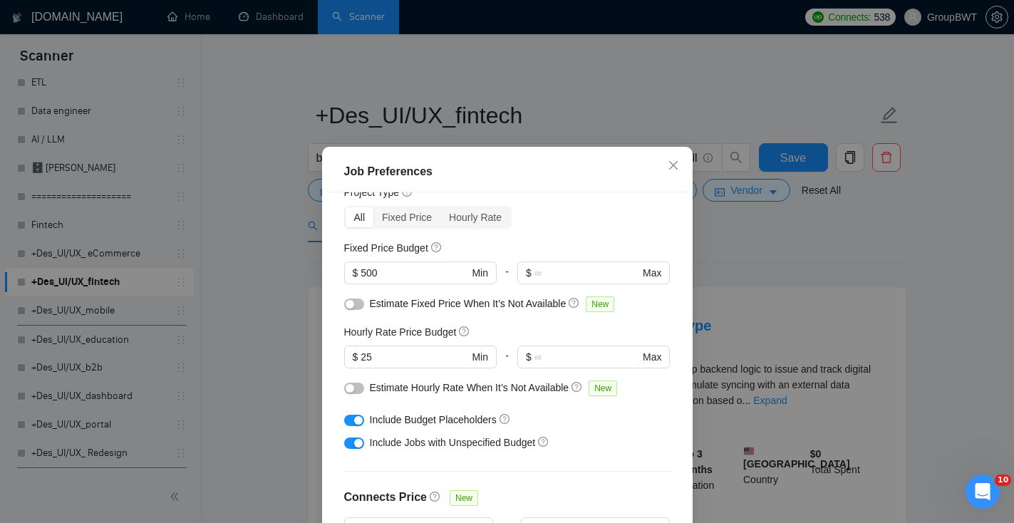
scroll to position [108, 0]
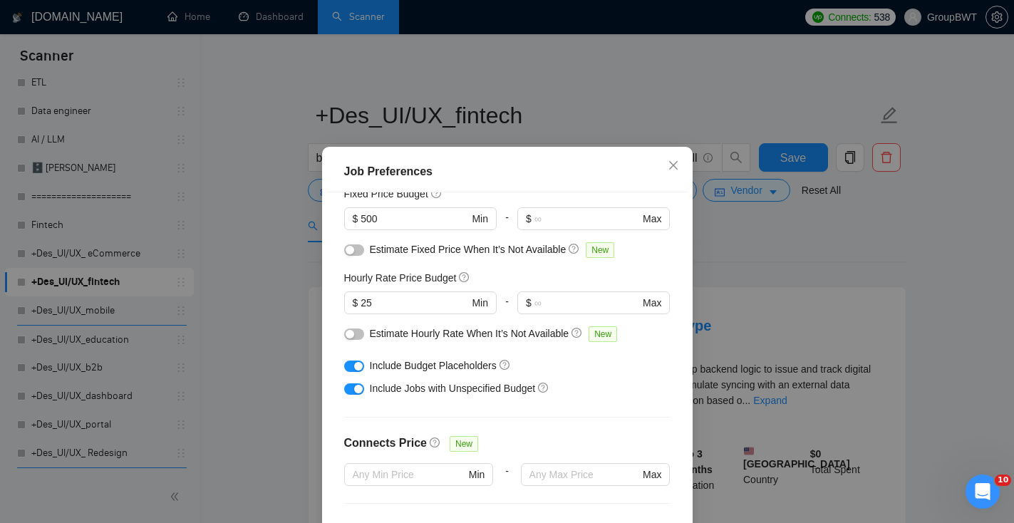
click at [349, 362] on button "button" at bounding box center [354, 365] width 20 height 11
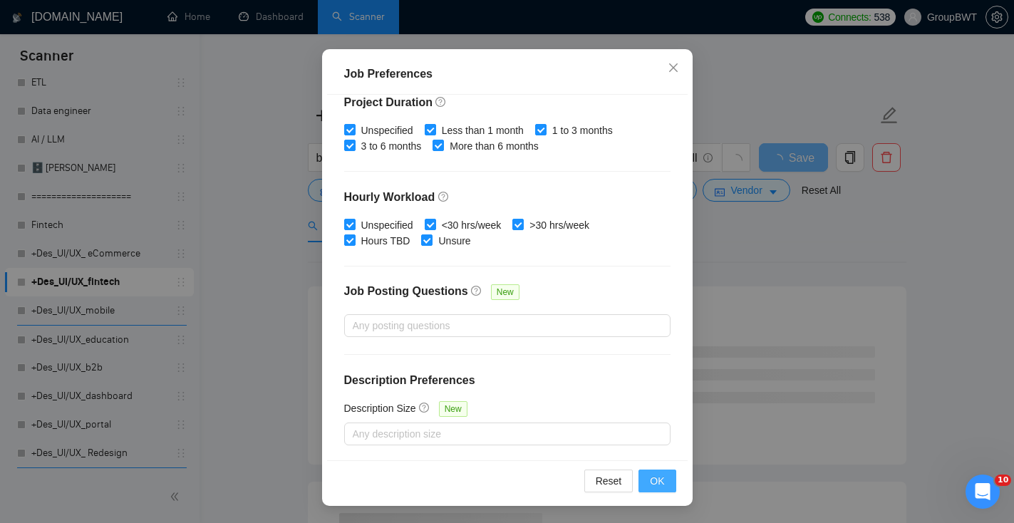
click at [672, 483] on button "OK" at bounding box center [656, 480] width 37 height 23
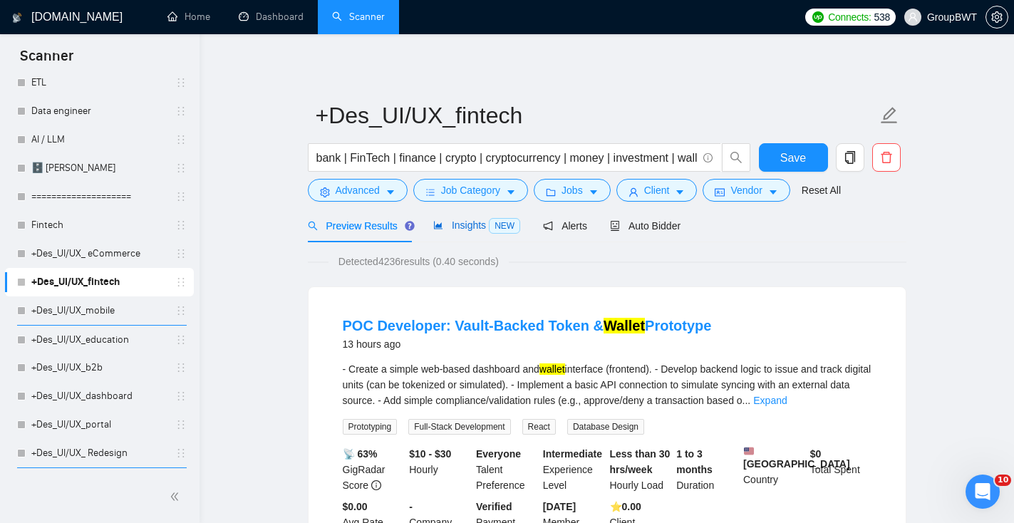
click at [455, 231] on div "Insights NEW" at bounding box center [476, 225] width 87 height 16
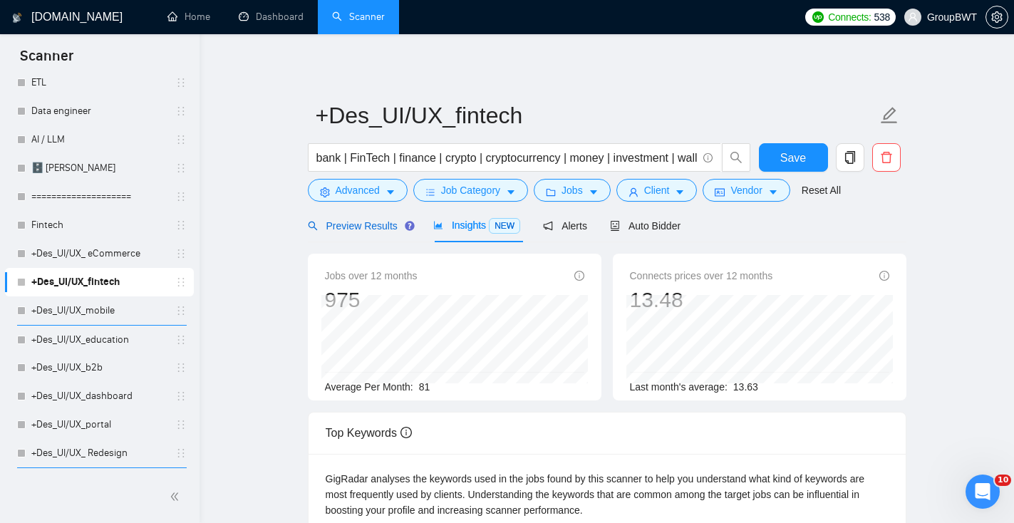
click at [378, 226] on span "Preview Results" at bounding box center [359, 225] width 103 height 11
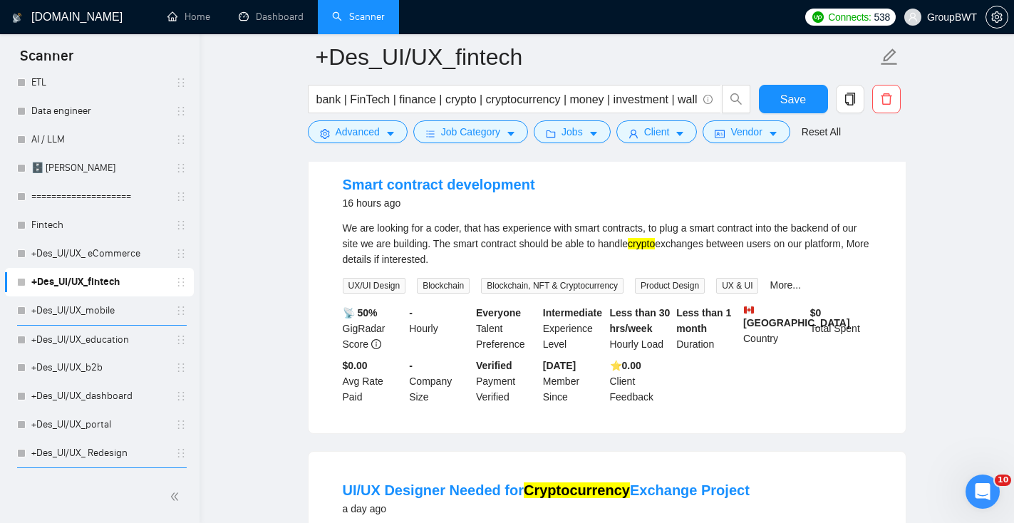
scroll to position [782, 0]
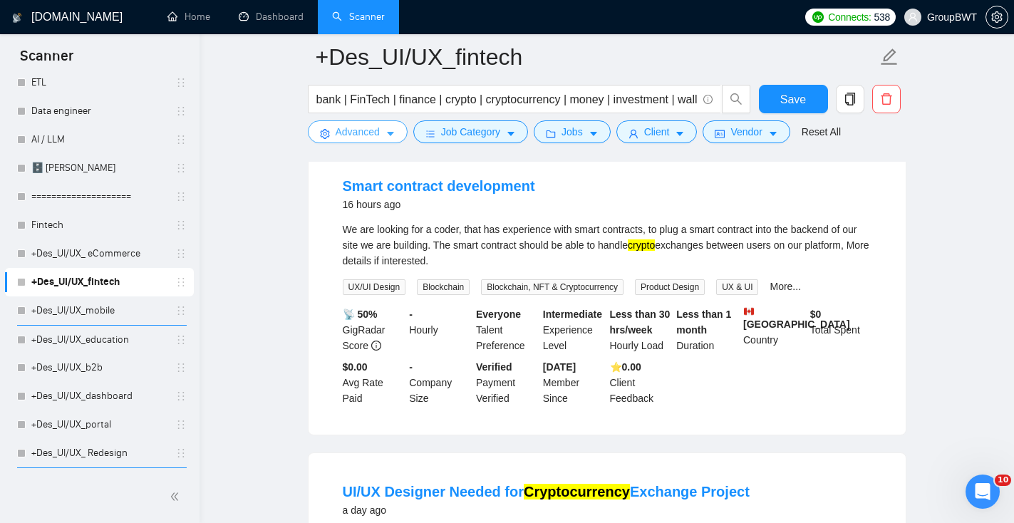
click at [362, 137] on span "Advanced" at bounding box center [358, 132] width 44 height 16
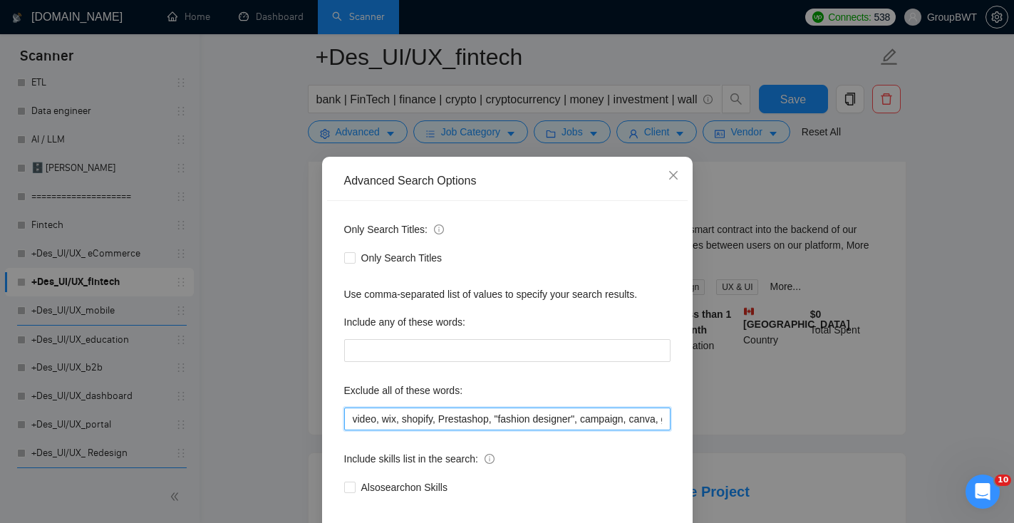
click at [352, 415] on input "video, wix, shopify, Prestashop, "fashion designer", campaign, canva, game, Hub…" at bounding box center [507, 418] width 326 height 23
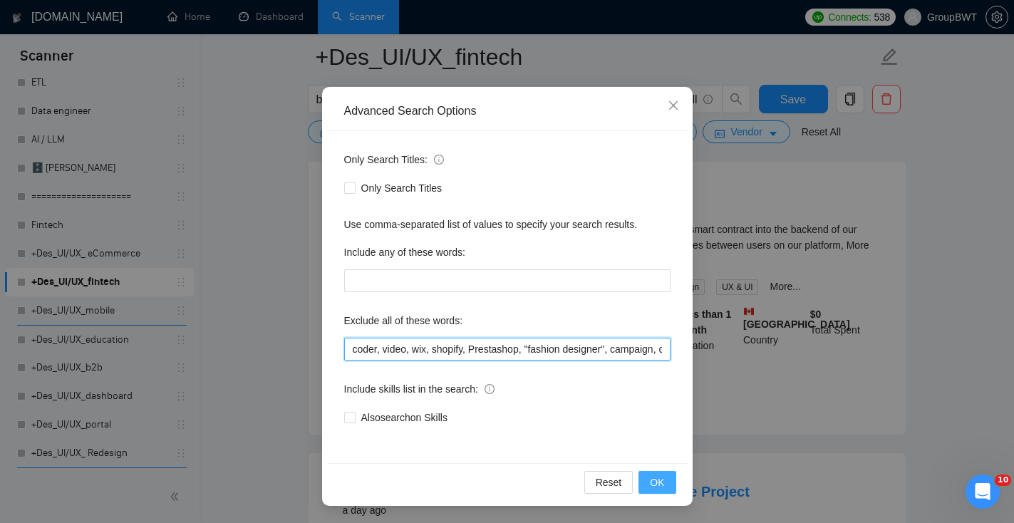
type input "coder, video, wix, shopify, Prestashop, "fashion designer", campaign, canva, ga…"
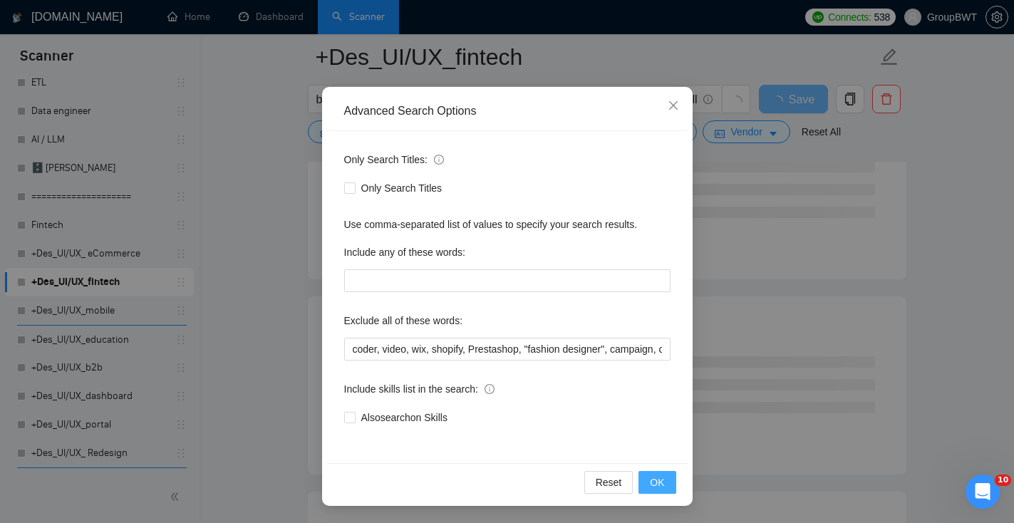
click at [662, 486] on span "OK" at bounding box center [657, 482] width 14 height 16
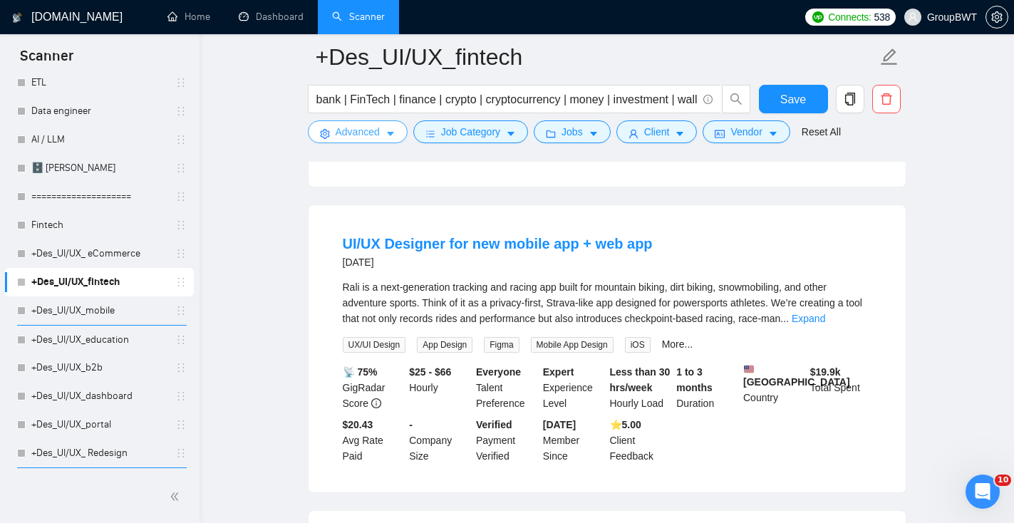
scroll to position [2257, 0]
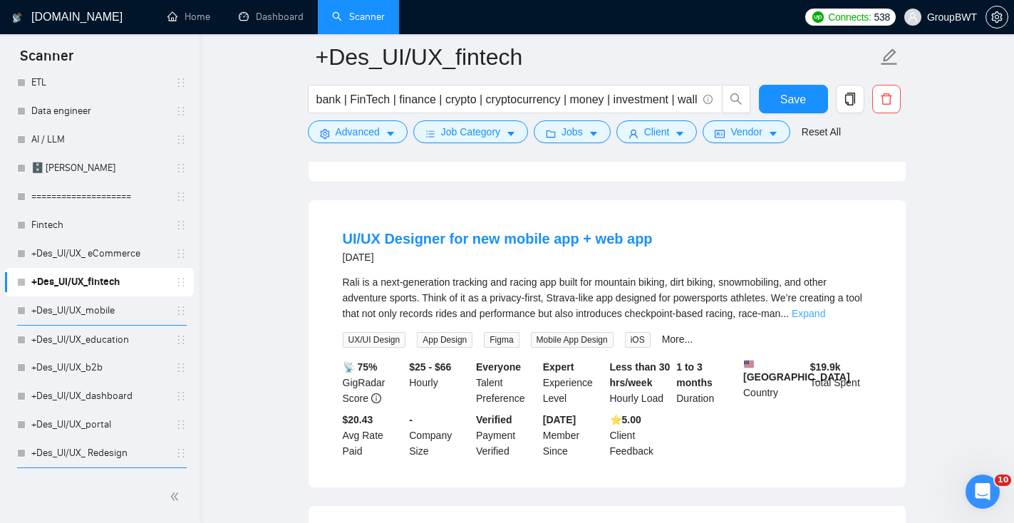
click at [825, 319] on link "Expand" at bounding box center [807, 313] width 33 height 11
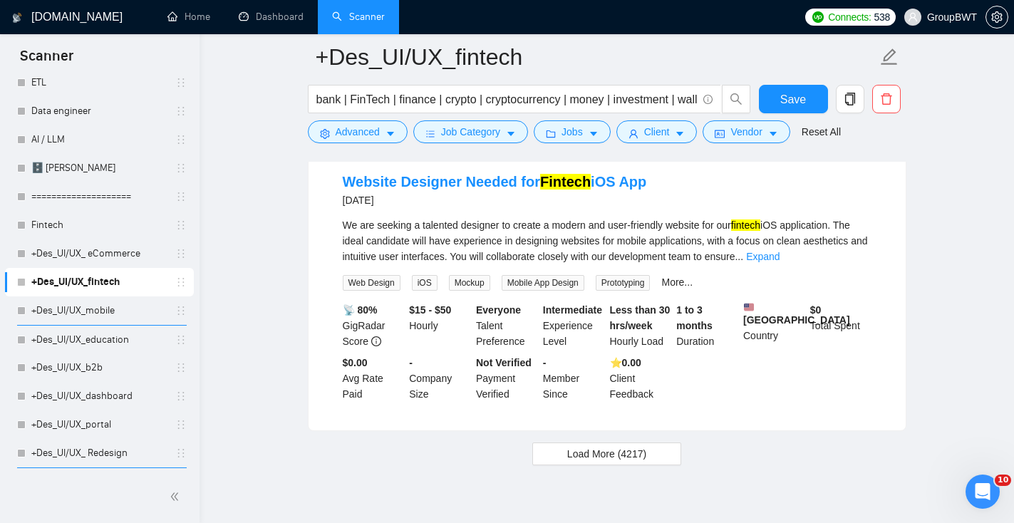
scroll to position [3379, 0]
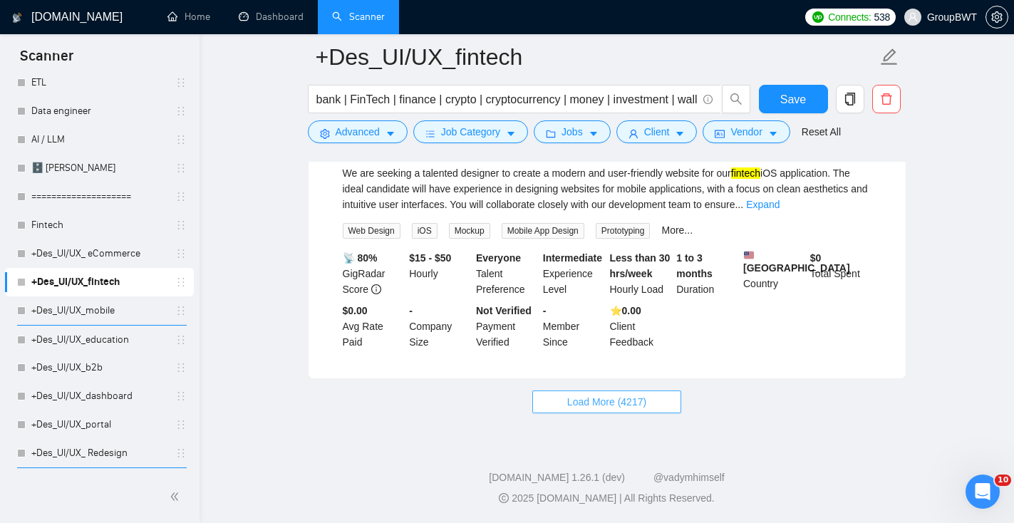
click at [639, 408] on span "Load More (4217)" at bounding box center [606, 402] width 79 height 16
click at [815, 98] on button "Save" at bounding box center [793, 99] width 69 height 28
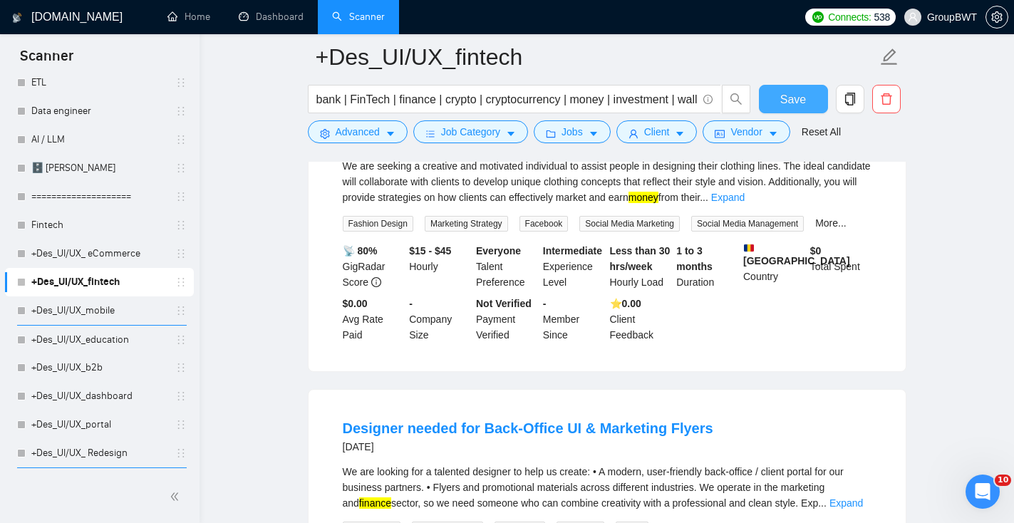
scroll to position [6081, 0]
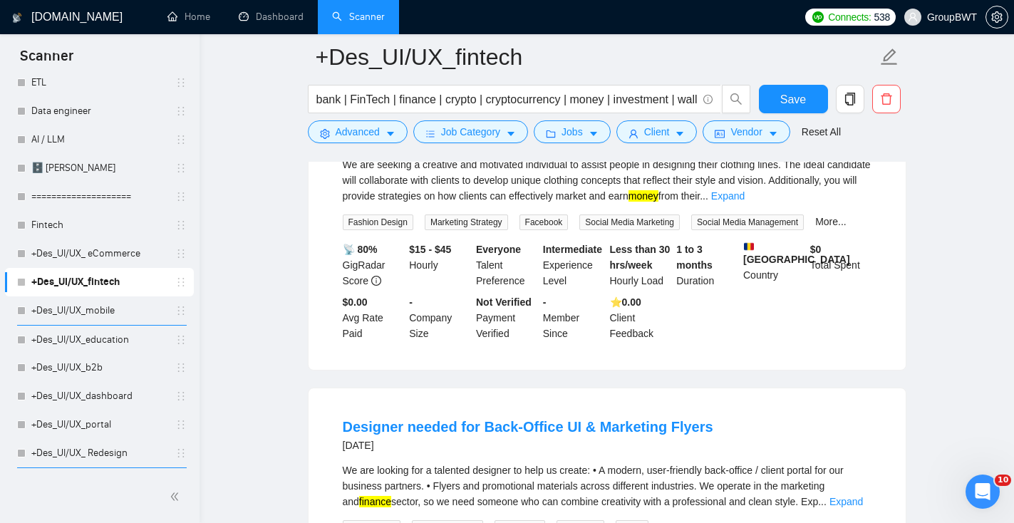
click at [744, 202] on link "Expand" at bounding box center [727, 195] width 33 height 11
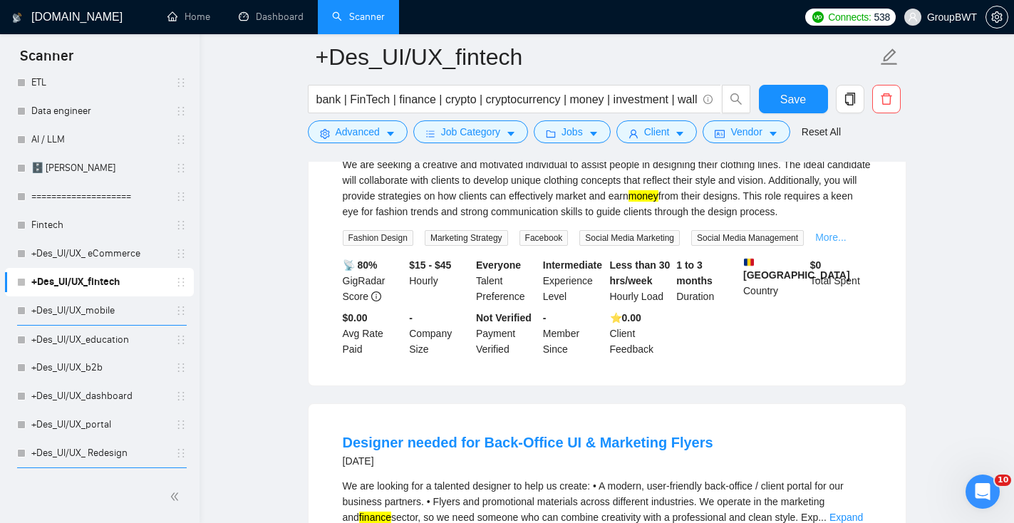
click at [845, 243] on link "More..." at bounding box center [830, 237] width 31 height 11
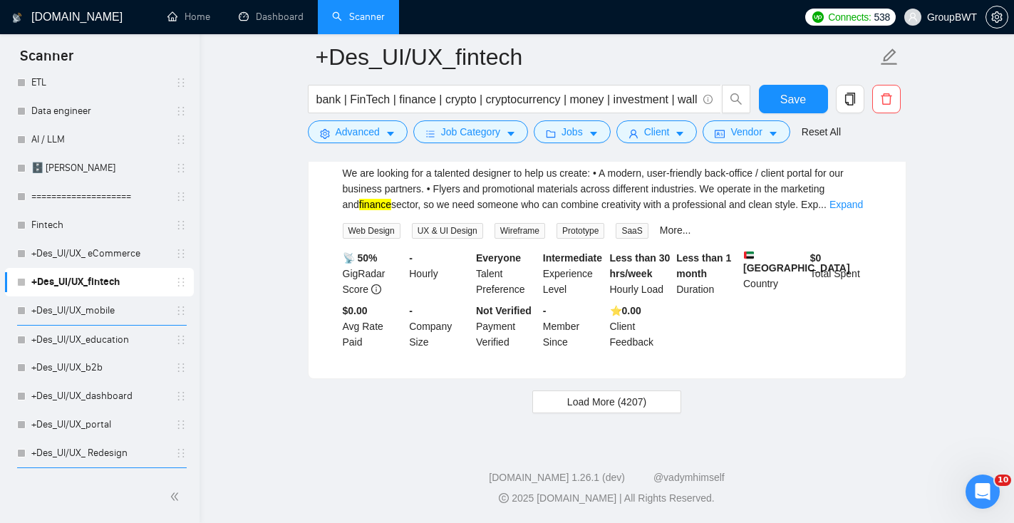
scroll to position [6518, 0]
click at [560, 413] on button "Load More (4207)" at bounding box center [606, 401] width 149 height 23
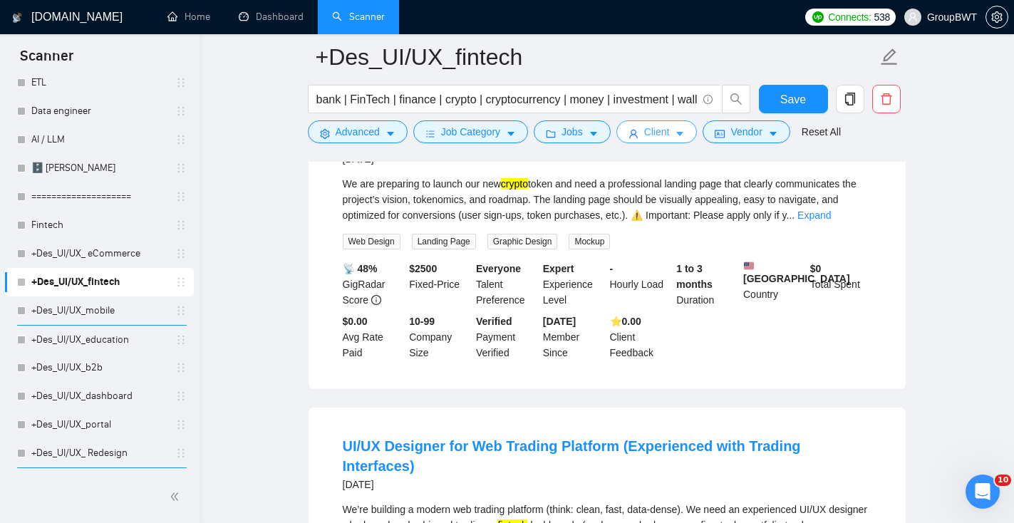
scroll to position [7334, 0]
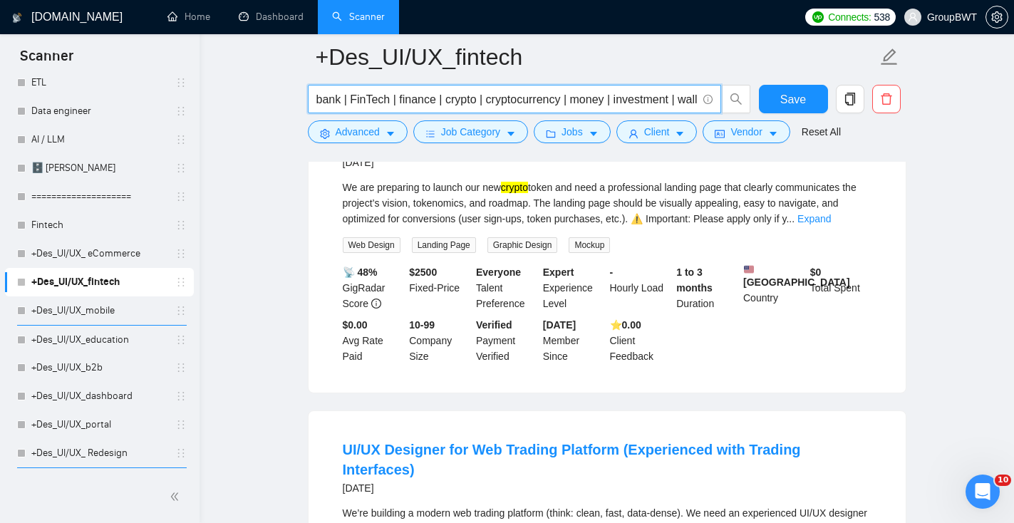
drag, startPoint x: 611, startPoint y: 102, endPoint x: 568, endPoint y: 102, distance: 43.5
click at [568, 102] on input "bank | FinTech | finance | crypto | cryptocurrency | money | investment | walle…" at bounding box center [506, 99] width 380 height 18
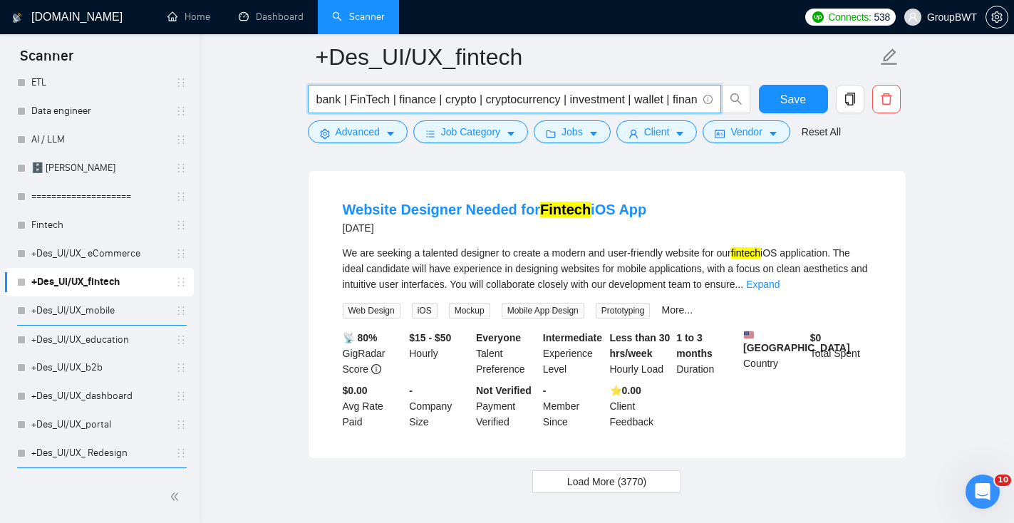
scroll to position [2896, 0]
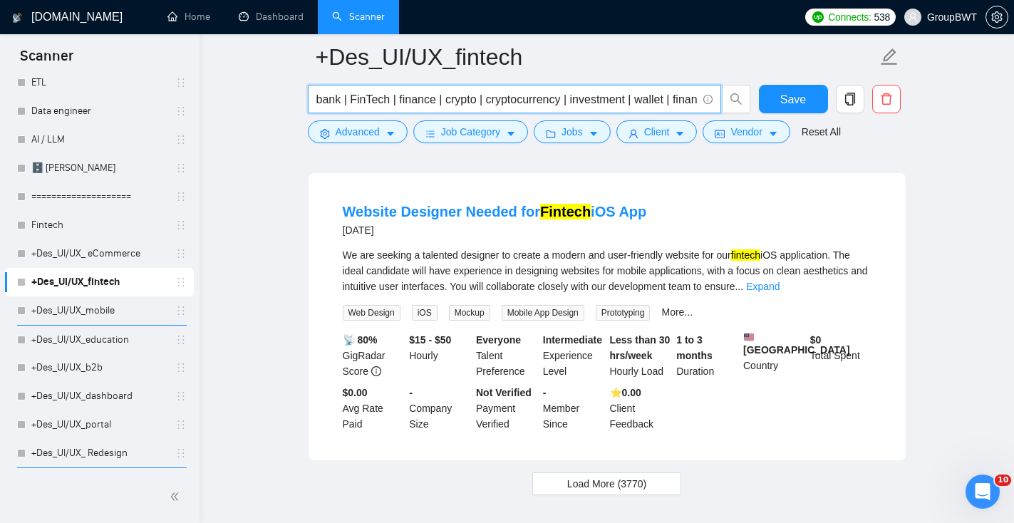
click at [630, 100] on input "bank | FinTech | finance | crypto | cryptocurrency | investment | wallet | fina…" at bounding box center [506, 99] width 380 height 18
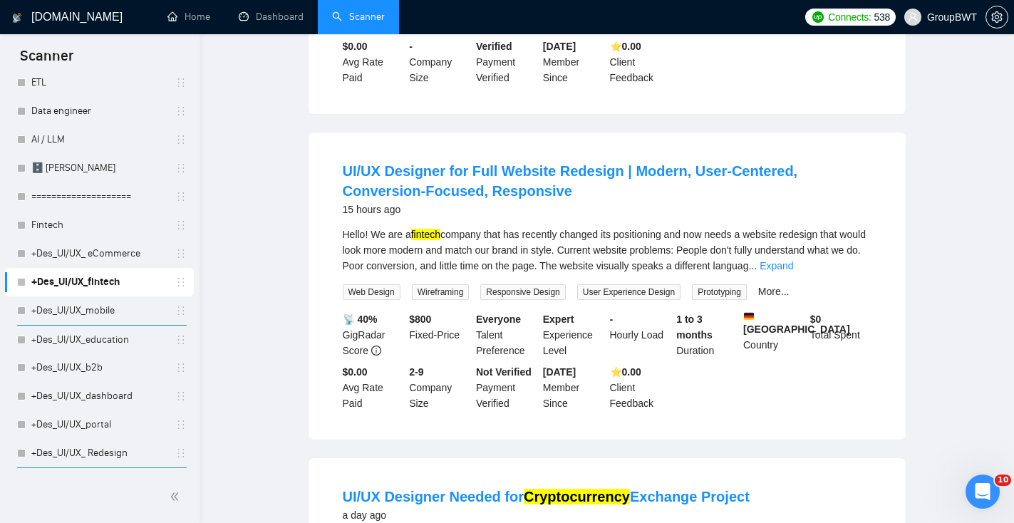
scroll to position [0, 0]
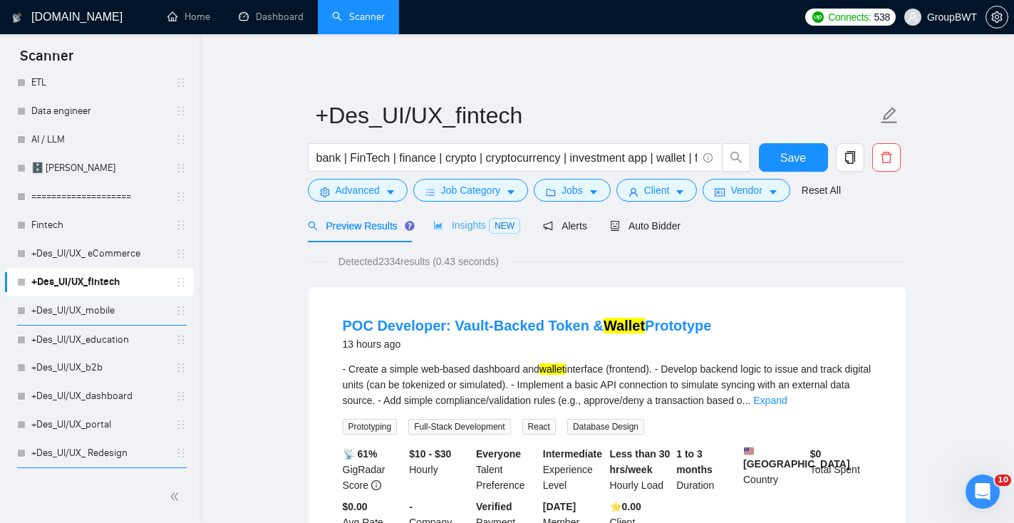
click at [437, 234] on div "Insights NEW" at bounding box center [476, 225] width 87 height 33
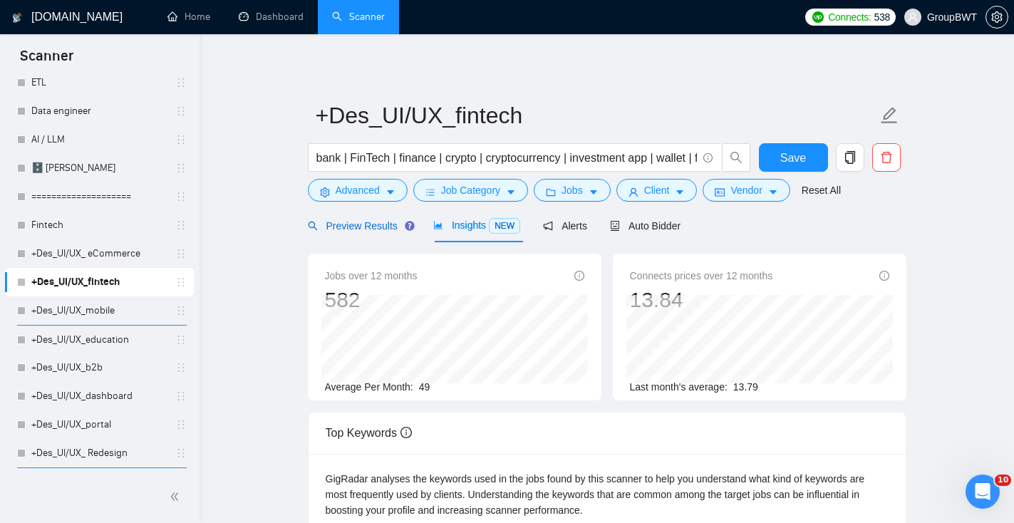
click at [387, 229] on span "Preview Results" at bounding box center [359, 225] width 103 height 11
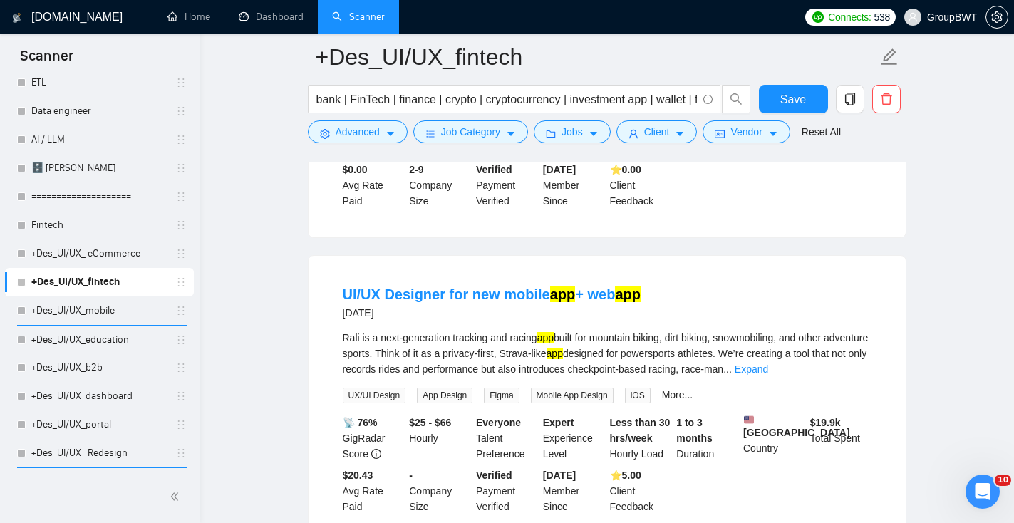
scroll to position [1314, 0]
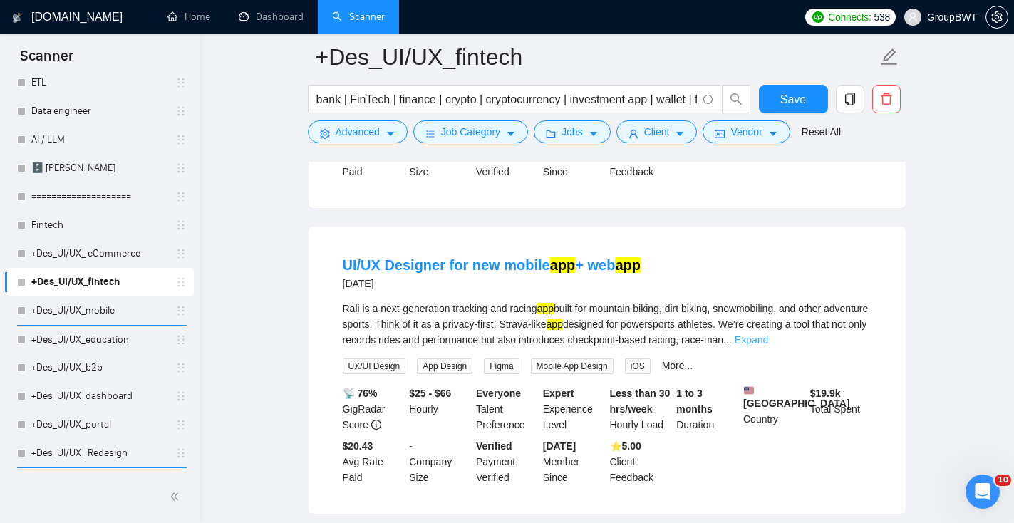
click at [768, 345] on link "Expand" at bounding box center [750, 339] width 33 height 11
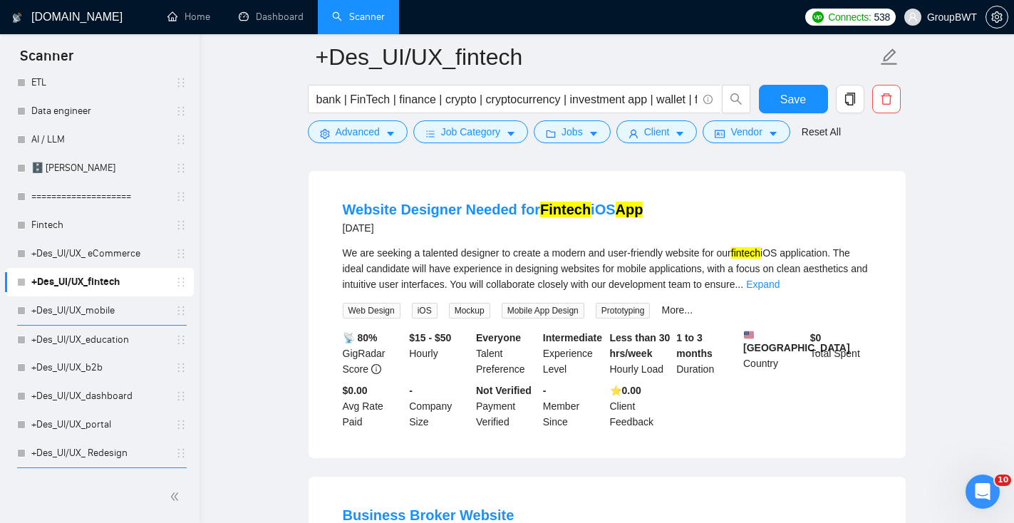
scroll to position [2314, 0]
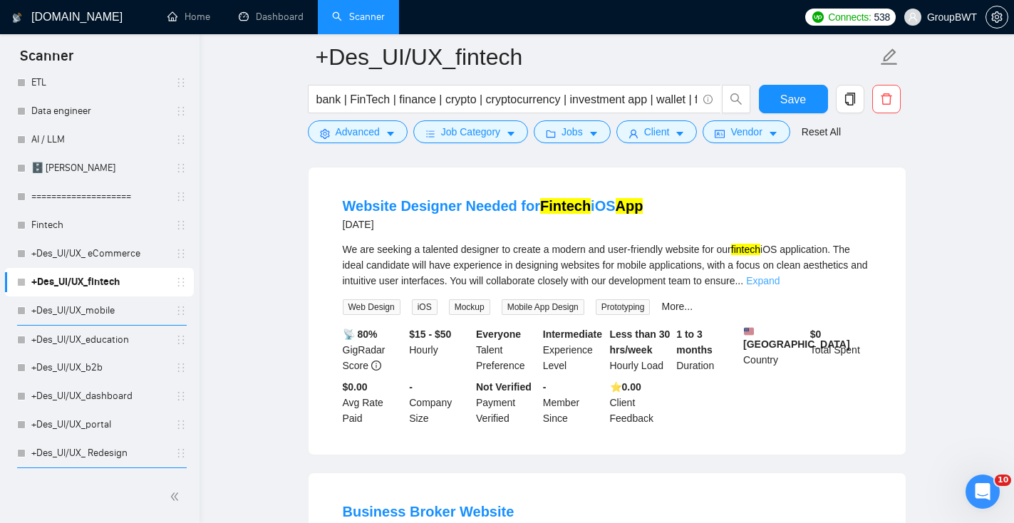
click at [779, 286] on link "Expand" at bounding box center [762, 280] width 33 height 11
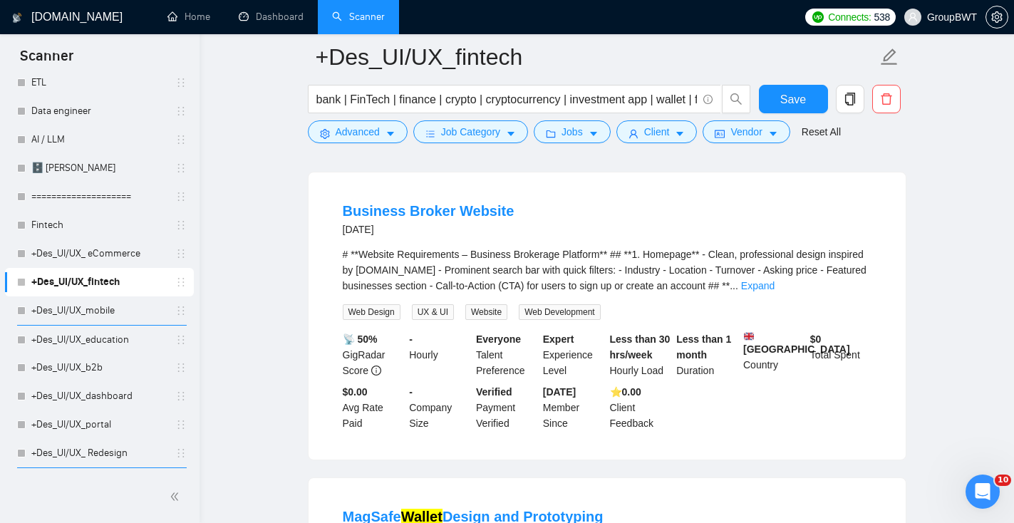
scroll to position [2691, 0]
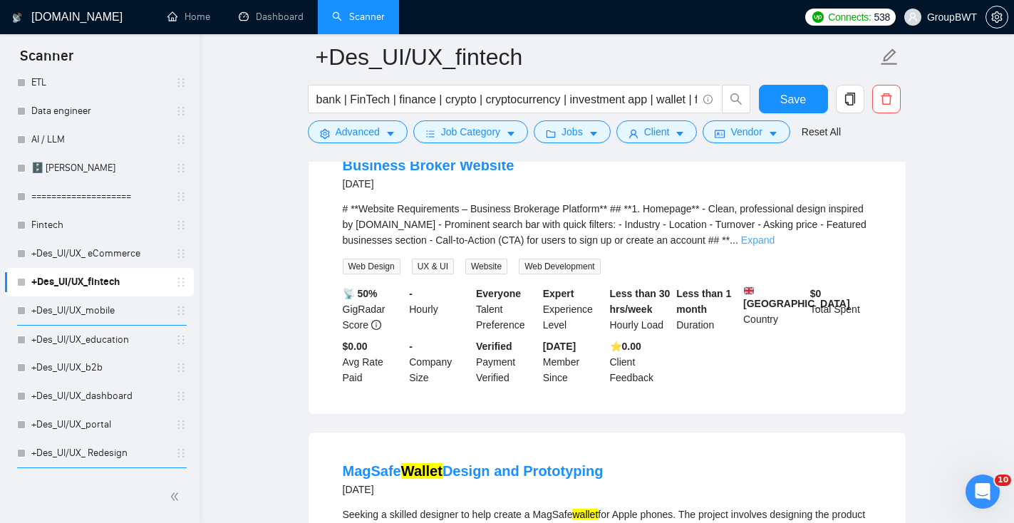
click at [774, 246] on link "Expand" at bounding box center [757, 239] width 33 height 11
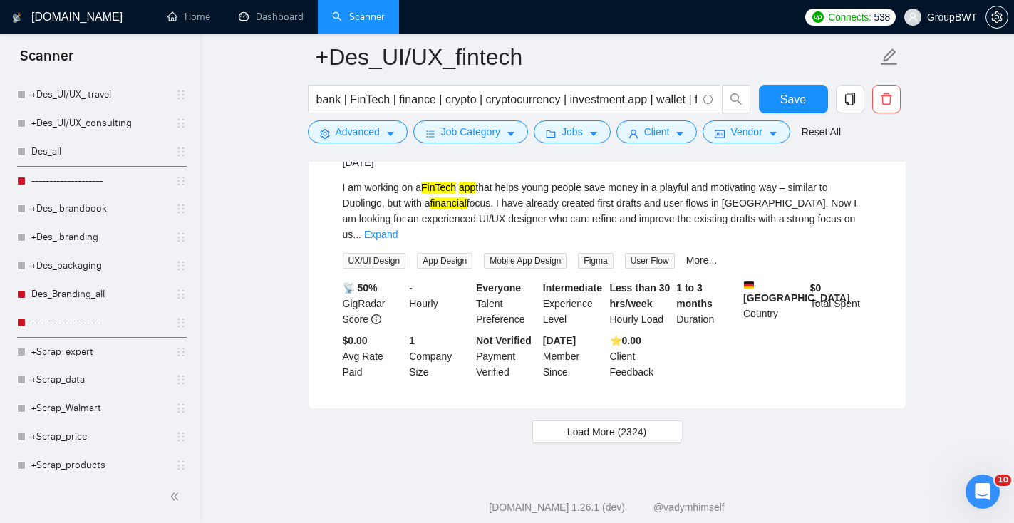
scroll to position [3911, 0]
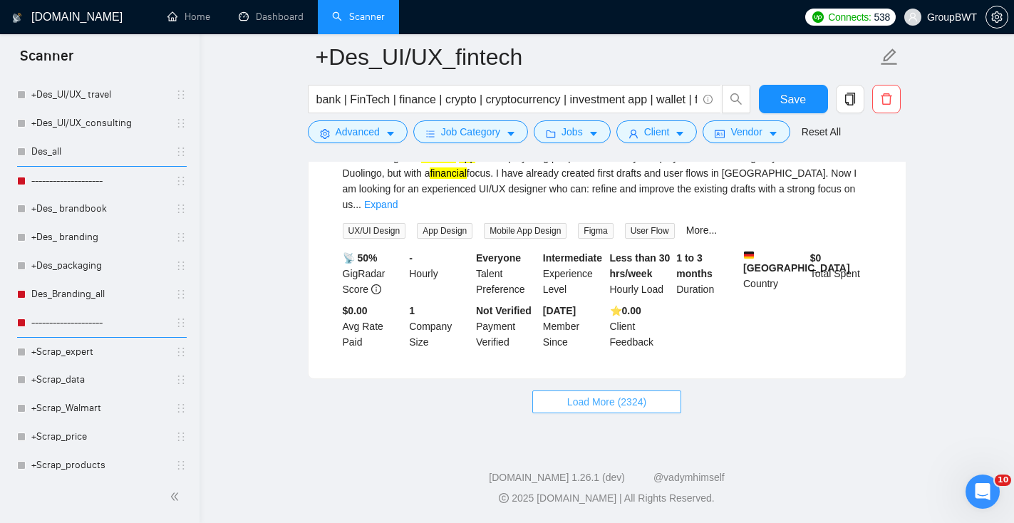
click at [609, 409] on span "Load More (2324)" at bounding box center [606, 402] width 79 height 16
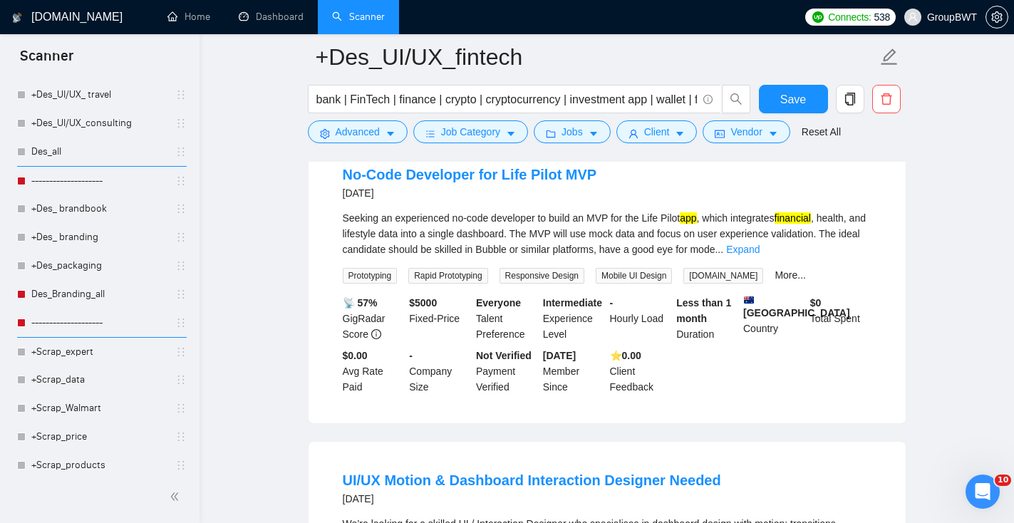
scroll to position [4400, 0]
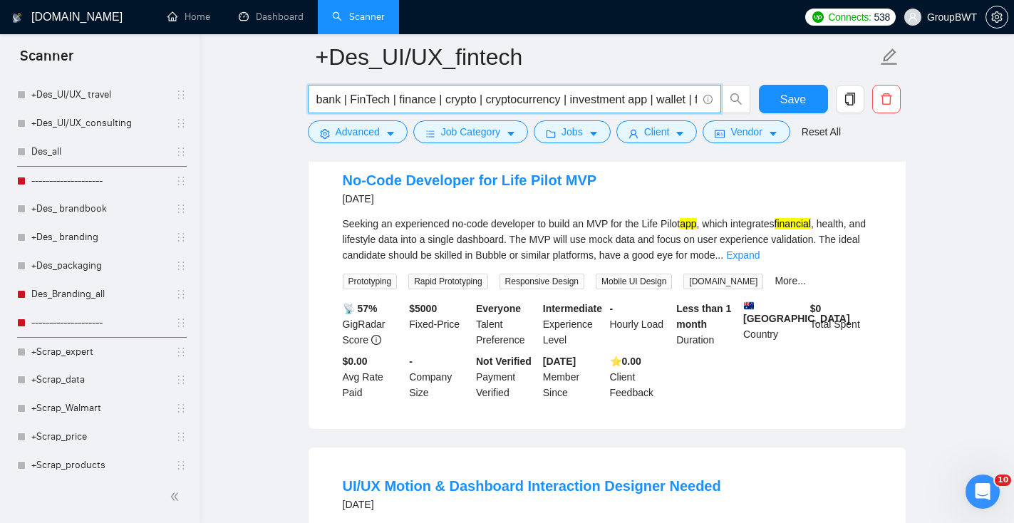
drag, startPoint x: 652, startPoint y: 100, endPoint x: 635, endPoint y: 98, distance: 17.2
click at [635, 98] on input "bank | FinTech | finance | crypto | cryptocurrency | investment app | wallet | …" at bounding box center [506, 99] width 380 height 18
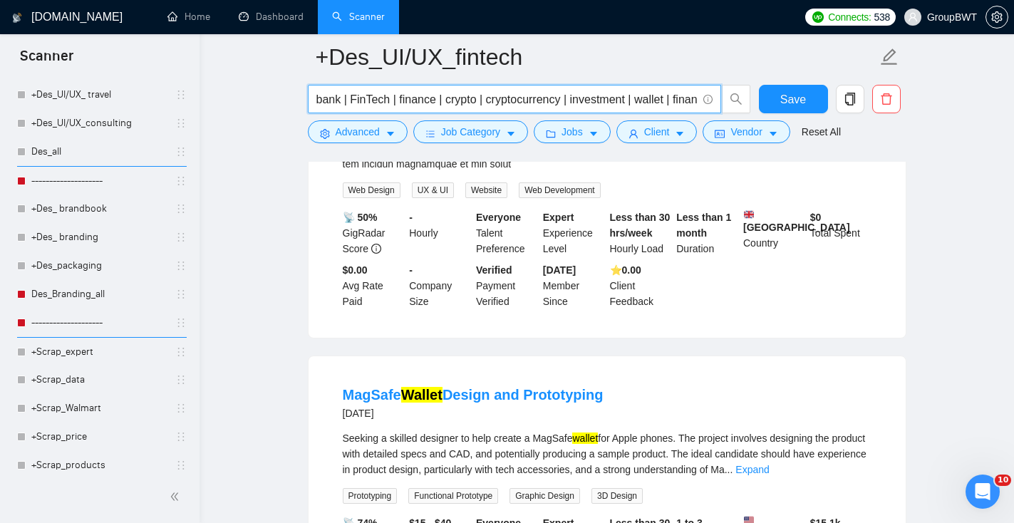
scroll to position [3161, 0]
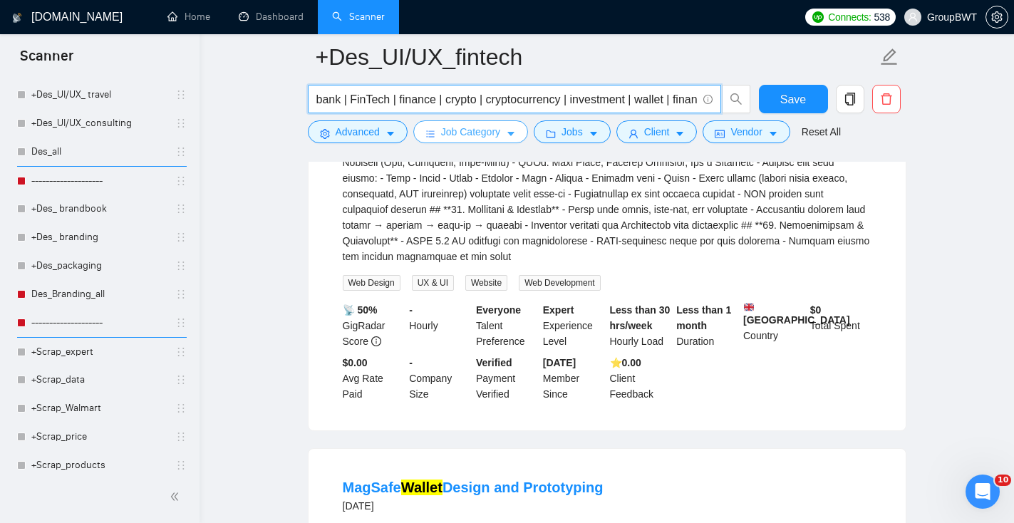
type input "bank | FinTech | finance | crypto | cryptocurrency | investment | wallet | fina…"
click at [474, 123] on button "Job Category" at bounding box center [470, 131] width 115 height 23
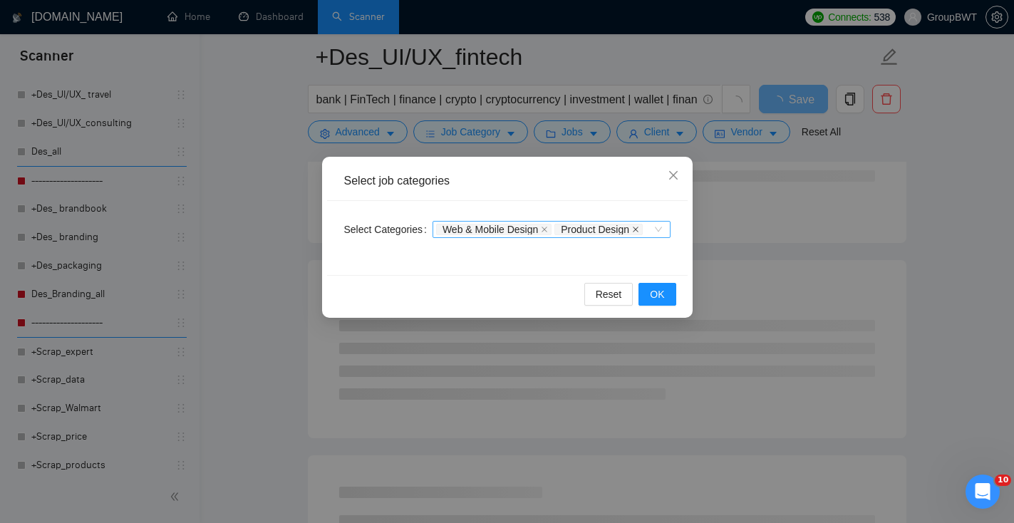
click at [632, 233] on icon "close" at bounding box center [635, 229] width 7 height 7
click at [677, 297] on div "Reset OK" at bounding box center [507, 294] width 360 height 38
click at [664, 293] on button "OK" at bounding box center [656, 294] width 37 height 23
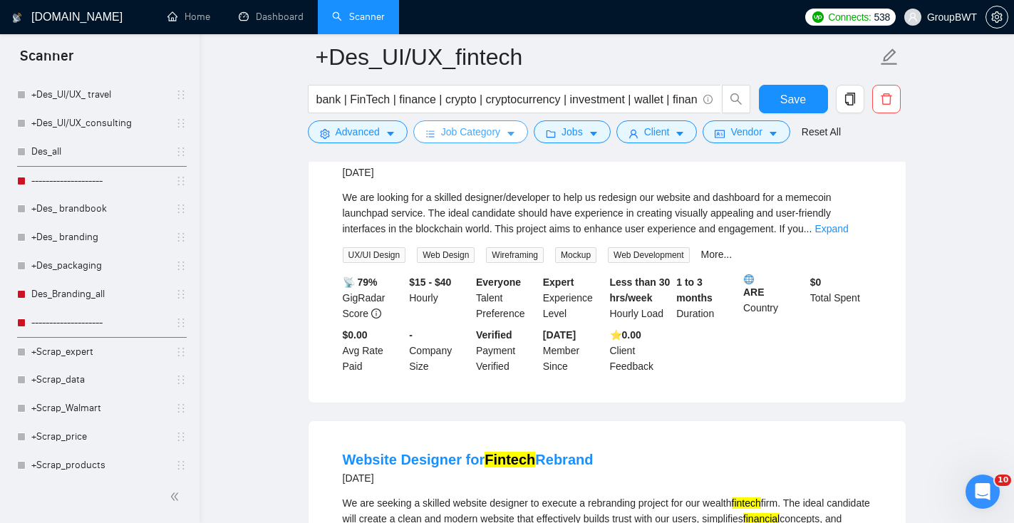
scroll to position [1422, 0]
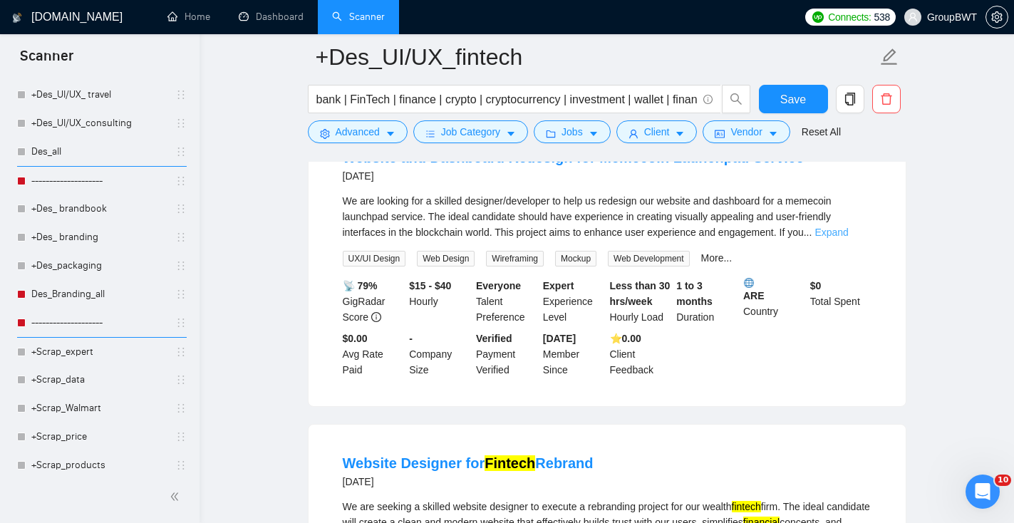
click at [848, 238] on link "Expand" at bounding box center [830, 232] width 33 height 11
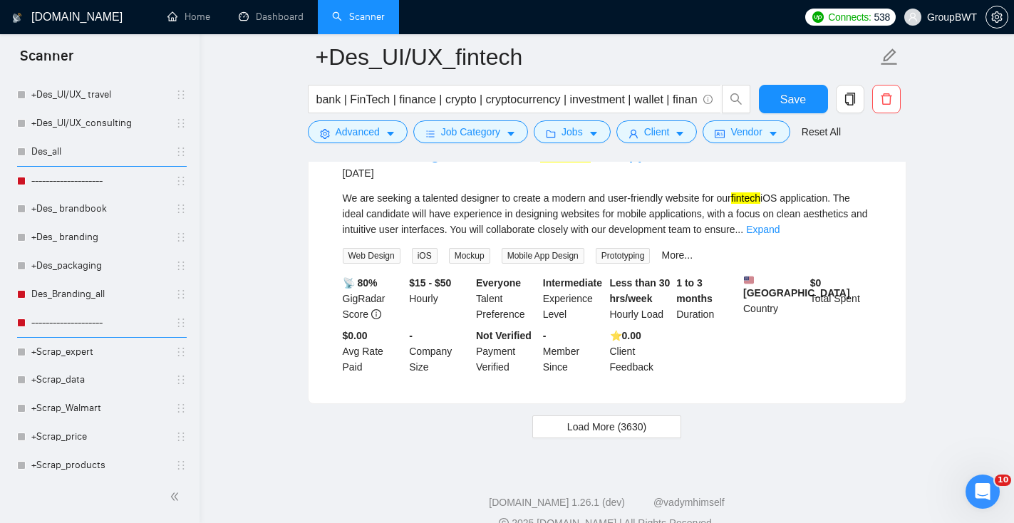
scroll to position [3049, 0]
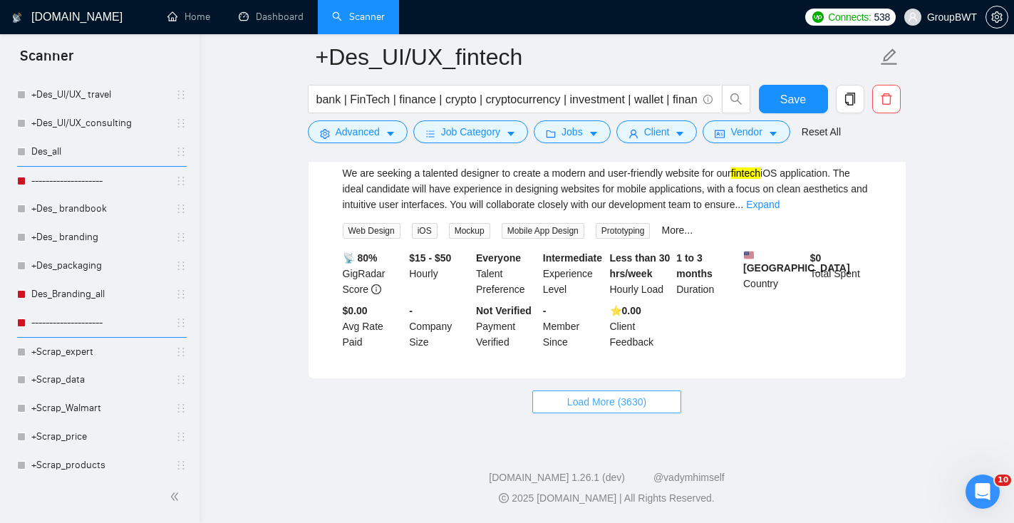
click at [627, 392] on button "Load More (3630)" at bounding box center [606, 401] width 149 height 23
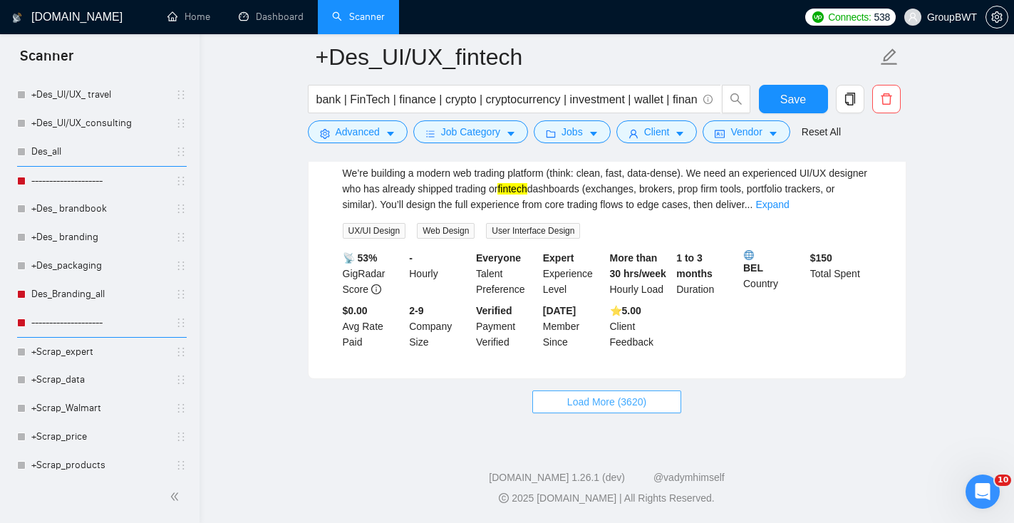
scroll to position [6162, 0]
click at [622, 400] on span "Load More (3620)" at bounding box center [606, 402] width 79 height 16
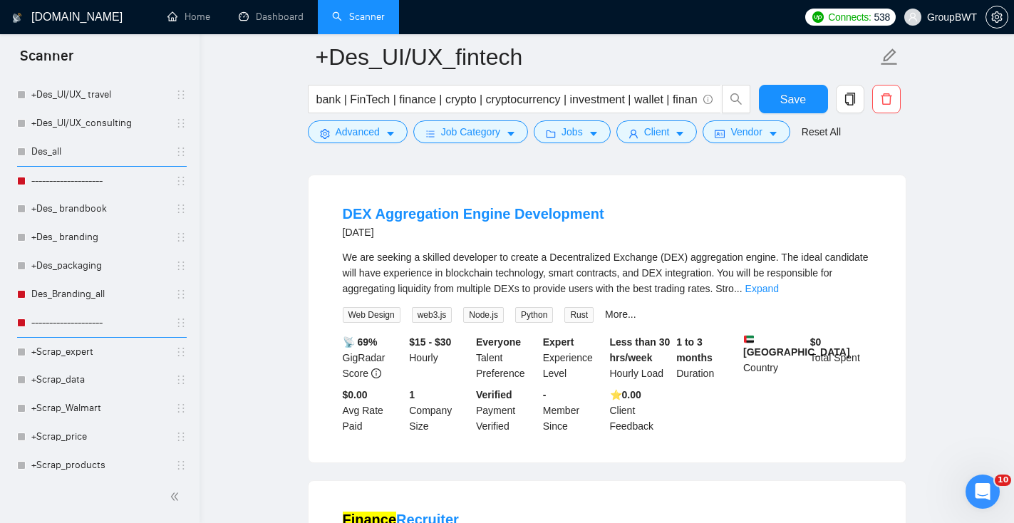
scroll to position [7256, 0]
click at [779, 293] on link "Expand" at bounding box center [761, 286] width 33 height 11
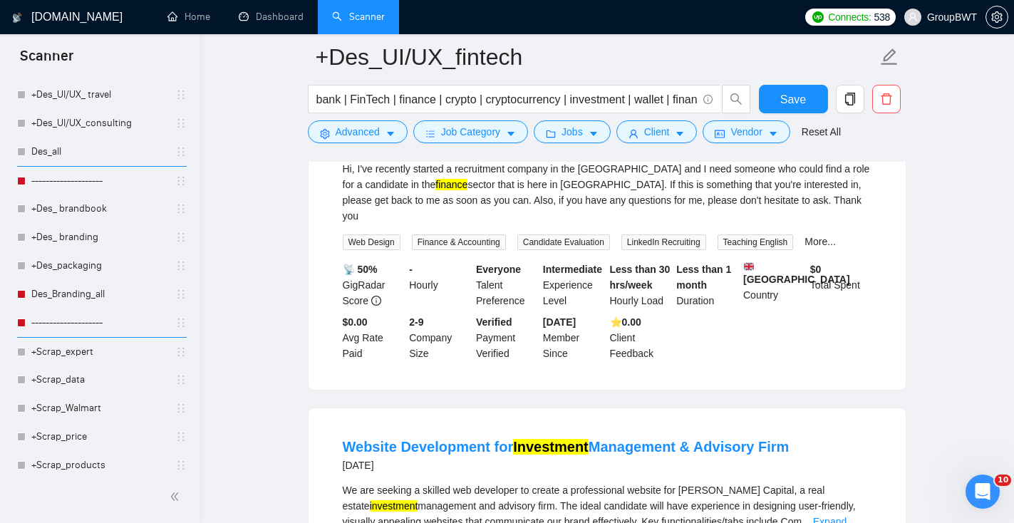
scroll to position [7690, 0]
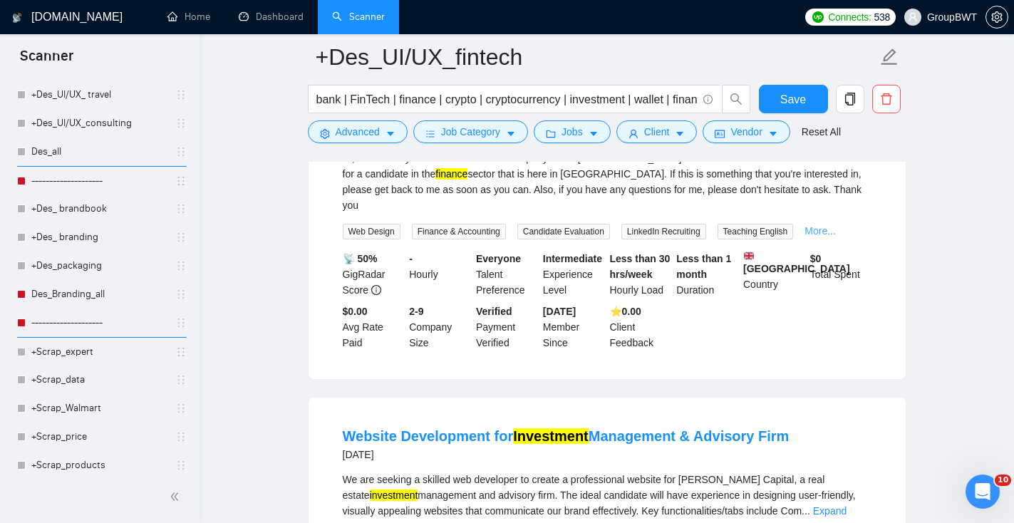
click at [836, 236] on link "More..." at bounding box center [819, 230] width 31 height 11
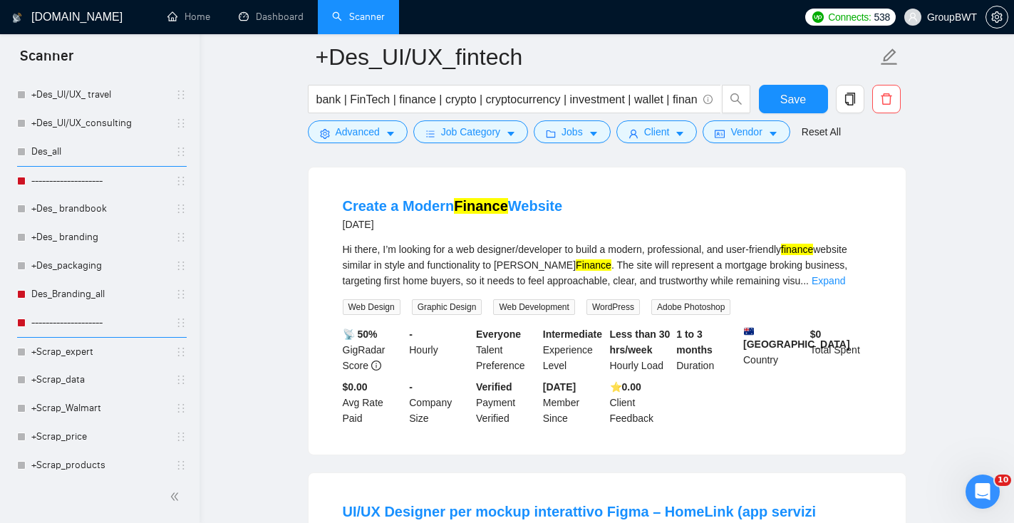
scroll to position [8882, 0]
click at [803, 100] on span "Save" at bounding box center [793, 99] width 26 height 18
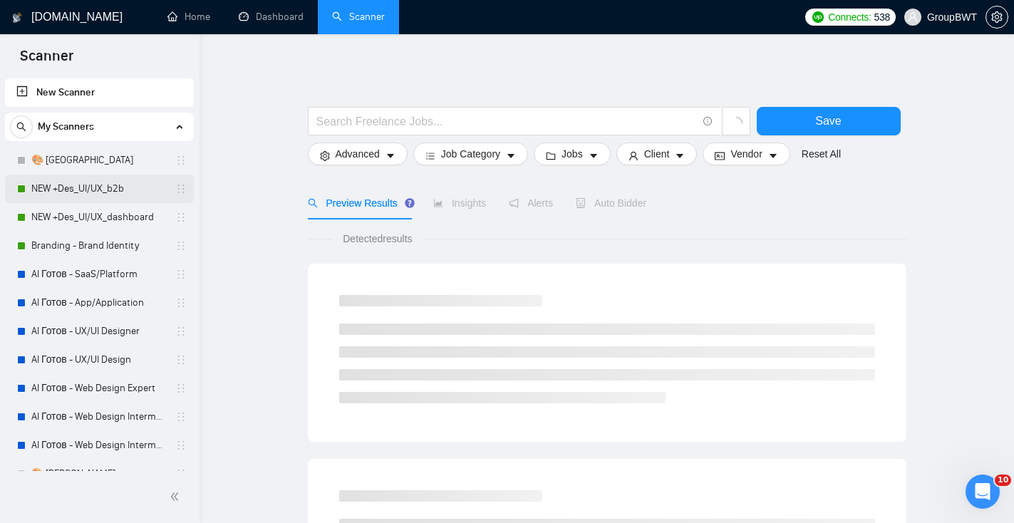
click at [114, 189] on link "NEW +Des_UI/UX_b2b" at bounding box center [98, 189] width 135 height 28
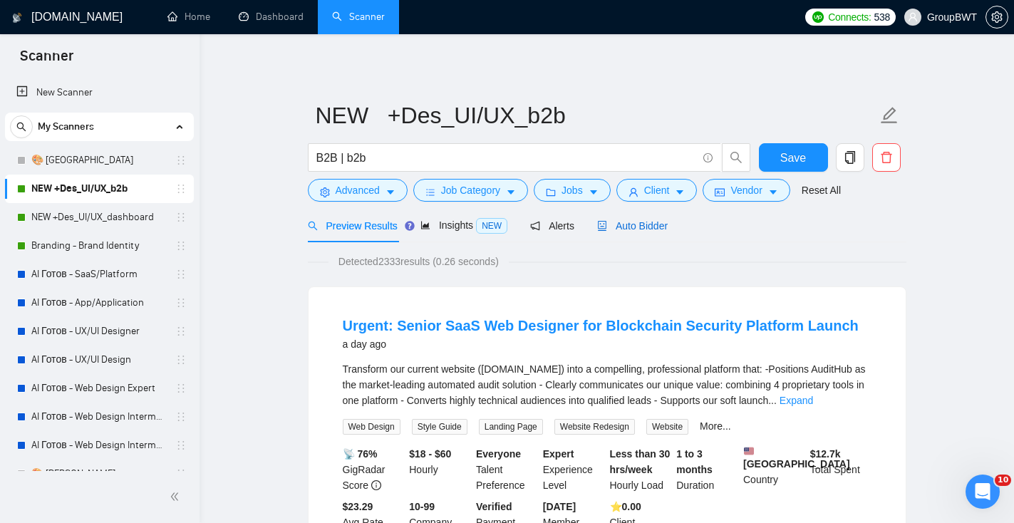
click at [645, 220] on span "Auto Bidder" at bounding box center [632, 225] width 71 height 11
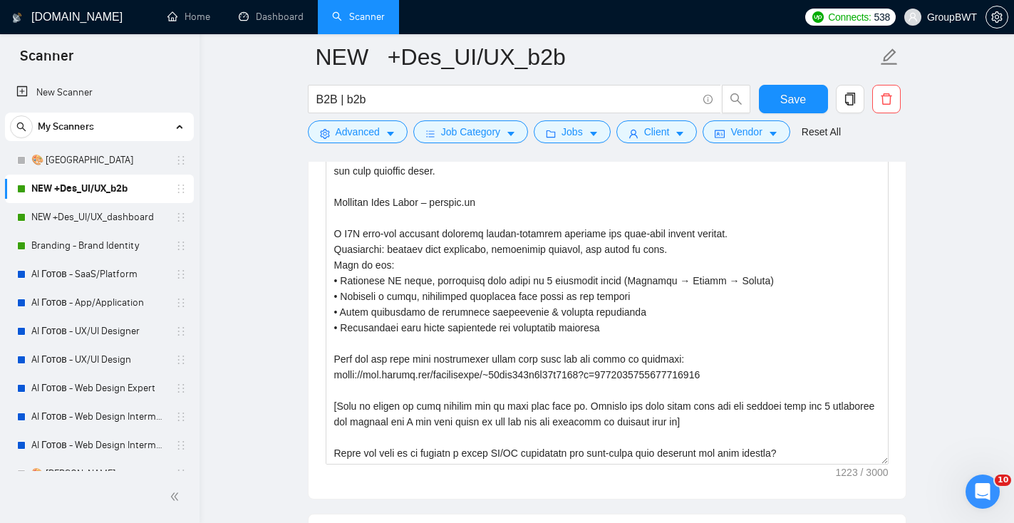
scroll to position [1756, 0]
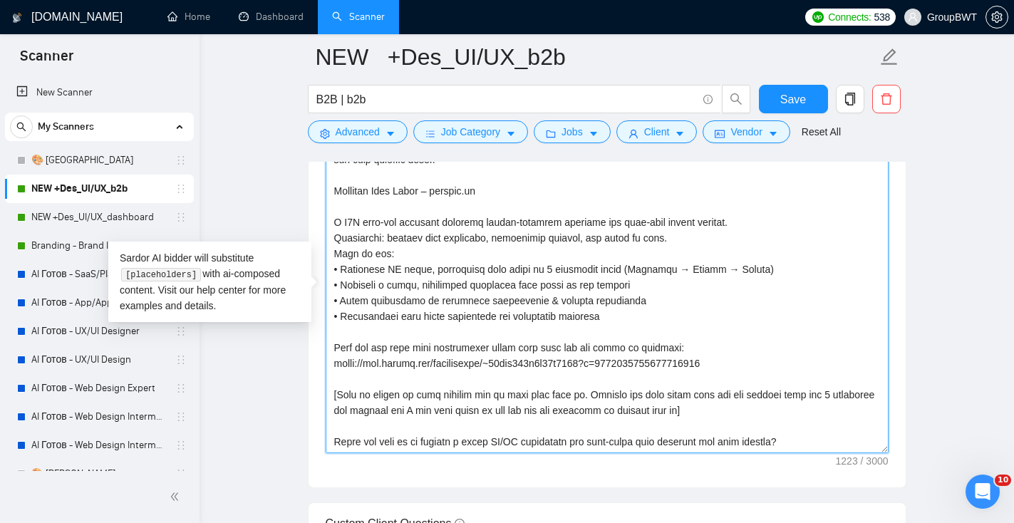
drag, startPoint x: 707, startPoint y: 347, endPoint x: 325, endPoint y: 341, distance: 382.6
click at [326, 341] on textarea "Cover letter template:" at bounding box center [607, 292] width 563 height 321
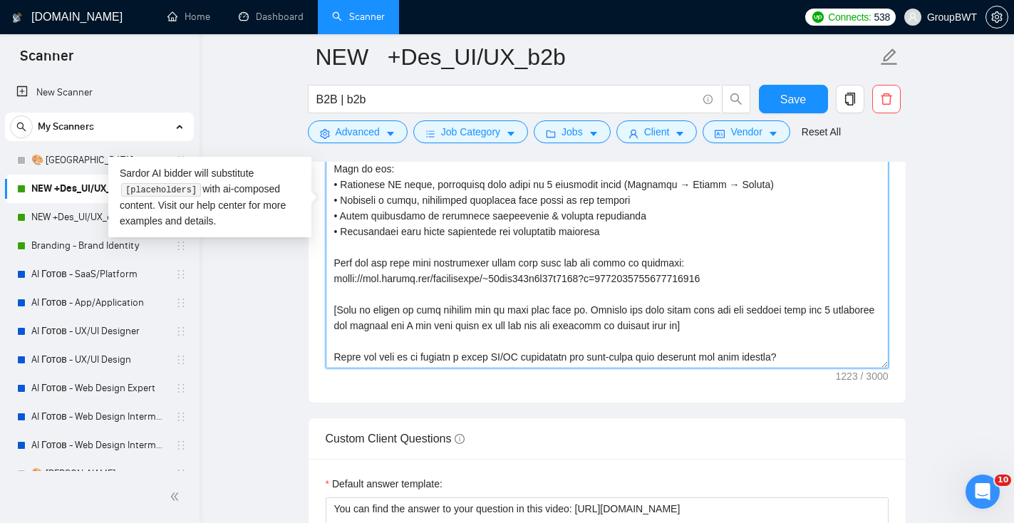
scroll to position [1866, 0]
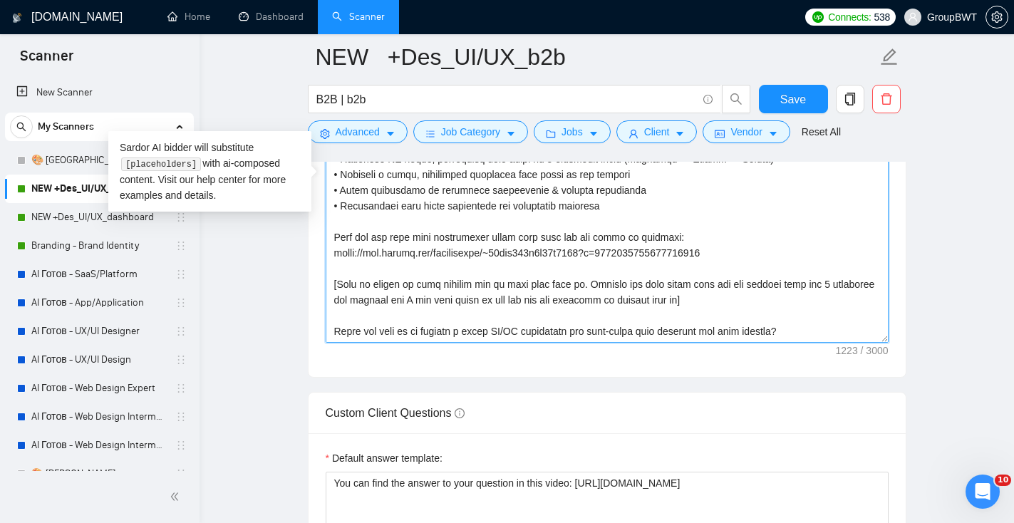
drag, startPoint x: 806, startPoint y: 333, endPoint x: 300, endPoint y: 284, distance: 508.1
click at [301, 284] on main "NEW +Des_UI/UX_b2b B2B | b2b Save Advanced Job Category Jobs Client Vendor Rese…" at bounding box center [606, 159] width 769 height 3936
